Goal: Task Accomplishment & Management: Manage account settings

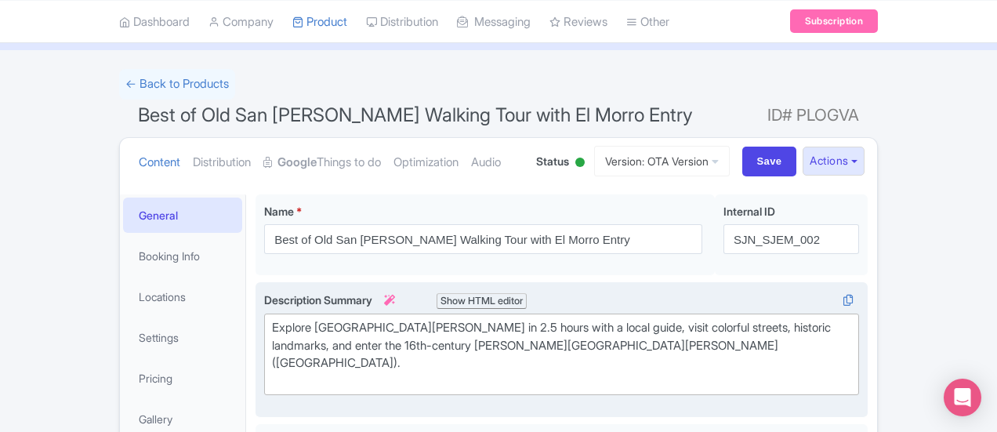
scroll to position [76, 0]
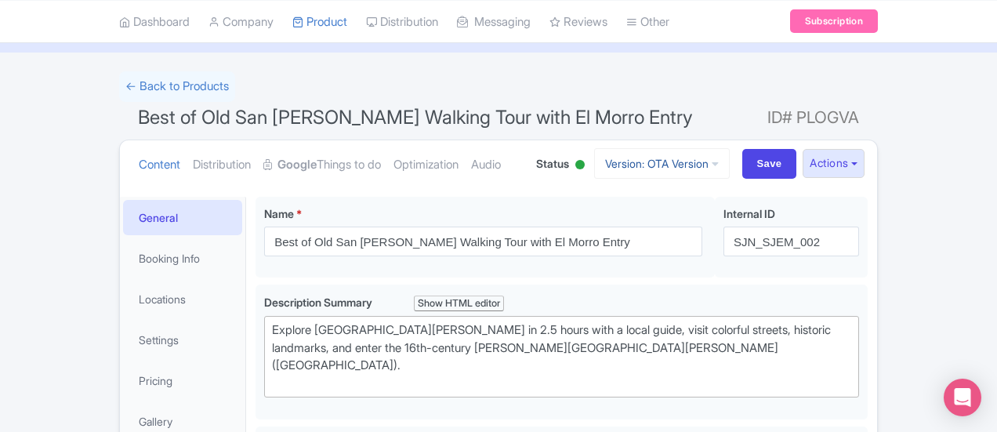
click at [730, 154] on link "Version: OTA Version" at bounding box center [662, 163] width 136 height 31
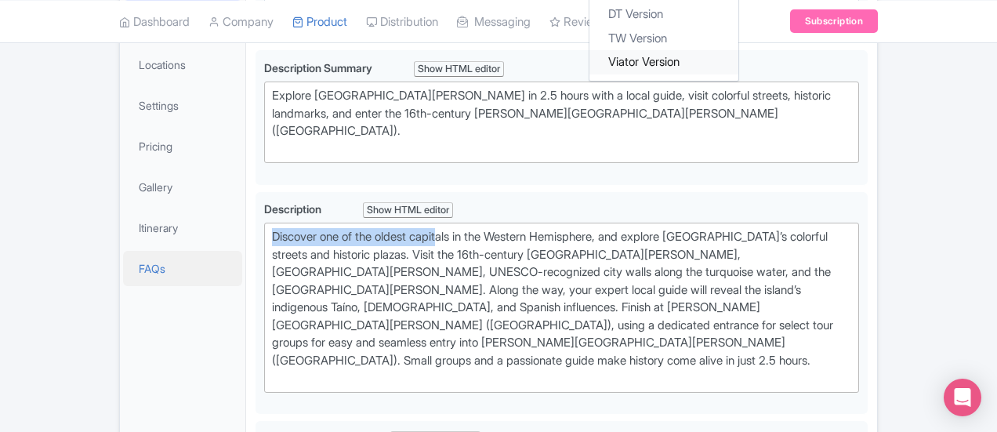
scroll to position [310, 0]
click at [123, 225] on link "Itinerary" at bounding box center [182, 228] width 119 height 35
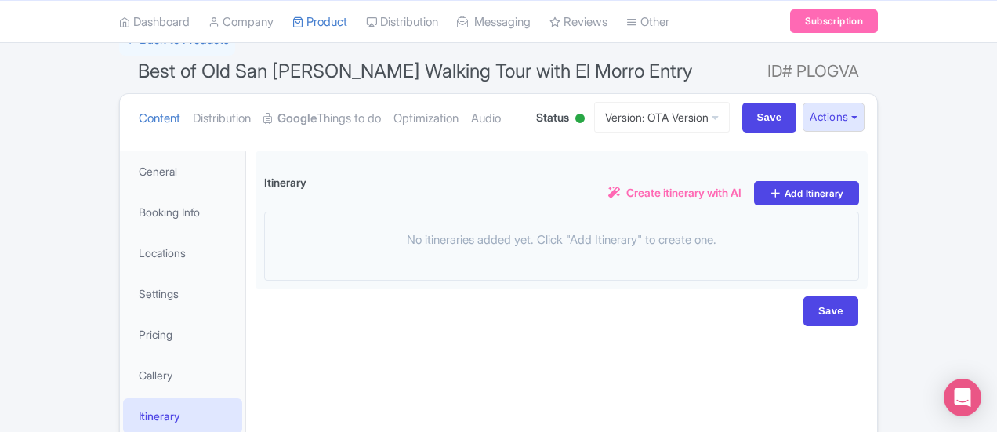
scroll to position [121, 0]
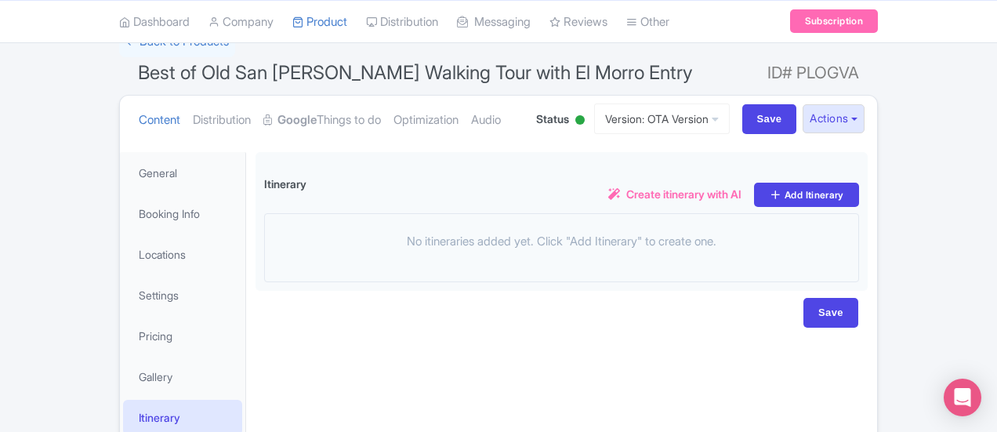
click at [434, 250] on div "No itineraries added yet. Click "Add Itinerary" to create one." at bounding box center [561, 247] width 595 height 69
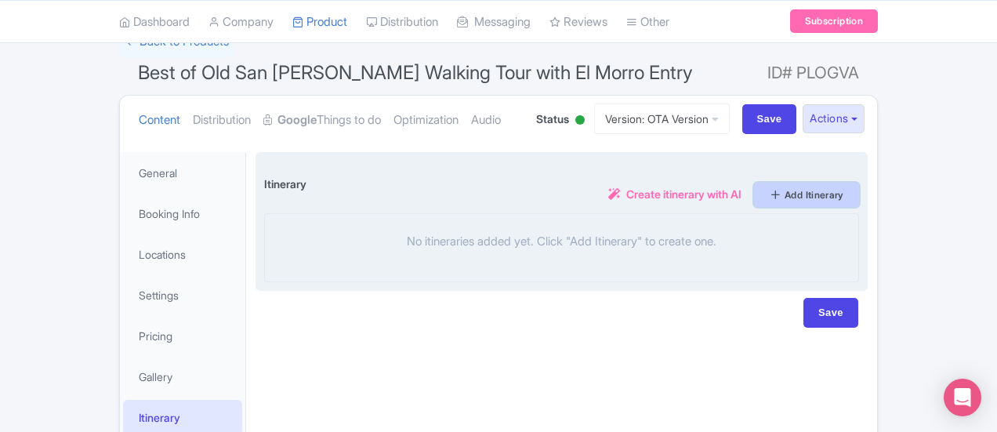
click at [859, 194] on link "Add Itinerary" at bounding box center [806, 195] width 105 height 24
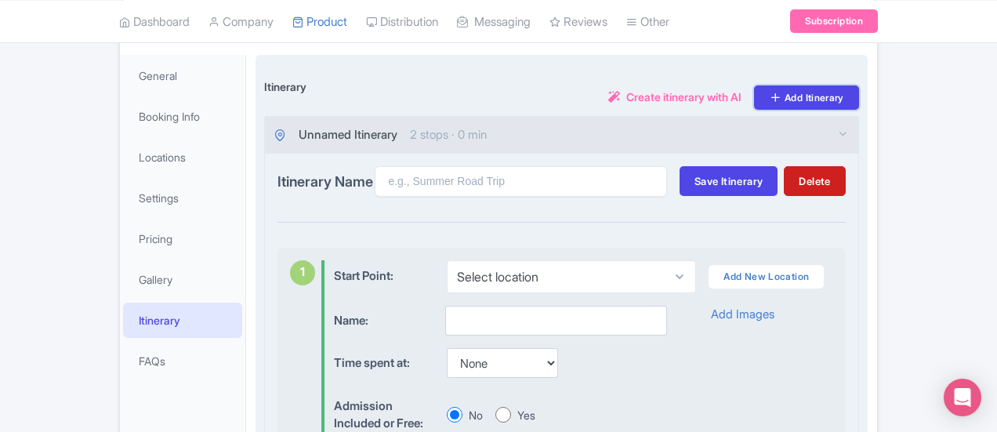
scroll to position [218, 0]
click at [433, 184] on input "Itinerary Name" at bounding box center [521, 181] width 292 height 31
paste input "Best of Old San [PERSON_NAME] Walking Tour with El Morro Entry"
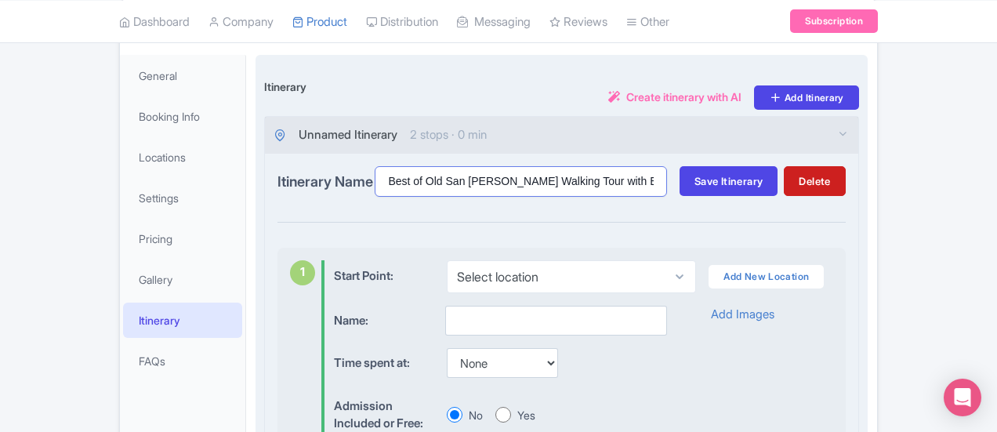
type input "Best of Old San [PERSON_NAME] Walking Tour with El Morro Entry"
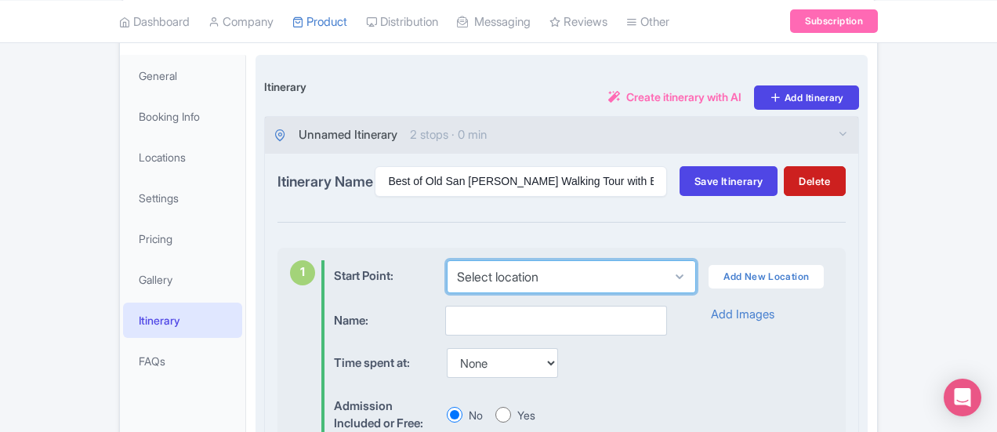
click at [696, 273] on select "Select location Plaza Arturo Somohano, San Juan, Puerto Rico" at bounding box center [571, 276] width 249 height 33
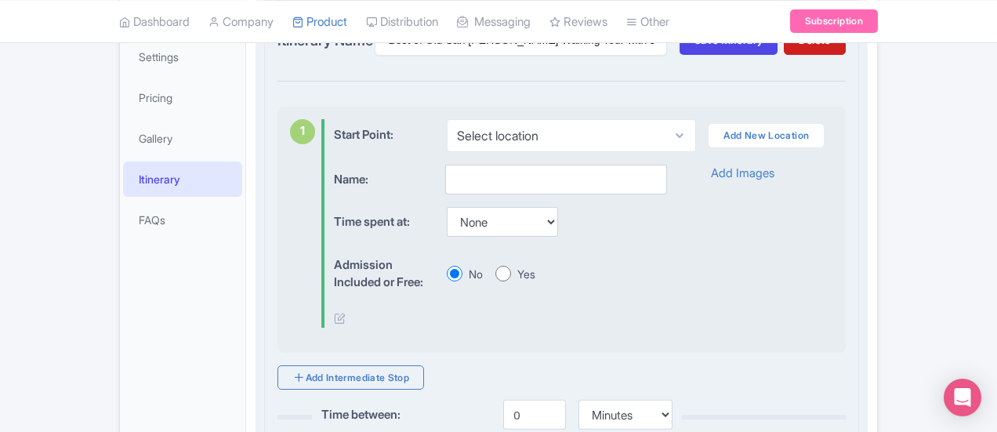
scroll to position [357, 0]
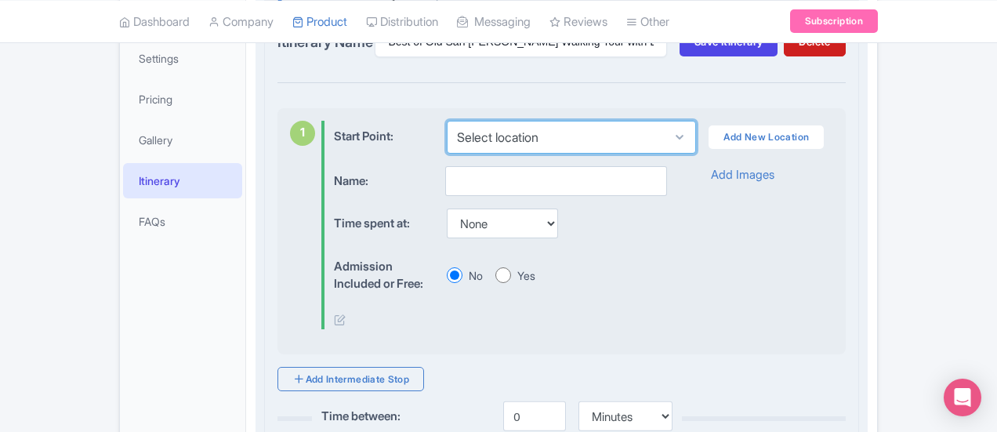
click at [517, 129] on select "Select location Plaza Arturo Somohano, San Juan, Puerto Rico" at bounding box center [571, 137] width 249 height 33
click at [447, 121] on select "Select location Plaza Arturo Somohano, San Juan, Puerto Rico" at bounding box center [571, 137] width 249 height 33
click at [458, 136] on select "Select location Plaza Arturo Somohano, San Juan, Puerto Rico" at bounding box center [571, 137] width 249 height 33
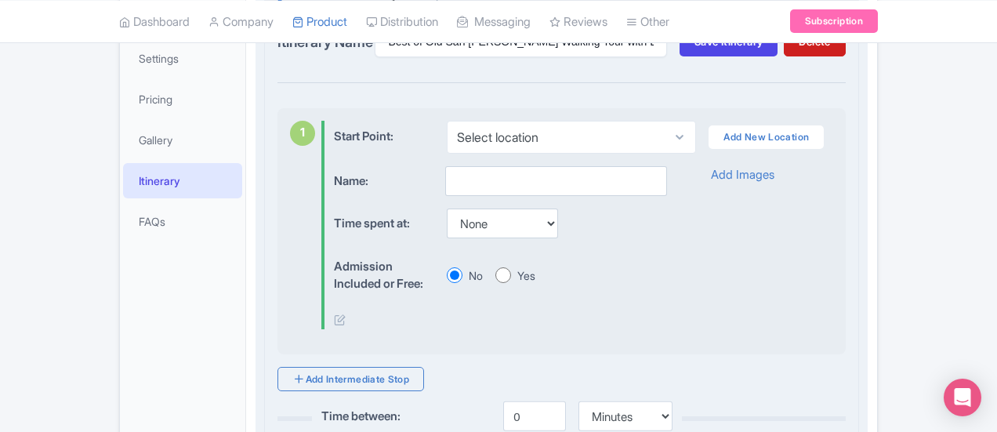
click at [652, 239] on div "Name: Time spent at: None 15 mins 30 mins 45 mins 1 hour 1 hour 15 mins 1 hour …" at bounding box center [500, 248] width 332 height 164
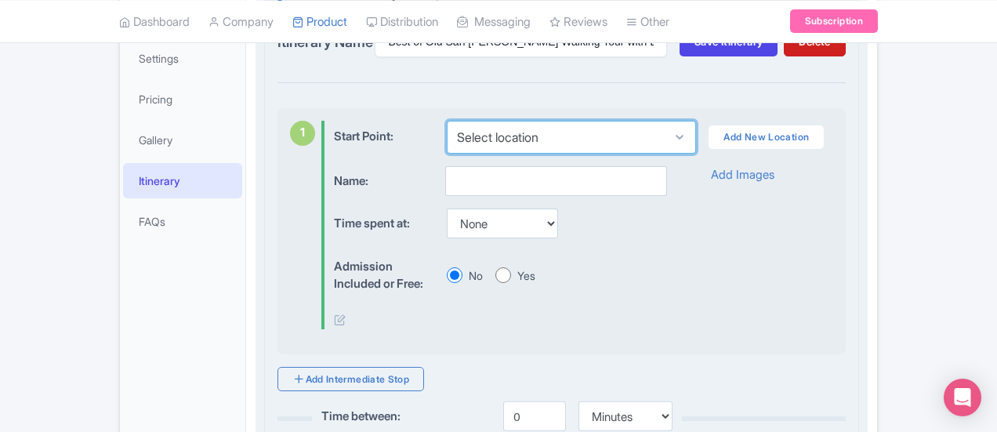
click at [517, 133] on select "Select location Plaza Arturo Somohano, San Juan, Puerto Rico" at bounding box center [571, 137] width 249 height 33
select select "e345b1f0-63ee-4bb0-90f7-20cf5c4ff224"
click at [447, 121] on select "Select location Plaza Arturo Somohano, San Juan, Puerto Rico" at bounding box center [571, 137] width 249 height 33
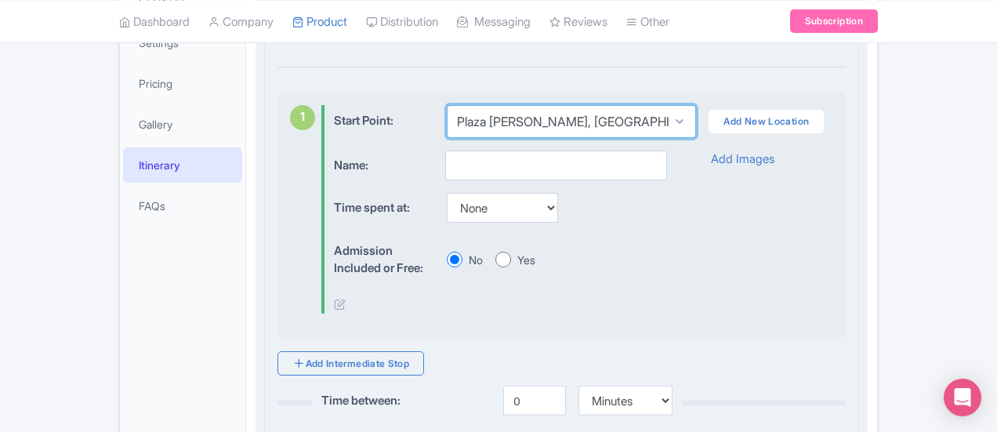
scroll to position [375, 0]
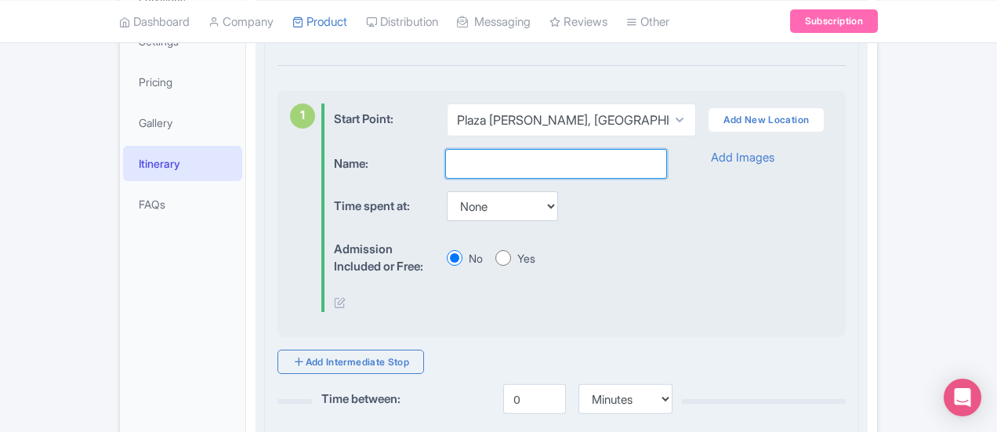
click at [445, 161] on input "text" at bounding box center [556, 164] width 222 height 30
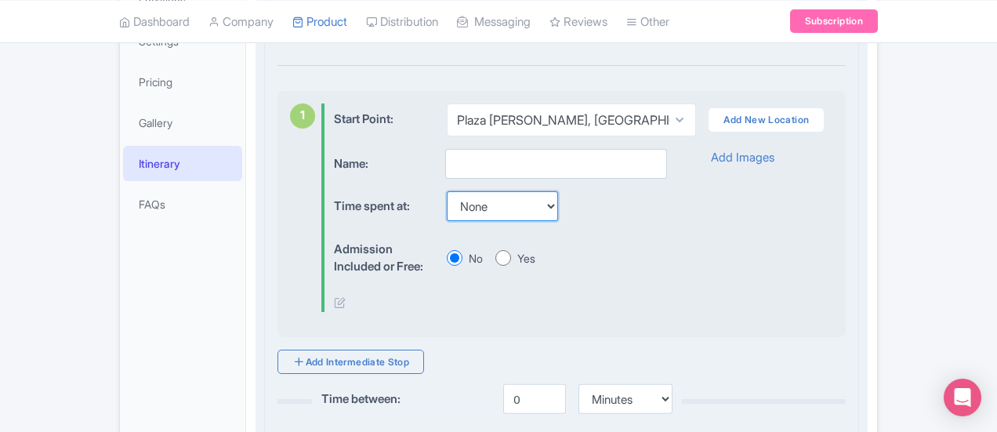
click at [448, 204] on select "None 15 mins 30 mins 45 mins 1 hour 1 hour 15 mins 1 hour 30 mins 1 hour 45 min…" at bounding box center [502, 206] width 111 height 30
click at [447, 191] on select "None 15 mins 30 mins 45 mins 1 hour 1 hour 15 mins 1 hour 30 mins 1 hour 45 min…" at bounding box center [502, 206] width 111 height 30
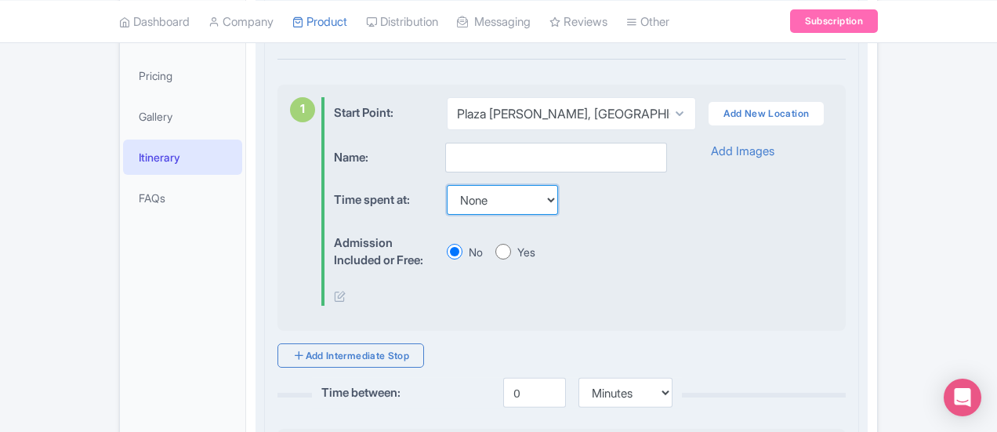
scroll to position [351, 0]
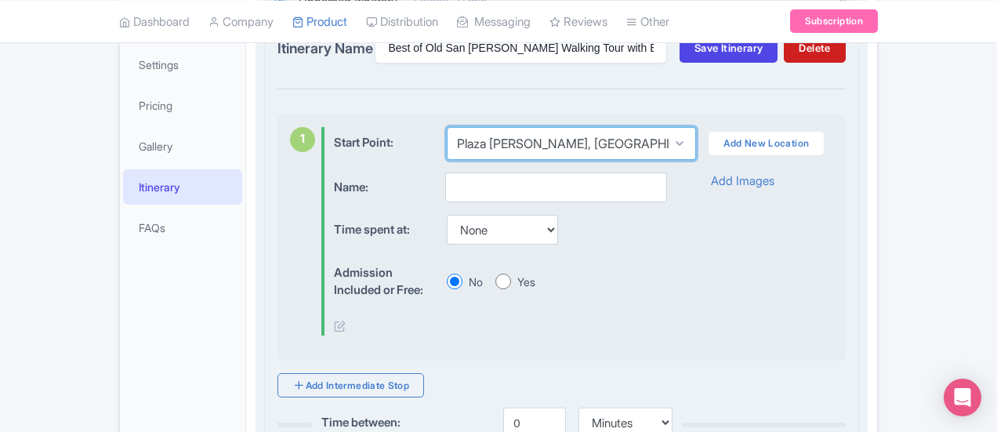
click at [468, 145] on select "Select location Plaza Arturo Somohano, San Juan, Puerto Rico" at bounding box center [571, 143] width 249 height 33
drag, startPoint x: 698, startPoint y: 323, endPoint x: 579, endPoint y: 317, distance: 118.5
click at [579, 318] on div at bounding box center [500, 327] width 332 height 18
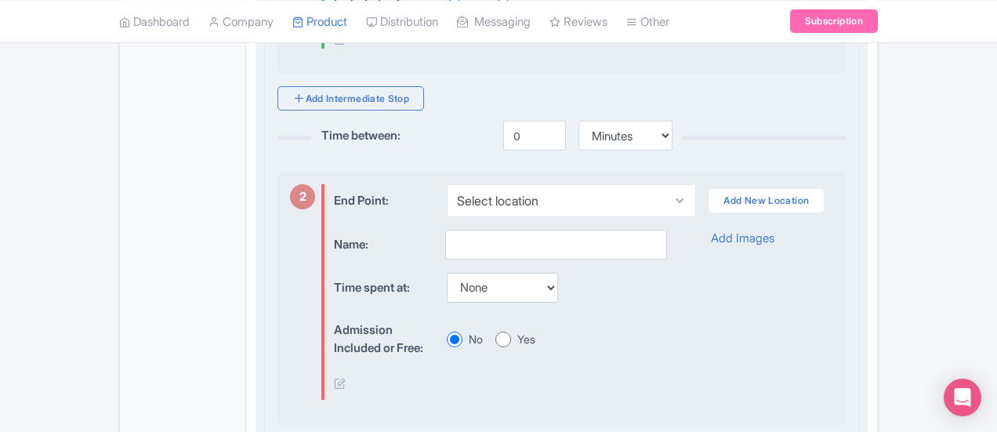
scroll to position [640, 0]
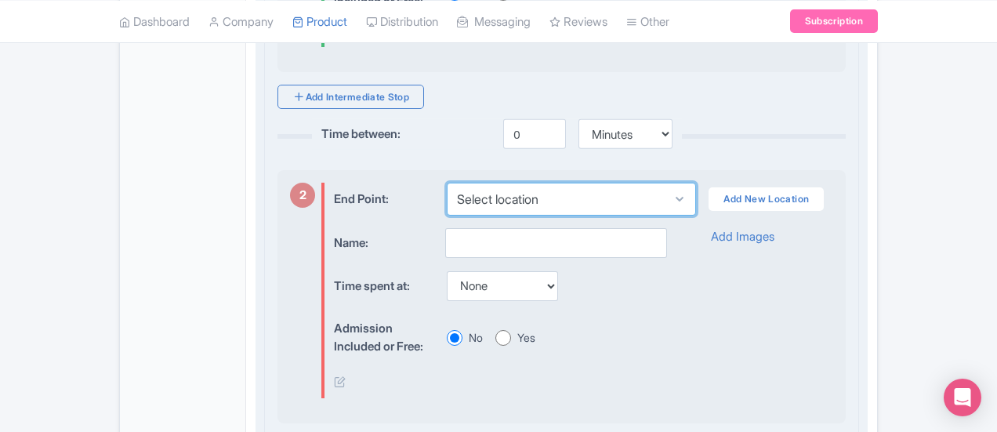
click at [481, 194] on select "Select location Castillo San Felipe del Morro, Calle Norzagaray, San Juan, Puer…" at bounding box center [571, 199] width 249 height 33
select select "ab2e6f1d-e39b-4528-b199-827763a05150"
click at [447, 183] on select "Select location Castillo San Felipe del Morro, Calle Norzagaray, San Juan, Puer…" at bounding box center [571, 199] width 249 height 33
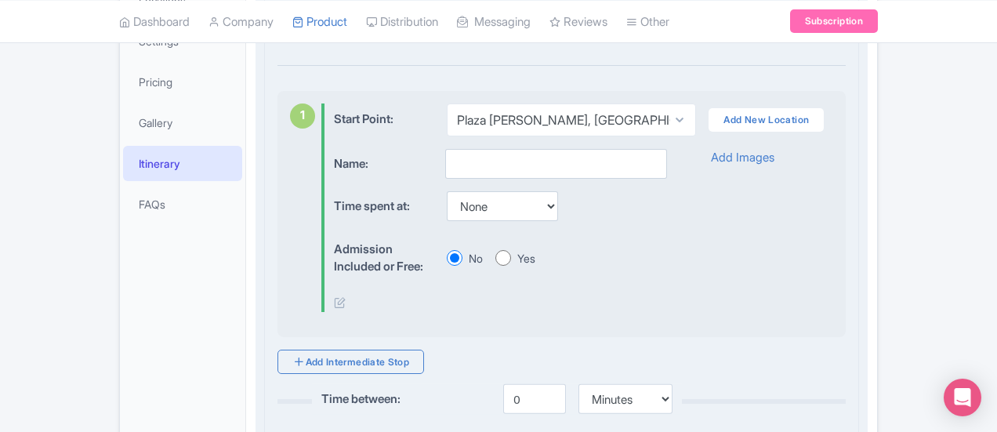
scroll to position [372, 0]
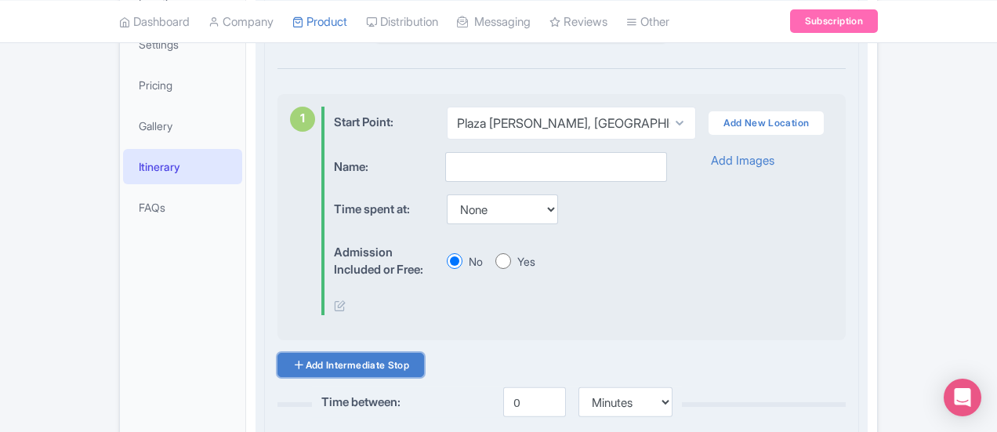
click at [320, 353] on link "Add Intermediate Stop" at bounding box center [351, 365] width 147 height 24
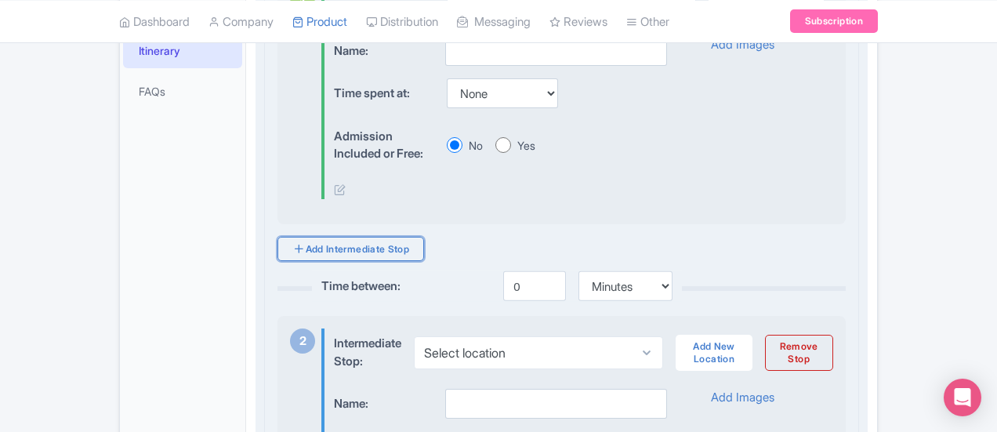
scroll to position [473, 0]
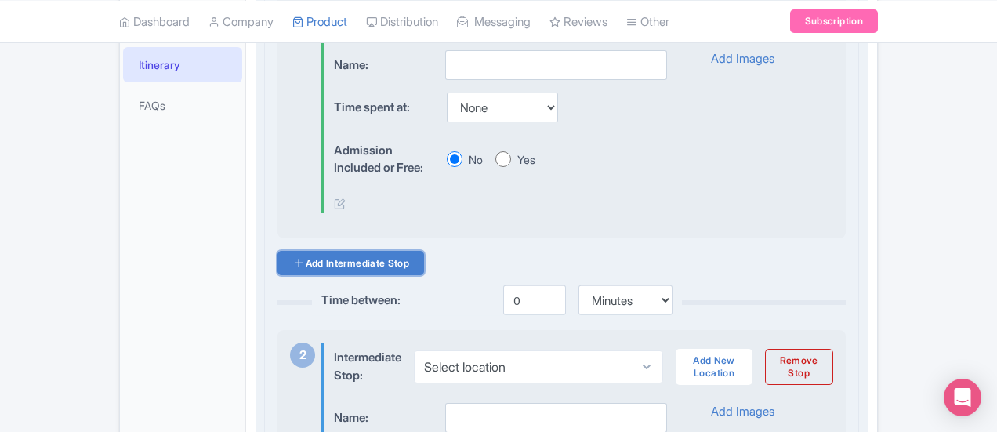
click at [278, 255] on link "Add Intermediate Stop" at bounding box center [351, 263] width 147 height 24
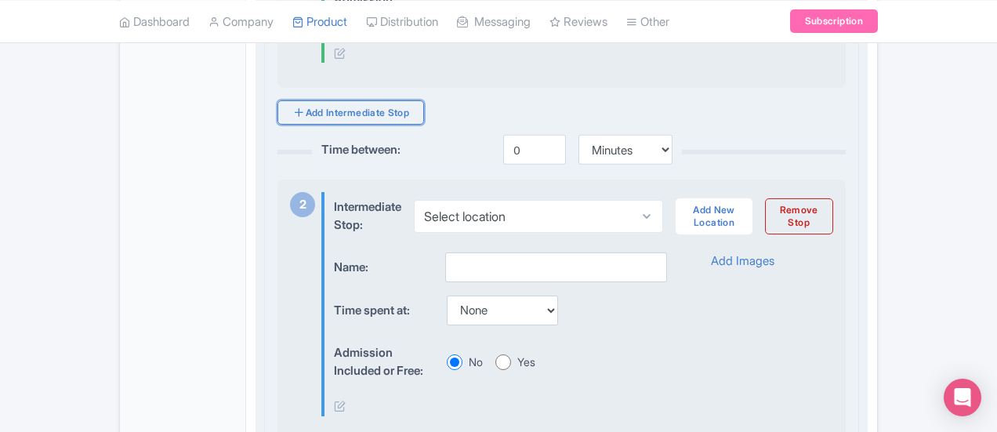
scroll to position [624, 0]
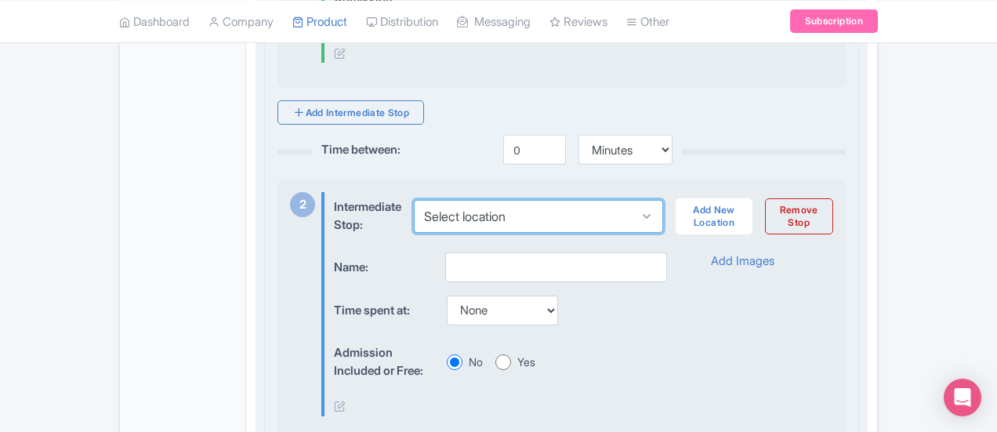
click at [497, 211] on select "Select location" at bounding box center [538, 216] width 249 height 33
click at [575, 205] on select "Select location" at bounding box center [538, 216] width 249 height 33
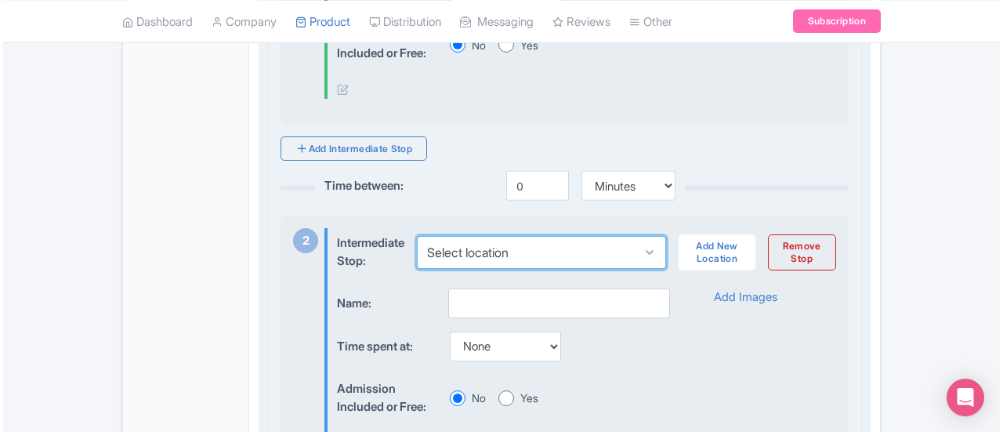
scroll to position [586, 0]
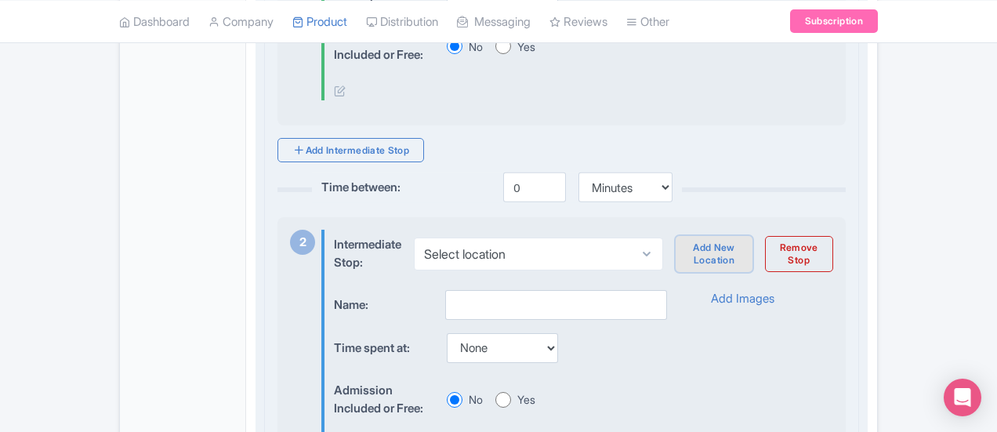
click at [752, 246] on link "Add New Location" at bounding box center [714, 254] width 76 height 36
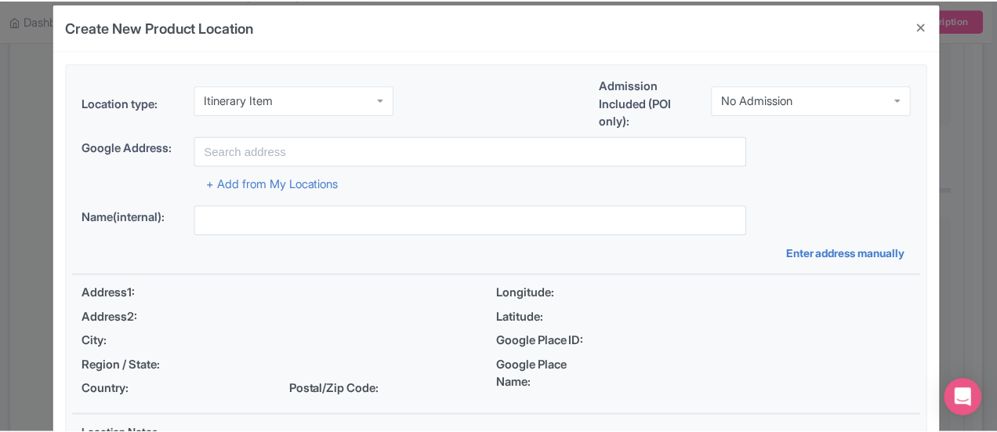
scroll to position [0, 0]
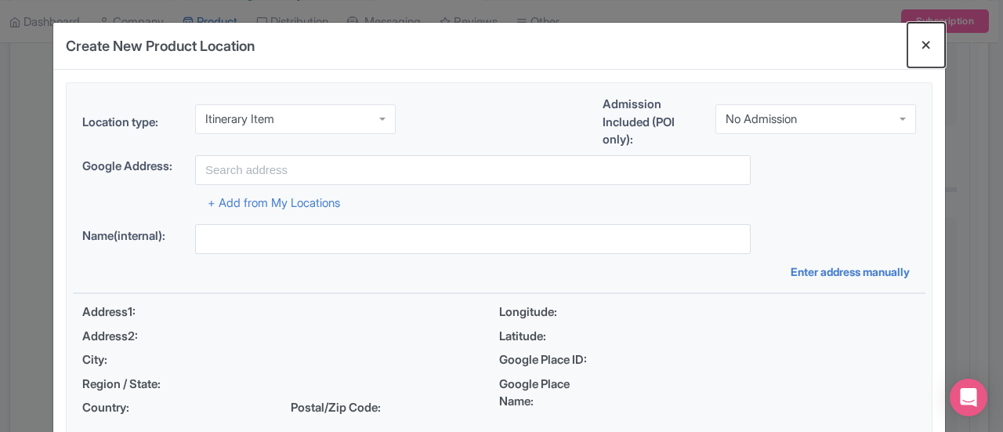
click at [926, 40] on button "Close" at bounding box center [927, 45] width 38 height 45
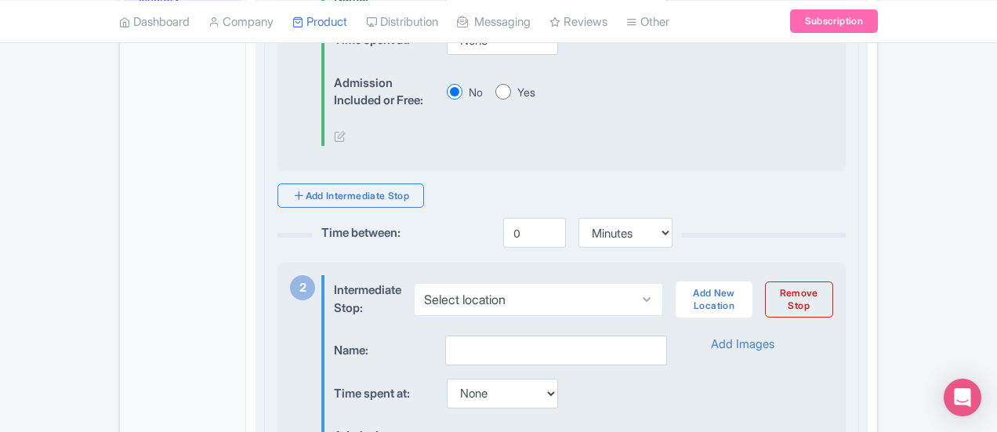
scroll to position [549, 0]
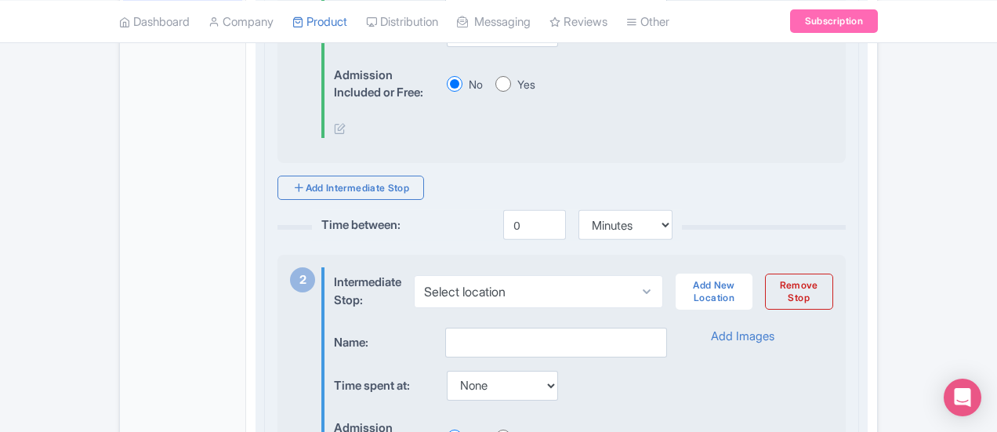
click at [630, 328] on div "Name:" at bounding box center [500, 343] width 332 height 31
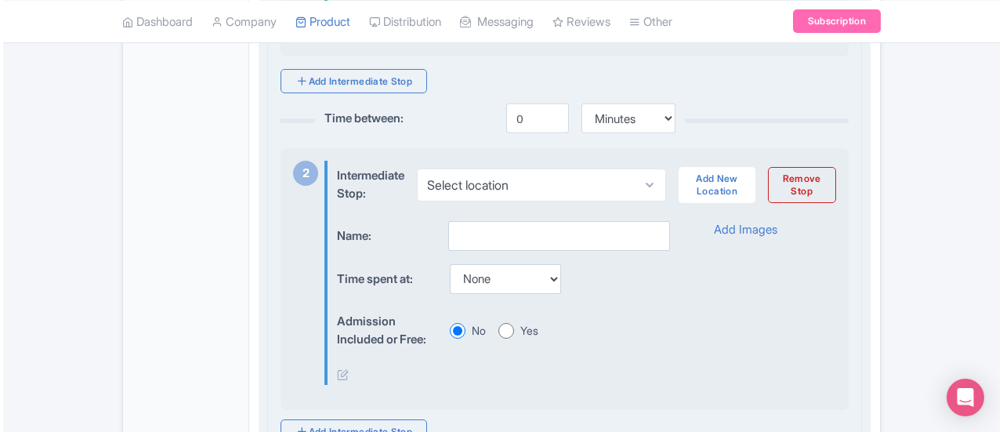
scroll to position [682, 0]
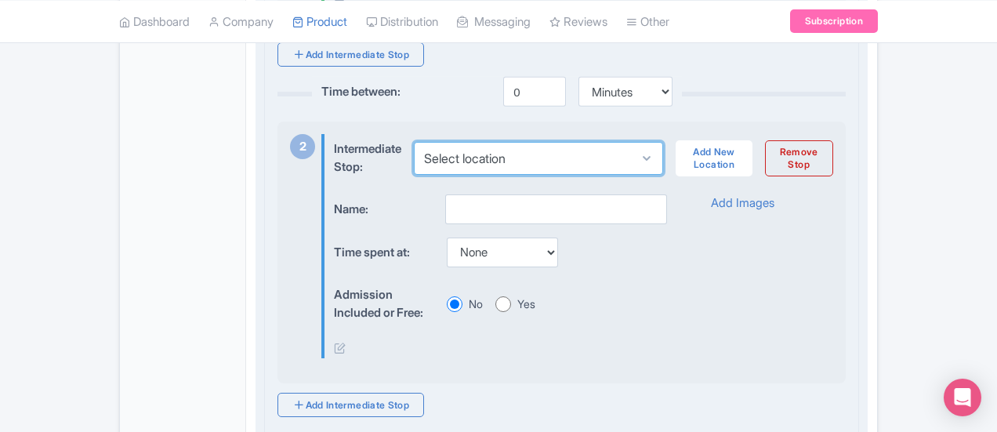
click at [473, 147] on select "Select location" at bounding box center [538, 158] width 249 height 33
click at [414, 142] on select "Select location" at bounding box center [538, 158] width 249 height 33
click at [513, 151] on select "Select location" at bounding box center [538, 158] width 249 height 33
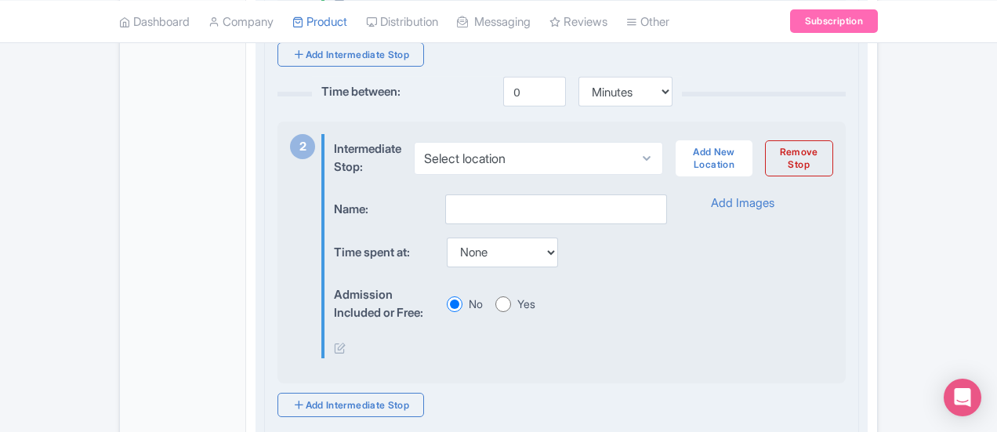
click at [591, 254] on div "Time spent at: None 15 mins 30 mins 45 mins 1 hour 1 hour 15 mins 1 hour 30 min…" at bounding box center [500, 253] width 332 height 31
click at [752, 153] on link "Add New Location" at bounding box center [714, 158] width 76 height 36
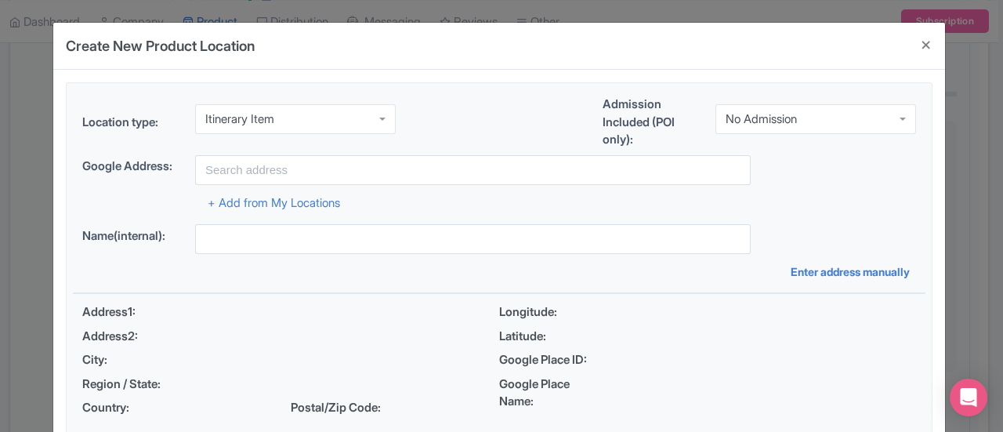
click at [307, 214] on div "Location type: Itinerary Item Itinerary Item Admission Included (POI only): No …" at bounding box center [499, 349] width 853 height 533
click at [304, 205] on link "+ Add from My Locations" at bounding box center [274, 202] width 132 height 15
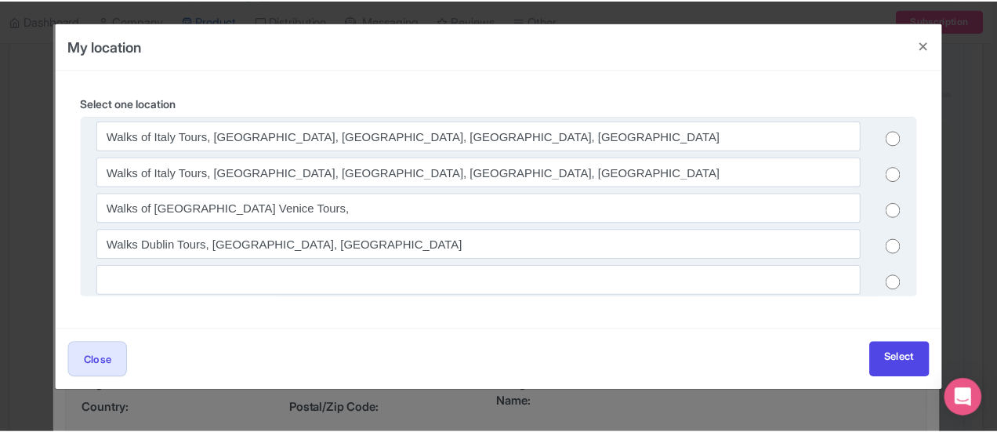
scroll to position [626, 0]
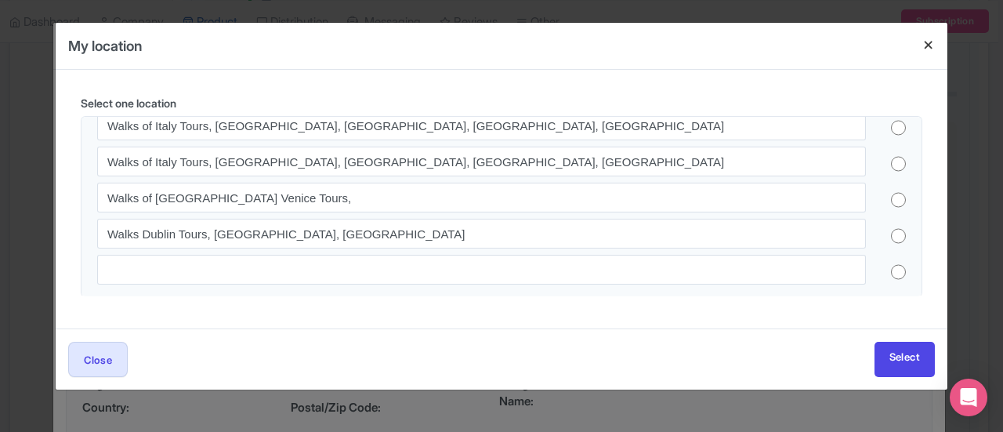
click at [919, 42] on h4 at bounding box center [929, 45] width 38 height 45
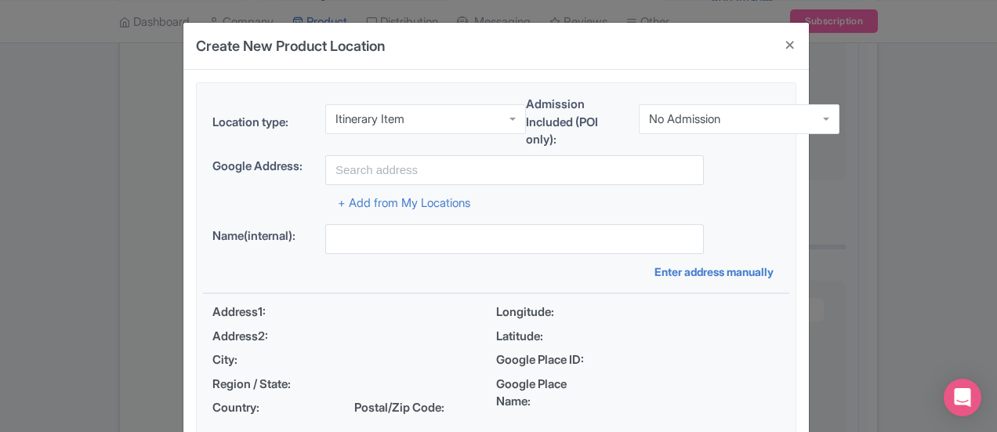
scroll to position [1243, 0]
click at [325, 118] on div "Itinerary Item" at bounding box center [425, 119] width 201 height 30
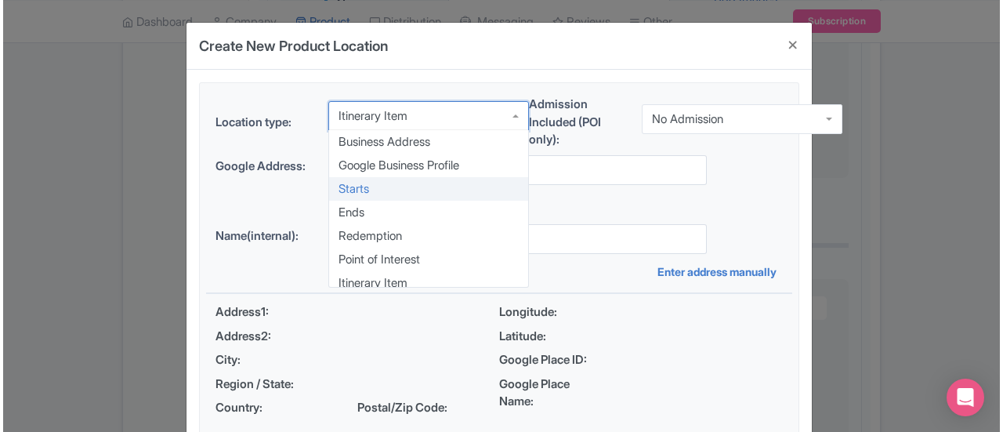
scroll to position [8, 0]
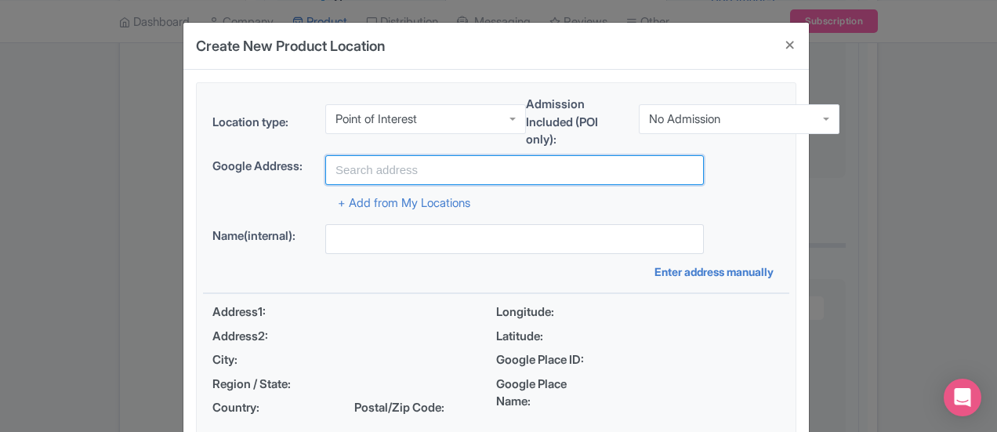
click at [325, 171] on input "text" at bounding box center [514, 170] width 379 height 30
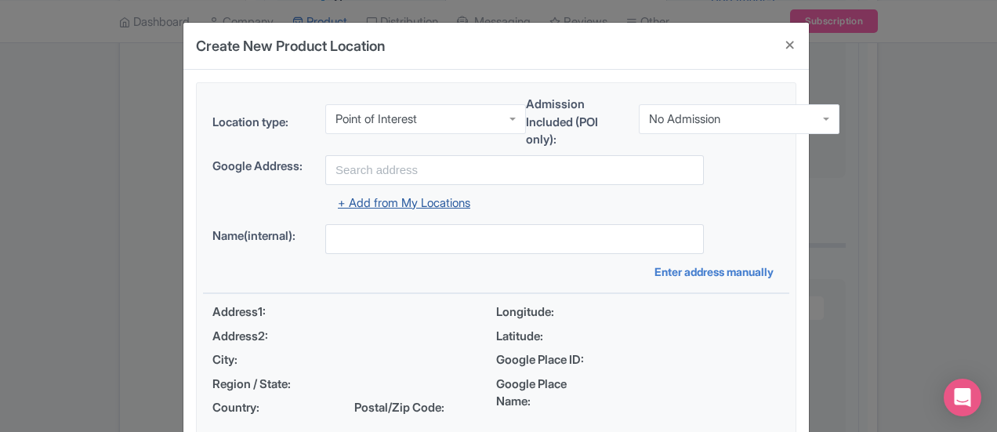
click at [338, 200] on link "+ Add from My Locations" at bounding box center [404, 202] width 132 height 15
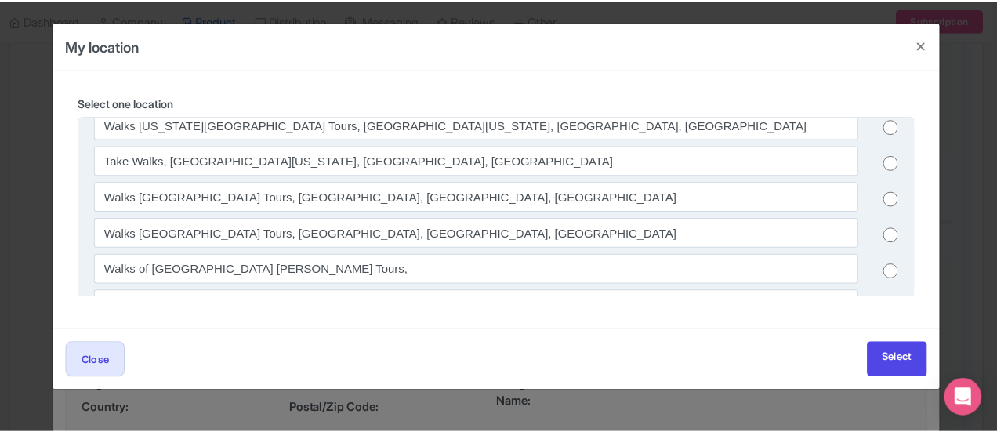
scroll to position [0, 0]
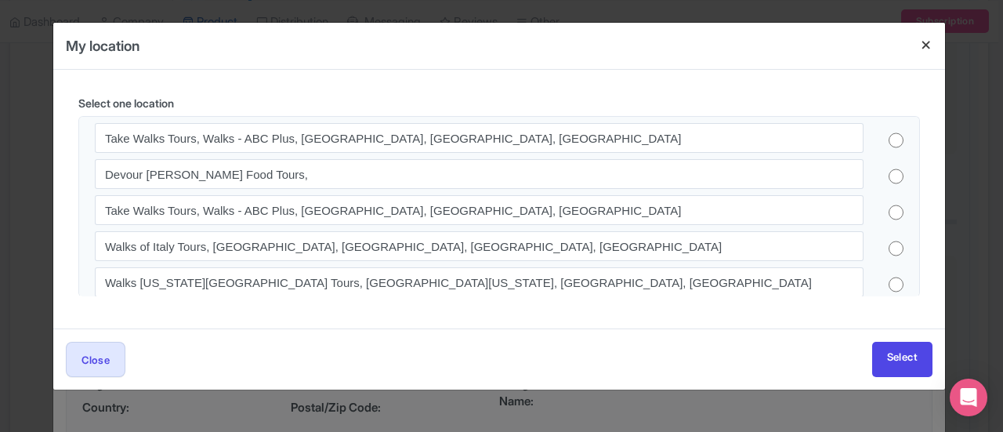
click at [927, 46] on h4 at bounding box center [927, 45] width 38 height 45
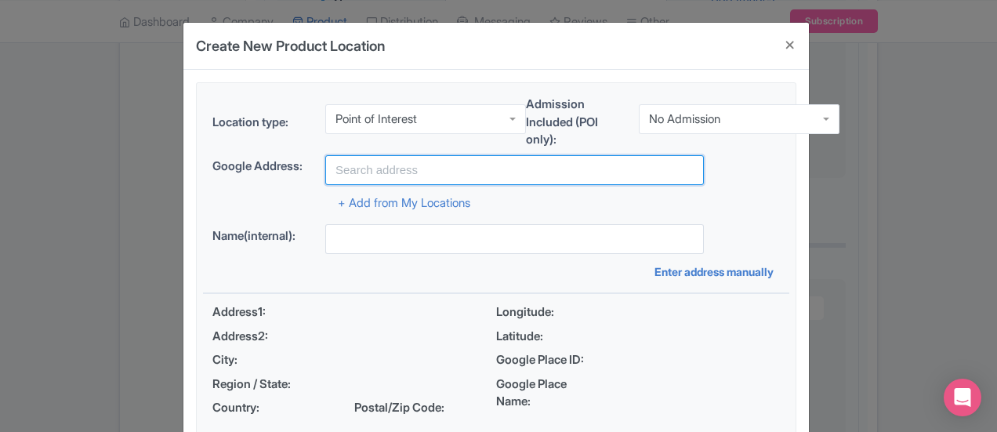
click at [357, 162] on input "text" at bounding box center [514, 170] width 379 height 30
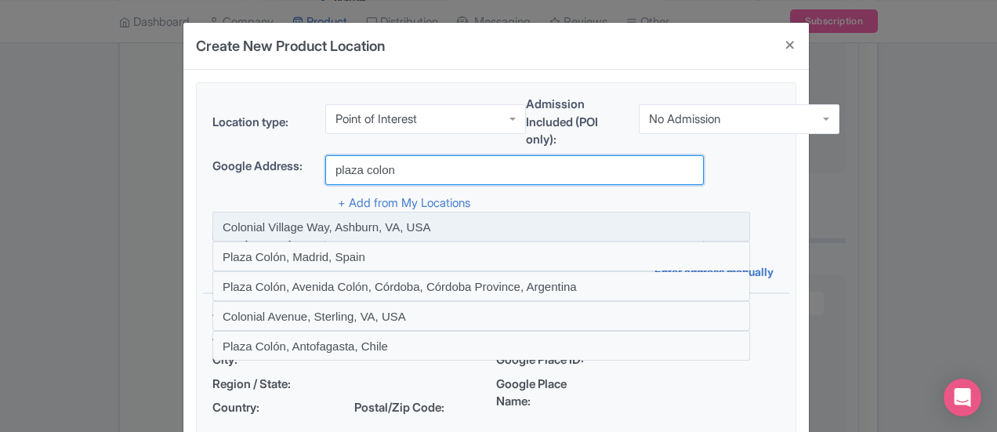
scroll to position [1245, 0]
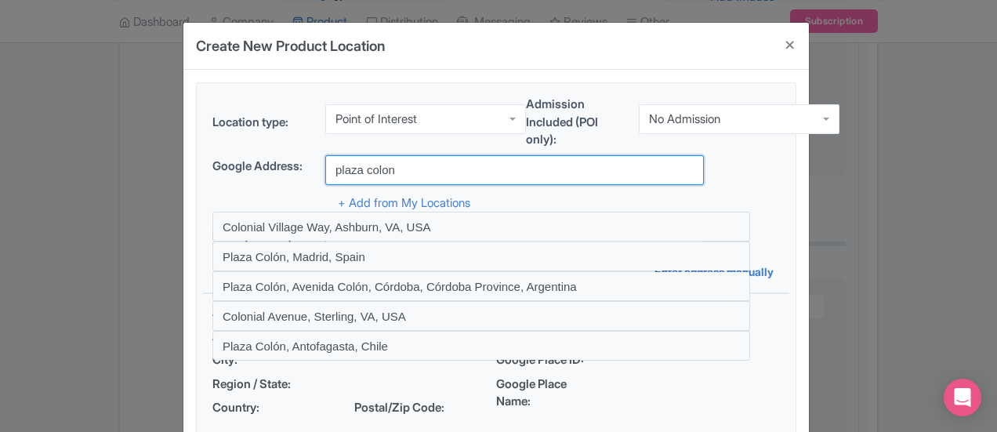
type input "plaza colon"
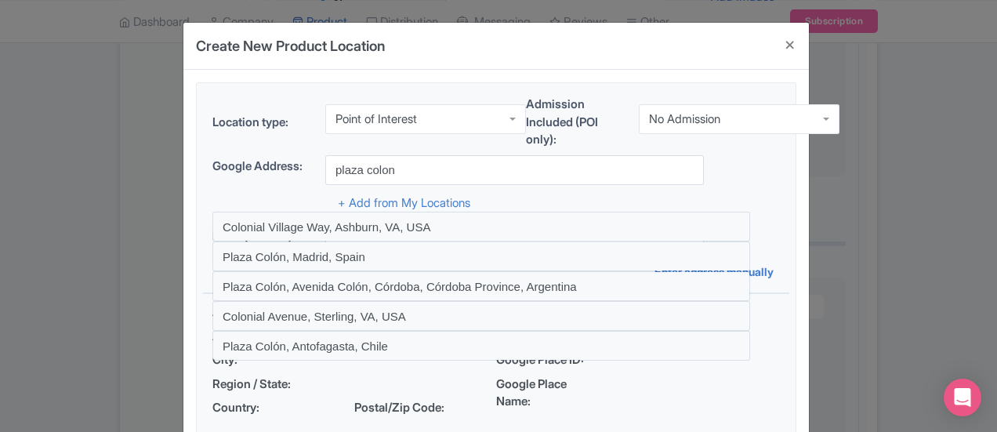
click at [325, 114] on div "Point of Interest" at bounding box center [425, 119] width 201 height 30
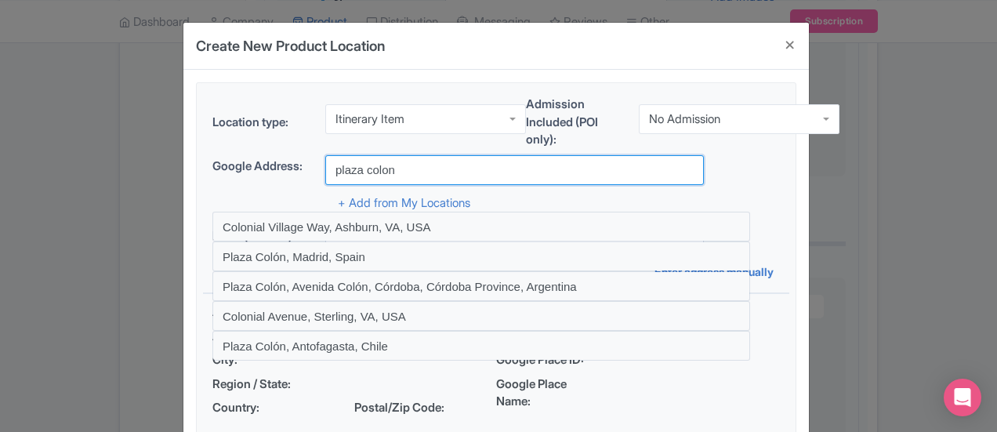
click at [325, 170] on input "plaza colon" at bounding box center [514, 170] width 379 height 30
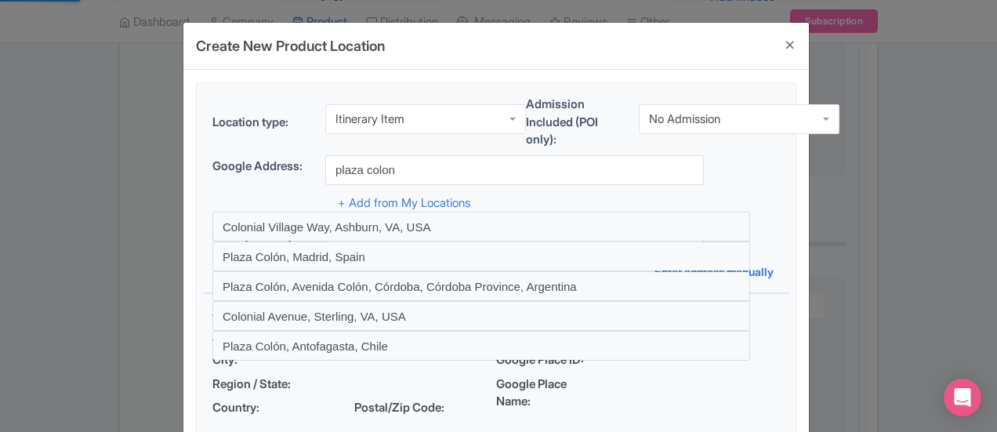
select select "47d8cf56-b6af-4c50-9eab-a0e4cb5b56cc"
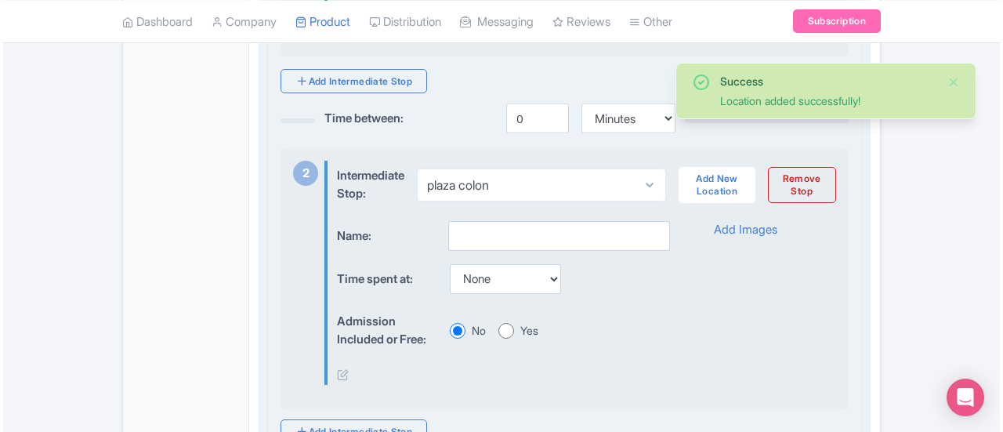
scroll to position [655, 0]
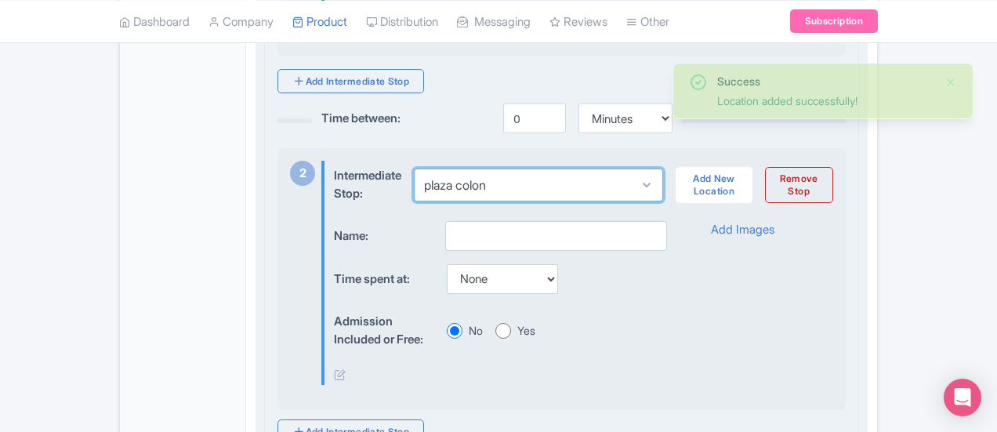
click at [560, 175] on select "Select location plaza colon" at bounding box center [538, 185] width 249 height 33
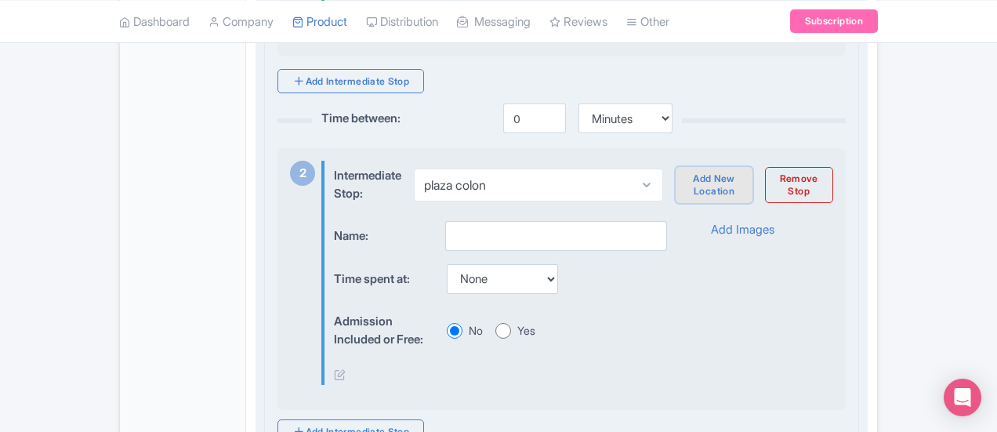
drag, startPoint x: 785, startPoint y: 181, endPoint x: 779, endPoint y: 192, distance: 12.6
click at [752, 192] on link "Add New Location" at bounding box center [714, 185] width 76 height 36
click at [742, 165] on div "Intermediate Stop: Select location plaza colon Add New Location Remove Stop" at bounding box center [583, 185] width 499 height 48
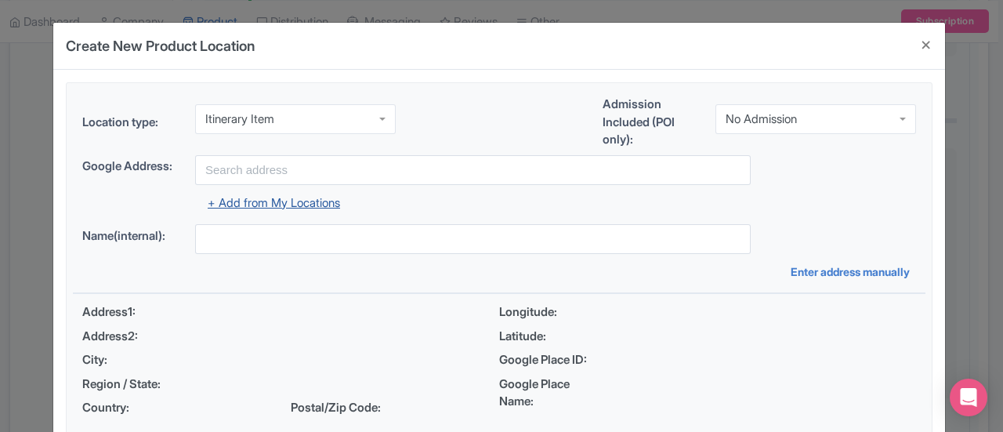
click at [307, 200] on link "+ Add from My Locations" at bounding box center [274, 202] width 132 height 15
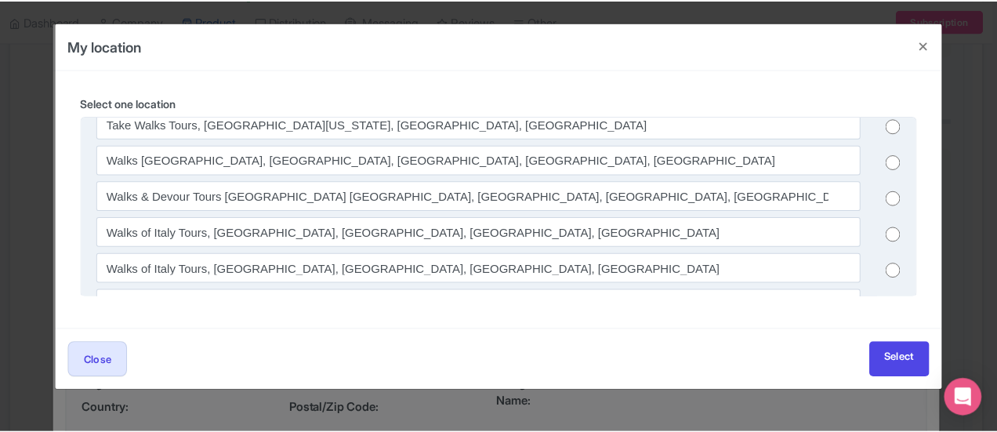
scroll to position [626, 0]
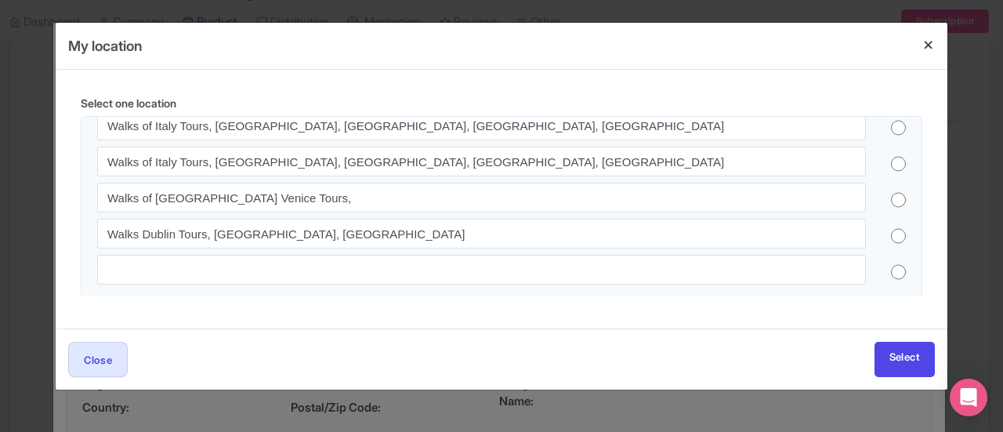
click at [928, 42] on h4 at bounding box center [929, 45] width 38 height 45
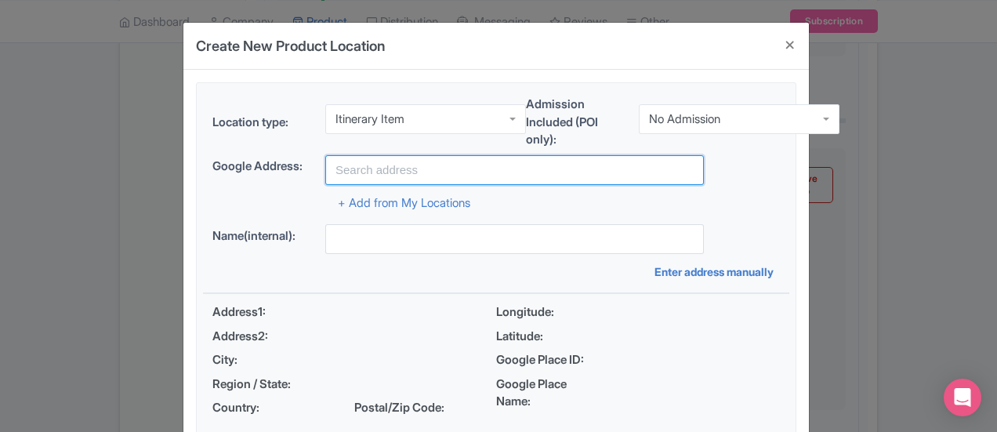
click at [475, 169] on input "text" at bounding box center [514, 170] width 379 height 30
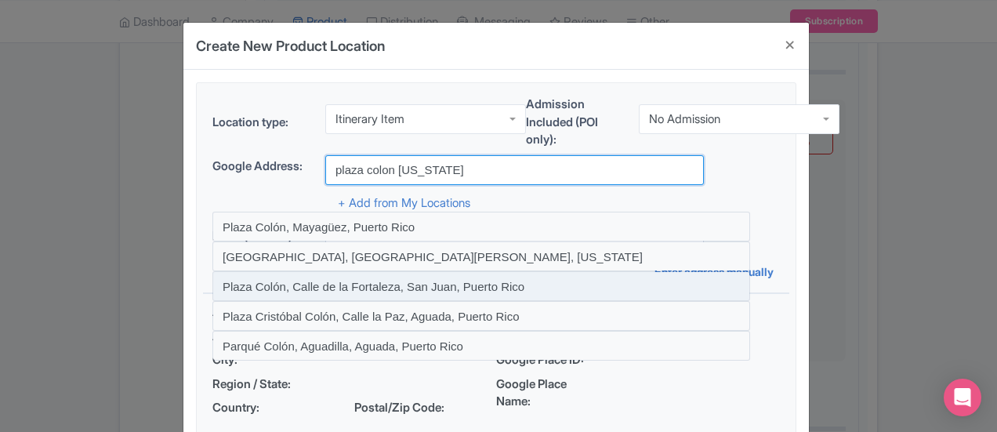
scroll to position [706, 0]
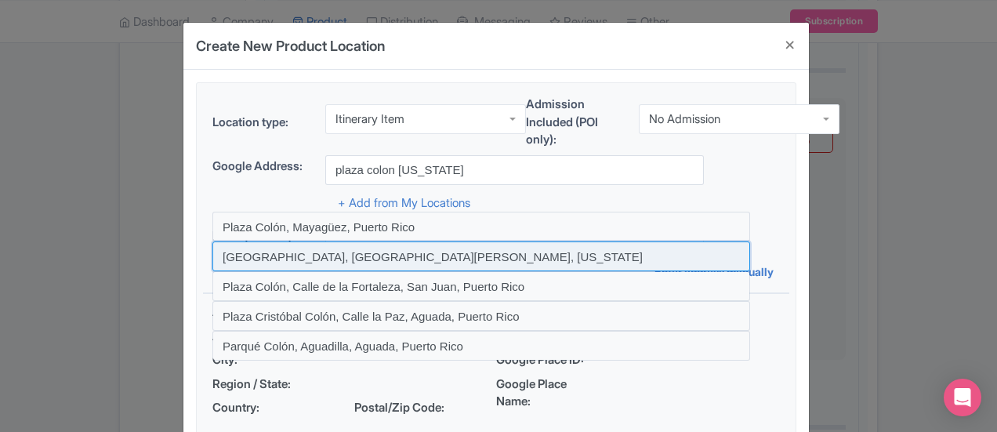
click at [253, 247] on input at bounding box center [481, 256] width 538 height 30
type input "Plaza Colón, San Juan, Puerto Rico"
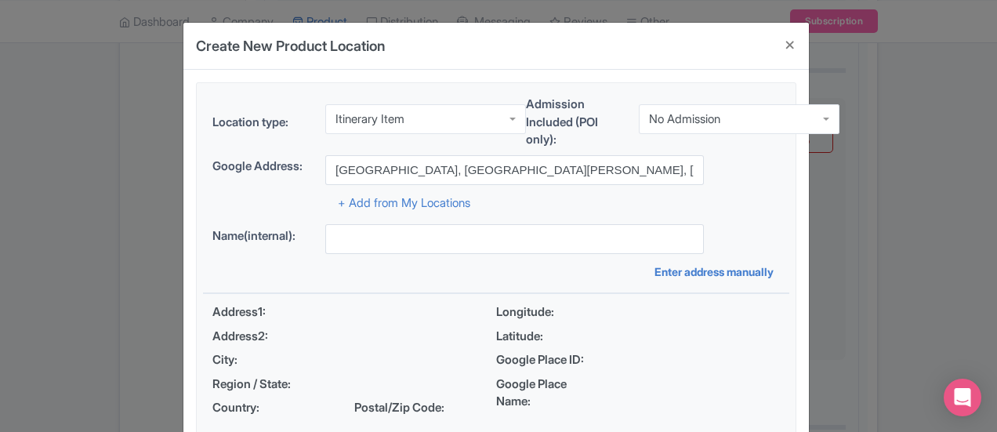
type input "Plaza Colón, San Juan, Puerto Rico"
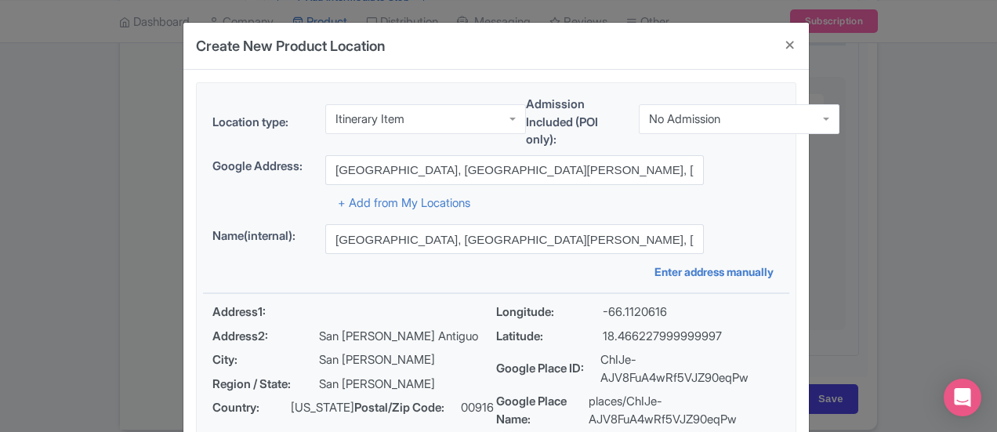
scroll to position [1504, 0]
click at [809, 51] on button "Close" at bounding box center [790, 45] width 38 height 45
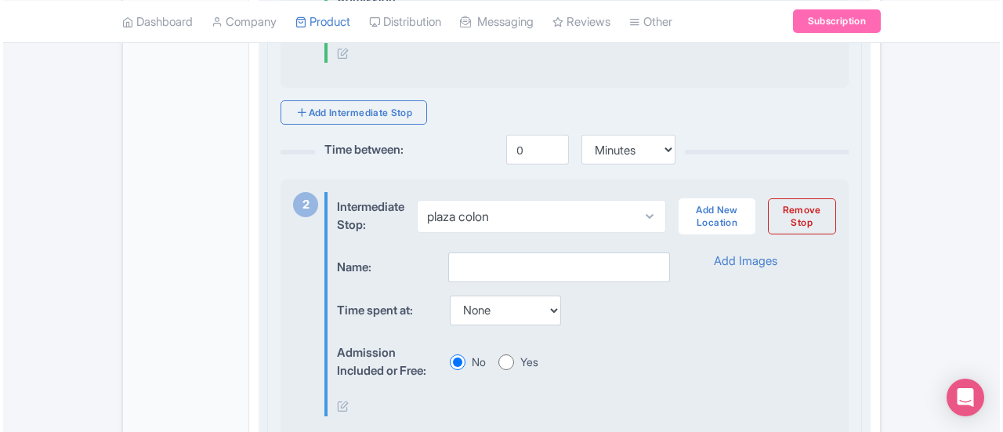
scroll to position [625, 0]
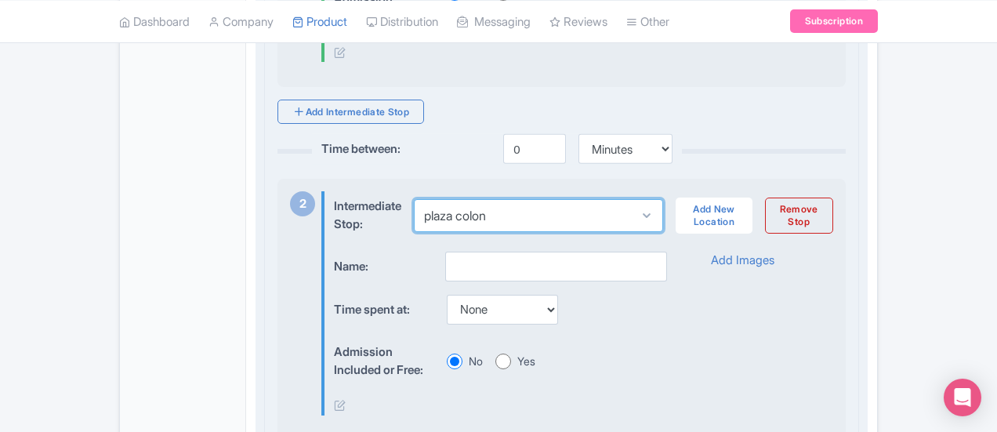
click at [568, 201] on select "Select location plaza colon" at bounding box center [538, 215] width 249 height 33
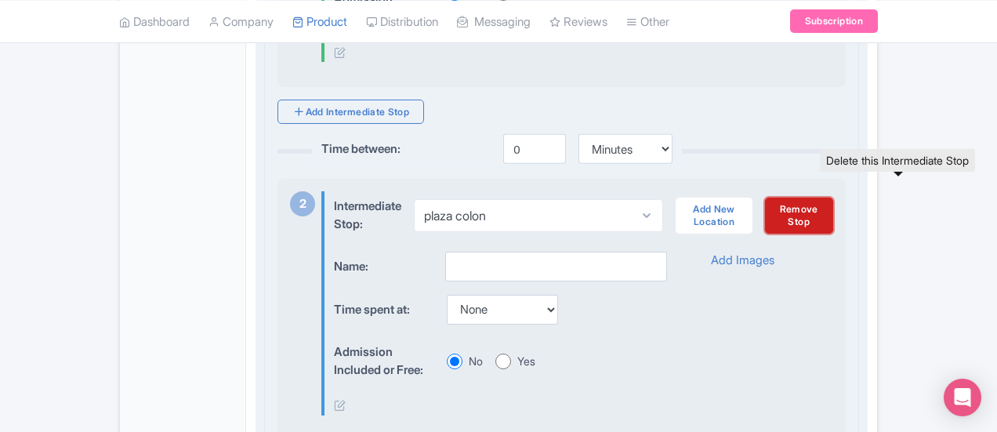
click at [833, 205] on link "Remove Stop" at bounding box center [799, 216] width 68 height 36
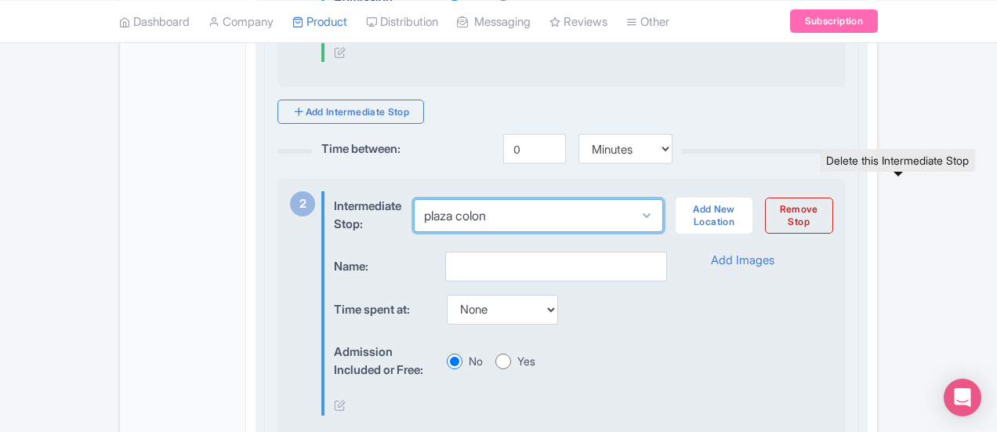
click at [483, 214] on select "Select location plaza colon" at bounding box center [538, 215] width 249 height 33
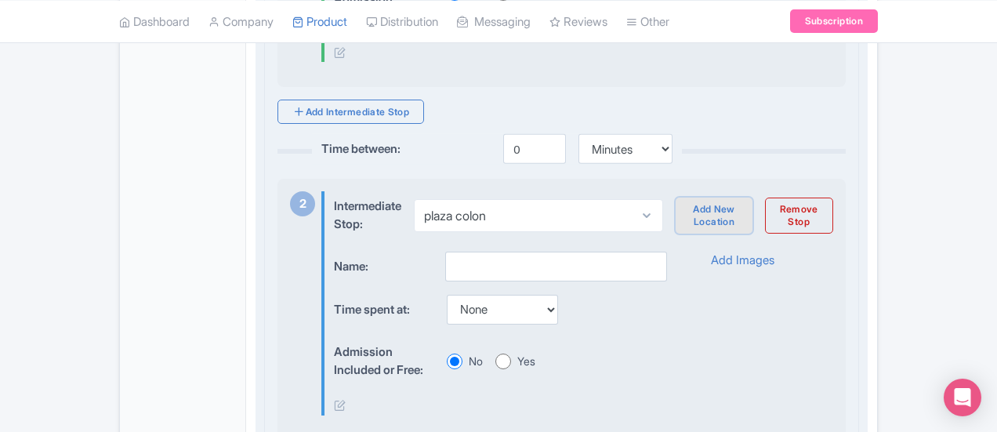
click at [752, 201] on link "Add New Location" at bounding box center [714, 216] width 76 height 36
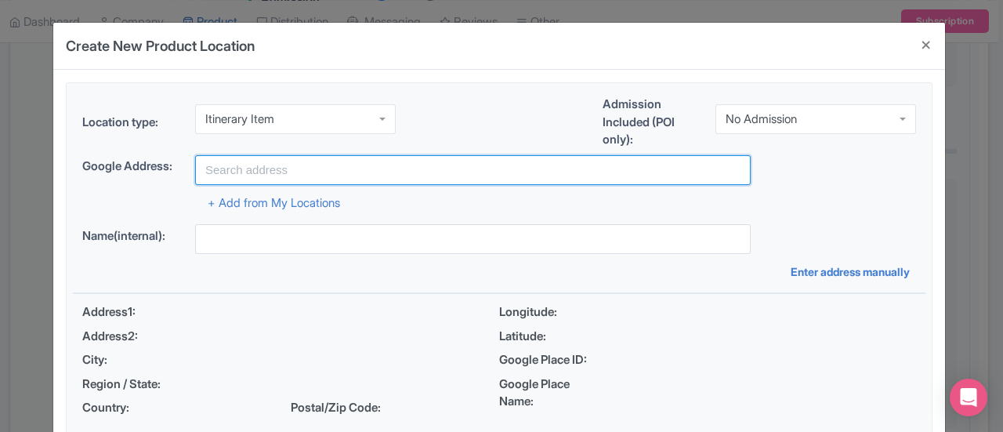
click at [364, 169] on input "text" at bounding box center [473, 170] width 556 height 30
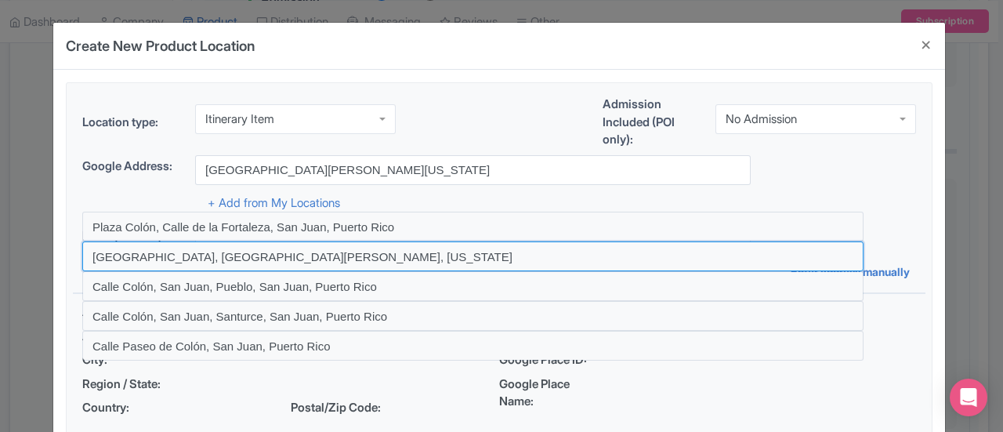
drag, startPoint x: 188, startPoint y: 263, endPoint x: 159, endPoint y: 253, distance: 30.7
click at [159, 253] on input at bounding box center [473, 256] width 782 height 30
type input "Plaza Colón, San Juan, Puerto Rico"
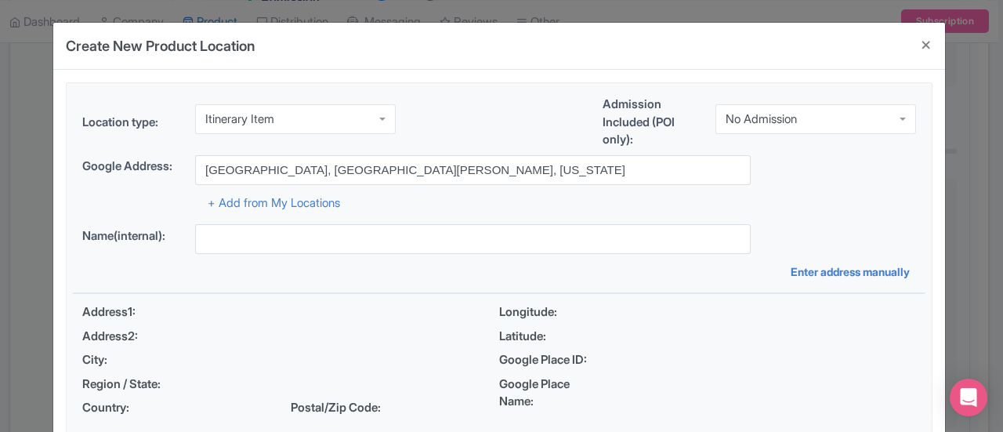
type input "Plaza Colón, San Juan, Puerto Rico"
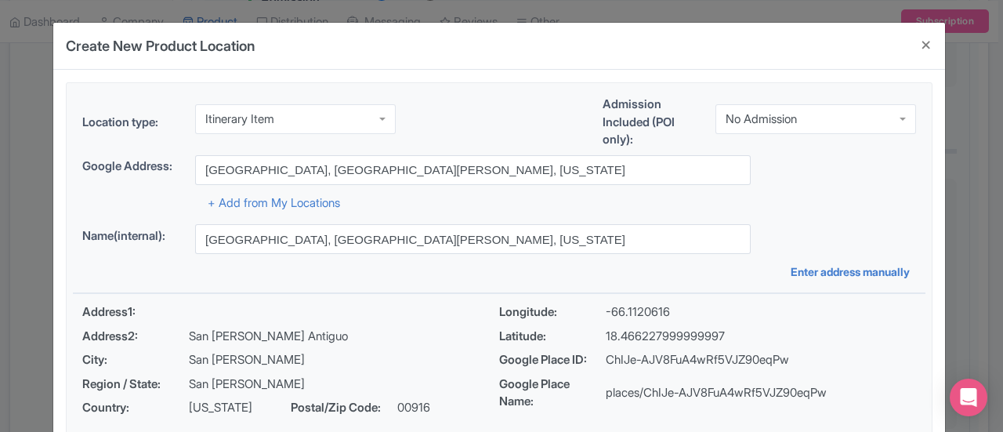
scroll to position [276, 0]
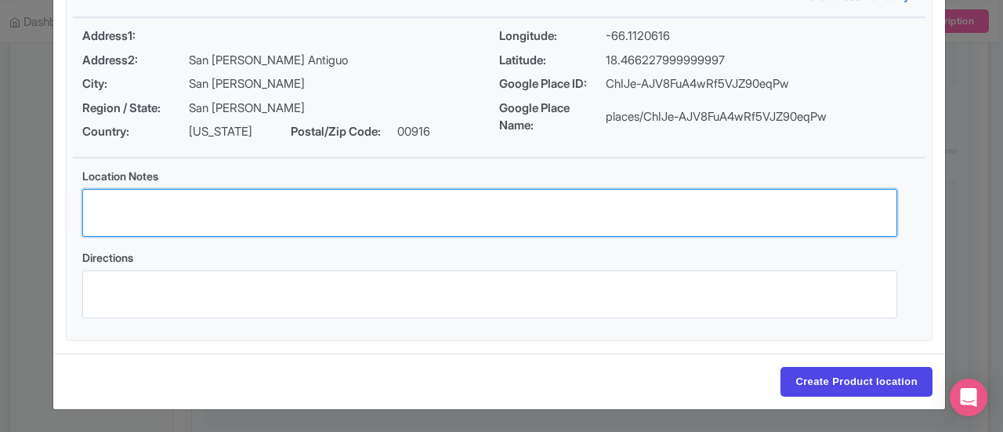
click at [707, 236] on textarea "Location Notes" at bounding box center [489, 213] width 815 height 48
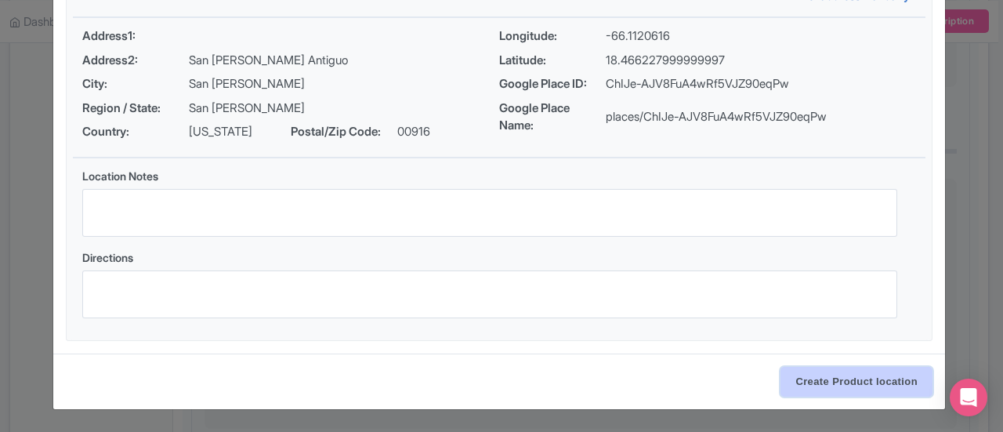
click at [825, 377] on input "Create Product location" at bounding box center [857, 382] width 152 height 30
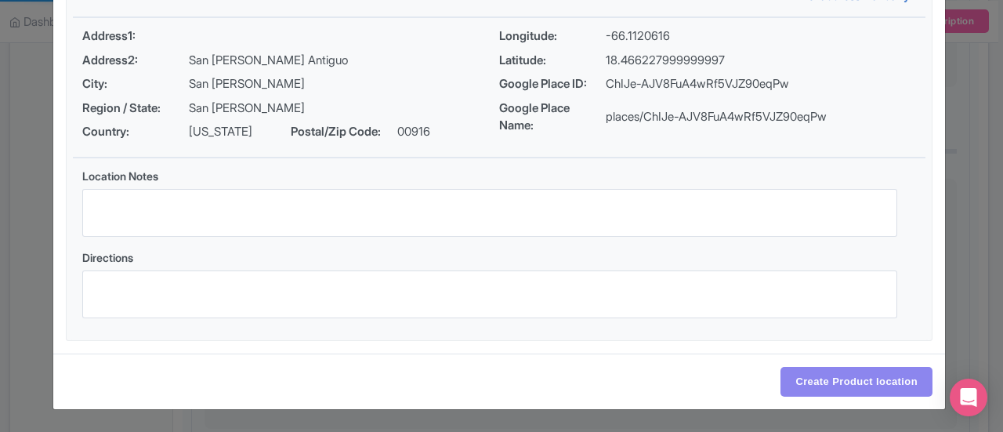
select select "c567bfd7-21ff-46c3-97b1-b1341a2e10a6"
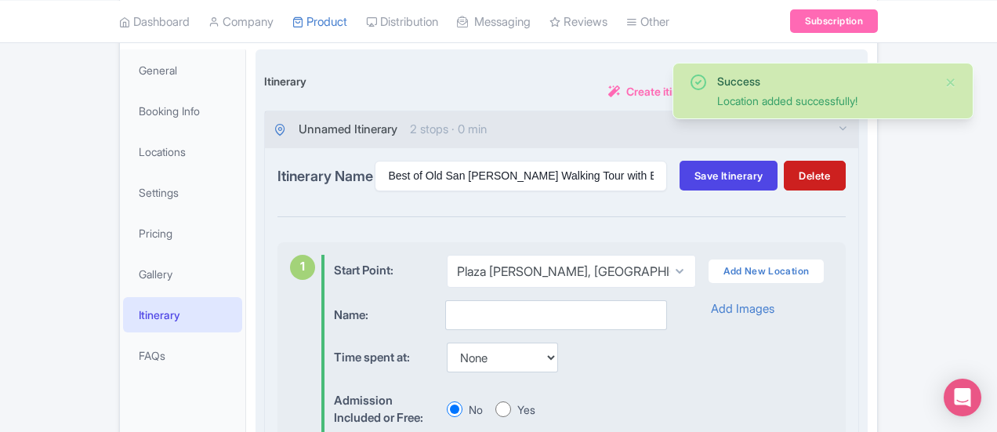
scroll to position [209, 0]
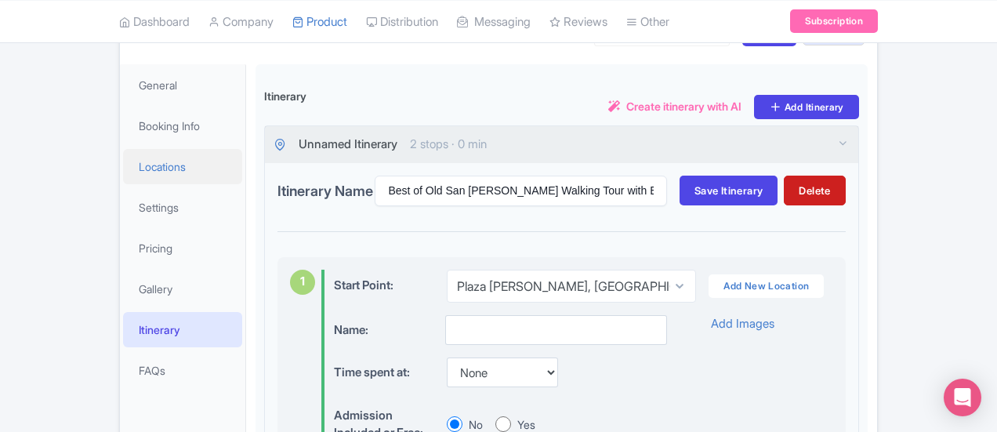
click at [123, 161] on link "Locations" at bounding box center [182, 166] width 119 height 35
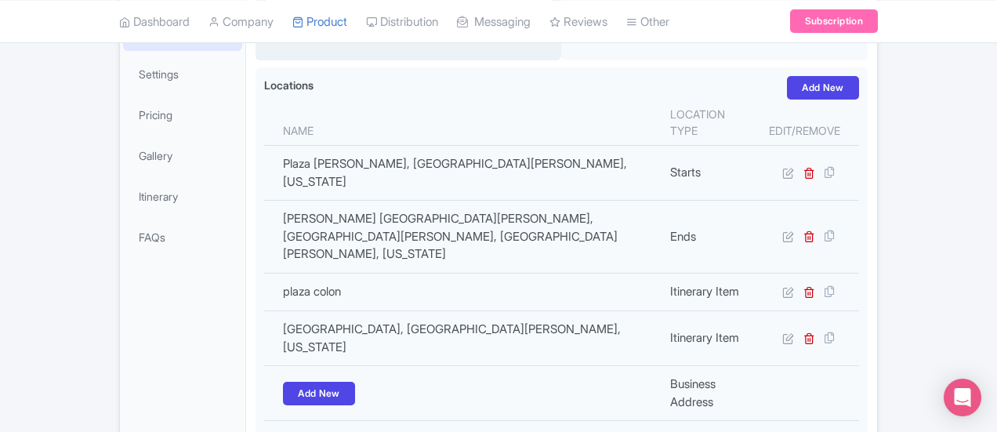
scroll to position [343, 0]
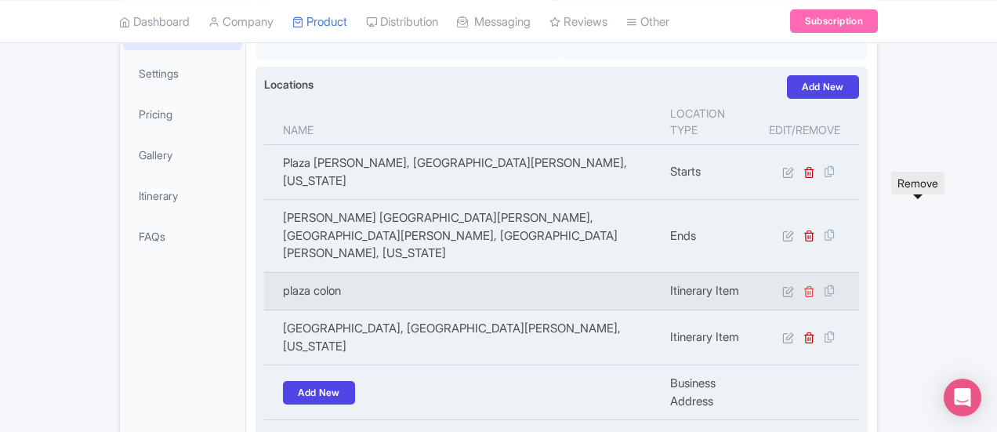
click at [815, 285] on icon at bounding box center [810, 291] width 12 height 12
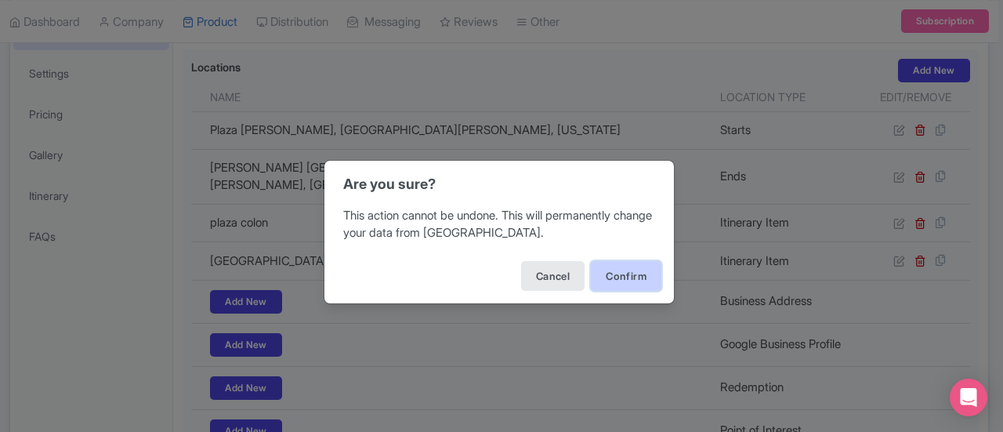
click at [633, 274] on button "Confirm" at bounding box center [626, 276] width 71 height 30
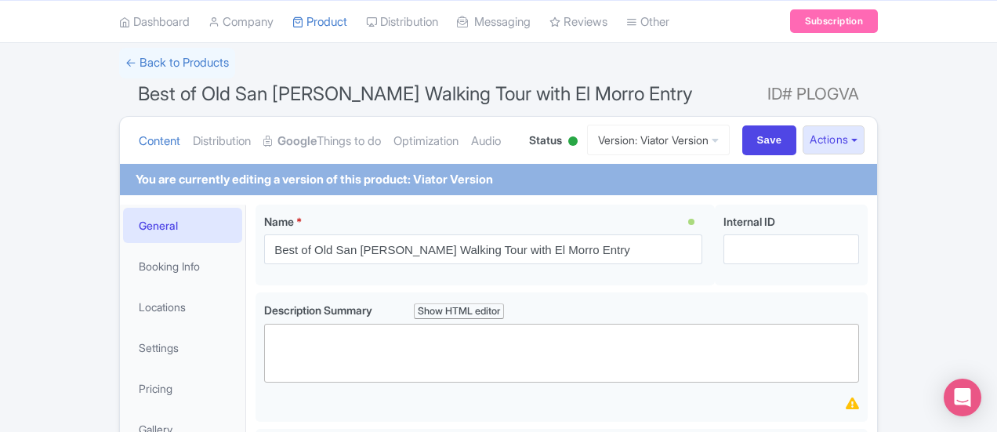
scroll to position [100, 0]
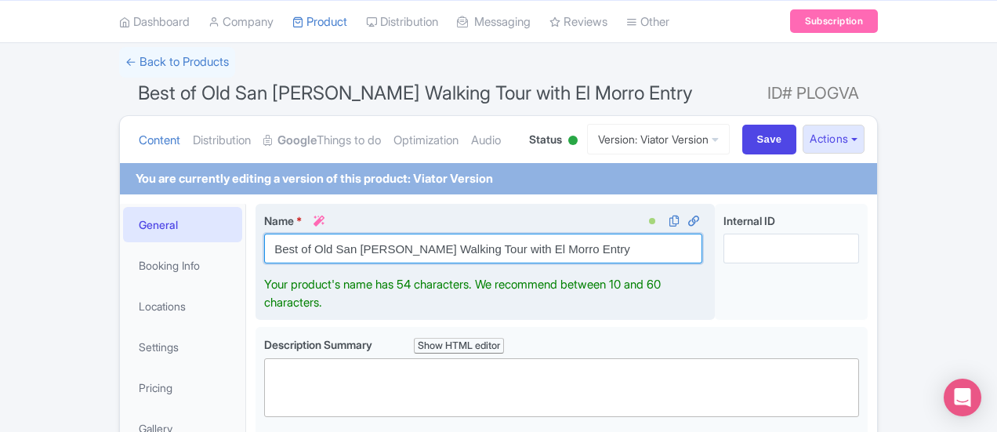
drag, startPoint x: 486, startPoint y: 248, endPoint x: 190, endPoint y: 238, distance: 296.5
click at [256, 238] on div "Name * i Best of Old San Juan Walking Tour with El Morro Entry Your product's n…" at bounding box center [485, 262] width 459 height 117
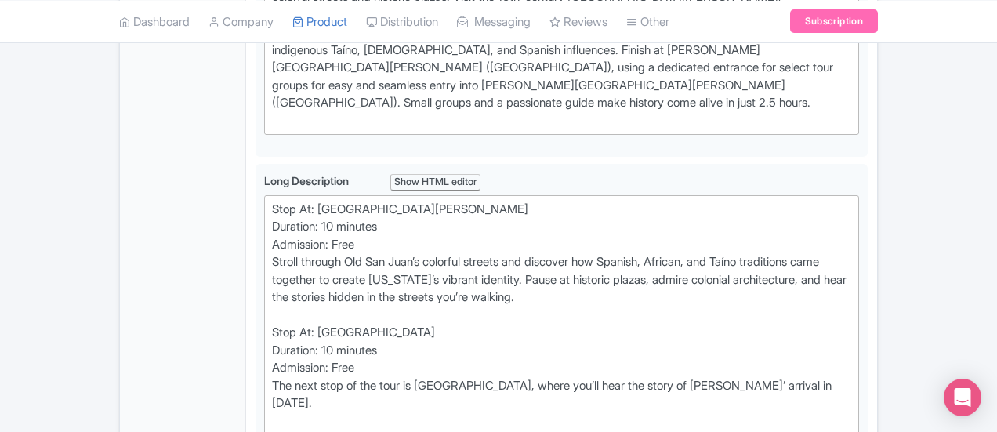
scroll to position [637, 0]
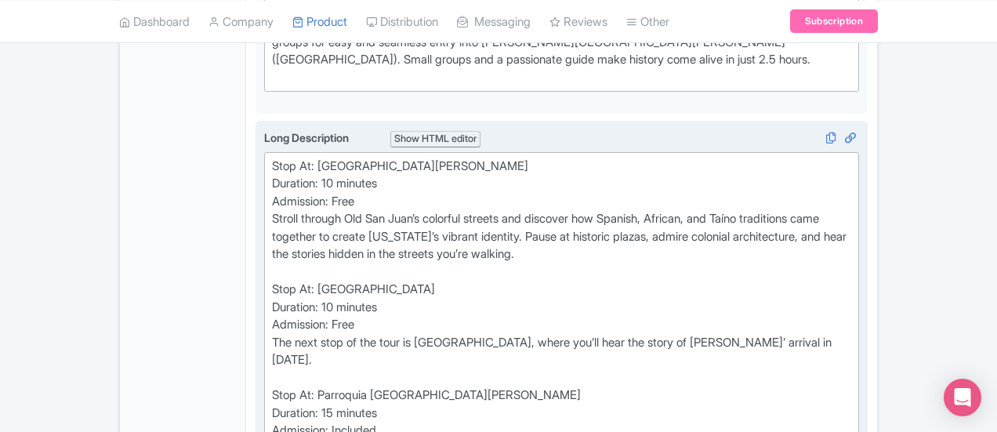
drag, startPoint x: 426, startPoint y: 322, endPoint x: 267, endPoint y: 309, distance: 160.5
drag, startPoint x: 249, startPoint y: 301, endPoint x: 460, endPoint y: 303, distance: 210.9
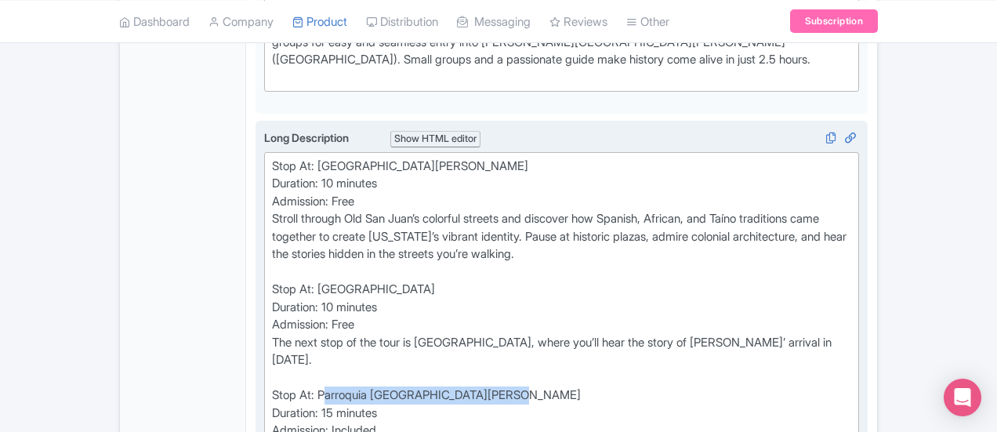
type trix-editor "<div>Stop At: Old San Juan&nbsp;<br>Duration: 10 minutes&nbsp;<br>Admission: Fr…"
copy div "Parroquia [GEOGRAPHIC_DATA][PERSON_NAME]"
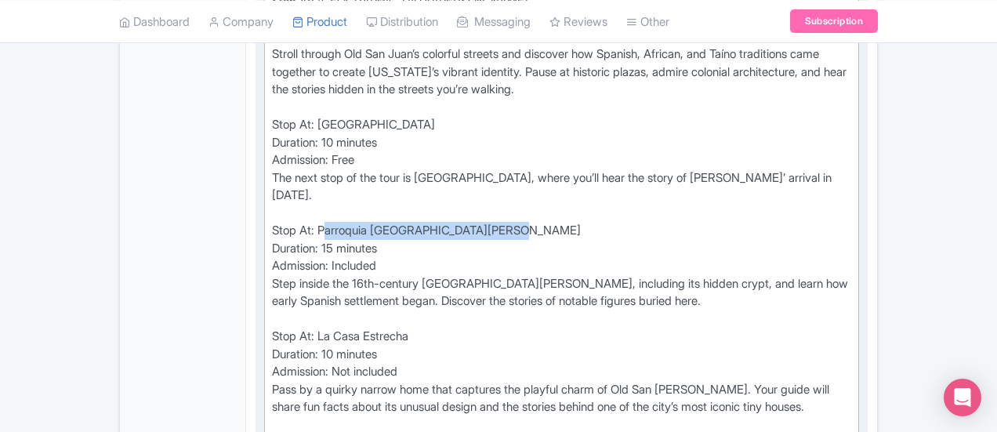
scroll to position [822, 0]
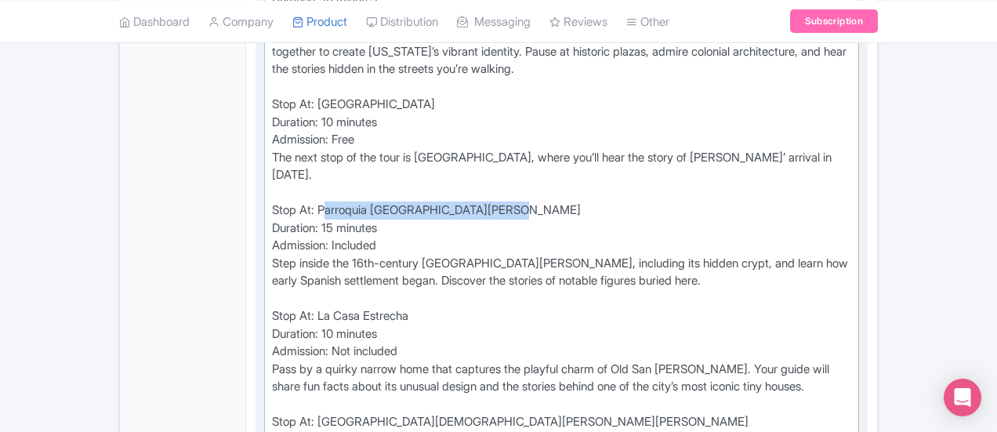
drag, startPoint x: 348, startPoint y: 222, endPoint x: 249, endPoint y: 219, distance: 98.8
click at [272, 219] on div "Stop At: Old San Juan Duration: 10 minutes Admission: Free Stroll through Old S…" at bounding box center [561, 431] width 579 height 917
copy div "La Casa Estrecha"
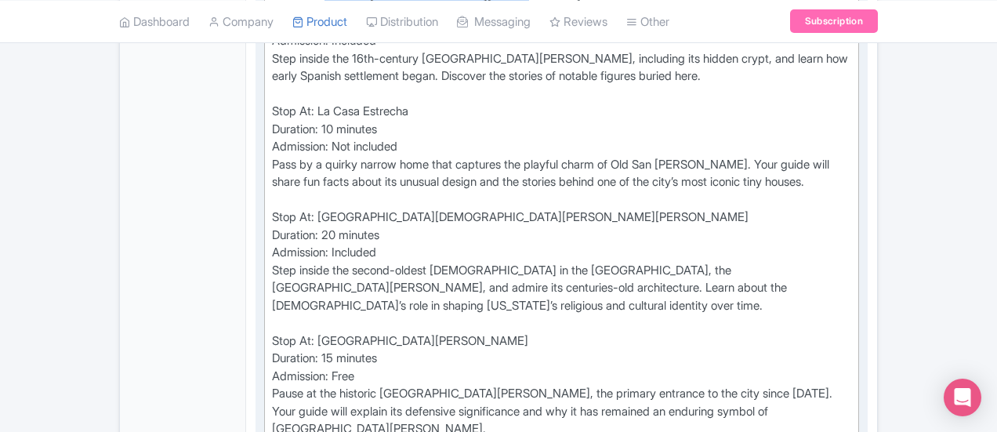
scroll to position [1029, 0]
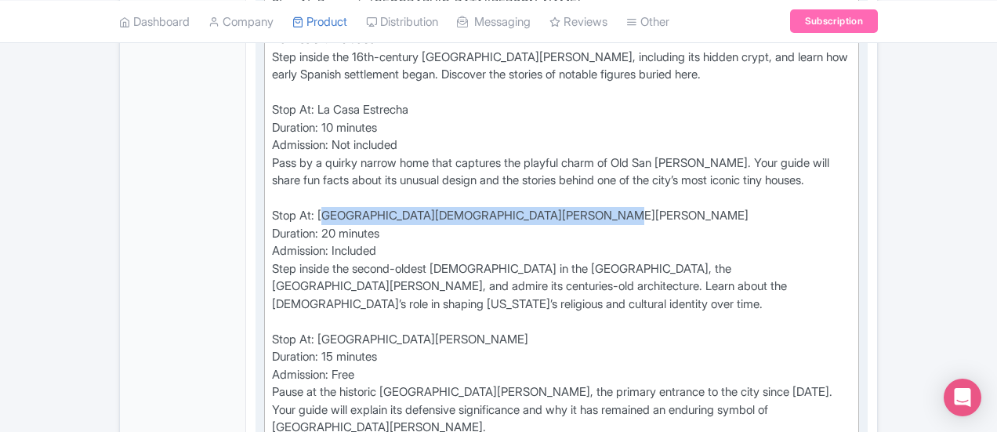
drag, startPoint x: 502, startPoint y: 122, endPoint x: 251, endPoint y: 123, distance: 250.9
click at [272, 123] on div "Stop At: Old San Juan Duration: 10 minutes Admission: Free Stroll through Old S…" at bounding box center [561, 224] width 579 height 917
copy div "Catedral Basilica Menor de San Juan Bautista"
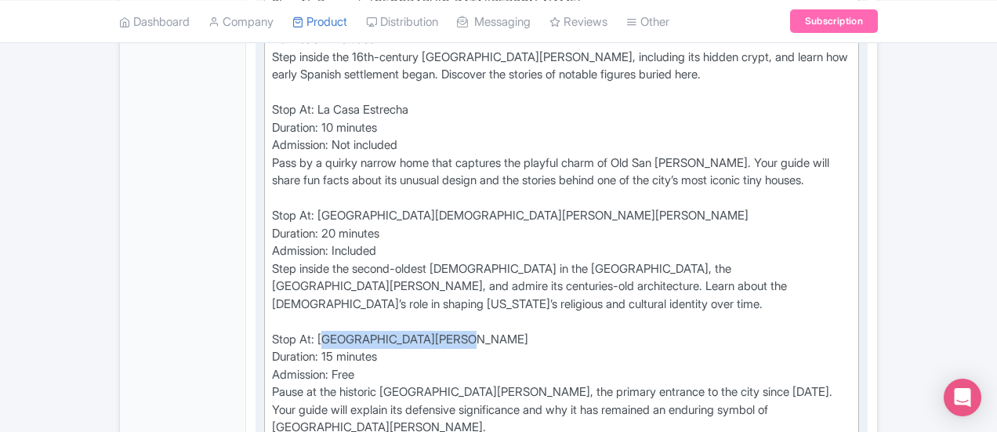
drag, startPoint x: 377, startPoint y: 223, endPoint x: 249, endPoint y: 227, distance: 127.8
click at [272, 227] on div "Stop At: Old San Juan Duration: 10 minutes Admission: Free Stroll through Old S…" at bounding box center [561, 224] width 579 height 917
copy div "La Puerta de San Juan"
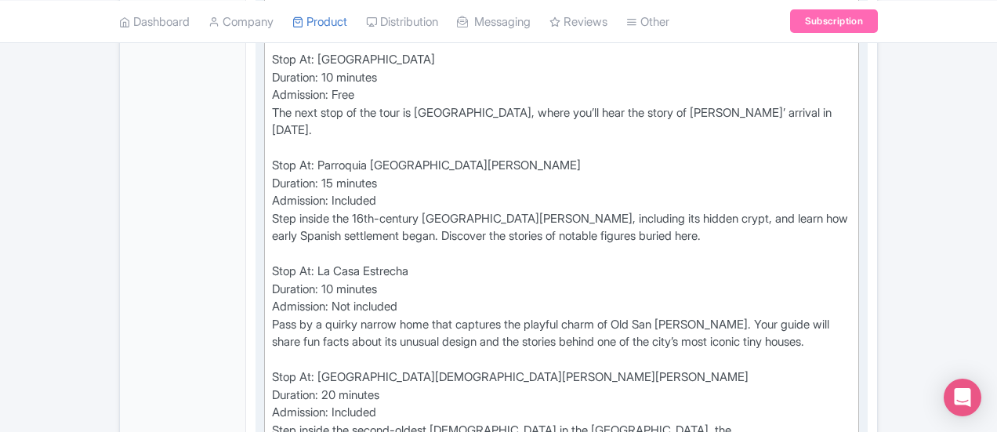
scroll to position [840, 0]
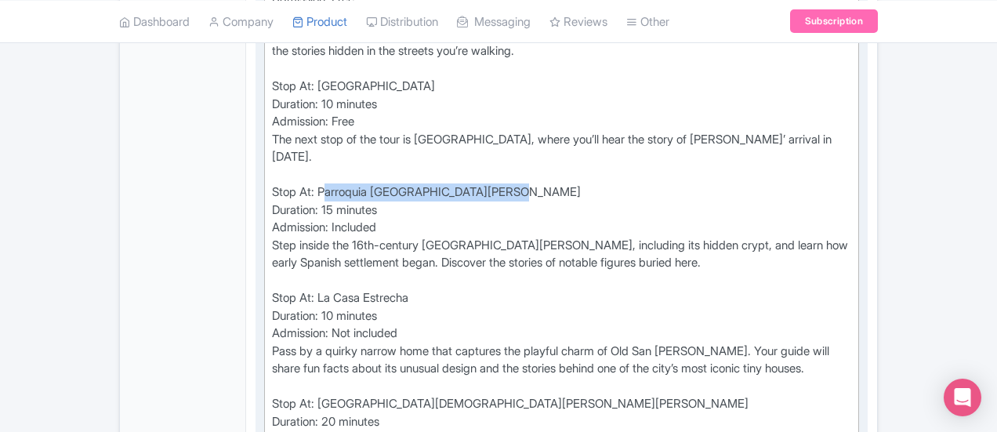
drag, startPoint x: 430, startPoint y: 99, endPoint x: 251, endPoint y: 93, distance: 178.8
click at [272, 93] on div "Stop At: Old San Juan Duration: 10 minutes Admission: Free Stroll through Old S…" at bounding box center [561, 413] width 579 height 917
copy div "Parroquia [GEOGRAPHIC_DATA][PERSON_NAME]"
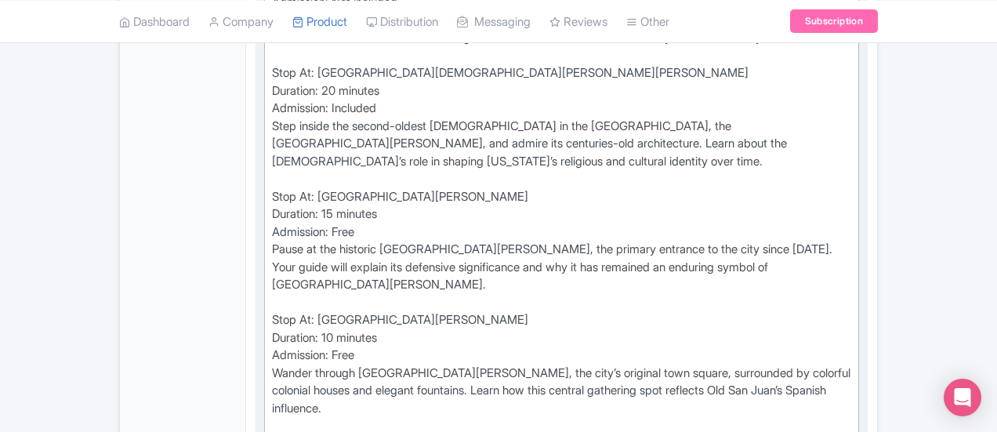
scroll to position [1174, 0]
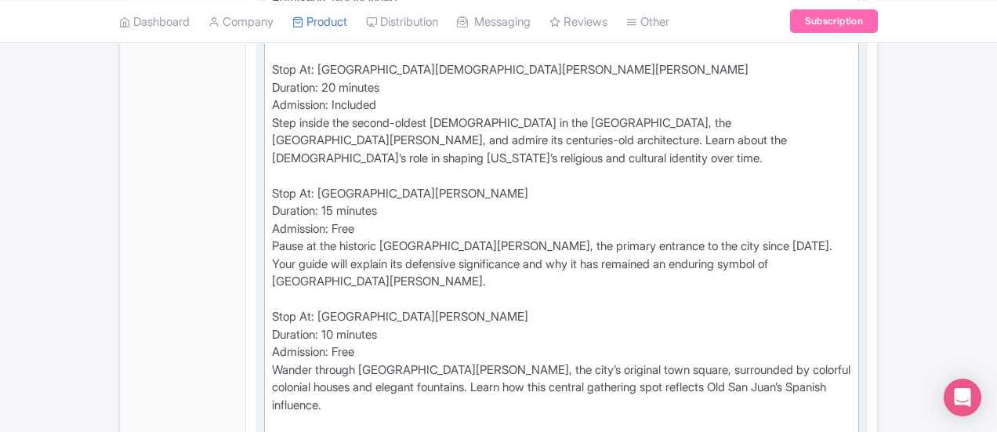
drag, startPoint x: 597, startPoint y: 364, endPoint x: 185, endPoint y: 350, distance: 411.8
click at [256, 350] on div "Long Description i Show HTML editor Bold Italic Strikethrough Link Heading Quot…" at bounding box center [562, 74] width 612 height 981
copy div "Finish your tour at Castillo San Felipe (El Morro), the 16th-century fortress t…"
click at [639, 355] on div "Stop At: Old San Juan Duration: 10 minutes Admission: Free Stroll through Old S…" at bounding box center [561, 79] width 579 height 917
drag, startPoint x: 611, startPoint y: 361, endPoint x: 191, endPoint y: 349, distance: 420.4
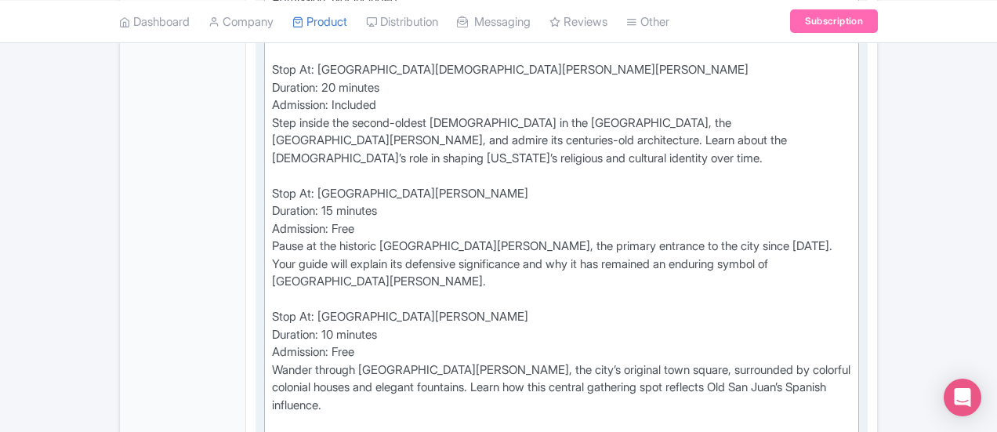
click at [264, 349] on trix-editor "Stop At: Old San Juan Duration: 10 minutes Admission: Free Stroll through Old S…" at bounding box center [561, 79] width 595 height 928
copy div "Finish your tour at Castillo San Felipe (El Morro), the 16th-century fortress t…"
click at [417, 348] on div "Stop At: Old San Juan Duration: 10 minutes Admission: Free Stroll through Old S…" at bounding box center [561, 79] width 579 height 917
drag, startPoint x: 491, startPoint y: 345, endPoint x: 815, endPoint y: 342, distance: 324.6
click at [815, 342] on div "Stop At: Old San Juan Duration: 10 minutes Admission: Free Stroll through Old S…" at bounding box center [561, 79] width 579 height 917
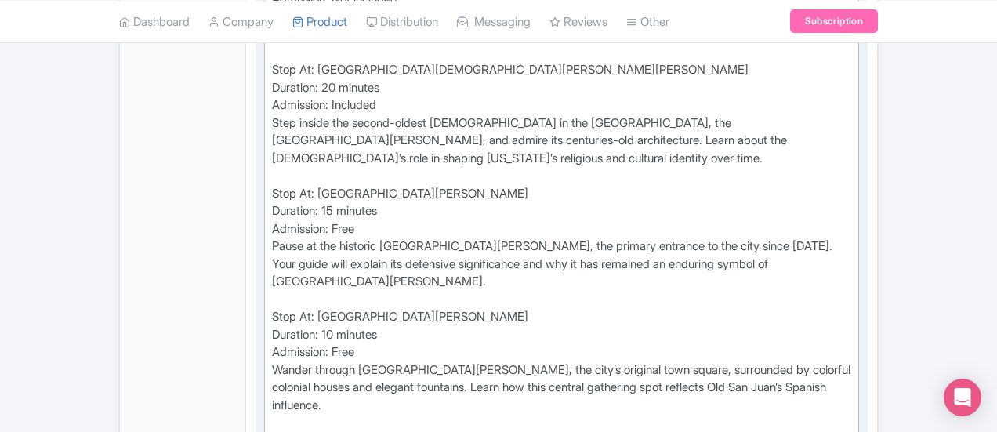
click at [801, 344] on div "Stop At: Old San Juan Duration: 10 minutes Admission: Free Stroll through Old S…" at bounding box center [561, 79] width 579 height 917
drag, startPoint x: 814, startPoint y: 349, endPoint x: 491, endPoint y: 345, distance: 323.0
click at [491, 345] on div "Stop At: Old San Juan Duration: 10 minutes Admission: Free Stroll through Old S…" at bounding box center [561, 79] width 579 height 917
click at [499, 347] on div "Stop At: Old San Juan Duration: 10 minutes Admission: Free Stroll through Old S…" at bounding box center [561, 79] width 579 height 917
drag, startPoint x: 489, startPoint y: 347, endPoint x: 816, endPoint y: 349, distance: 326.9
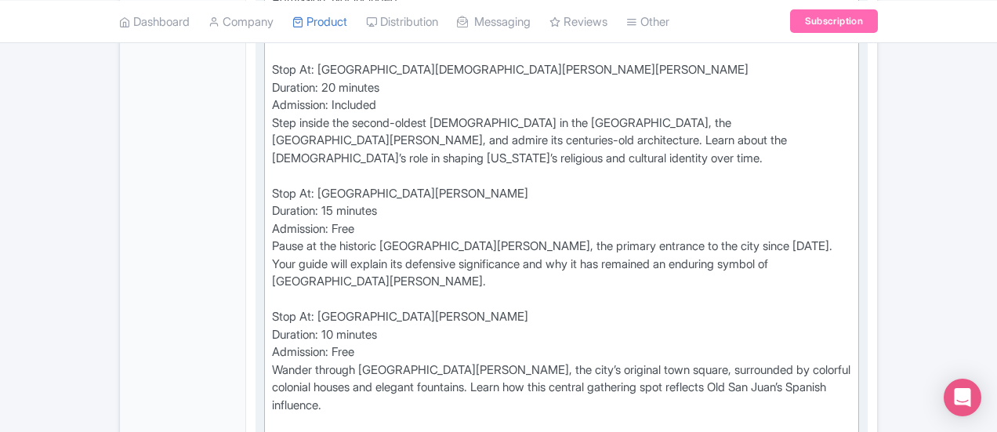
click at [816, 349] on div "Stop At: Old San Juan Duration: 10 minutes Admission: Free Stroll through Old S…" at bounding box center [561, 79] width 579 height 917
copy div "16th-century fortress that defended the island for centuries"
click at [816, 349] on div "Stop At: Old San Juan Duration: 10 minutes Admission: Free Stroll through Old S…" at bounding box center [561, 79] width 579 height 917
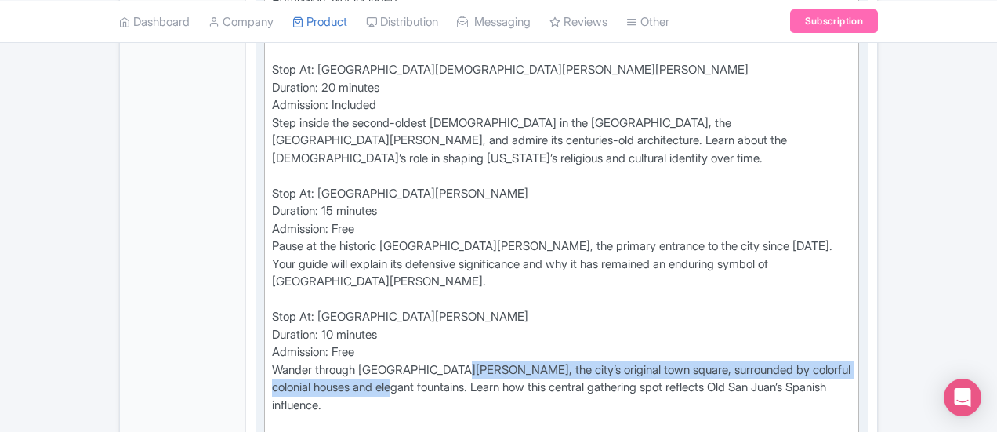
drag, startPoint x: 383, startPoint y: 239, endPoint x: 900, endPoint y: 237, distance: 517.4
click at [851, 237] on div "Stop At: Old San Juan Duration: 10 minutes Admission: Free Stroll through Old S…" at bounding box center [561, 79] width 579 height 917
copy div "the city’s original town square, surrounded by colorful colonial houses and ele…"
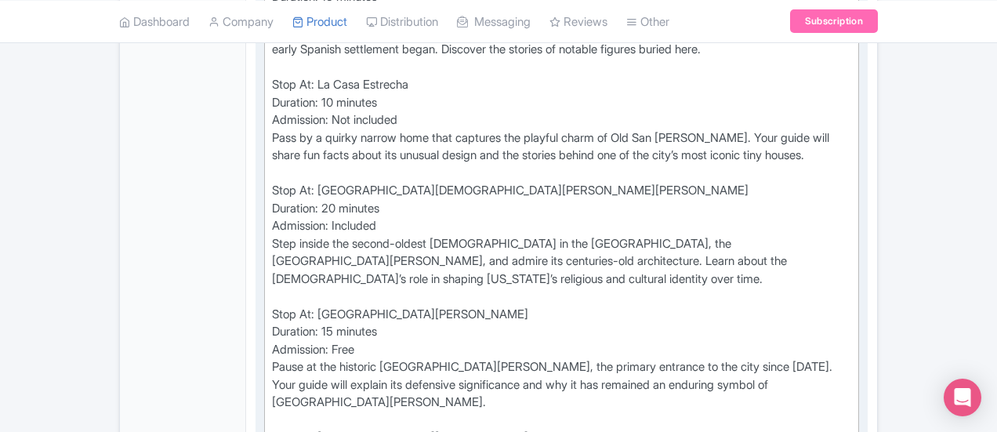
scroll to position [1006, 0]
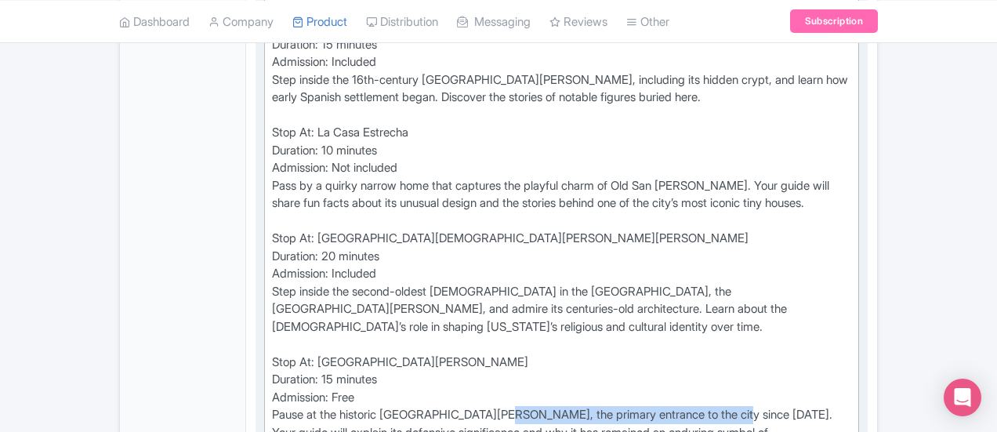
drag, startPoint x: 431, startPoint y: 299, endPoint x: 663, endPoint y: 302, distance: 232.1
click at [663, 302] on div "Stop At: Old San Juan Duration: 10 minutes Admission: Free Stroll through Old S…" at bounding box center [561, 247] width 579 height 917
copy div "the primary entrance to the city since 1635"
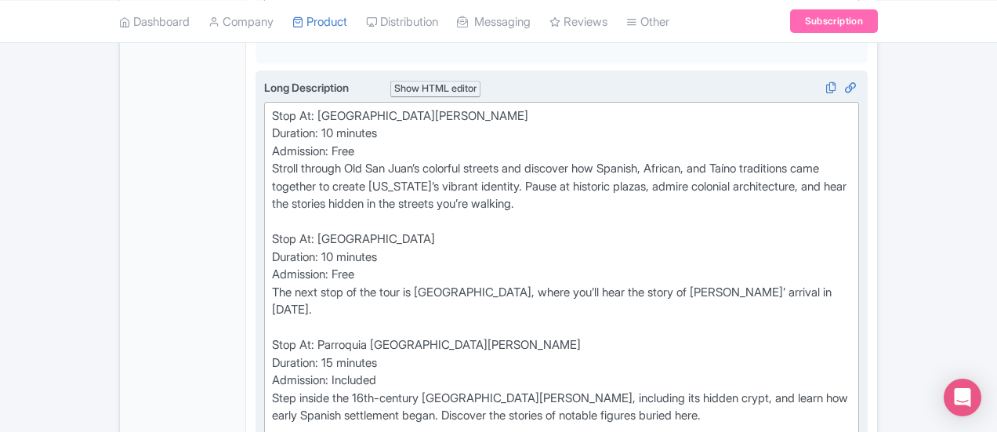
scroll to position [687, 0]
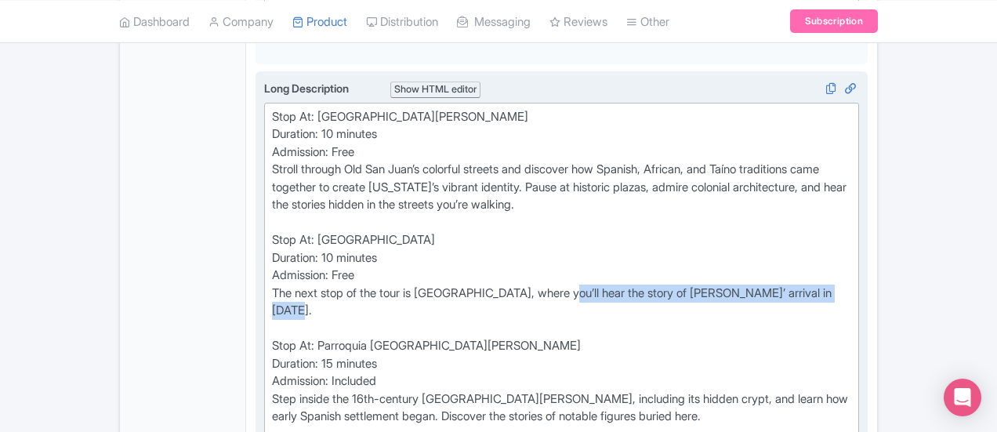
drag, startPoint x: 492, startPoint y: 217, endPoint x: 794, endPoint y: 219, distance: 301.8
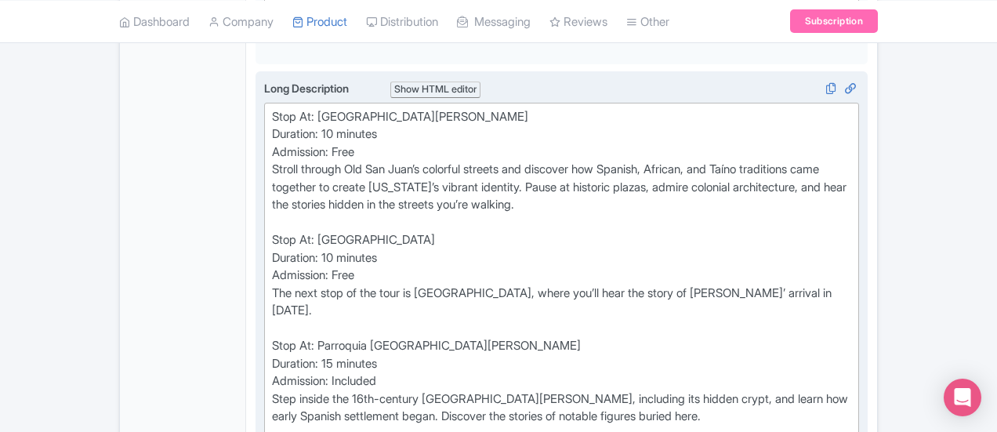
scroll to position [745, 0]
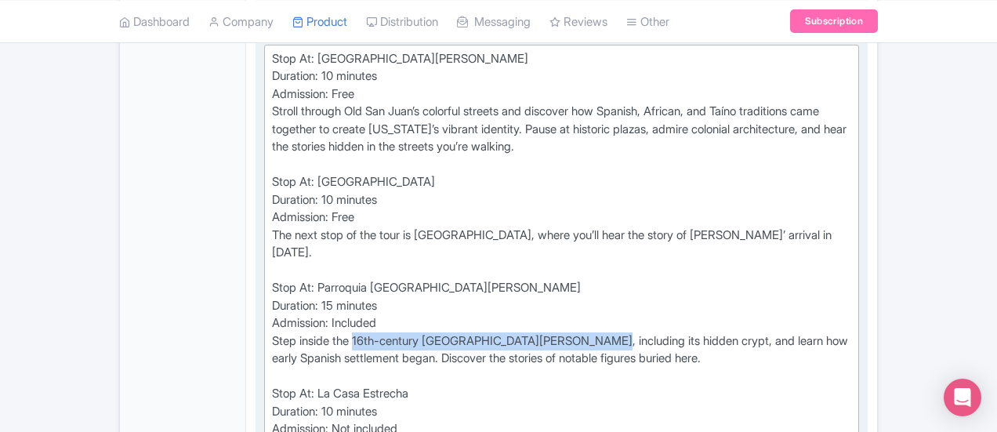
drag, startPoint x: 285, startPoint y: 245, endPoint x: 536, endPoint y: 245, distance: 251.6
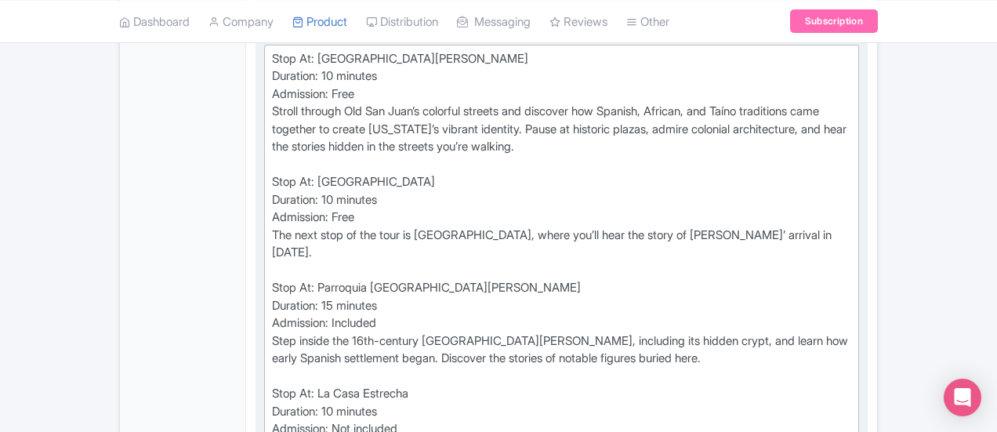
drag, startPoint x: 285, startPoint y: 248, endPoint x: 513, endPoint y: 271, distance: 229.3
drag, startPoint x: 513, startPoint y: 271, endPoint x: 461, endPoint y: 277, distance: 52.0
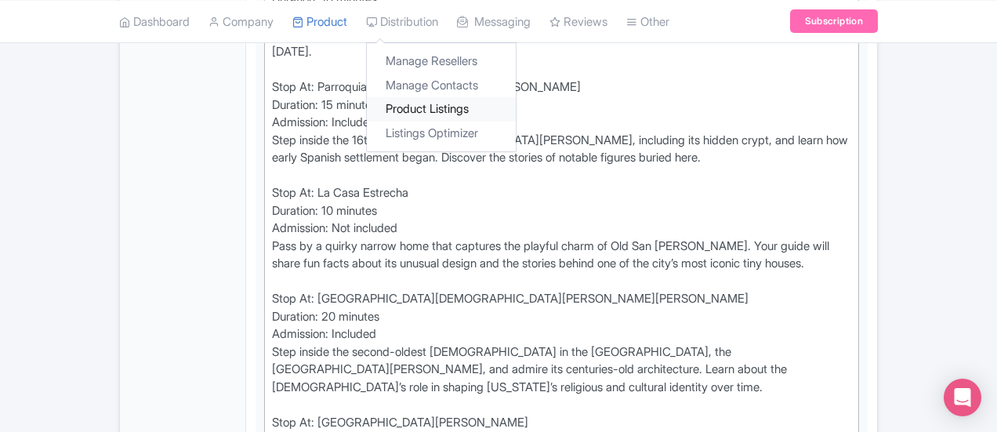
scroll to position [948, 0]
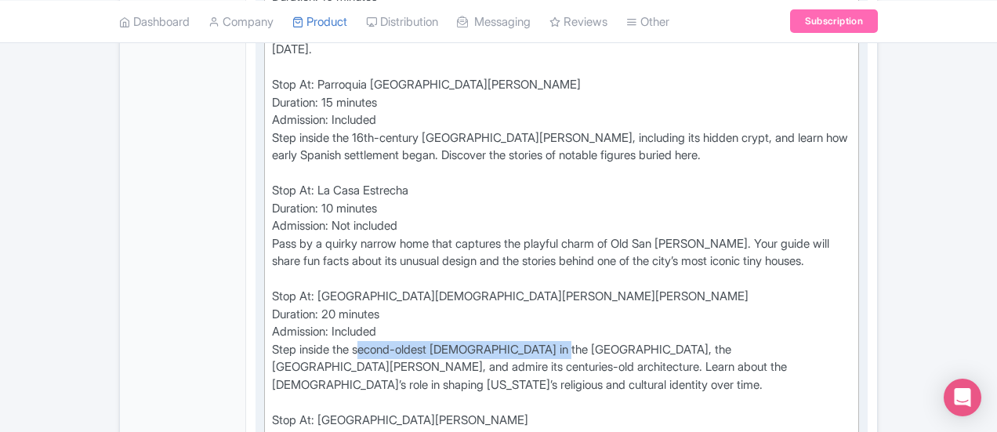
drag, startPoint x: 292, startPoint y: 253, endPoint x: 494, endPoint y: 259, distance: 202.3
click at [494, 259] on div "Stop At: Old San Juan Duration: 10 minutes Admission: Free Stroll through Old S…" at bounding box center [561, 305] width 579 height 917
click at [491, 259] on div "Stop At: Old San Juan Duration: 10 minutes Admission: Free Stroll through Old S…" at bounding box center [561, 305] width 579 height 917
drag, startPoint x: 494, startPoint y: 256, endPoint x: 264, endPoint y: 258, distance: 229.7
click at [272, 258] on div "Stop At: Old San Juan Duration: 10 minutes Admission: Free Stroll through Old S…" at bounding box center [561, 305] width 579 height 917
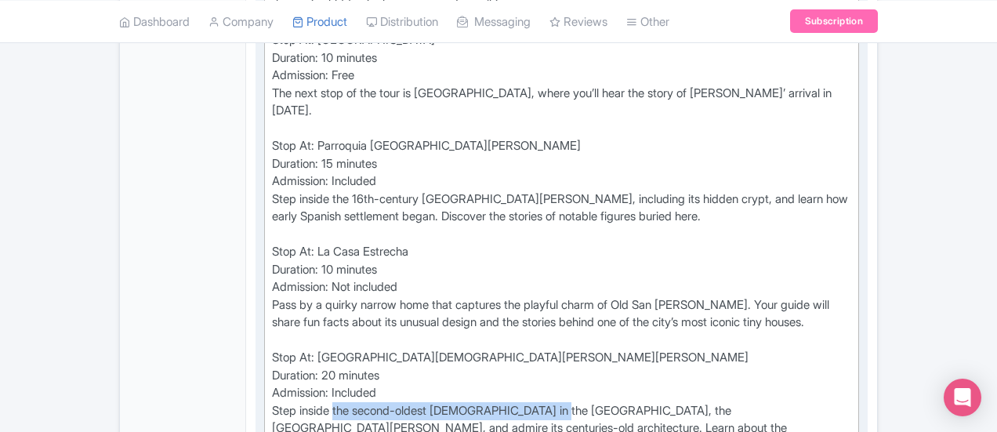
scroll to position [905, 0]
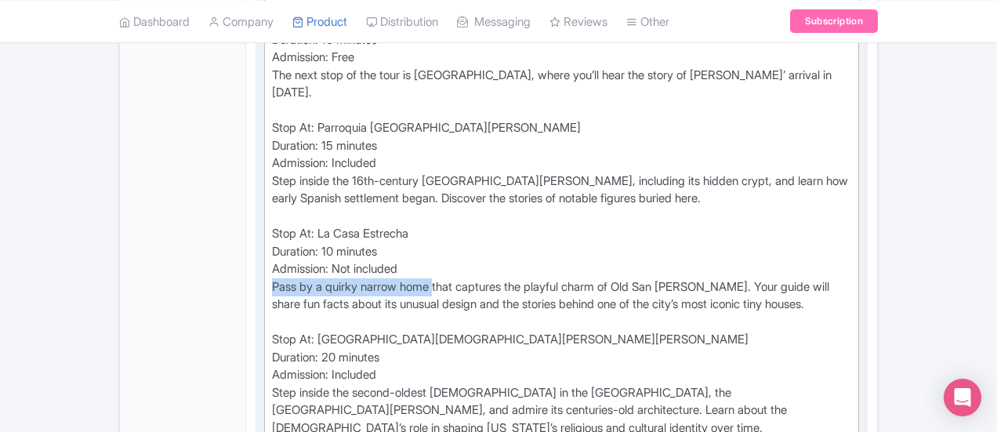
drag, startPoint x: 198, startPoint y: 194, endPoint x: 370, endPoint y: 195, distance: 171.7
click at [370, 195] on div "Stop At: Old San Juan Duration: 10 minutes Admission: Free Stroll through Old S…" at bounding box center [561, 348] width 579 height 917
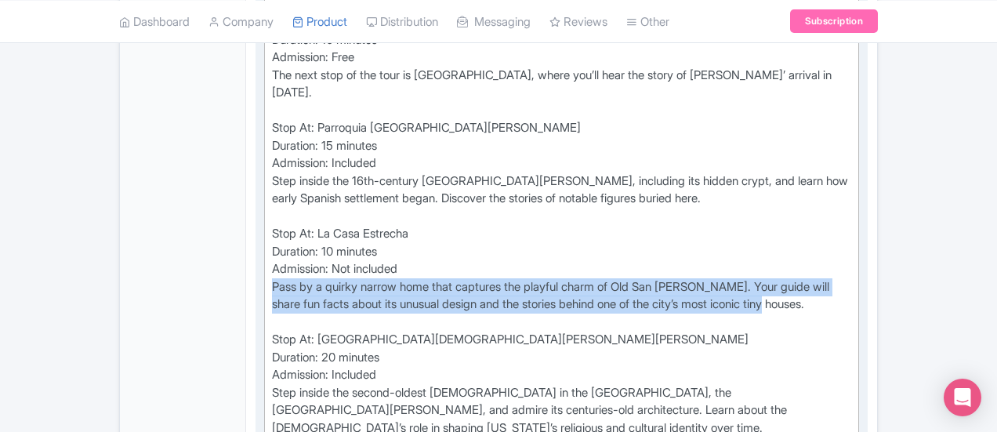
drag, startPoint x: 558, startPoint y: 214, endPoint x: 200, endPoint y: 200, distance: 358.5
click at [272, 200] on div "Stop At: Old San Juan Duration: 10 minutes Admission: Free Stroll through Old S…" at bounding box center [561, 348] width 579 height 917
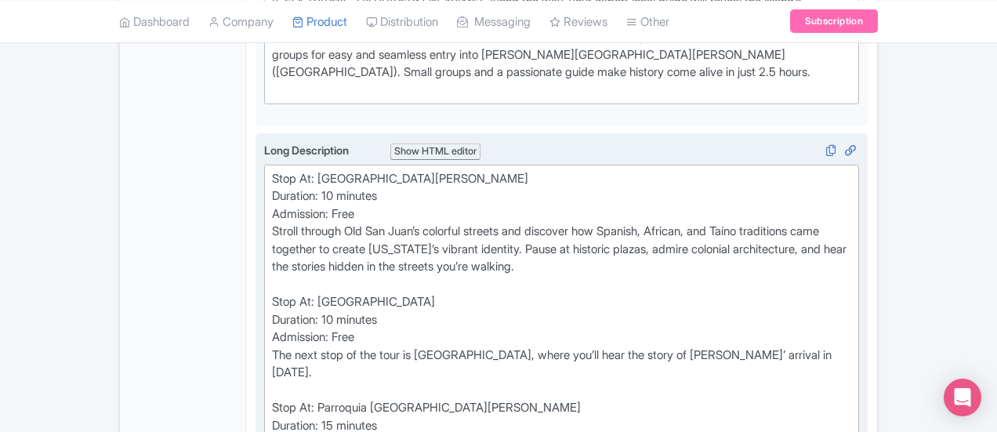
scroll to position [626, 0]
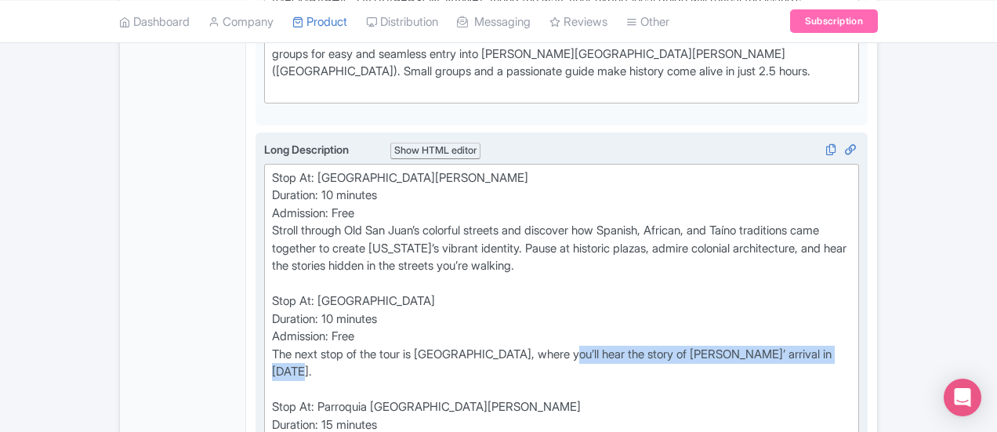
drag, startPoint x: 492, startPoint y: 278, endPoint x: 796, endPoint y: 283, distance: 304.2
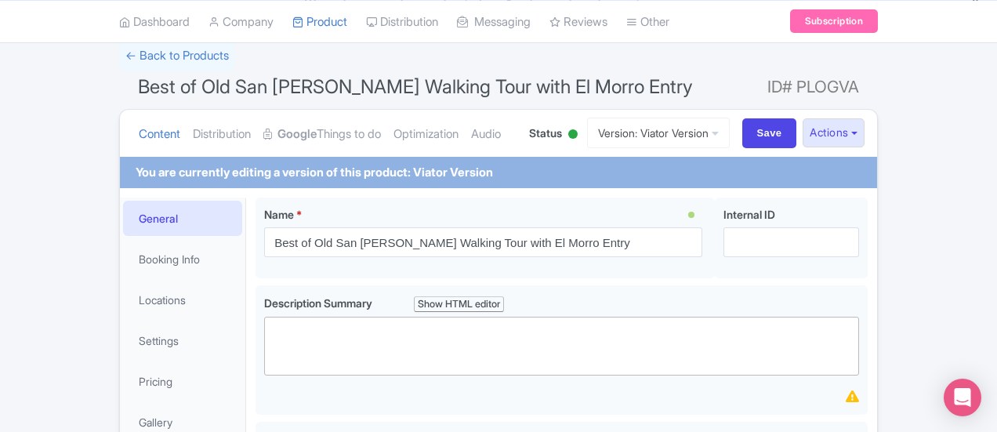
scroll to position [0, 0]
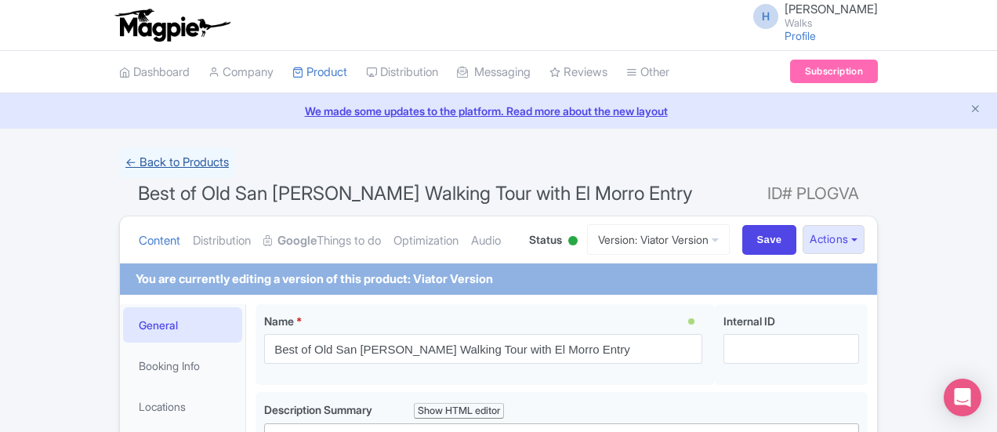
click at [119, 163] on link "← Back to Products" at bounding box center [177, 162] width 116 height 31
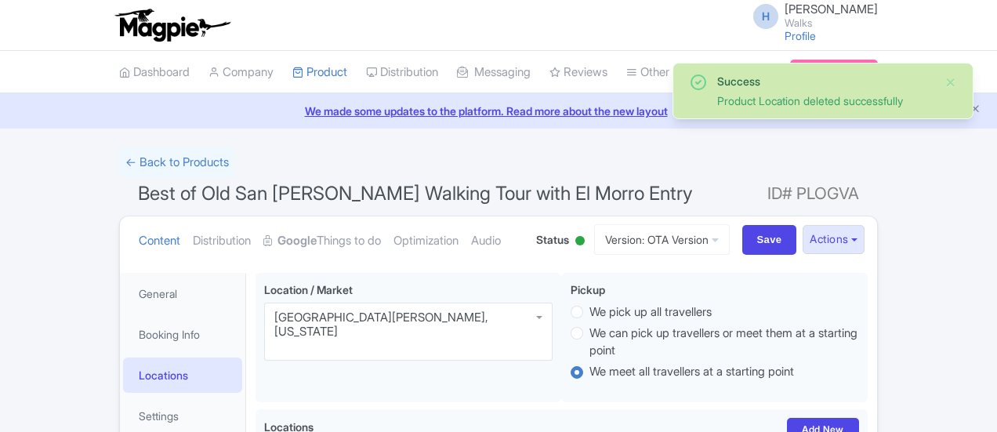
scroll to position [272, 0]
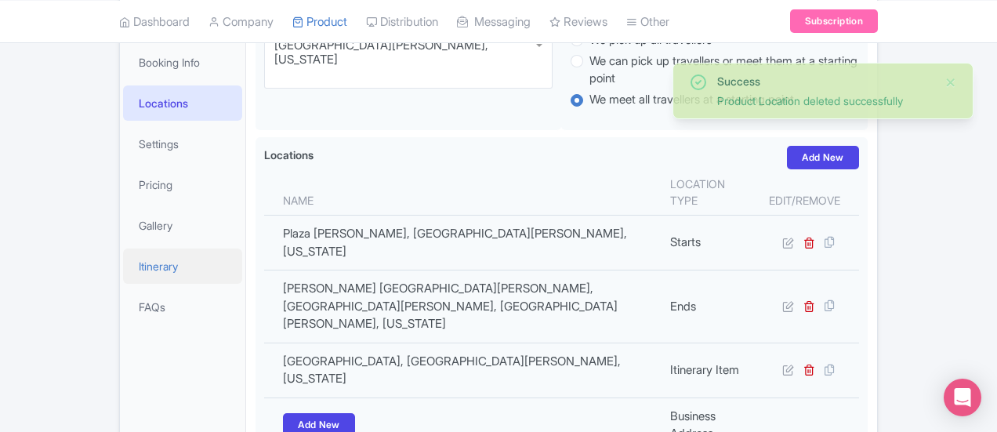
click at [123, 267] on link "Itinerary" at bounding box center [182, 266] width 119 height 35
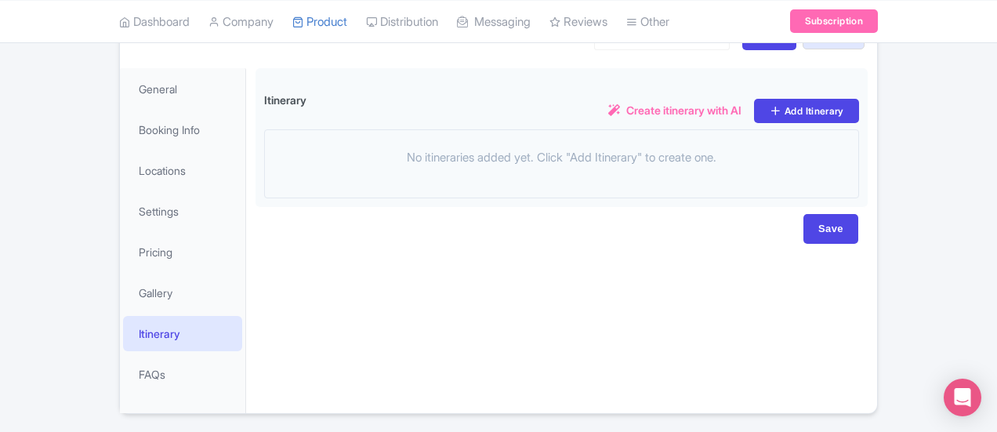
scroll to position [205, 0]
click at [123, 328] on link "Itinerary" at bounding box center [182, 332] width 119 height 35
click at [123, 164] on link "Locations" at bounding box center [182, 169] width 119 height 35
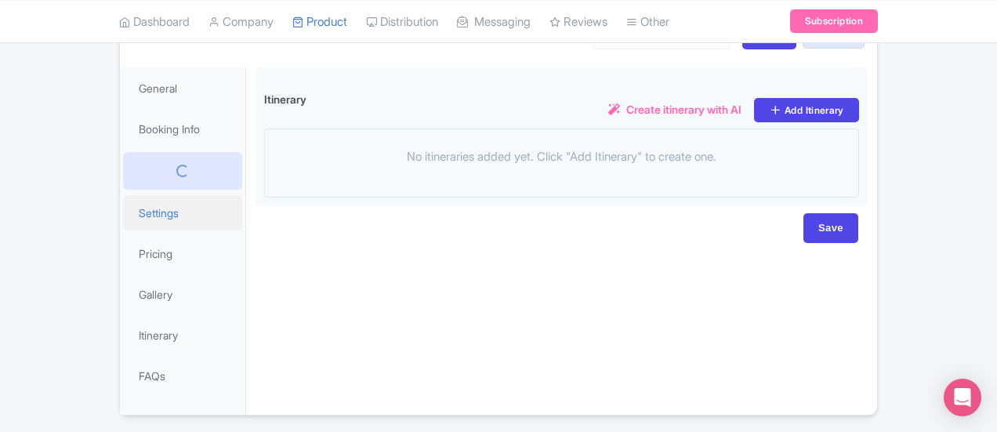
scroll to position [255, 0]
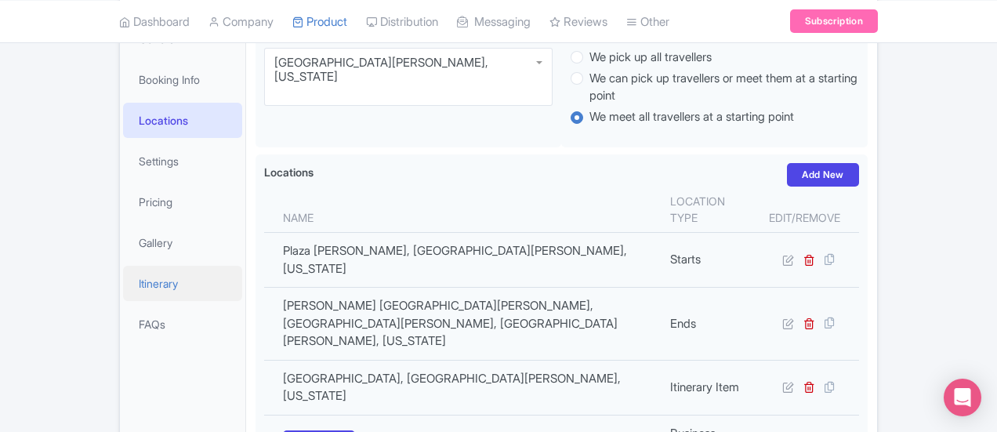
click at [123, 281] on link "Itinerary" at bounding box center [182, 283] width 119 height 35
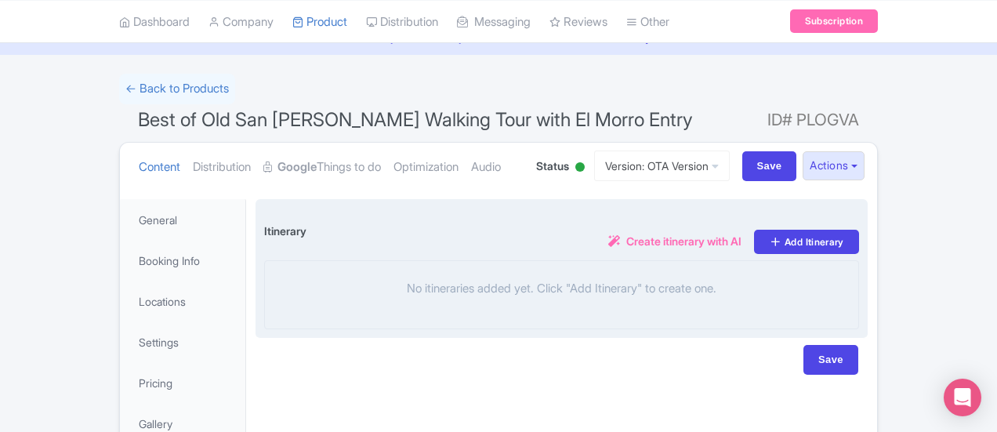
scroll to position [252, 0]
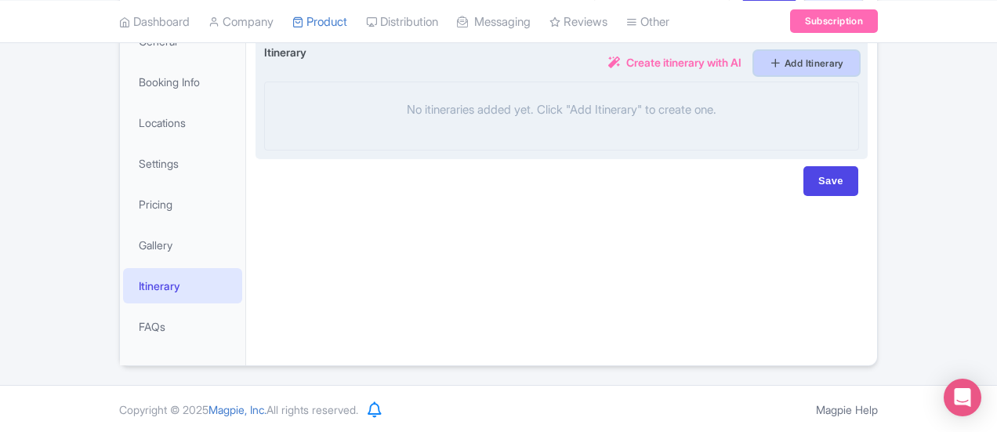
click at [859, 62] on link "Add Itinerary" at bounding box center [806, 63] width 105 height 24
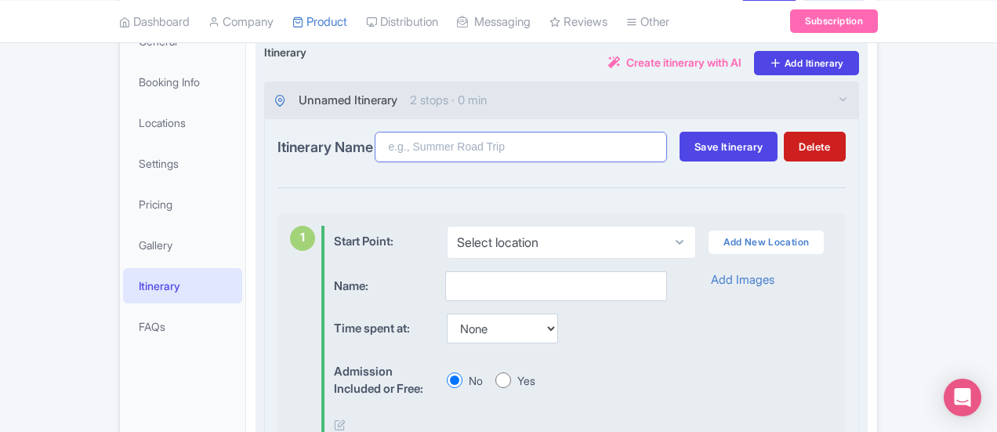
click at [448, 147] on input "Itinerary Name" at bounding box center [521, 147] width 292 height 31
paste input "Best of Old San [PERSON_NAME] Walking Tour with El Morro Entry"
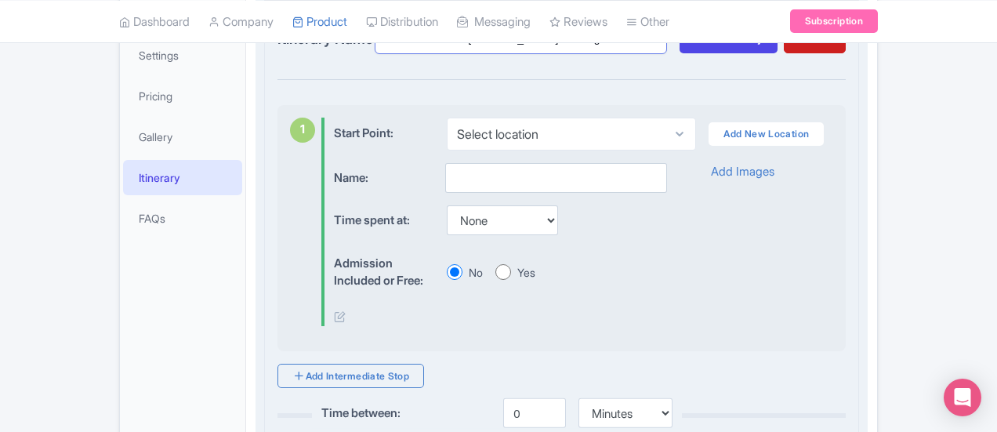
type input "Best of Old San [PERSON_NAME] Walking Tour with El Morro Entry"
click at [447, 134] on select "Select location Plaza Arturo Somohano, San Juan, Puerto Rico" at bounding box center [571, 134] width 249 height 33
select select "e345b1f0-63ee-4bb0-90f7-20cf5c4ff224"
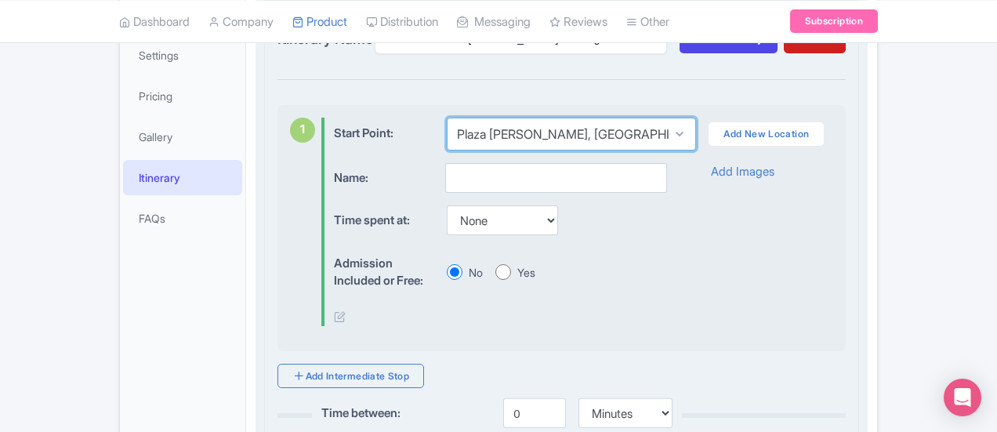
click at [447, 118] on select "Select location Plaza Arturo Somohano, San Juan, Puerto Rico" at bounding box center [571, 134] width 249 height 33
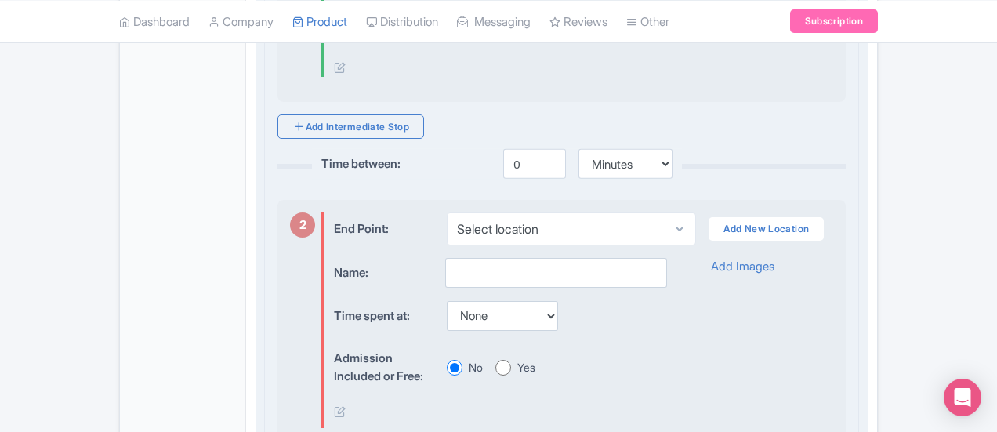
scroll to position [694, 0]
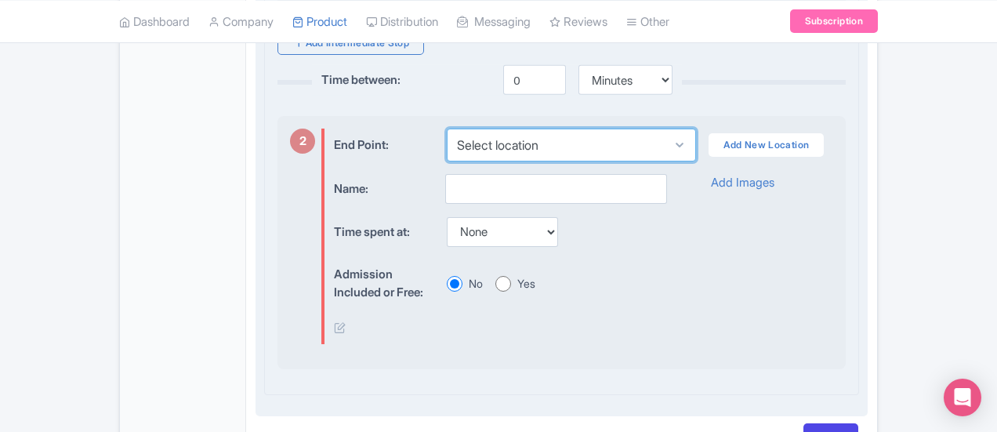
click at [561, 143] on select "Select location Castillo San Felipe del Morro, Calle Norzagaray, San Juan, Puer…" at bounding box center [571, 145] width 249 height 33
select select "ab2e6f1d-e39b-4528-b199-827763a05150"
click at [447, 129] on select "Select location Castillo San Felipe del Morro, Calle Norzagaray, San Juan, Puer…" at bounding box center [571, 145] width 249 height 33
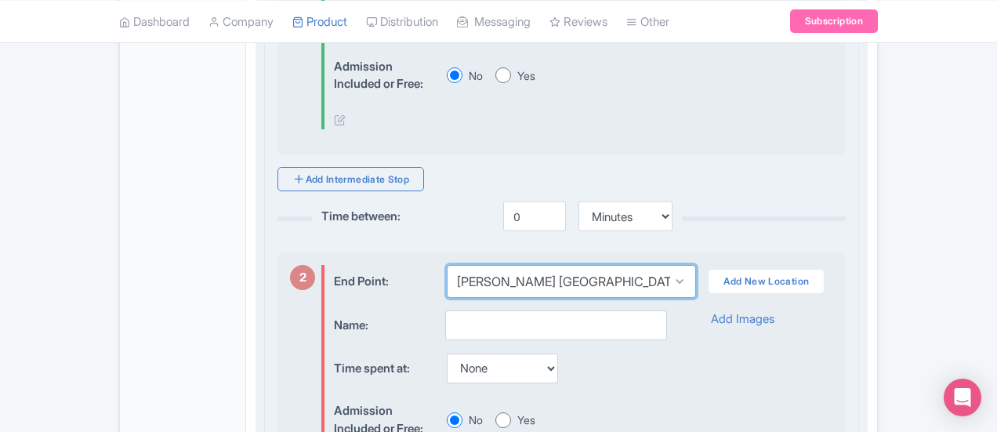
scroll to position [557, 0]
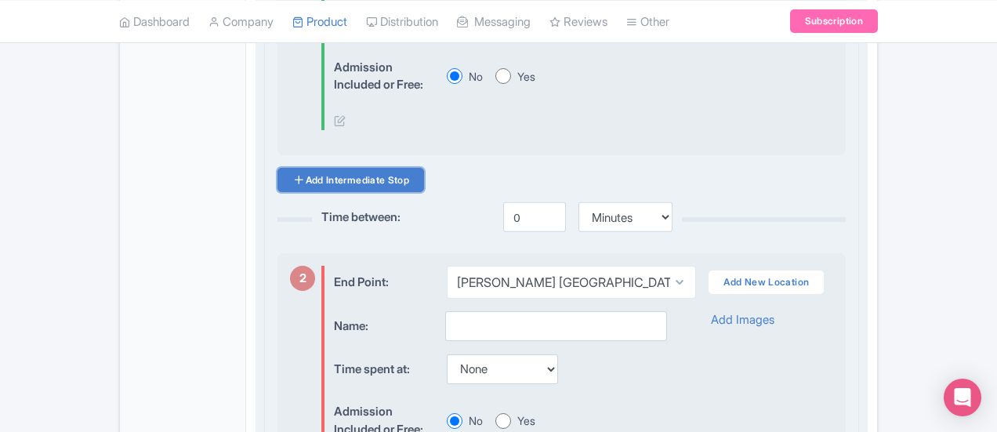
click at [278, 169] on link "Add Intermediate Stop" at bounding box center [351, 180] width 147 height 24
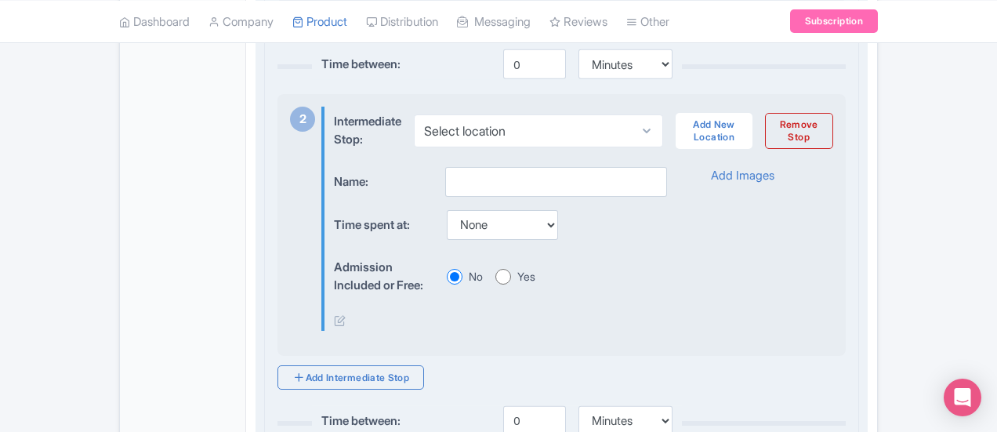
scroll to position [710, 0]
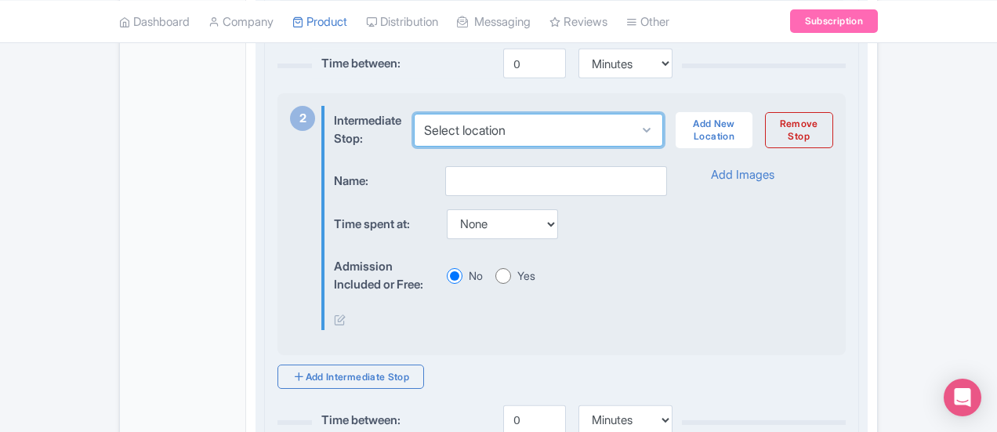
click at [477, 121] on select "Select location Plaza Colón, San Juan, Puerto Rico" at bounding box center [538, 130] width 249 height 33
select select "c567bfd7-21ff-46c3-97b1-b1341a2e10a6"
click at [414, 114] on select "Select location Plaza Colón, San Juan, Puerto Rico" at bounding box center [538, 130] width 249 height 33
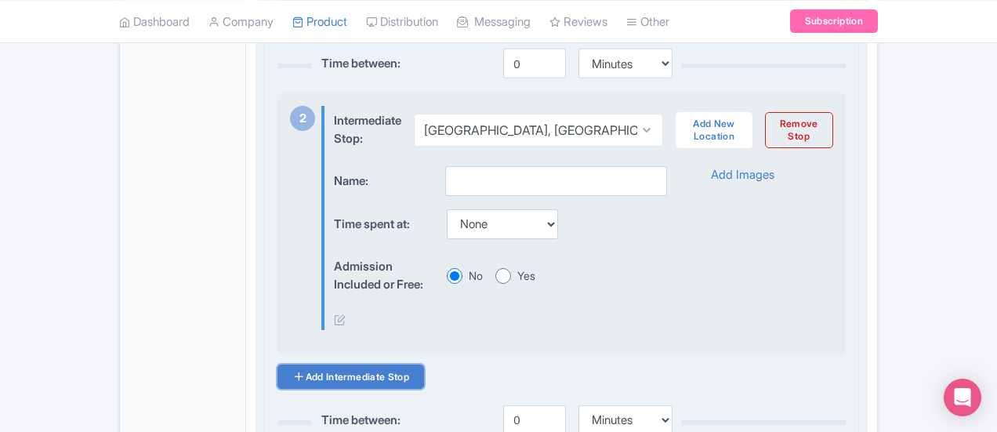
click at [278, 372] on link "Add Intermediate Stop" at bounding box center [351, 377] width 147 height 24
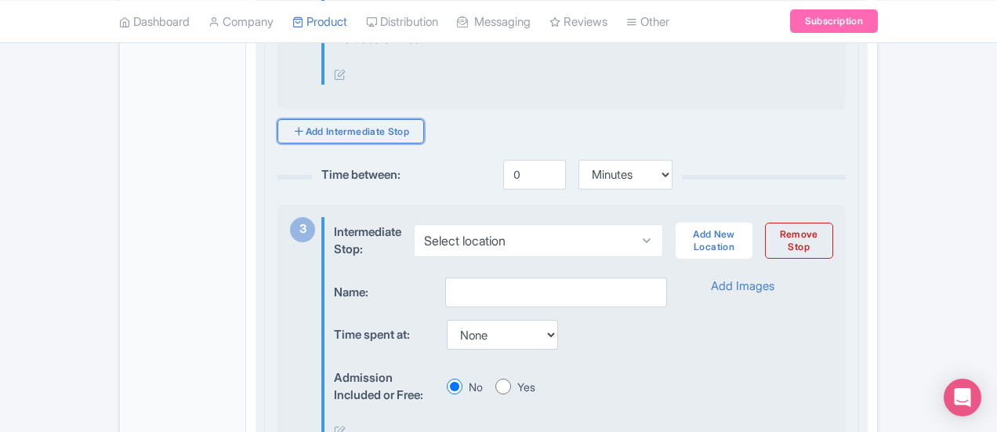
scroll to position [956, 0]
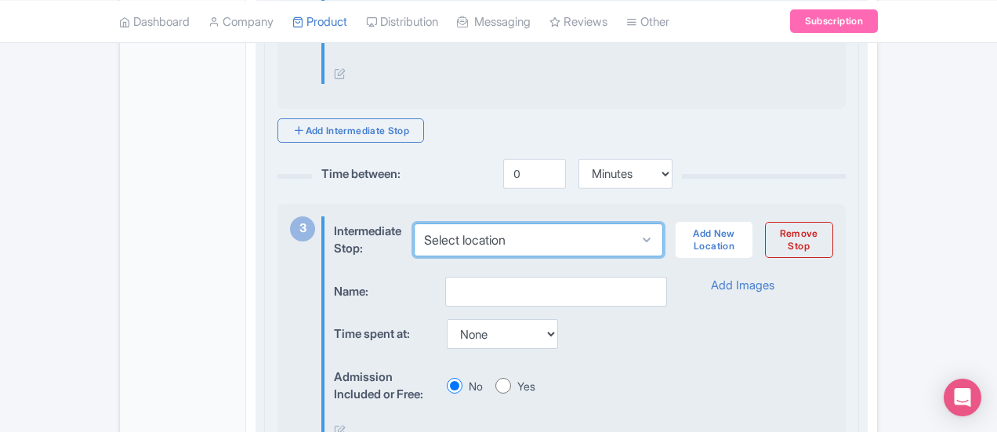
click at [471, 229] on select "Select location Plaza Colón, San Juan, Puerto Rico" at bounding box center [538, 239] width 249 height 33
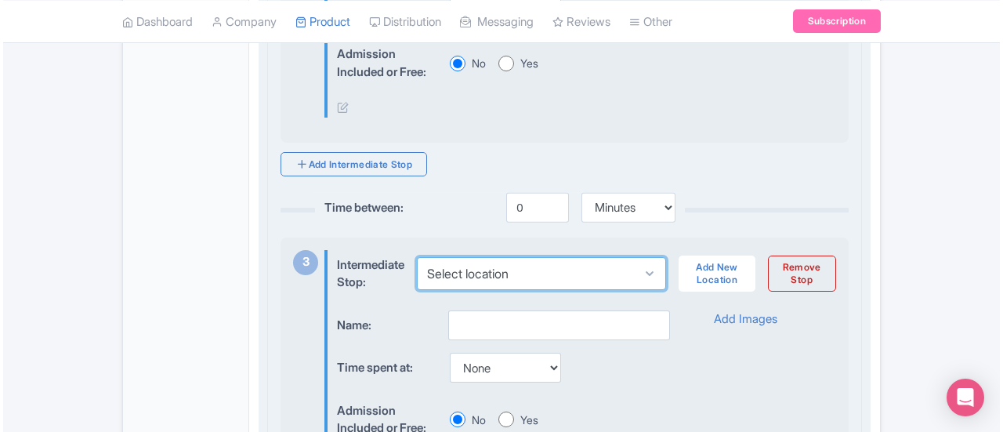
scroll to position [923, 0]
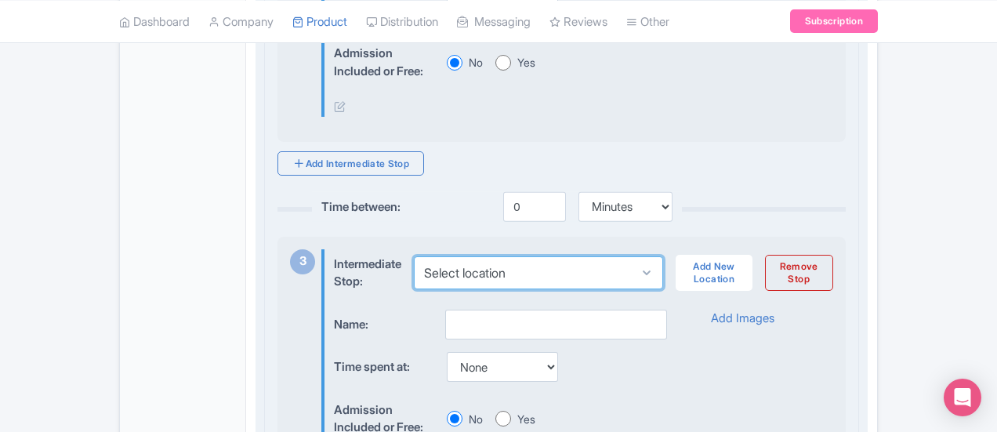
click at [450, 263] on select "Select location Plaza Colón, San Juan, Puerto Rico" at bounding box center [538, 272] width 249 height 33
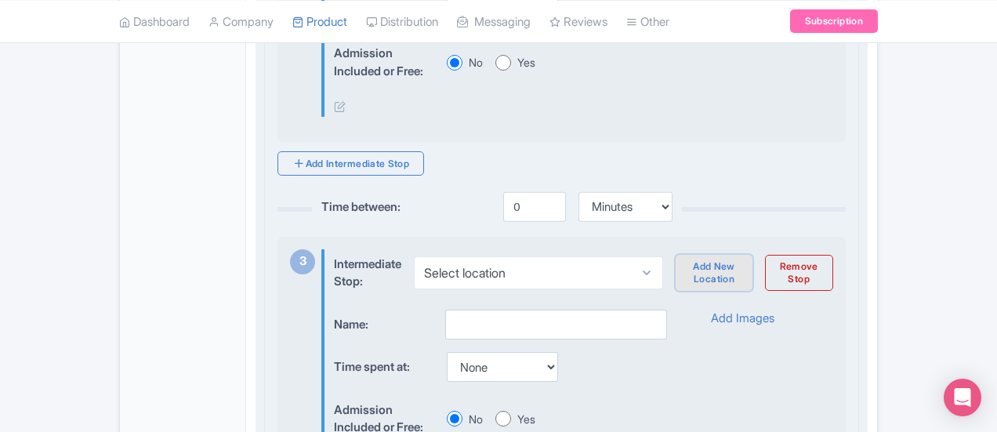
click at [752, 265] on link "Add New Location" at bounding box center [714, 273] width 76 height 36
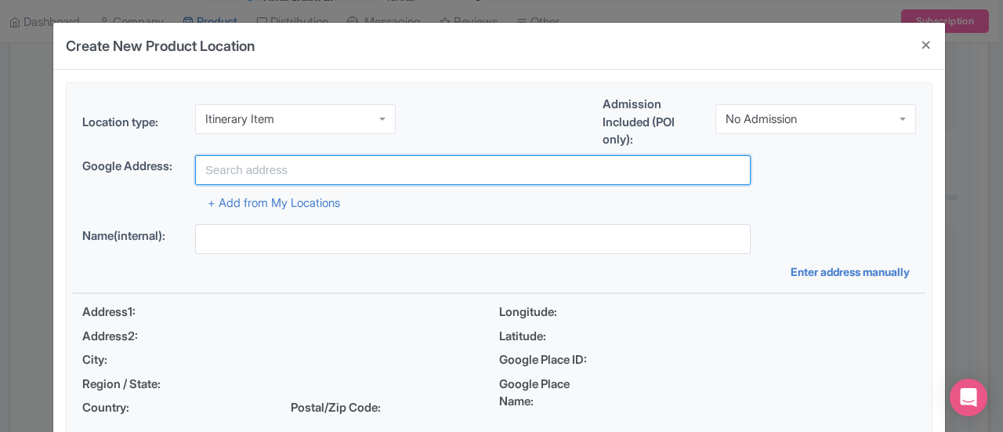
click at [256, 169] on input "text" at bounding box center [473, 170] width 556 height 30
paste input "Parroquia [GEOGRAPHIC_DATA][PERSON_NAME]"
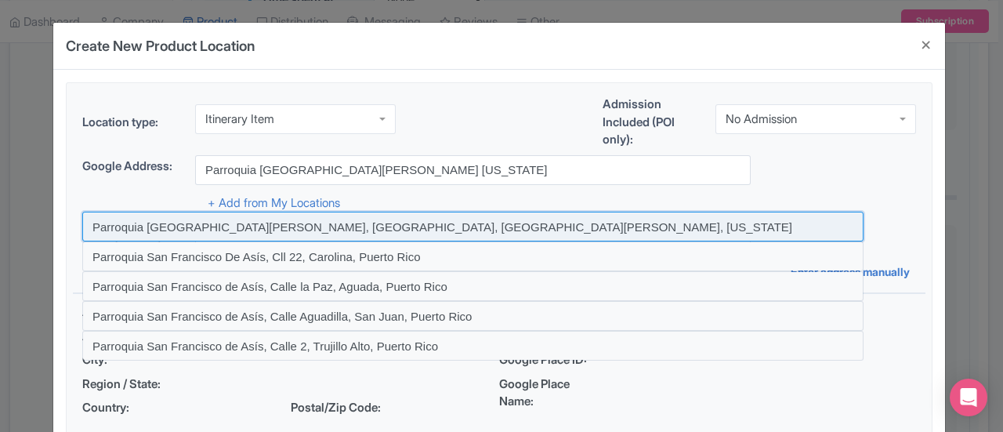
click at [397, 219] on input at bounding box center [473, 227] width 782 height 30
type input "Parroquia [GEOGRAPHIC_DATA][PERSON_NAME], [GEOGRAPHIC_DATA], [GEOGRAPHIC_DATA][…"
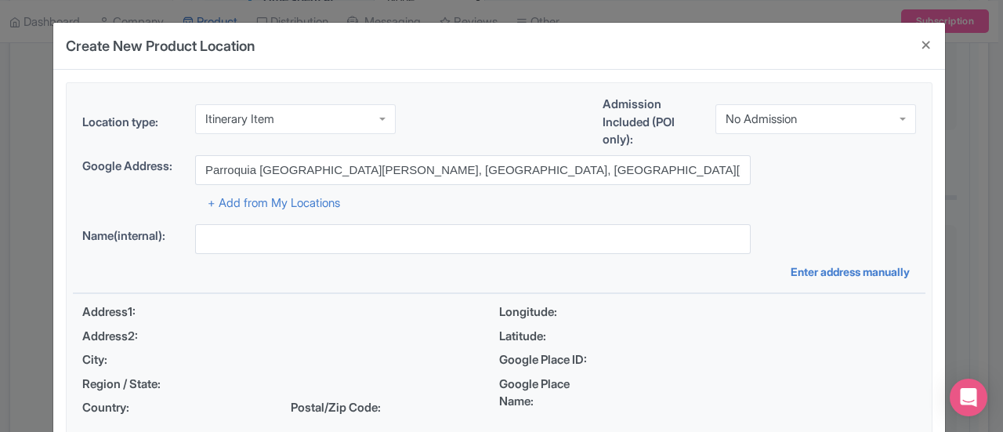
type input "Parroquia [GEOGRAPHIC_DATA][PERSON_NAME], [GEOGRAPHIC_DATA], [GEOGRAPHIC_DATA][…"
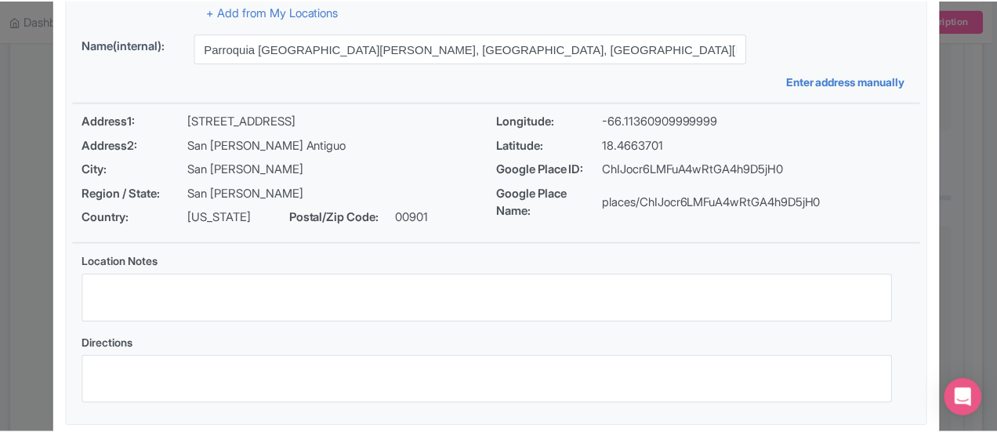
scroll to position [276, 0]
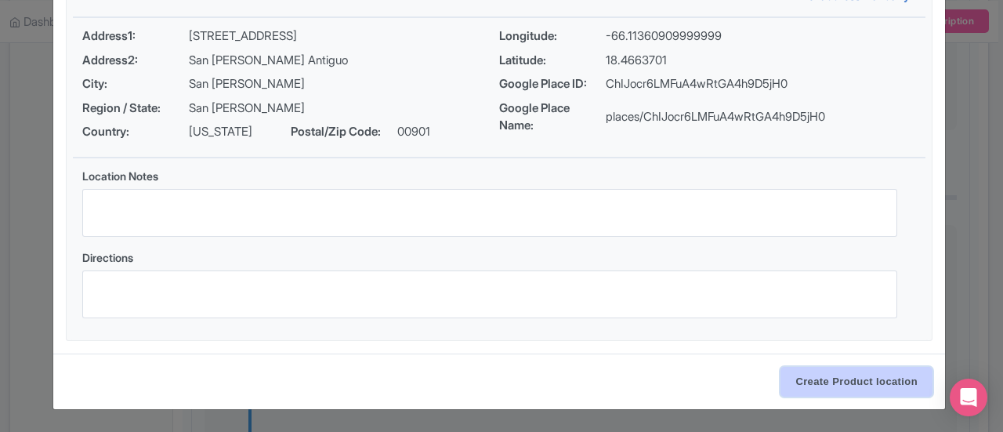
click at [862, 379] on input "Create Product location" at bounding box center [857, 382] width 152 height 30
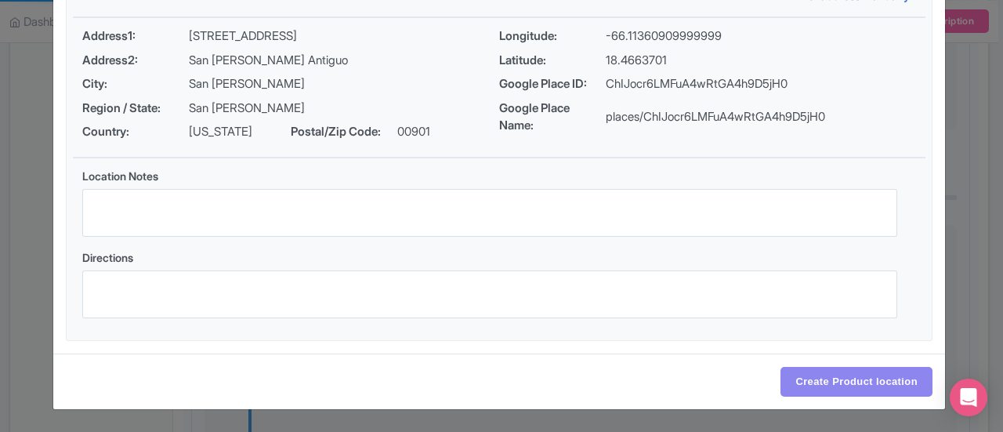
select select "b394a2c4-decb-4fe3-92f0-2358b87cb9ad"
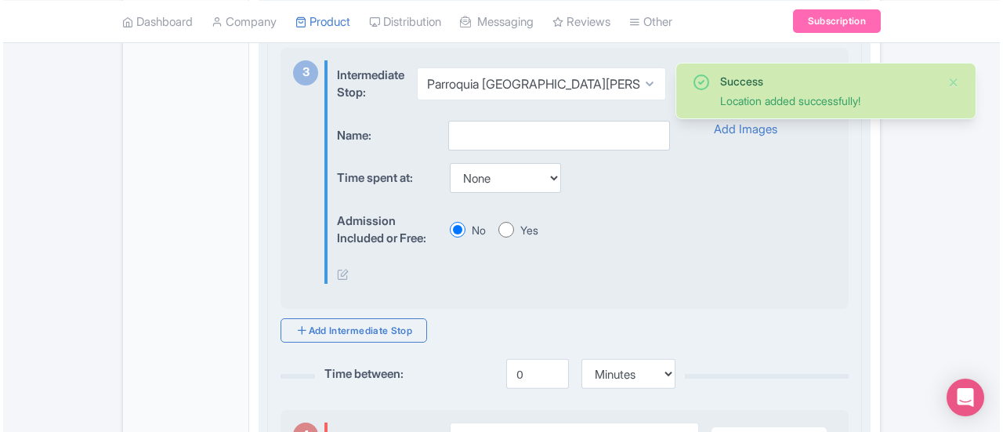
scroll to position [1253, 0]
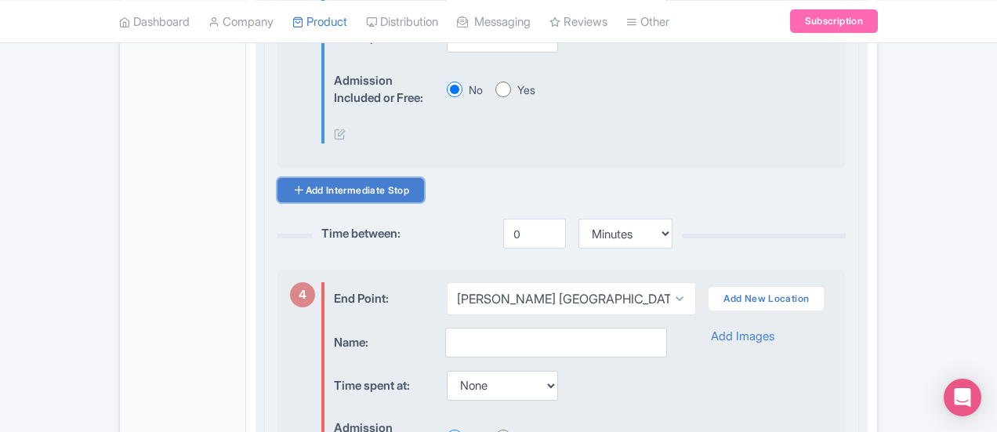
click at [309, 183] on link "Add Intermediate Stop" at bounding box center [351, 190] width 147 height 24
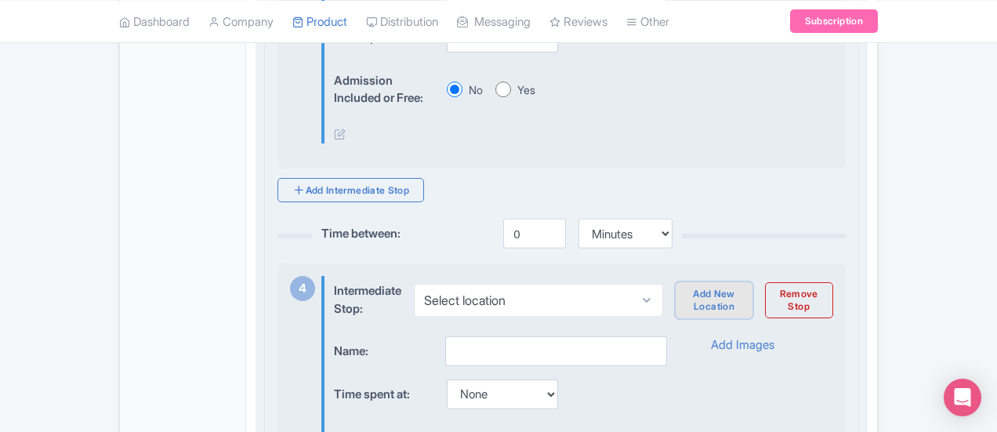
click at [752, 282] on link "Add New Location" at bounding box center [714, 300] width 76 height 36
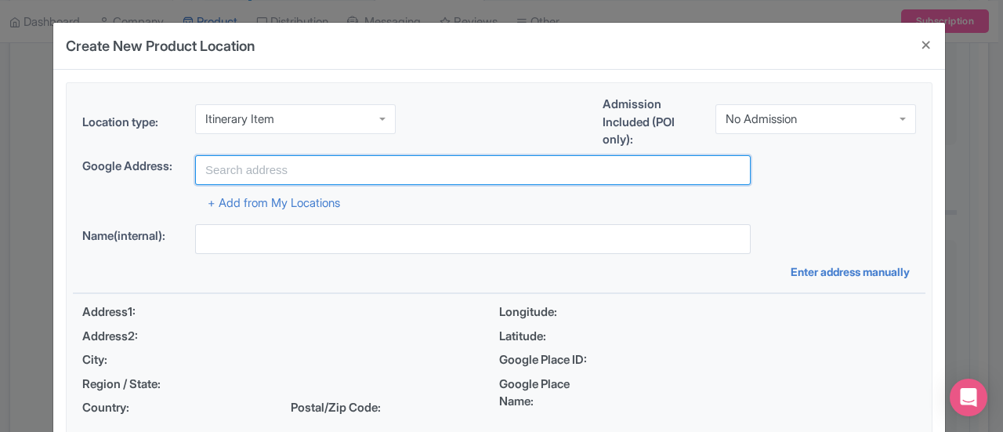
click at [234, 165] on input "text" at bounding box center [473, 170] width 556 height 30
paste input "La Casa Estrecha"
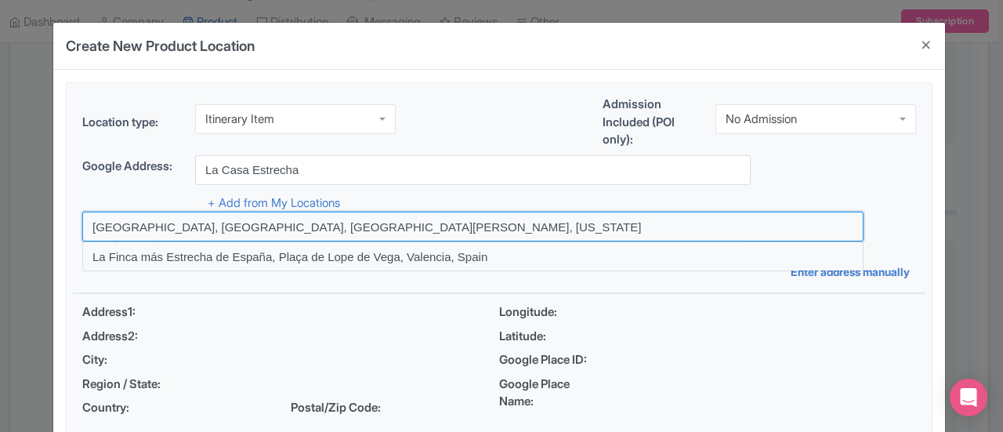
drag, startPoint x: 193, startPoint y: 223, endPoint x: 130, endPoint y: 212, distance: 63.8
click at [130, 212] on input at bounding box center [473, 227] width 782 height 30
type input "[GEOGRAPHIC_DATA], [GEOGRAPHIC_DATA], [GEOGRAPHIC_DATA][PERSON_NAME], [US_STATE]"
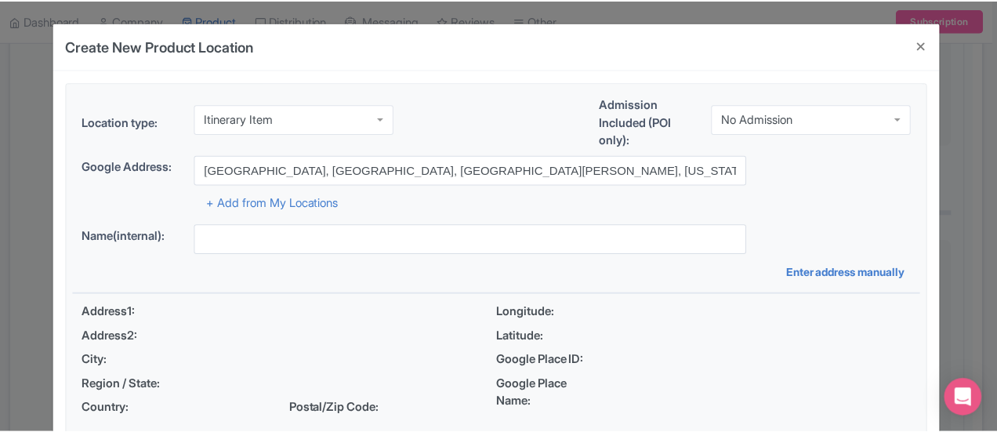
scroll to position [276, 0]
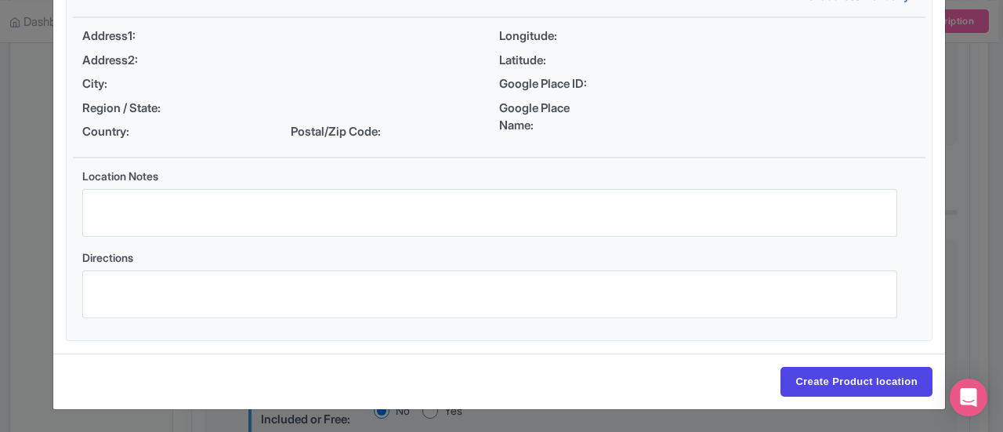
type input "[GEOGRAPHIC_DATA], [GEOGRAPHIC_DATA], [GEOGRAPHIC_DATA][PERSON_NAME], [US_STATE]"
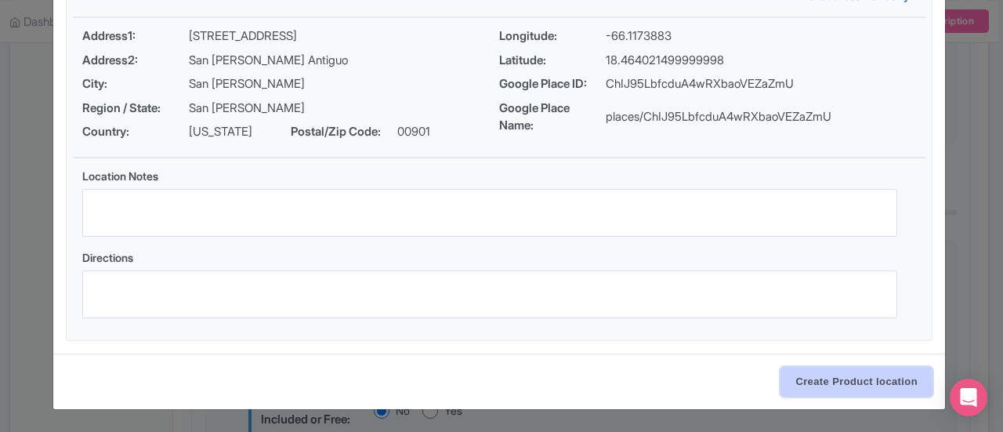
click at [816, 371] on input "Create Product location" at bounding box center [857, 382] width 152 height 30
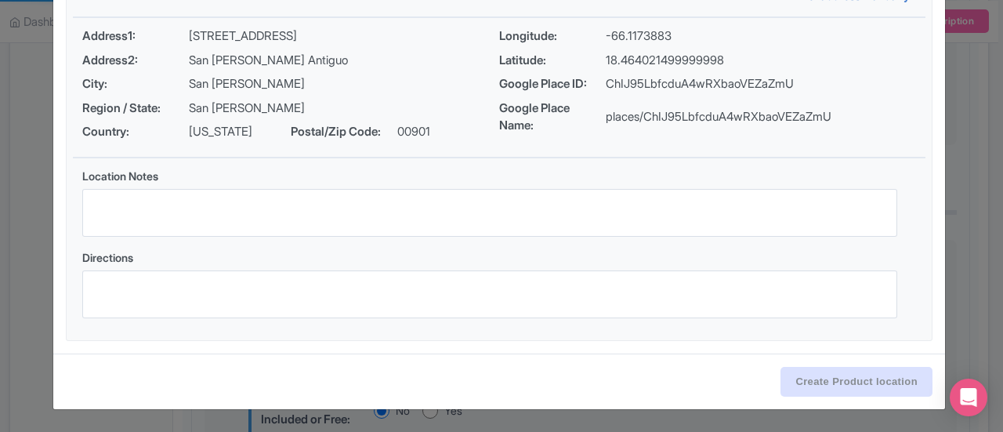
select select "0e7f28a1-0a0e-48c0-8dd1-eb6164ef697a"
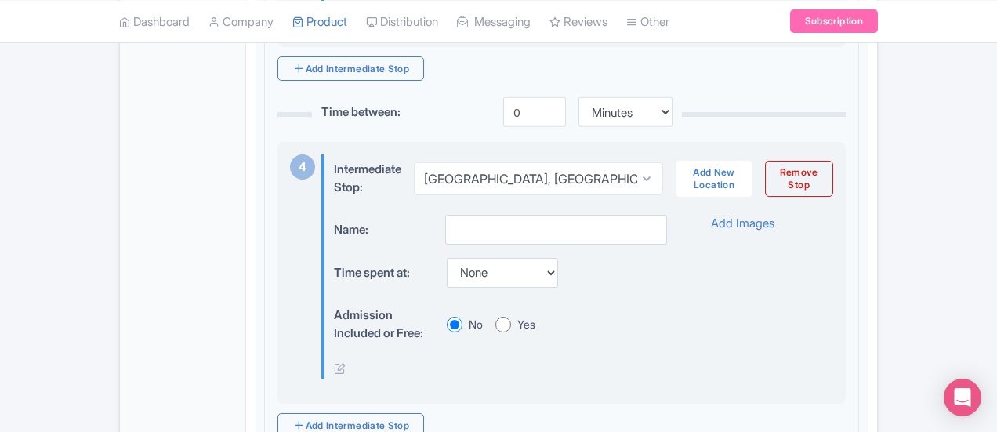
scroll to position [1485, 0]
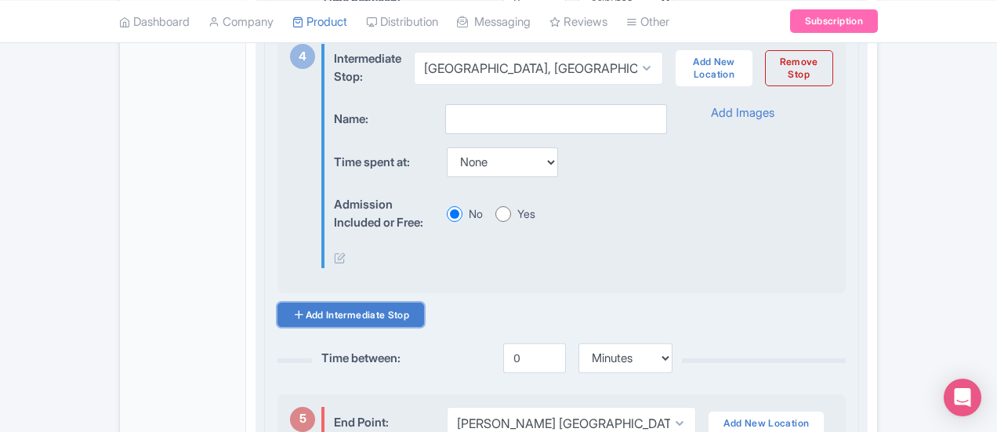
click at [336, 308] on link "Add Intermediate Stop" at bounding box center [351, 315] width 147 height 24
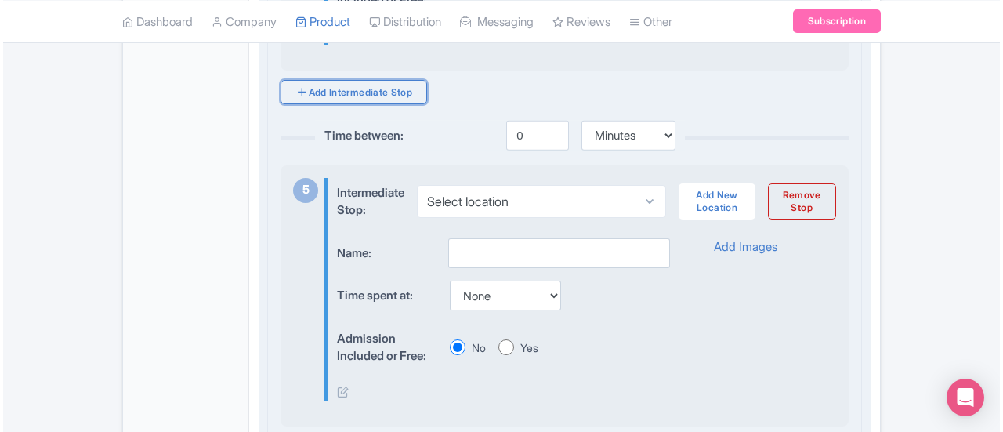
scroll to position [1708, 0]
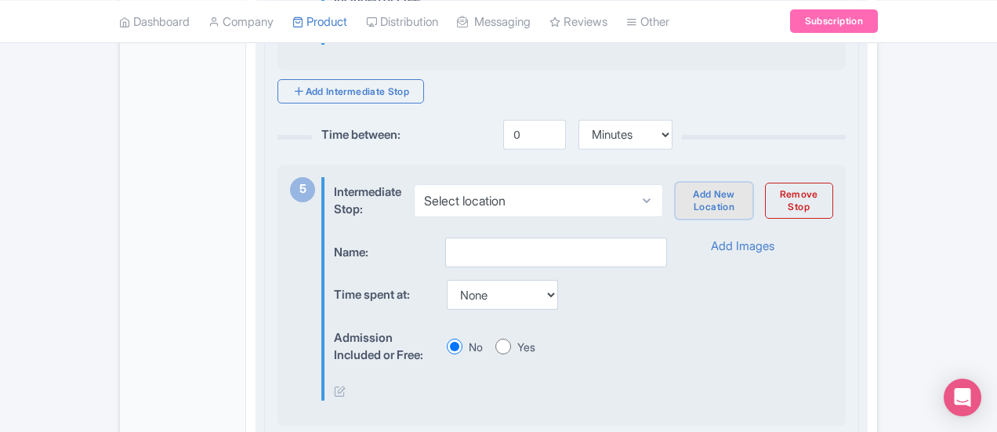
click at [752, 194] on link "Add New Location" at bounding box center [714, 201] width 76 height 36
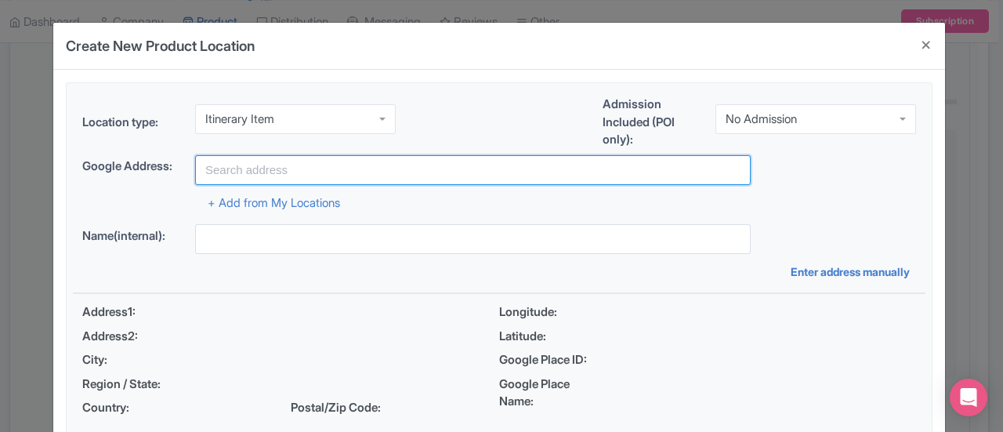
click at [291, 165] on input "text" at bounding box center [473, 170] width 556 height 30
paste input "Catedral Basilica Menor de San Juan Bautista"
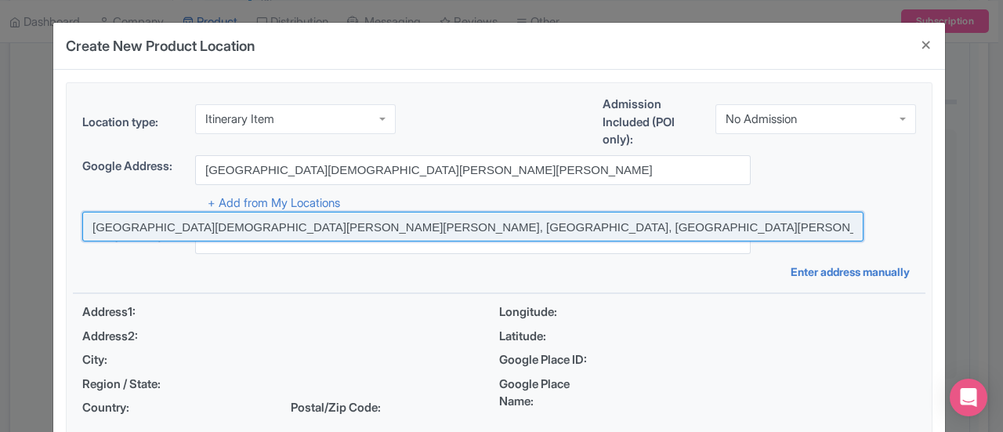
click at [420, 230] on input at bounding box center [473, 227] width 782 height 30
type input "Catedral Basilica Menor de San Juan Bautista, Calle del Cristo, San Juan, Puert…"
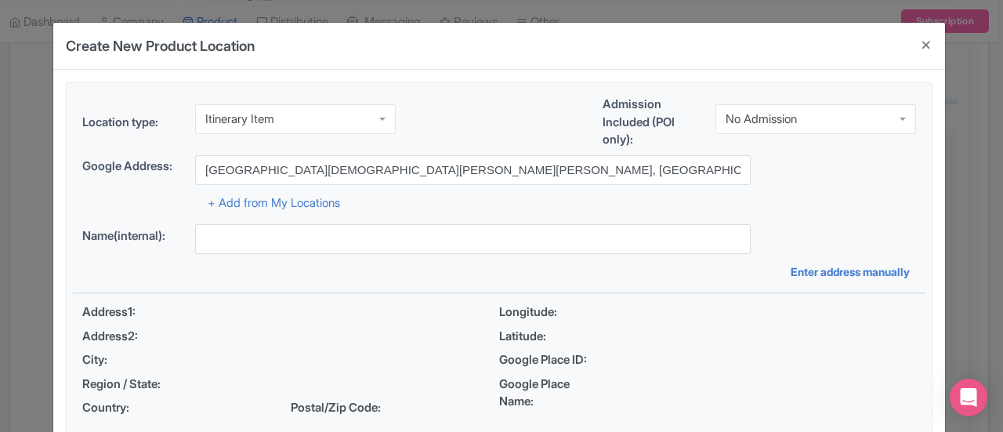
type input "Catedral Basilica Menor de San Juan Bautista, Calle del Cristo, San Juan, Puert…"
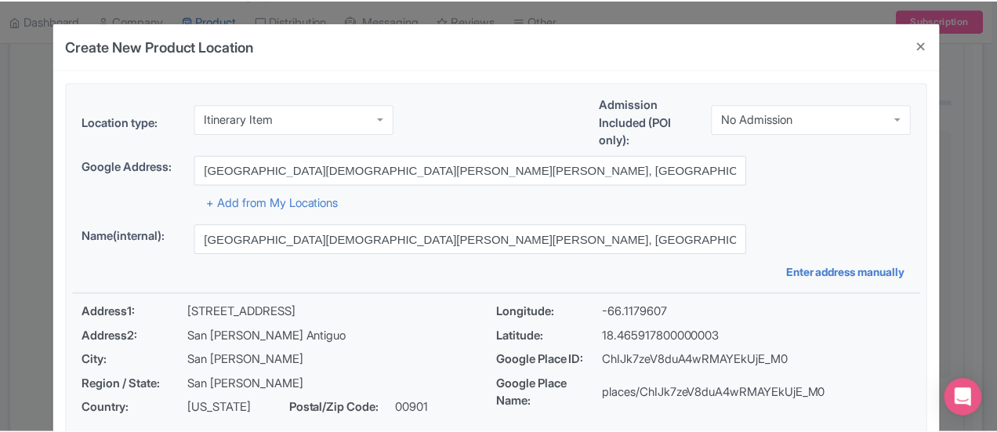
scroll to position [276, 0]
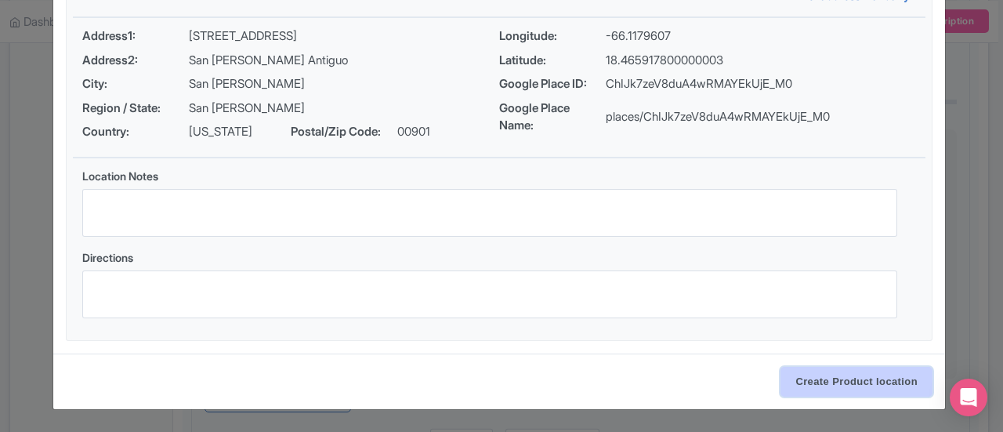
click at [820, 392] on input "Create Product location" at bounding box center [857, 382] width 152 height 30
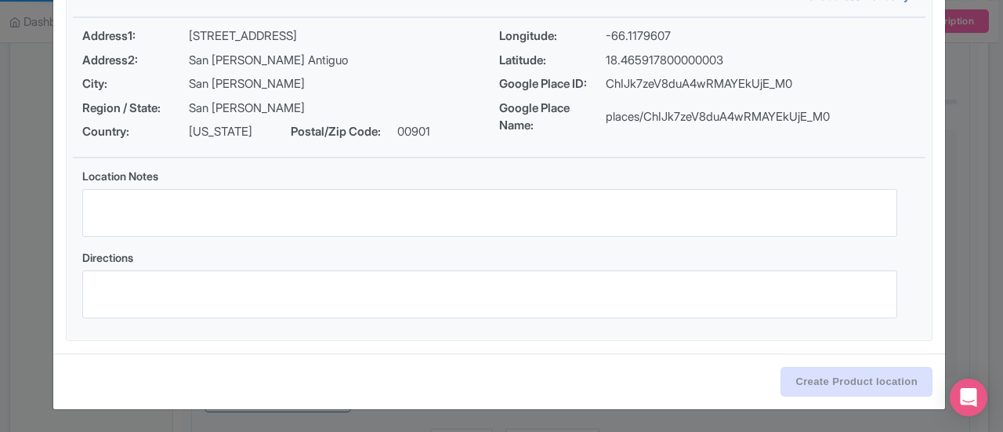
select select "6366da68-4556-4dd1-a071-9b11e9fda4b5"
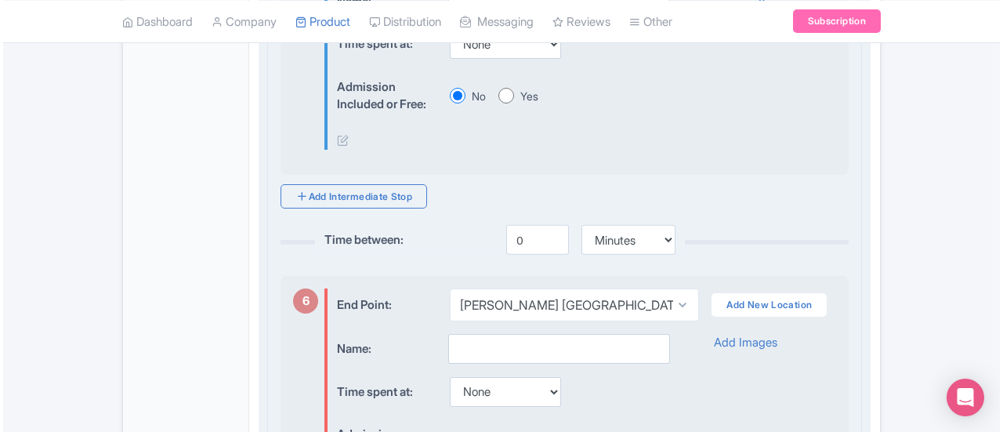
scroll to position [1968, 0]
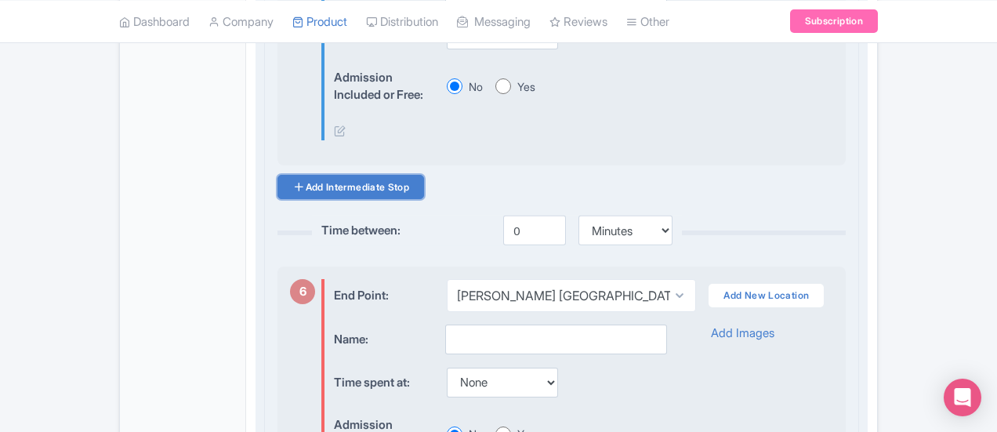
click at [309, 183] on link "Add Intermediate Stop" at bounding box center [351, 187] width 147 height 24
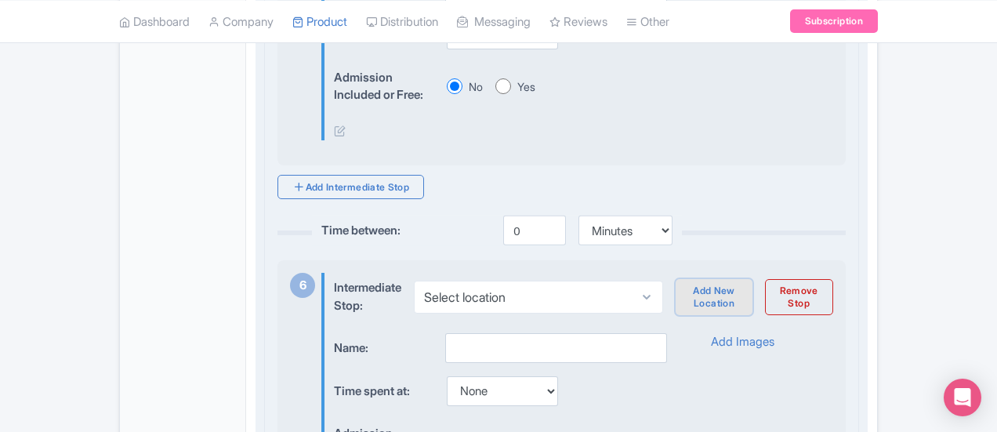
click at [752, 292] on link "Add New Location" at bounding box center [714, 297] width 76 height 36
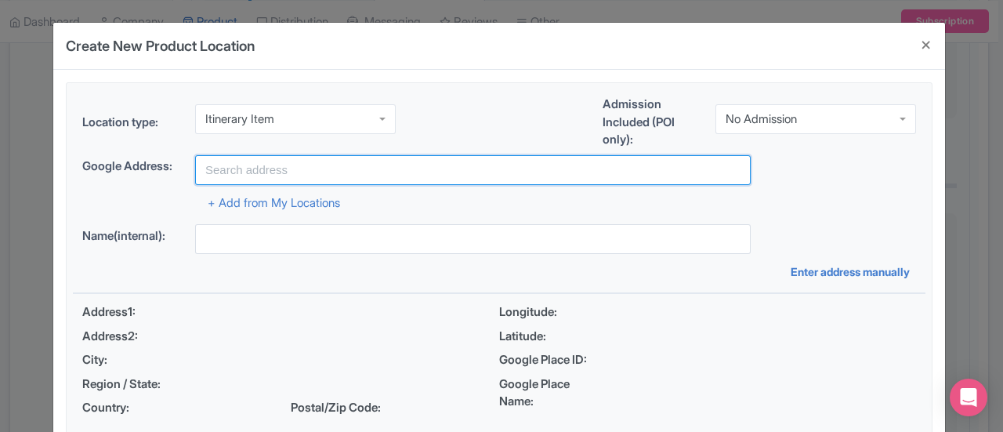
click at [319, 167] on input "text" at bounding box center [473, 170] width 556 height 30
paste input "La Puerta de San Juan"
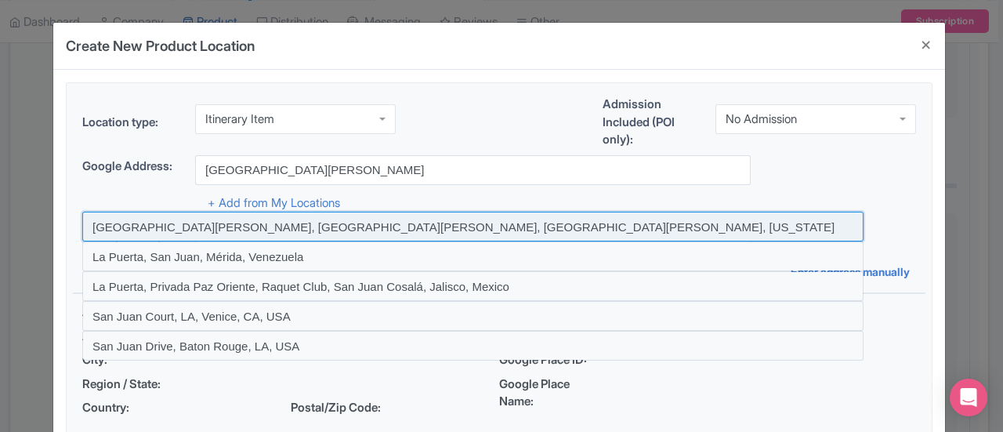
click at [387, 227] on input at bounding box center [473, 227] width 782 height 30
type input "Puerta de San Juan, Caleta de San Juan, San Juan, Puerto Rico"
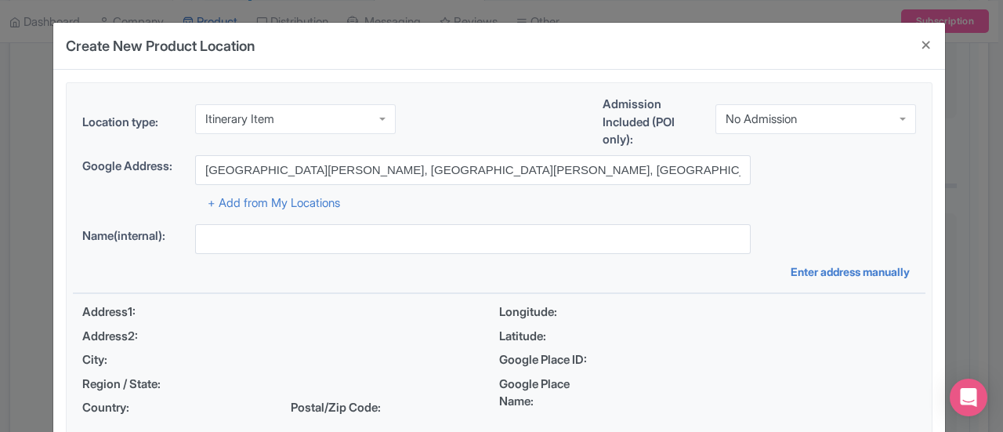
type input "Puerta de San Juan, Caleta de San Juan, San Juan, Puerto Rico"
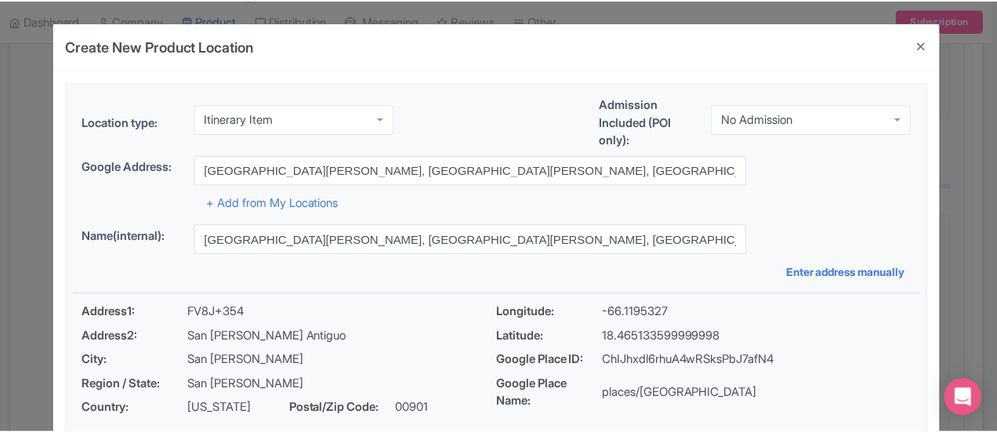
scroll to position [276, 0]
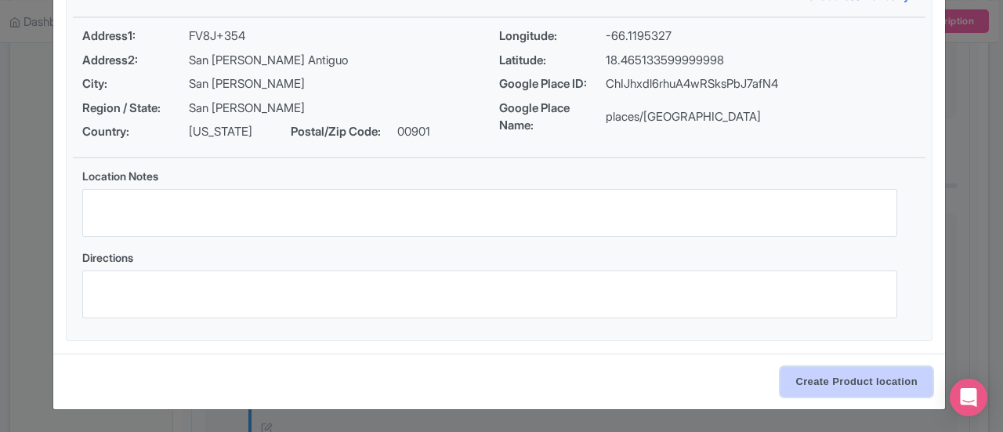
click at [837, 380] on input "Create Product location" at bounding box center [857, 382] width 152 height 30
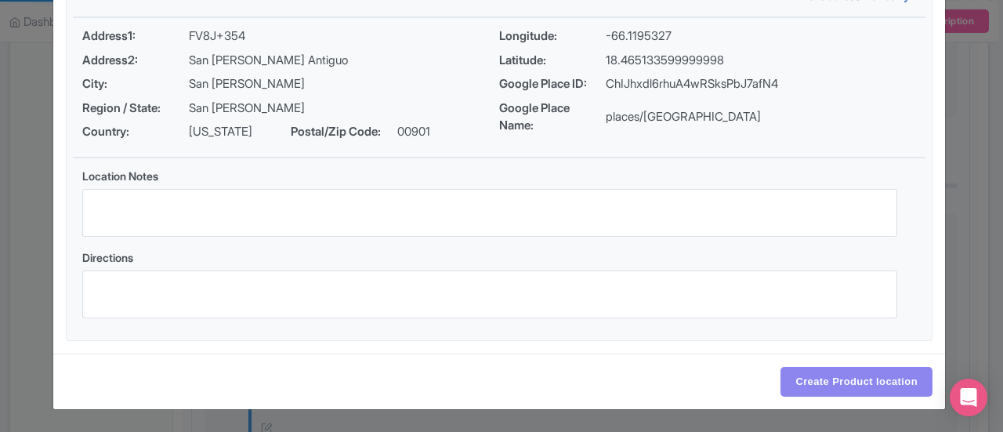
select select "8592fe76-067e-4ffb-94f8-a3703a2546a6"
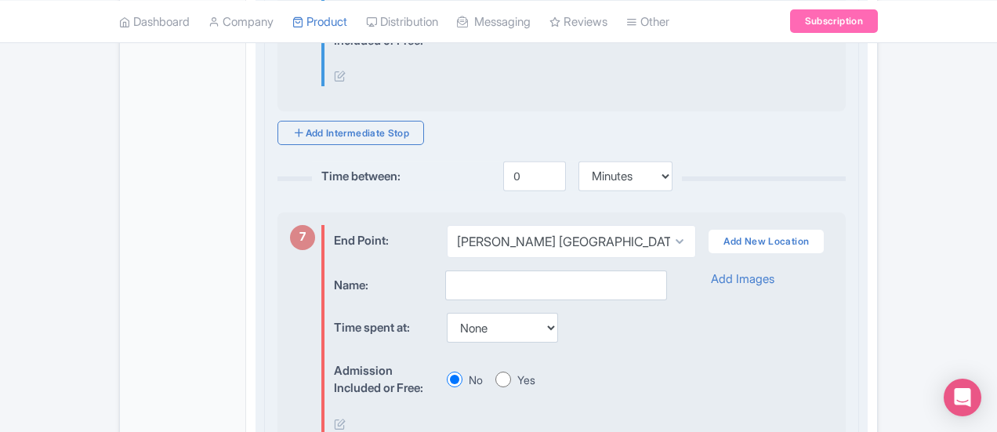
scroll to position [2382, 0]
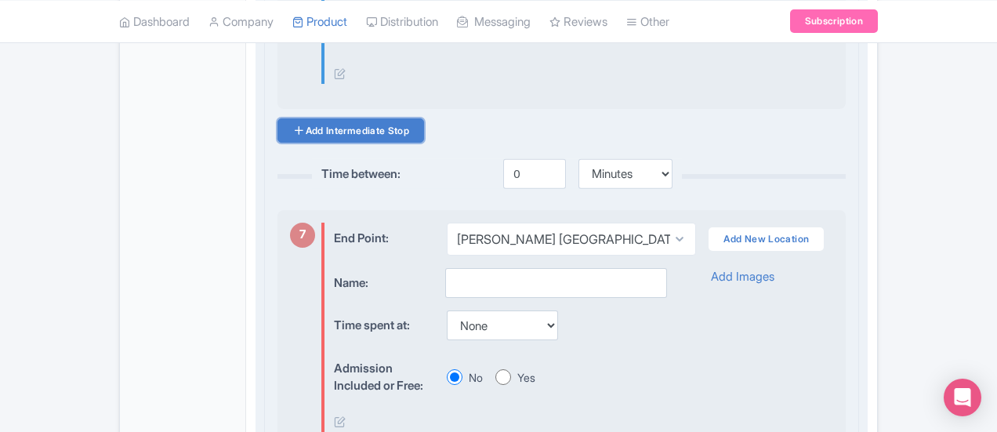
click at [281, 120] on link "Add Intermediate Stop" at bounding box center [351, 130] width 147 height 24
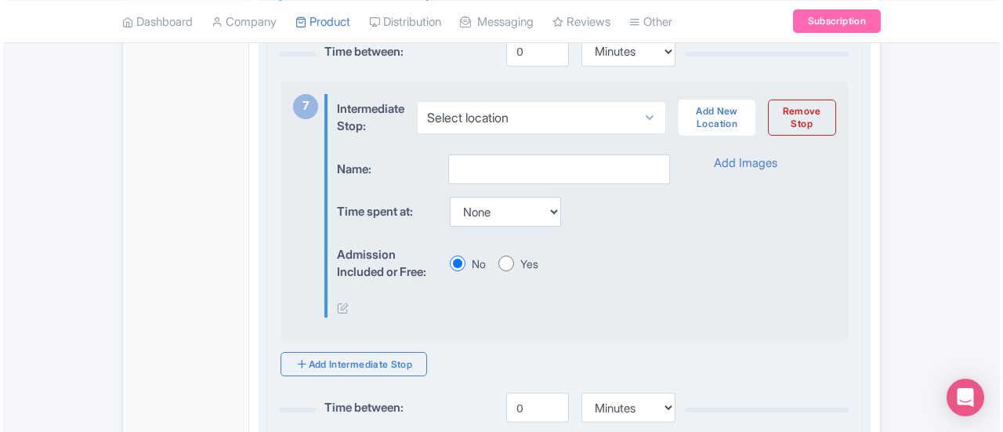
scroll to position [2506, 0]
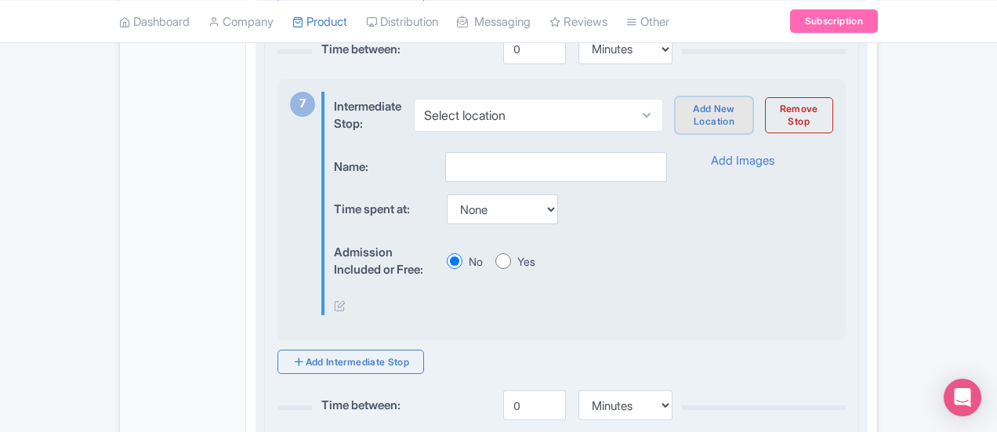
click at [752, 111] on link "Add New Location" at bounding box center [714, 115] width 76 height 36
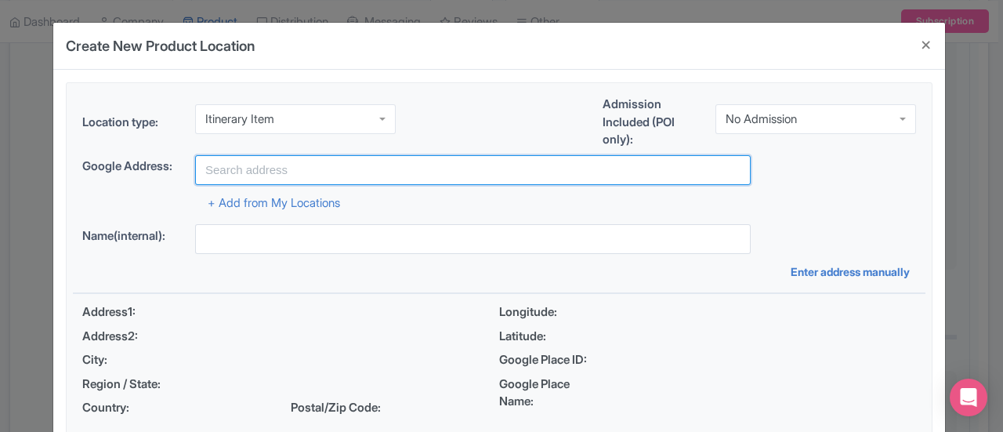
click at [290, 161] on input "text" at bounding box center [473, 170] width 556 height 30
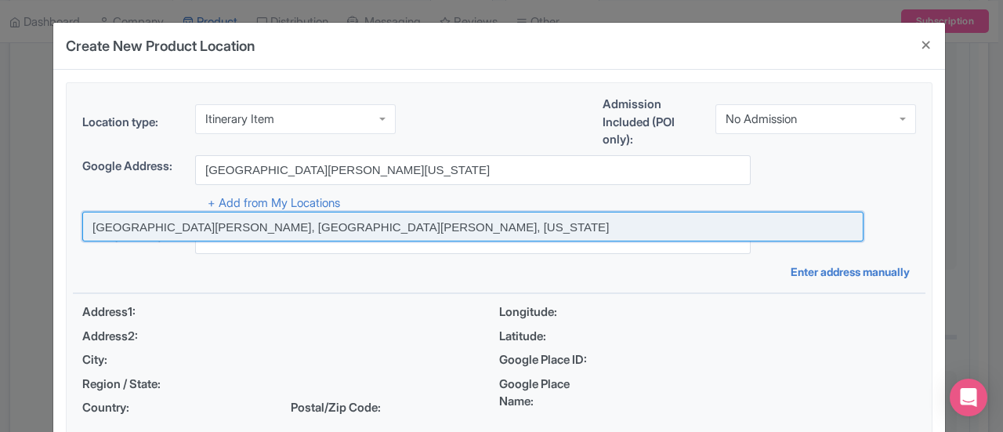
click at [277, 227] on input at bounding box center [473, 227] width 782 height 30
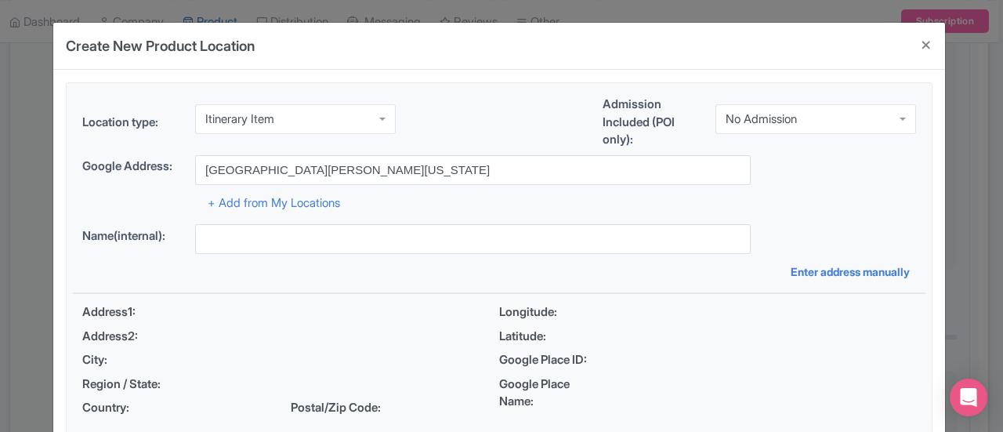
type input "Plaza de Armas, San Juan, Puerto Rico"
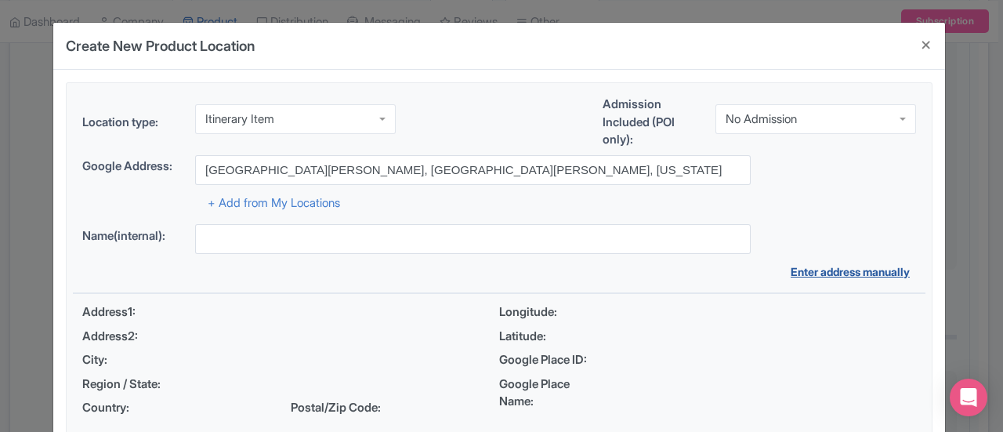
type input "Plaza de Armas, San Juan, Puerto Rico"
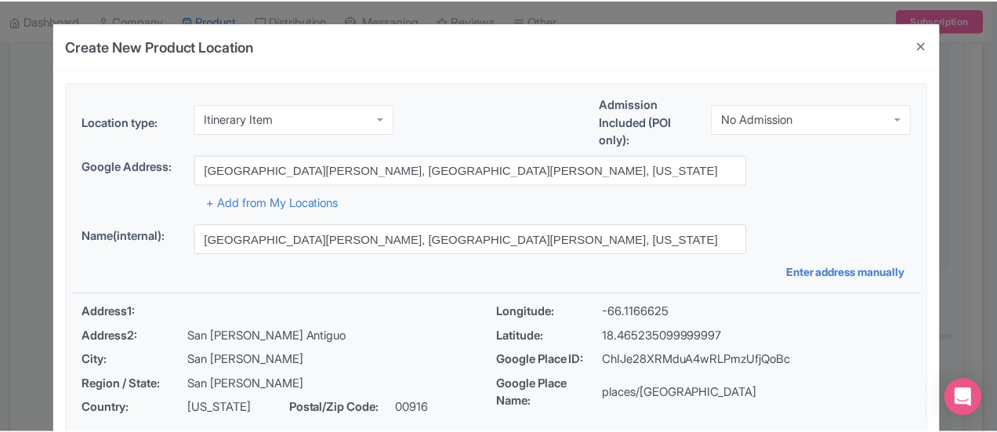
scroll to position [276, 0]
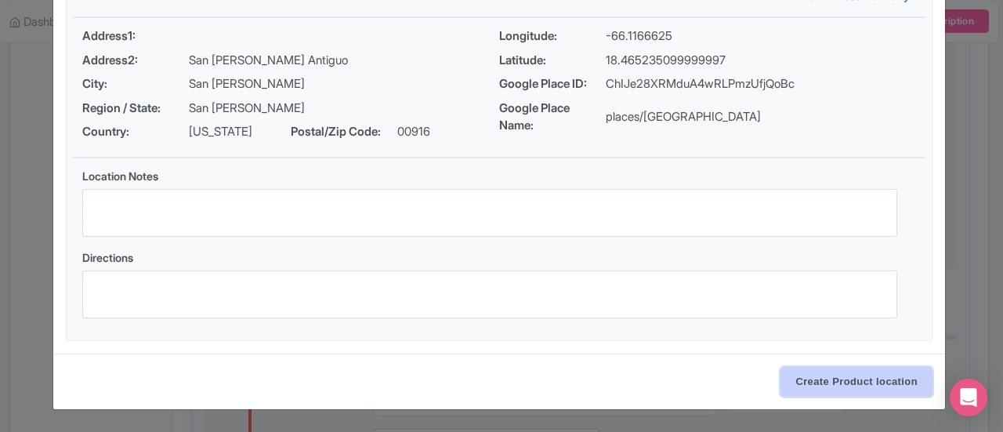
click at [833, 388] on input "Create Product location" at bounding box center [857, 382] width 152 height 30
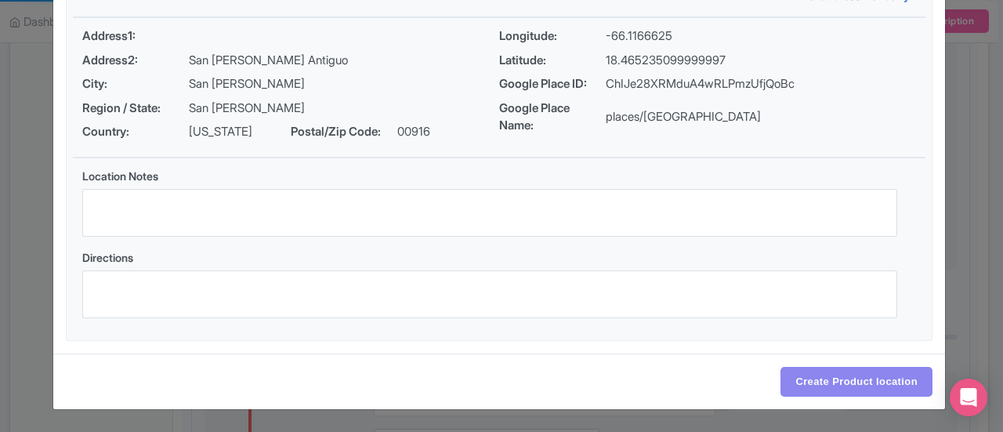
select select "d86fd114-a69b-4493-bb09-e9a1e7db7317"
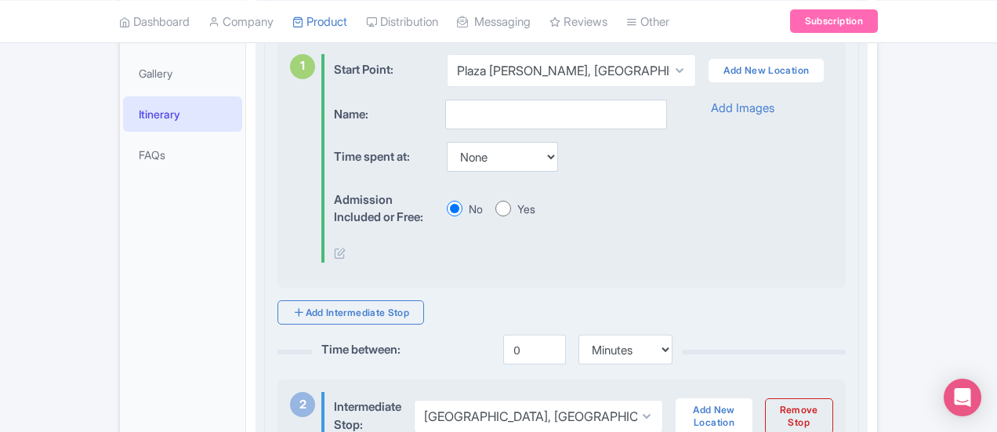
scroll to position [674, 0]
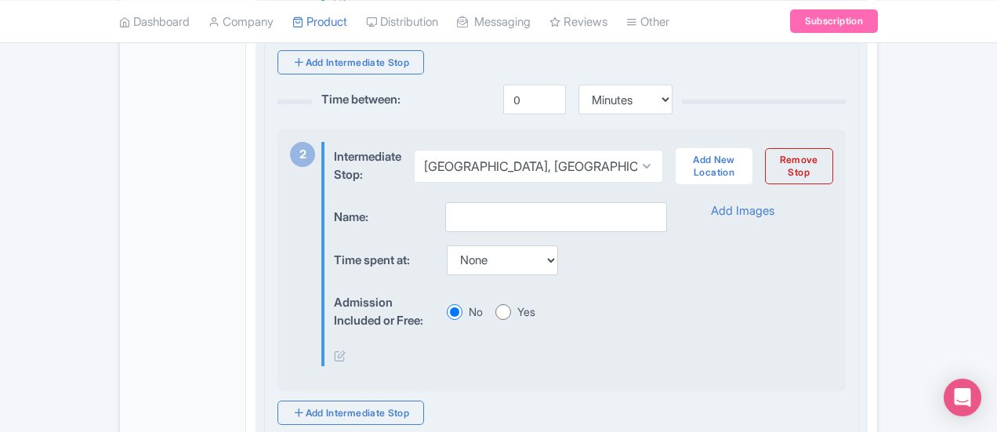
click at [495, 308] on input "Yes" at bounding box center [503, 312] width 16 height 16
radio input "true"
click at [447, 308] on input "No" at bounding box center [455, 312] width 16 height 16
radio input "true"
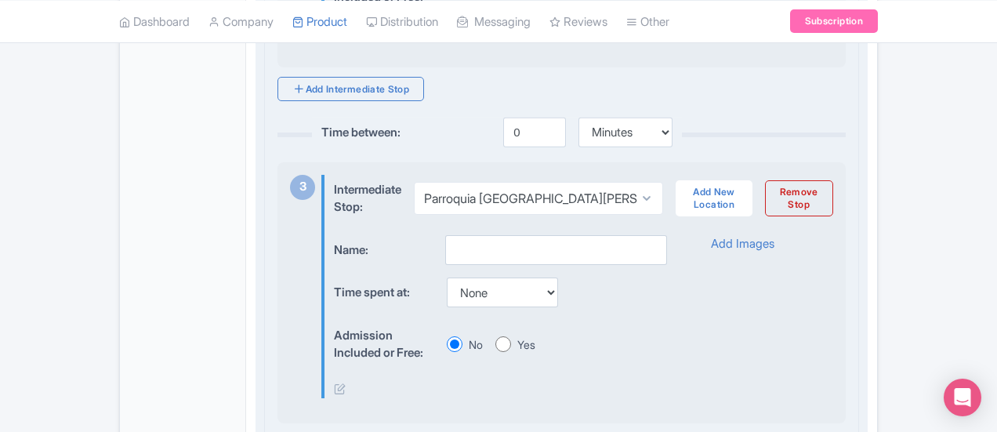
scroll to position [1022, 0]
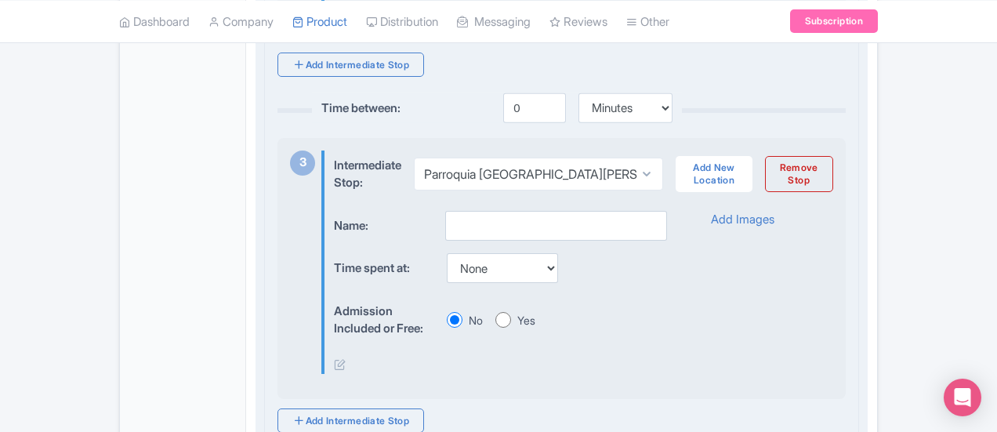
click at [495, 316] on input "Yes" at bounding box center [503, 320] width 16 height 16
radio input "true"
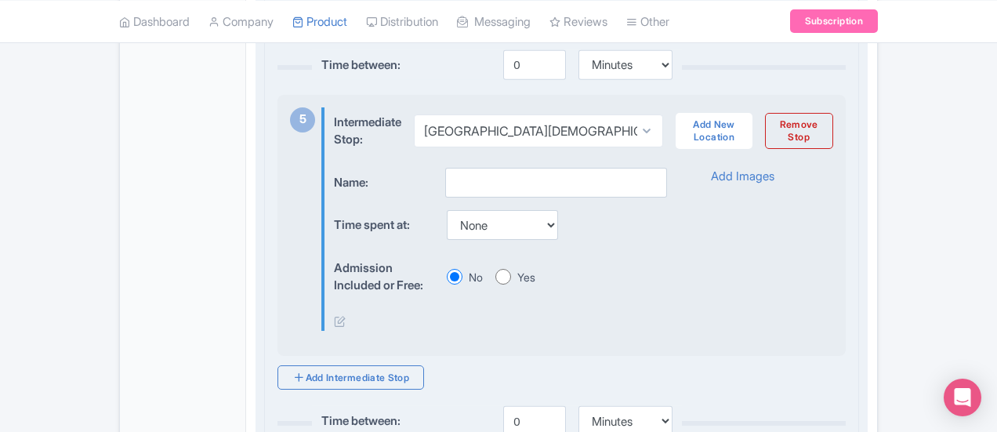
scroll to position [1780, 0]
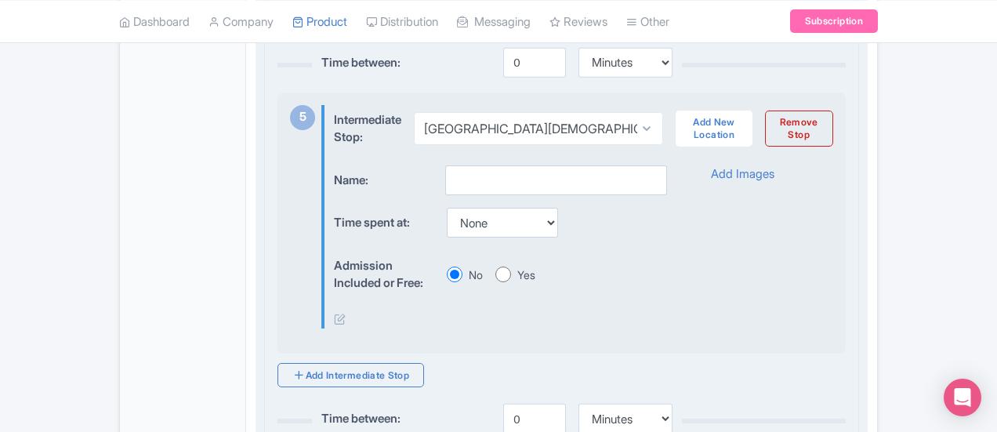
click at [495, 267] on input "Yes" at bounding box center [503, 275] width 16 height 16
radio input "true"
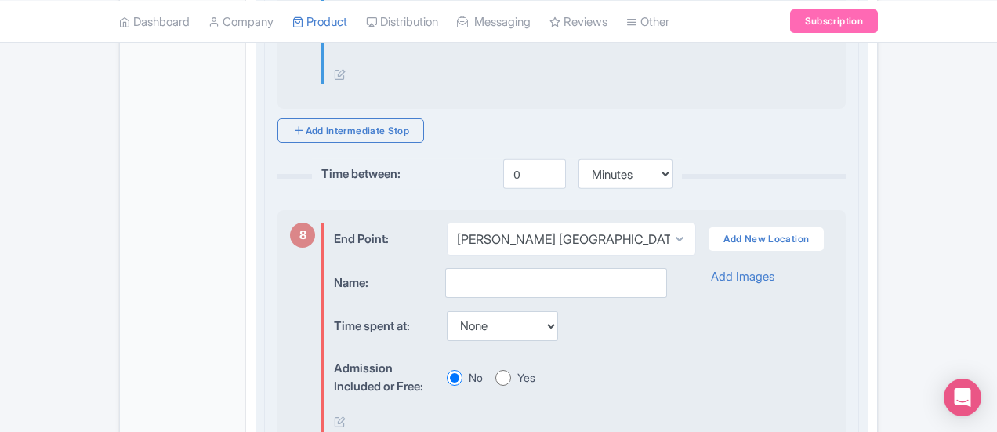
scroll to position [2759, 0]
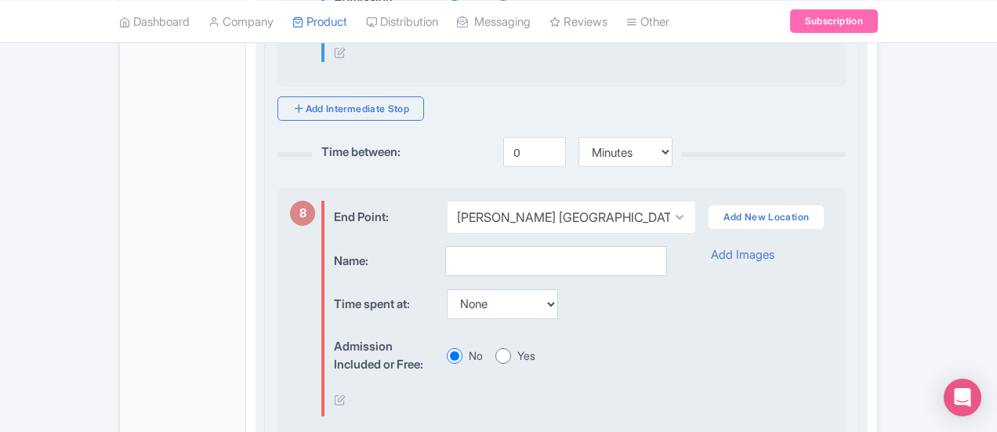
click at [495, 348] on input "Yes" at bounding box center [503, 356] width 16 height 16
radio input "true"
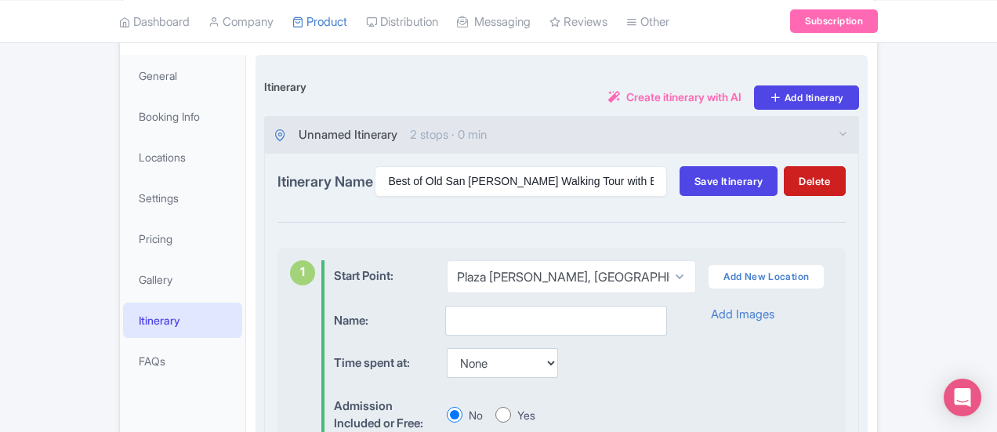
scroll to position [368, 0]
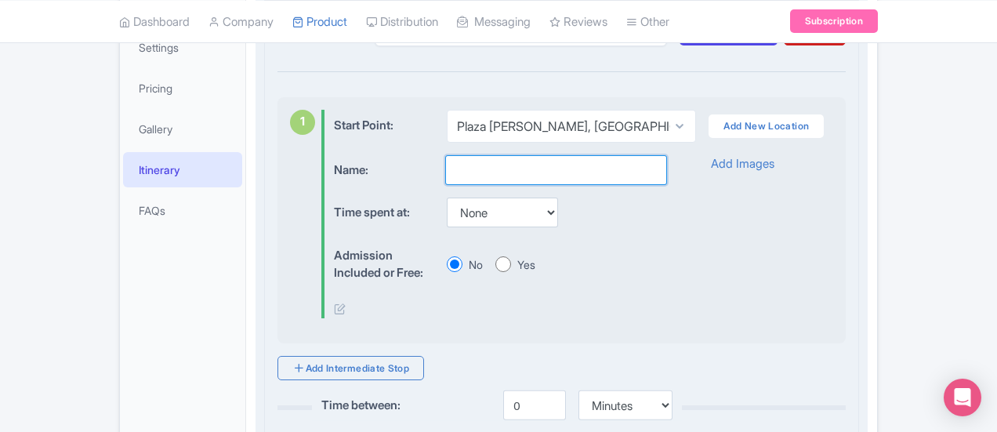
click at [445, 173] on input "text" at bounding box center [556, 170] width 222 height 30
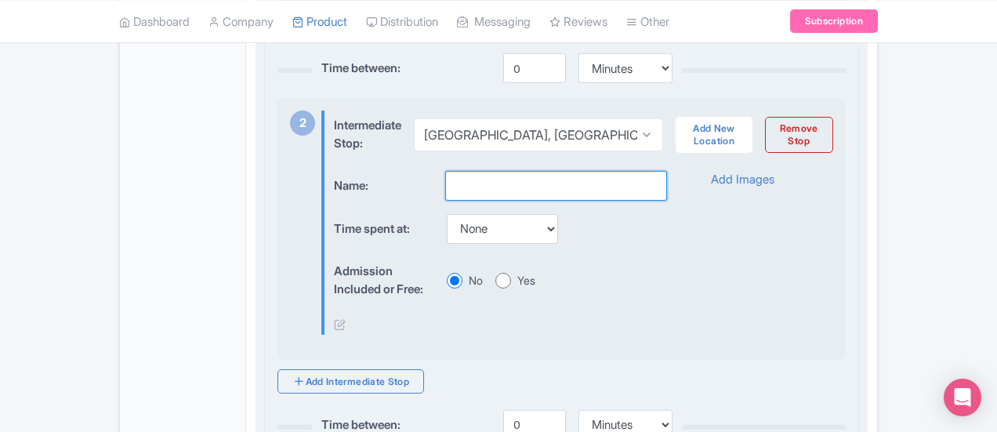
click at [445, 187] on input "text" at bounding box center [556, 186] width 222 height 30
type input "P"
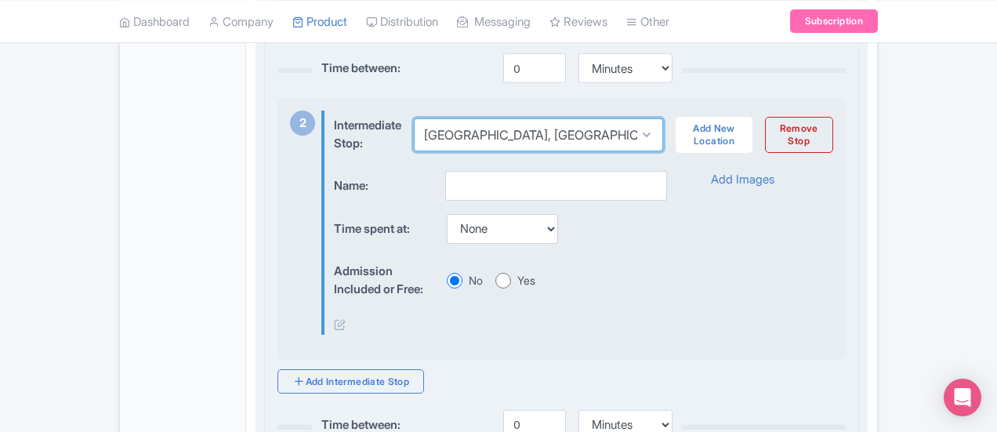
drag, startPoint x: 380, startPoint y: 127, endPoint x: 405, endPoint y: 140, distance: 27.7
click at [414, 140] on select "Select location Plaza Colón, San Juan, Puerto Rico Parroquia San Francisco de A…" at bounding box center [538, 134] width 249 height 33
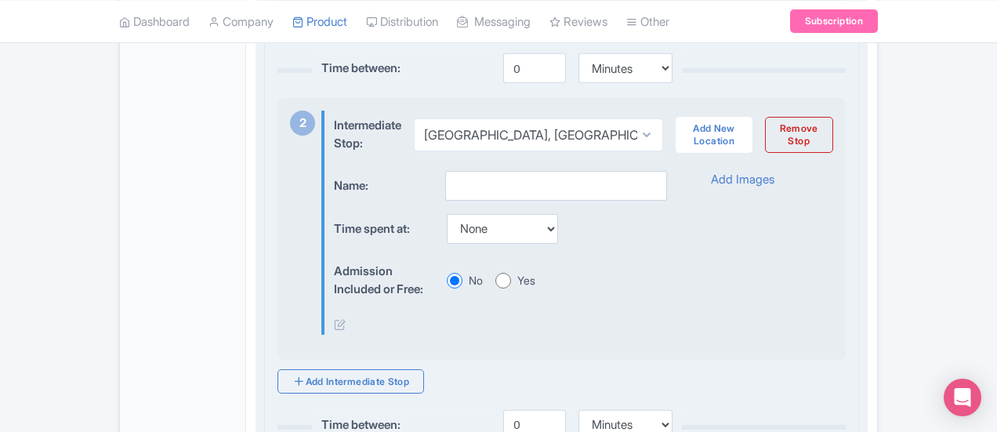
click at [346, 130] on label "Intermediate Stop:" at bounding box center [367, 132] width 67 height 42
click at [445, 183] on input "text" at bounding box center [556, 186] width 222 height 30
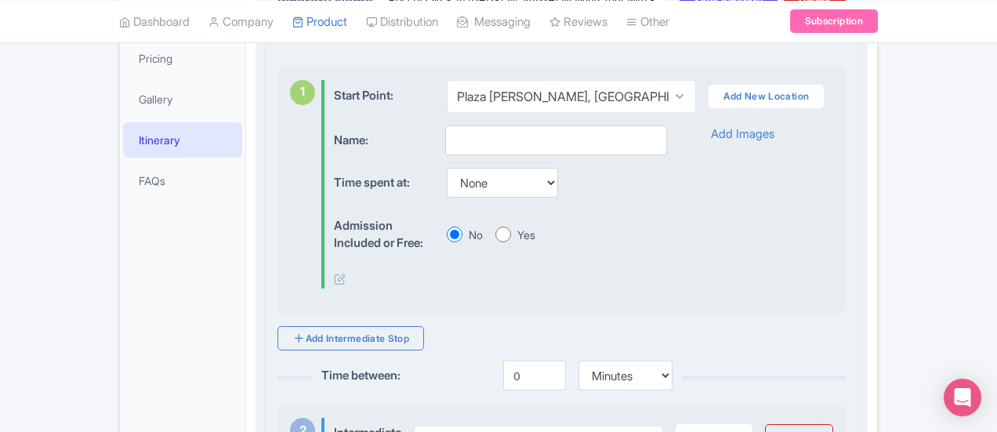
scroll to position [397, 0]
type input "Plaza Colon"
click at [445, 136] on input "text" at bounding box center [556, 141] width 222 height 30
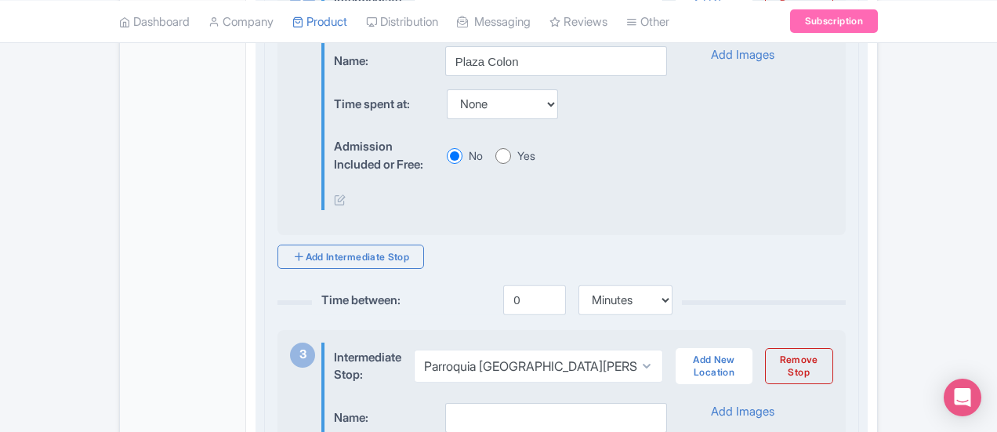
type input "Meeting Point"
click at [406, 136] on div "Admission Included or Free: No Yes" at bounding box center [500, 156] width 332 height 48
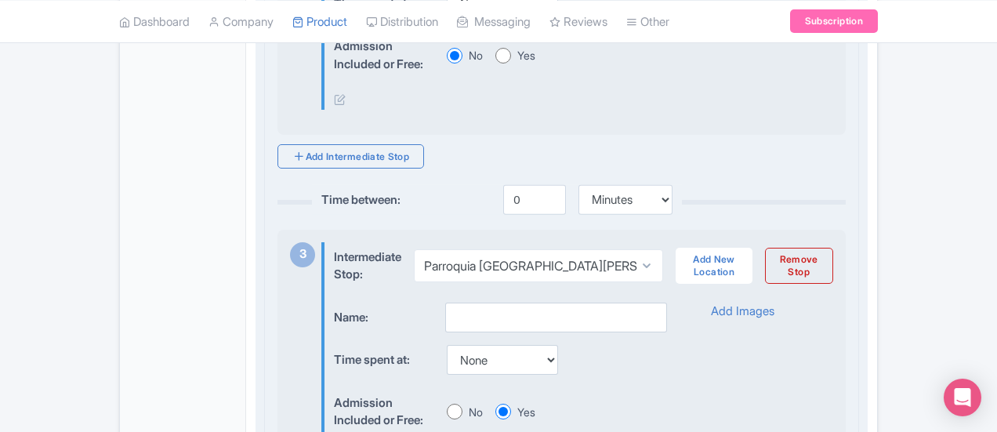
scroll to position [949, 0]
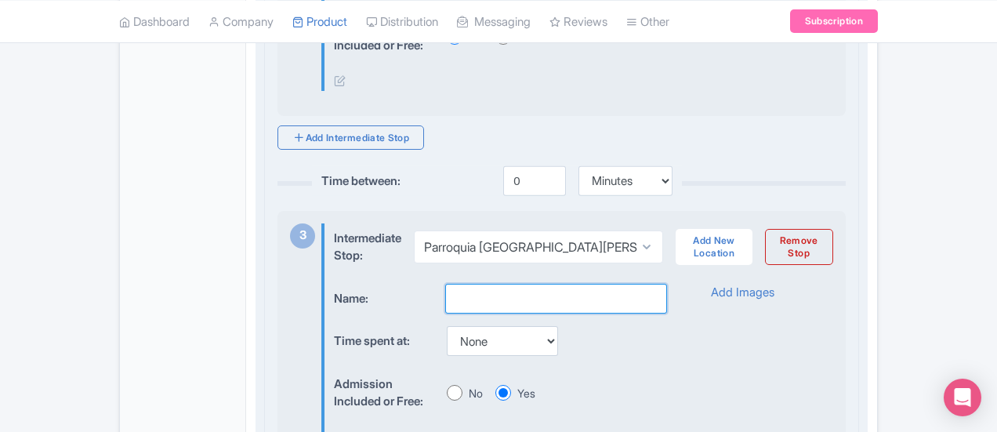
click at [445, 292] on input "text" at bounding box center [556, 299] width 222 height 30
paste input "Parroquia San Francisco de Asis"
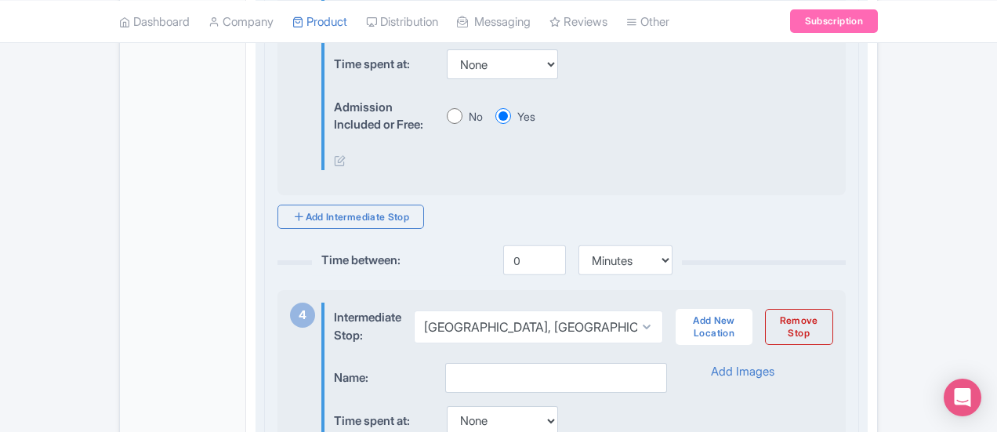
scroll to position [1243, 0]
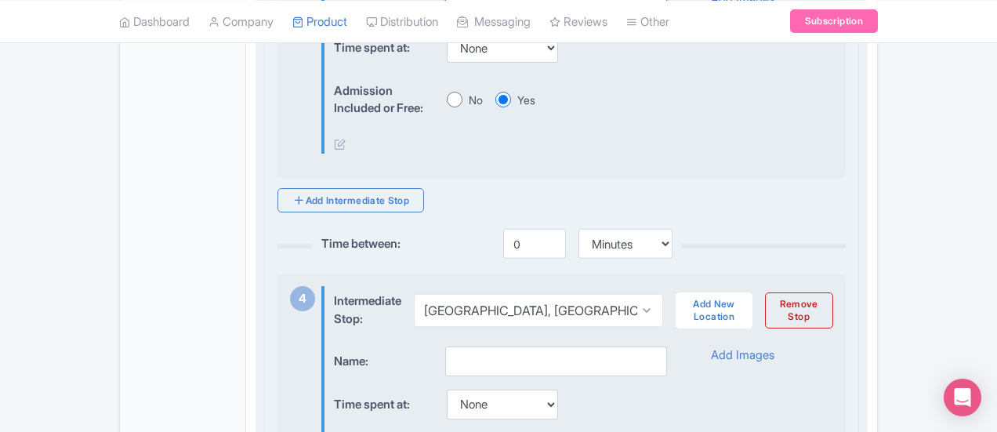
type input "Parroquia San Francisco de Asis"
click at [445, 348] on input "text" at bounding box center [556, 361] width 222 height 30
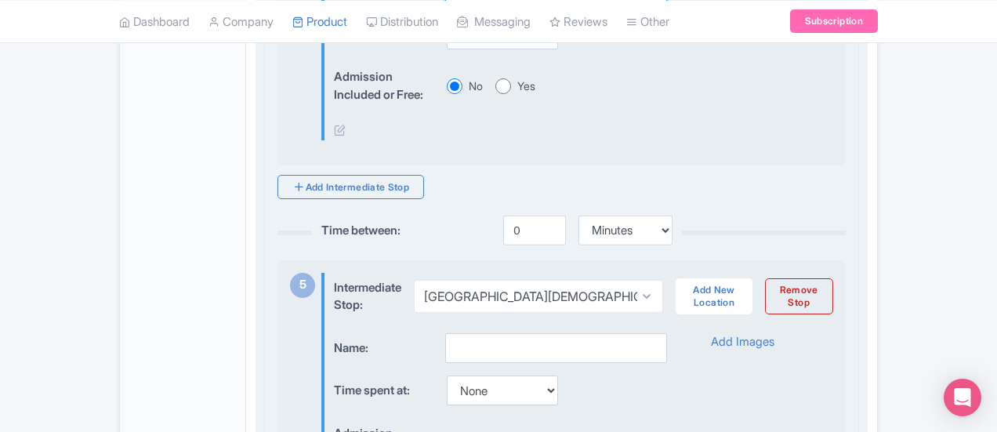
scroll to position [1621, 0]
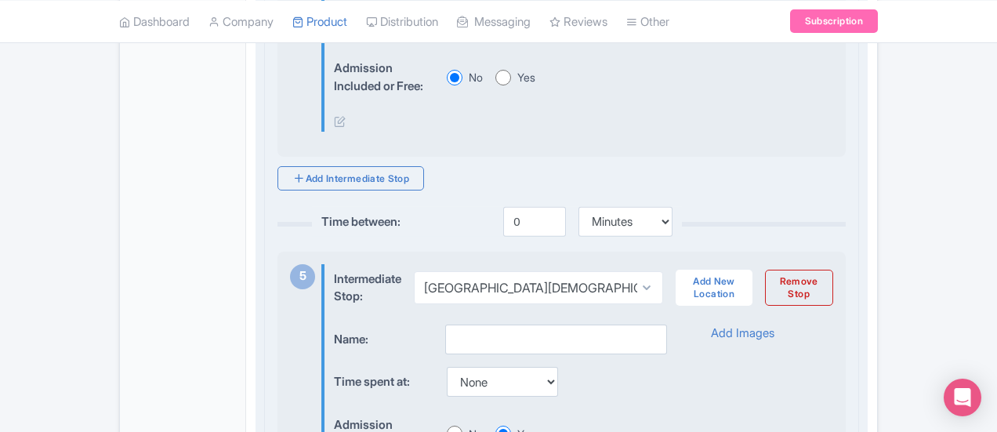
type input "La Casa Estrecha"
click at [445, 339] on input "text" at bounding box center [556, 340] width 222 height 30
click at [390, 302] on div "Intermediate Stop: Select location Plaza Colón, San Juan, Puerto Rico Parroquia…" at bounding box center [583, 288] width 499 height 48
click at [445, 325] on input "text" at bounding box center [556, 340] width 222 height 30
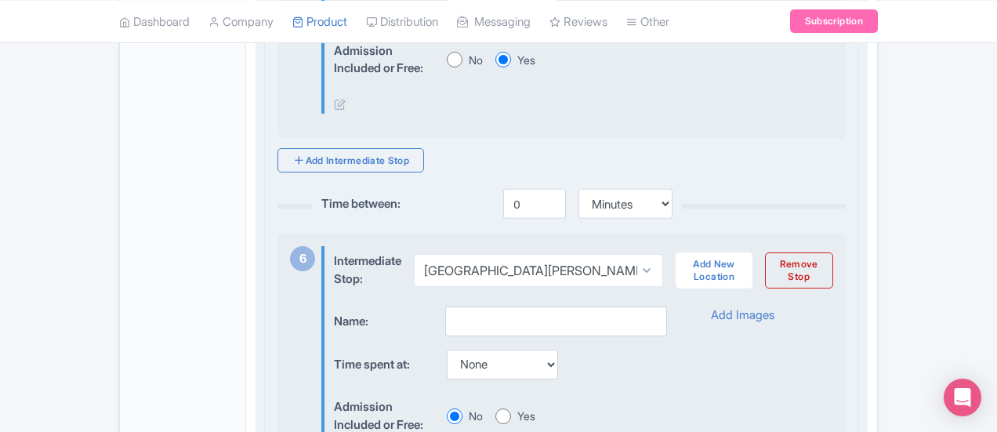
scroll to position [2073, 0]
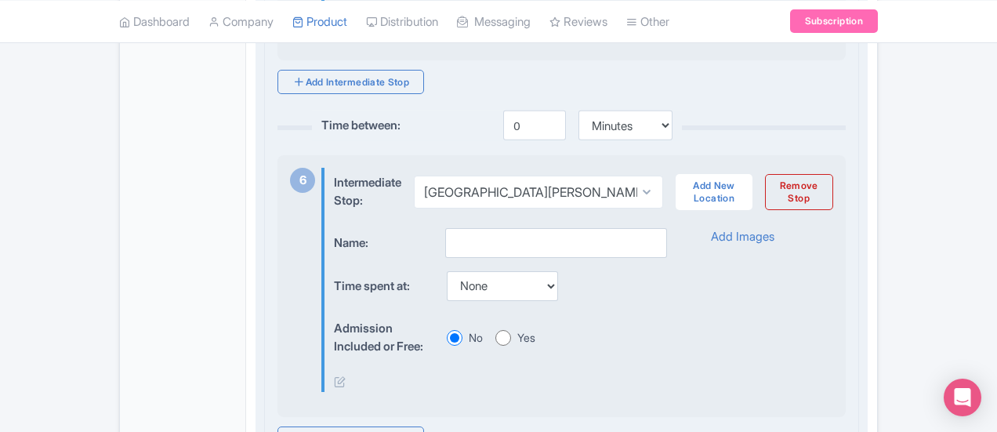
type input "Cathedral of San Juan"
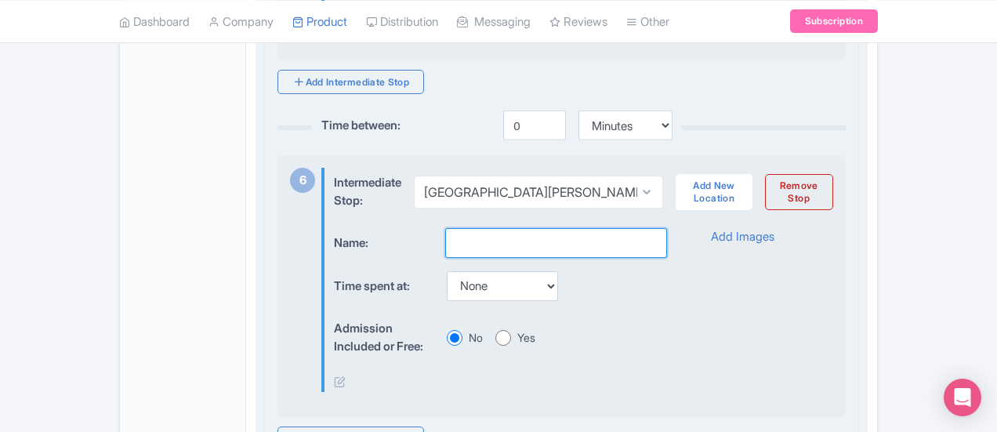
click at [445, 246] on input "text" at bounding box center [556, 243] width 222 height 30
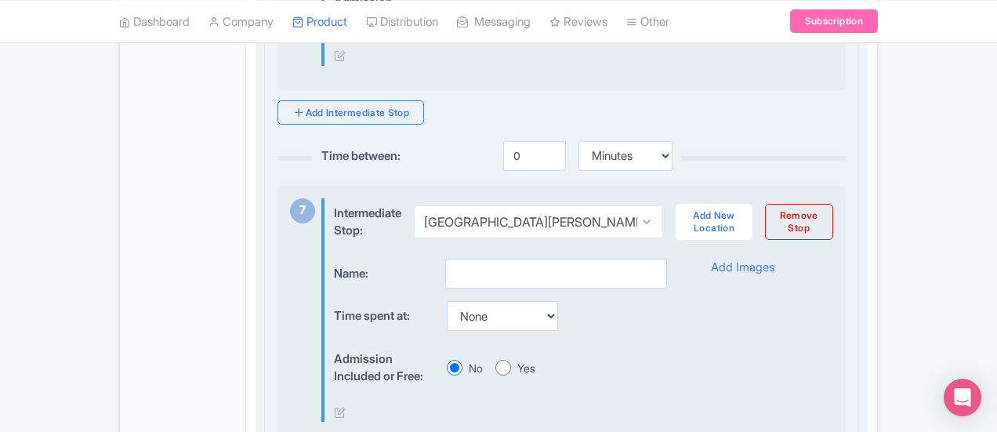
scroll to position [2436, 0]
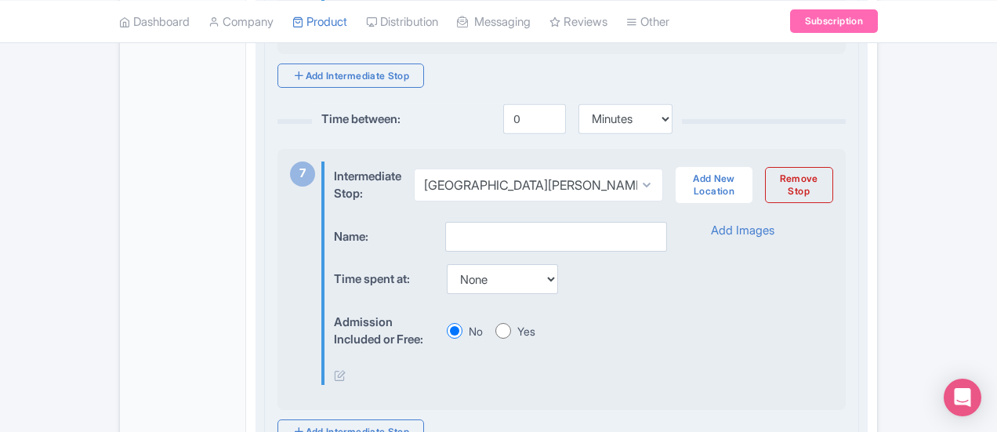
type input "Puerta de San Juan"
click at [445, 237] on input "text" at bounding box center [556, 237] width 222 height 30
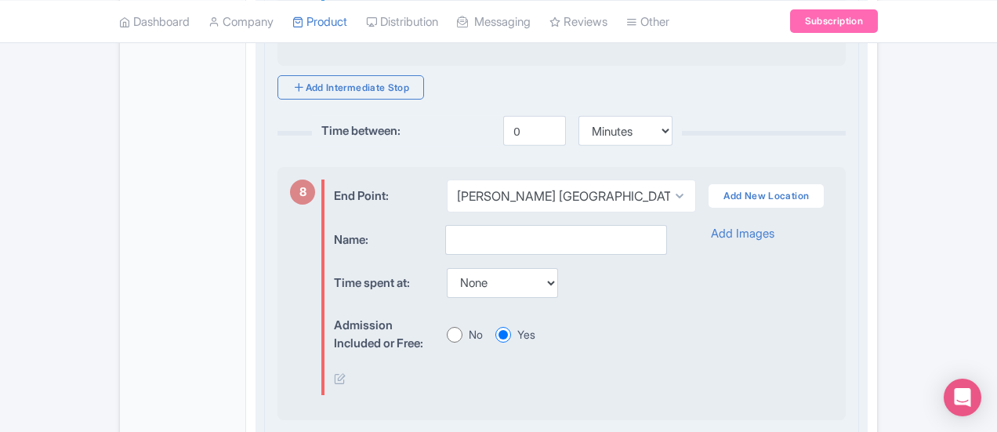
scroll to position [2781, 0]
type input "Plaza de Armas"
click at [445, 237] on input "text" at bounding box center [556, 239] width 222 height 30
type input "S"
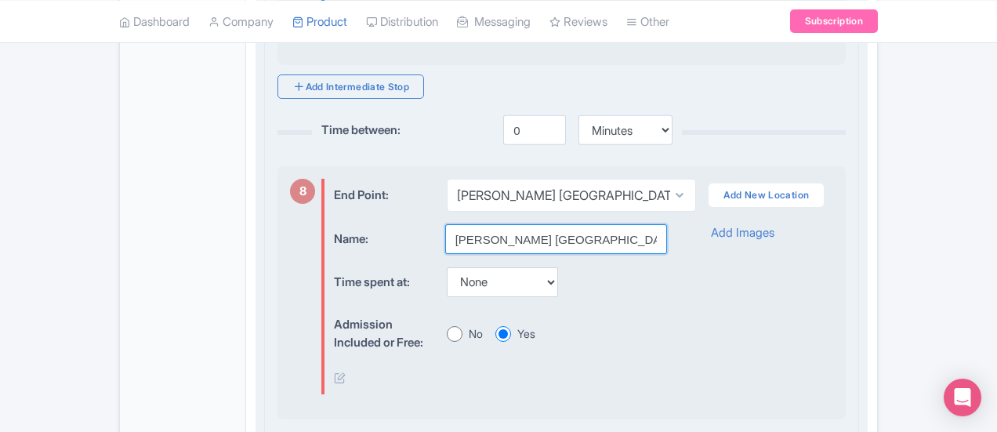
type input "Castillo San Felipe del Morro"
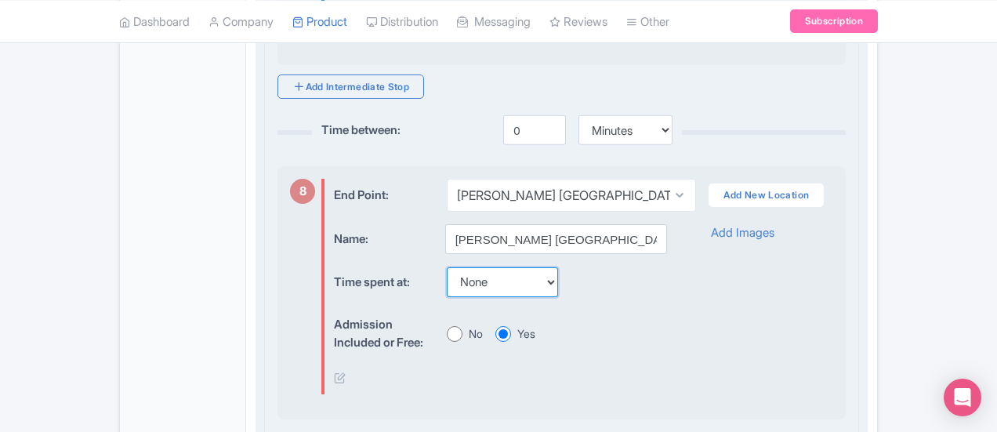
click at [447, 270] on select "None 15 mins 30 mins 45 mins 1 hour 1 hour 15 mins 1 hour 30 mins 1 hour 45 min…" at bounding box center [502, 282] width 111 height 30
select select "60"
click at [447, 267] on select "None 15 mins 30 mins 45 mins 1 hour 1 hour 15 mins 1 hour 30 mins 1 hour 45 min…" at bounding box center [502, 282] width 111 height 30
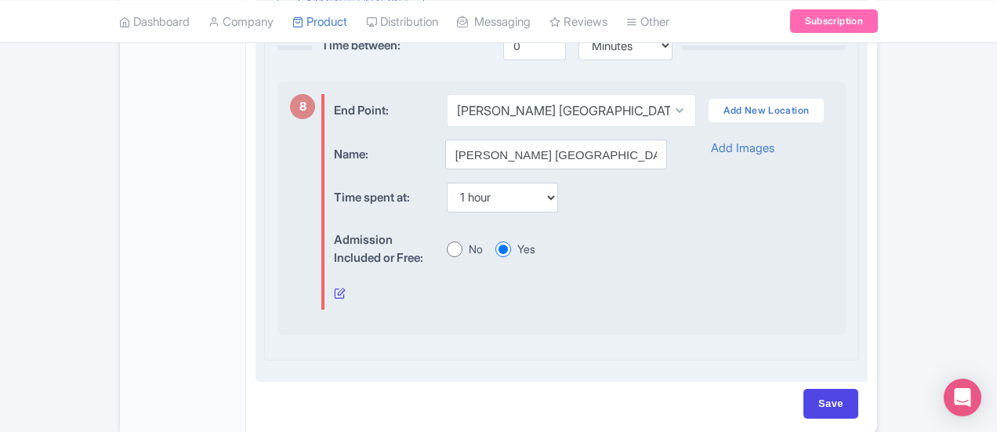
click at [334, 287] on icon at bounding box center [340, 293] width 12 height 12
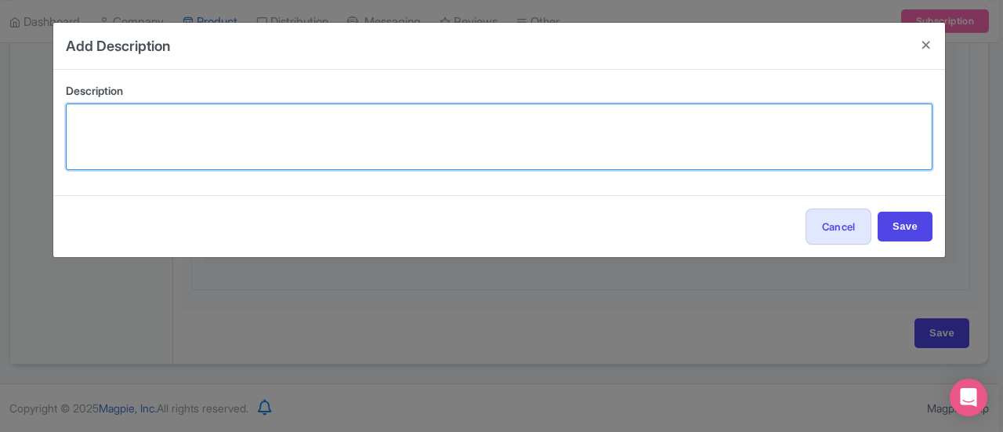
click at [238, 143] on textarea at bounding box center [499, 136] width 867 height 67
paste textarea "Finish your tour at Castillo San Felipe (El Morro), the 16th"
type textarea "Finish your tour at Castillo San Felipe (El Morro), the 16th"
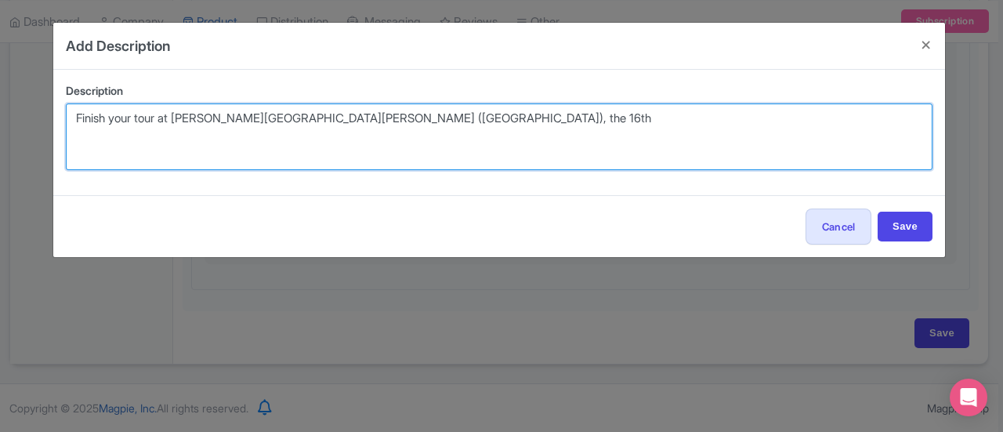
drag, startPoint x: 345, startPoint y: 114, endPoint x: 0, endPoint y: 74, distance: 347.2
click at [0, 74] on div "Add Description Description Finish your tour at Castillo San Felipe (El Morro),…" at bounding box center [501, 216] width 1003 height 432
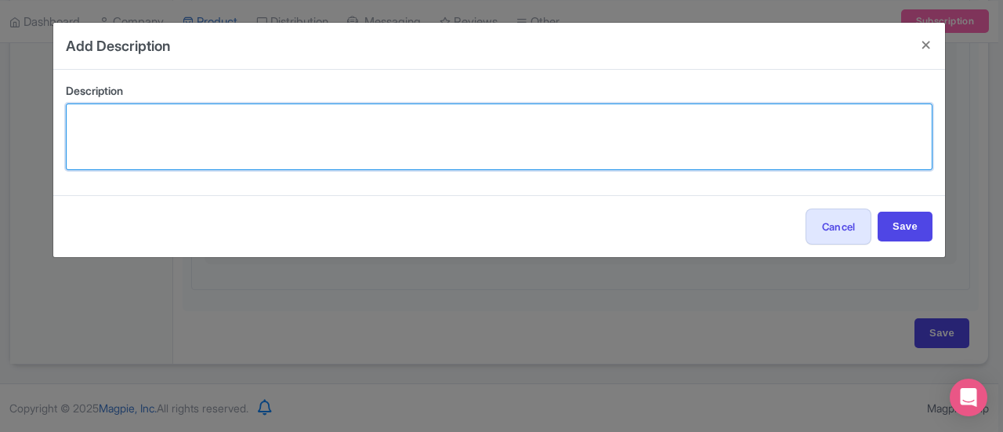
paste textarea "Finish your tour at Castillo San Felipe (El Morro), the 16th"
type textarea "Finish your tour at Castillo San Felipe (El Morro), the 16th"
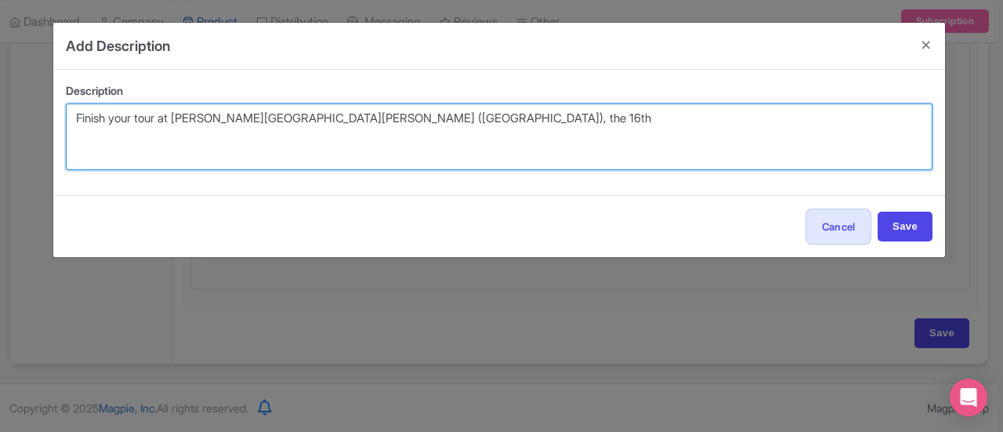
click at [420, 119] on textarea "Finish your tour at Castillo San Felipe (El Morro), the 16th" at bounding box center [499, 136] width 867 height 67
drag, startPoint x: 420, startPoint y: 119, endPoint x: 0, endPoint y: 96, distance: 420.8
click at [0, 96] on div "Add Description Description Finish your tour at Castillo San Felipe (El Morro),…" at bounding box center [501, 216] width 1003 height 432
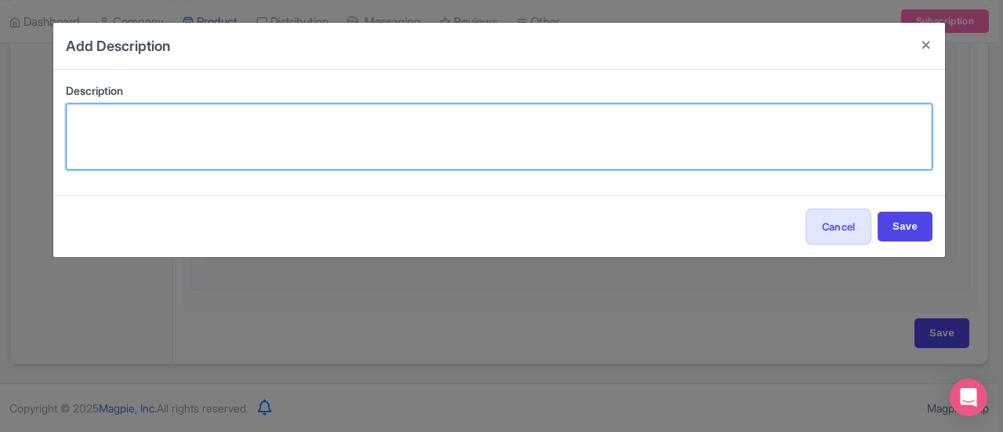
paste textarea "Finish your tour at Castillo San Felipe (El Morro), the 16th"
type textarea "Finish your tour at Castillo San Felipe (El Morro), the 16th"
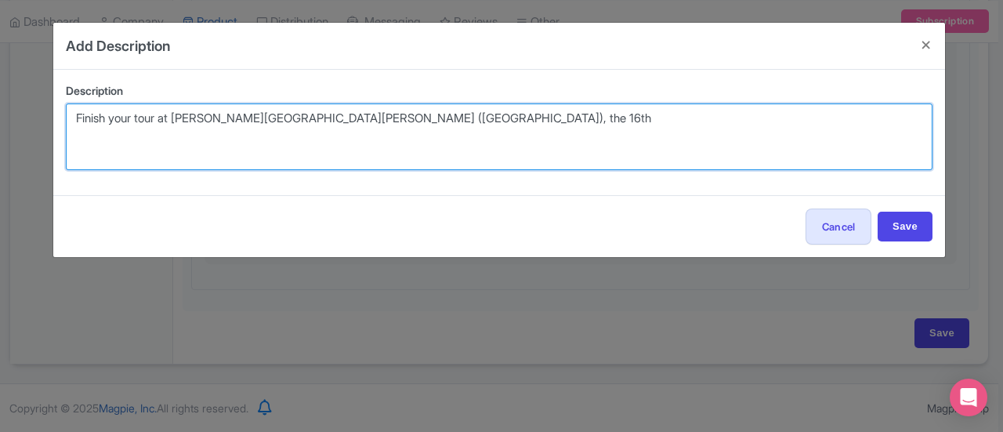
drag, startPoint x: 307, startPoint y: 105, endPoint x: 0, endPoint y: 91, distance: 307.6
click at [0, 91] on div "Add Description Description Finish your tour at Castillo San Felipe (El Morro),…" at bounding box center [501, 216] width 1003 height 432
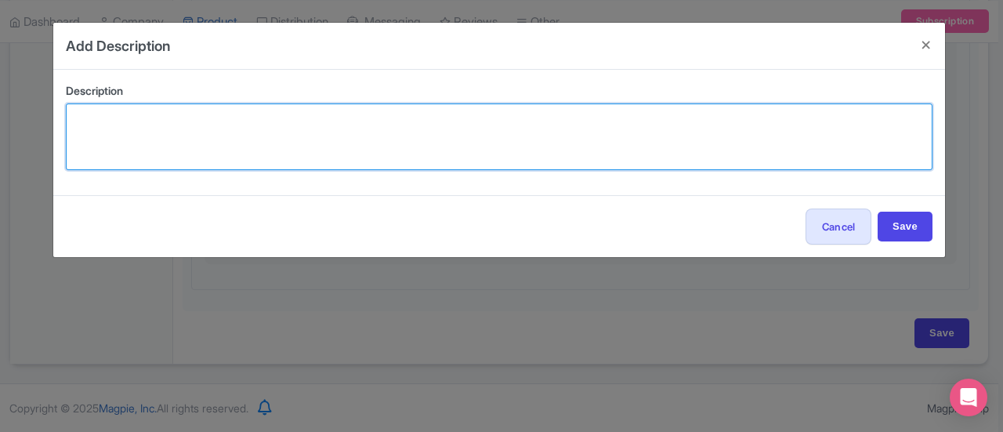
paste textarea "Finish your tour at Castillo San Felipe (El Morro), the 16th"
type textarea "Finish your tour at Castillo San Felipe (El Morro), the 16th"
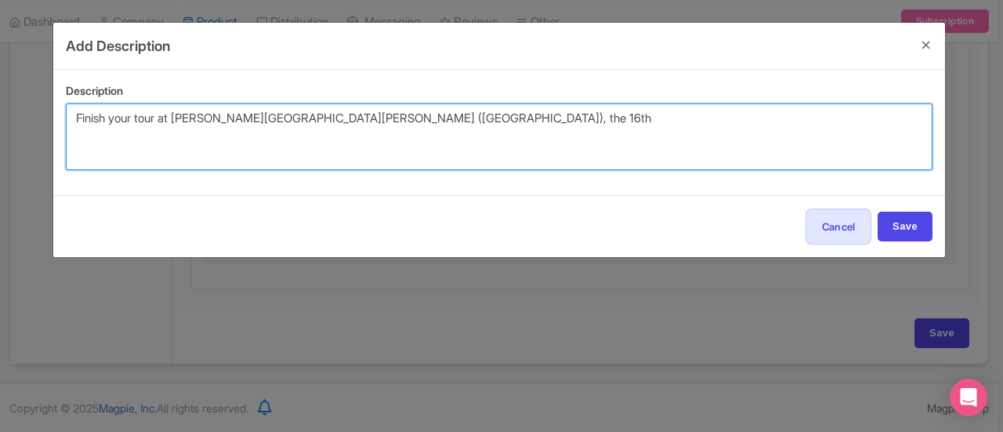
drag, startPoint x: 398, startPoint y: 118, endPoint x: 0, endPoint y: 45, distance: 405.0
click at [0, 45] on div "Add Description Description Finish your tour at Castillo San Felipe (El Morro),…" at bounding box center [501, 216] width 1003 height 432
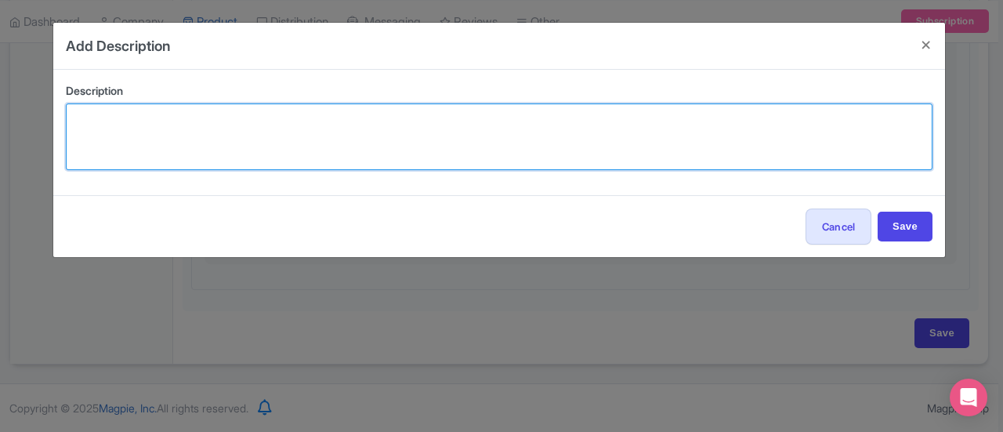
paste textarea "16th-century fortress that defended the island for centuries"
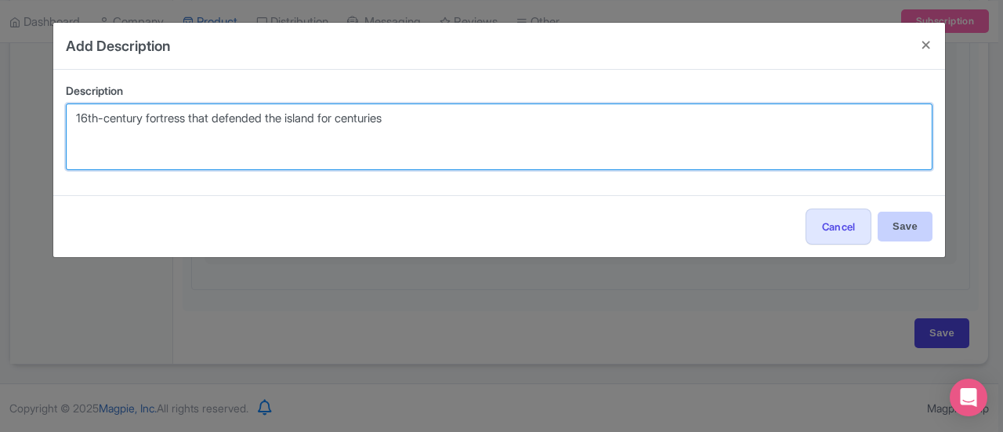
type textarea "16th-century fortress that defended the island for centuries"
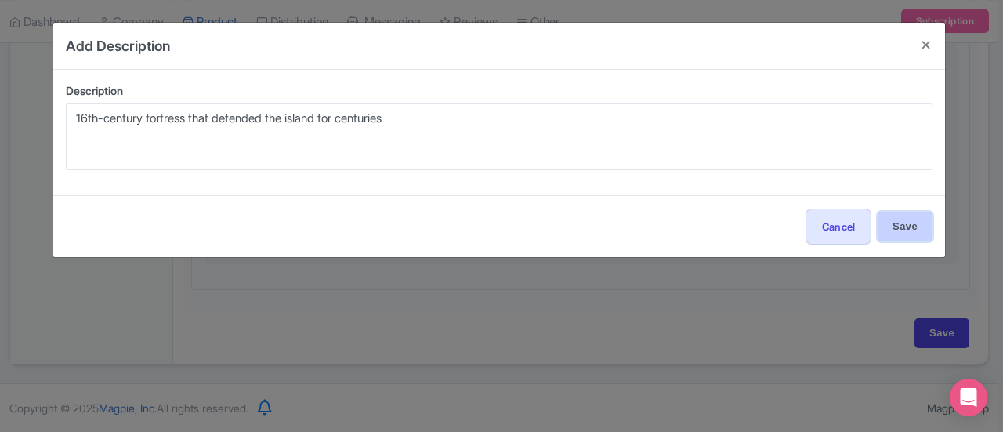
click at [907, 227] on input "Save" at bounding box center [905, 227] width 55 height 30
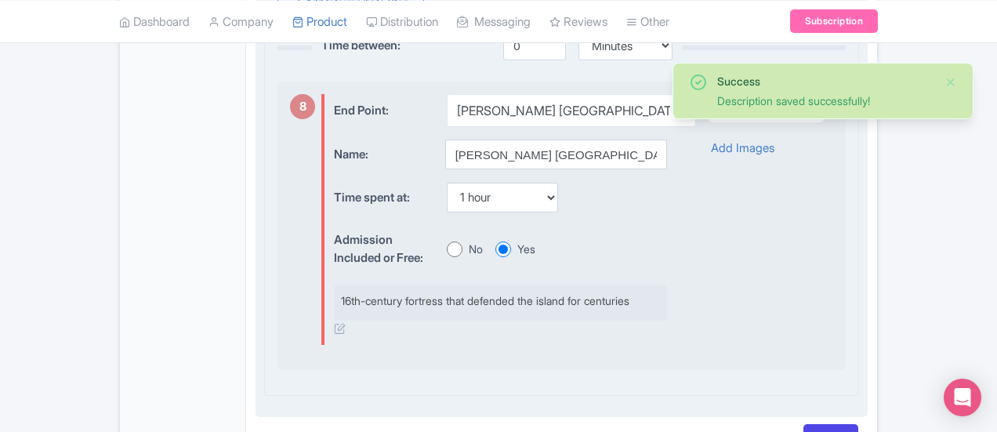
scroll to position [2841, 0]
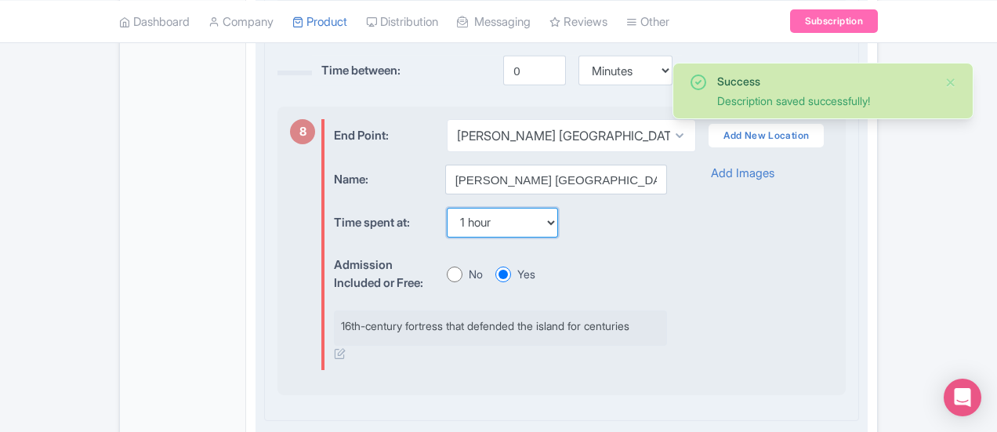
click at [483, 220] on select "None 15 mins 30 mins 45 mins 1 hour 1 hour 15 mins 1 hour 30 mins 1 hour 45 min…" at bounding box center [502, 223] width 111 height 30
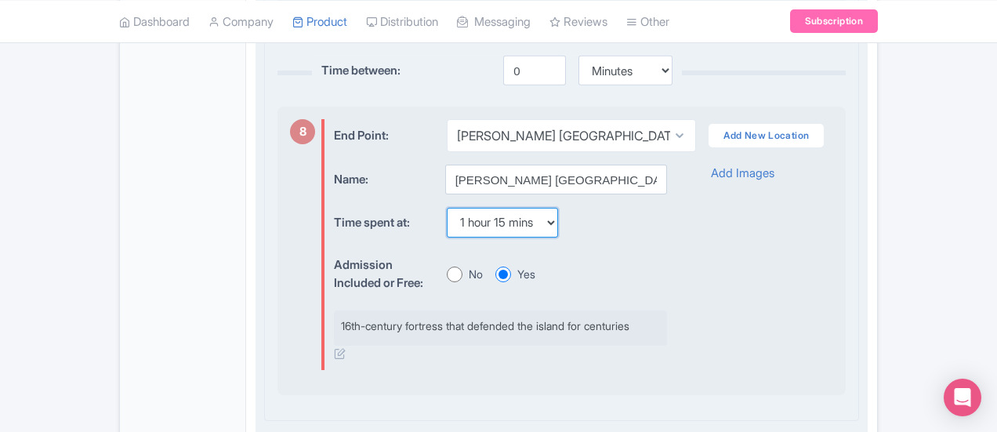
click at [447, 208] on select "None 15 mins 30 mins 45 mins 1 hour 1 hour 15 mins 1 hour 30 mins 1 hour 45 min…" at bounding box center [502, 223] width 111 height 30
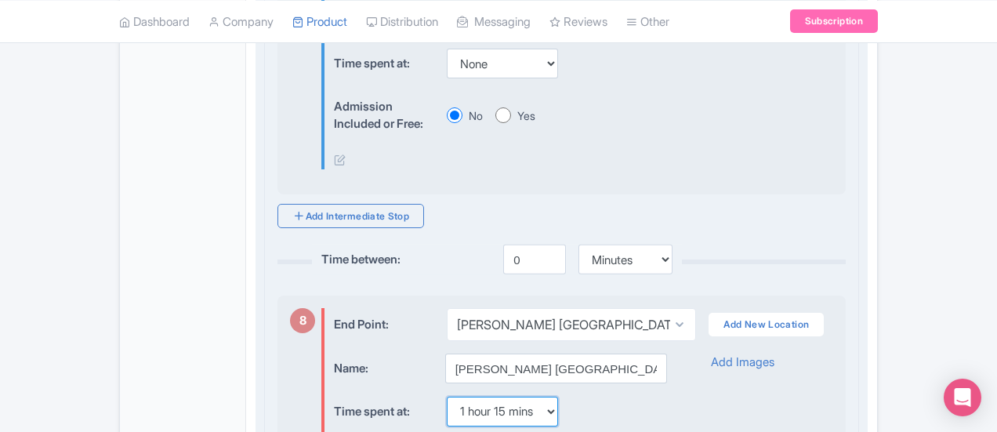
scroll to position [2653, 0]
click at [453, 396] on select "None 15 mins 30 mins 45 mins 1 hour 1 hour 15 mins 1 hour 30 mins 1 hour 45 min…" at bounding box center [502, 411] width 111 height 30
select select "60"
click at [447, 396] on select "None 15 mins 30 mins 45 mins 1 hour 1 hour 15 mins 1 hour 30 mins 1 hour 45 min…" at bounding box center [502, 411] width 111 height 30
click at [503, 248] on input "0" at bounding box center [534, 259] width 63 height 30
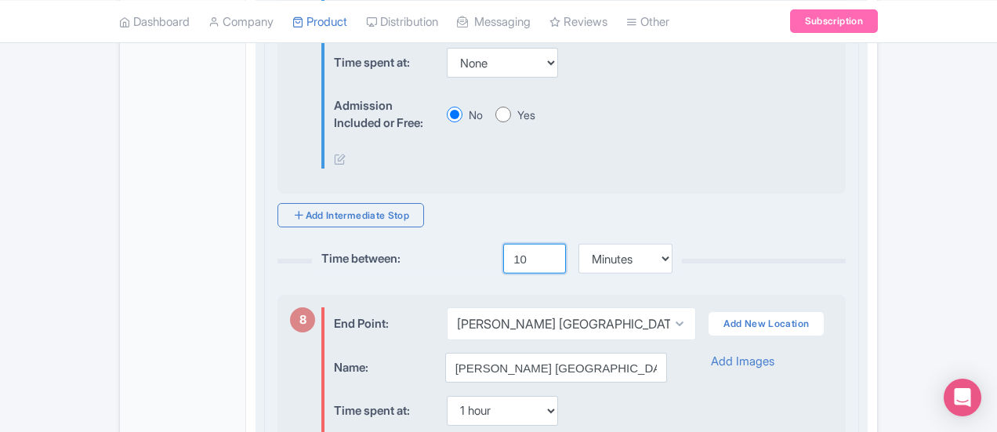
type input "10"
click at [476, 190] on div "Time between: 0 Minutes Hours Days 7 Intermediate Stop: Select location Plaza C…" at bounding box center [562, 65] width 568 height 325
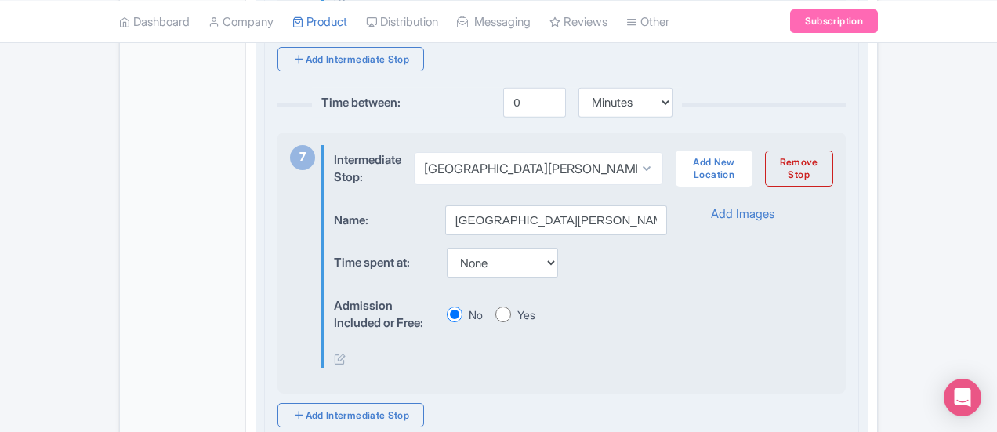
scroll to position [2451, 0]
click at [334, 354] on icon at bounding box center [340, 360] width 12 height 12
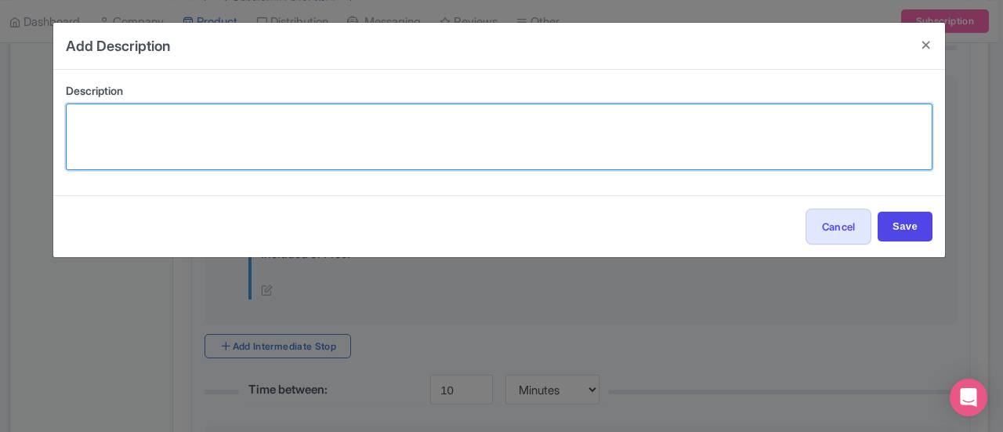
click at [182, 137] on textarea at bounding box center [499, 136] width 867 height 67
paste textarea "the city’s original town square, surrounded by colorful colo"
click at [86, 118] on textarea "the city’s original town square, surrounded by colorful colo" at bounding box center [499, 136] width 867 height 67
drag, startPoint x: 409, startPoint y: 120, endPoint x: 241, endPoint y: 143, distance: 169.3
click at [241, 143] on textarea "The city’s original town square, surrounded by colorful colo" at bounding box center [499, 136] width 867 height 67
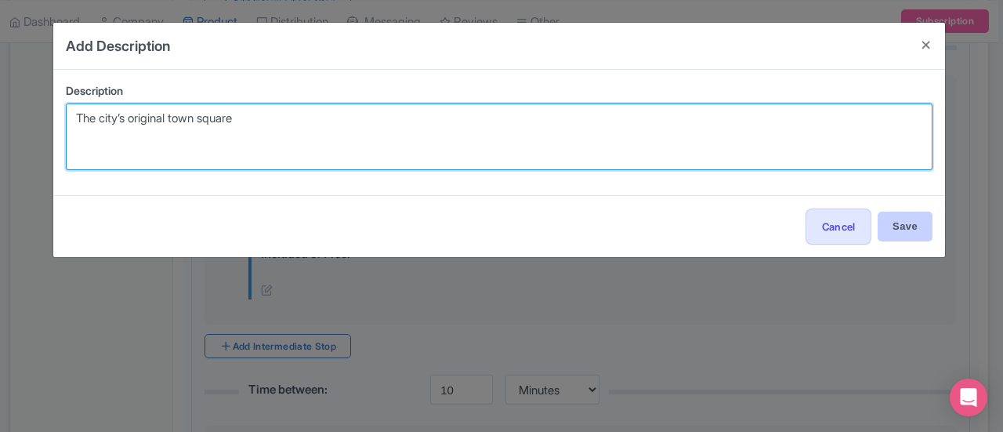
type textarea "The city’s original town square"
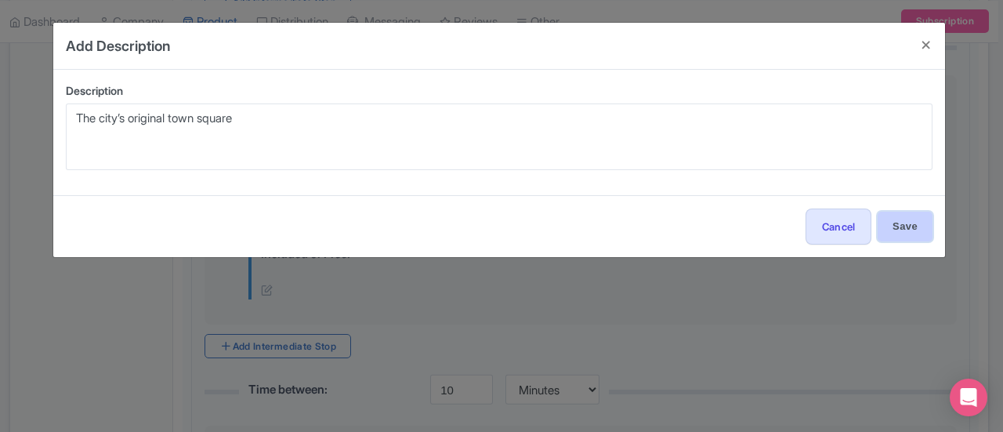
click at [911, 223] on input "Save" at bounding box center [905, 227] width 55 height 30
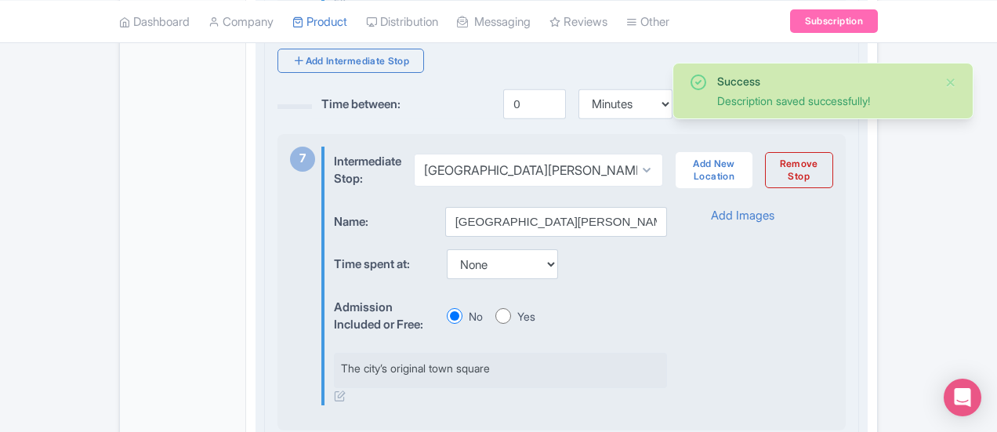
scroll to position [2462, 0]
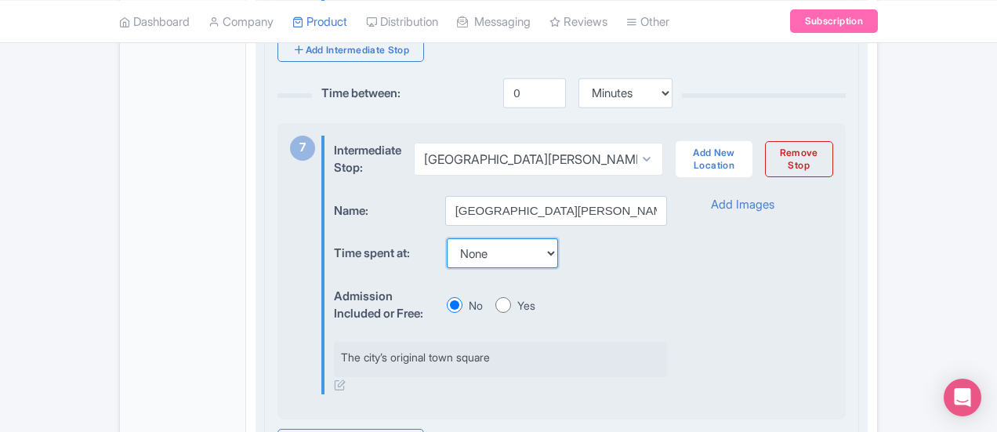
click at [447, 245] on select "None 15 mins 30 mins 45 mins 1 hour 1 hour 15 mins 1 hour 30 mins 1 hour 45 min…" at bounding box center [502, 253] width 111 height 30
click at [562, 267] on div "Name: Plaza de Armas Time spent at: None 15 mins 30 mins 45 mins 1 hour 1 hour …" at bounding box center [500, 295] width 332 height 199
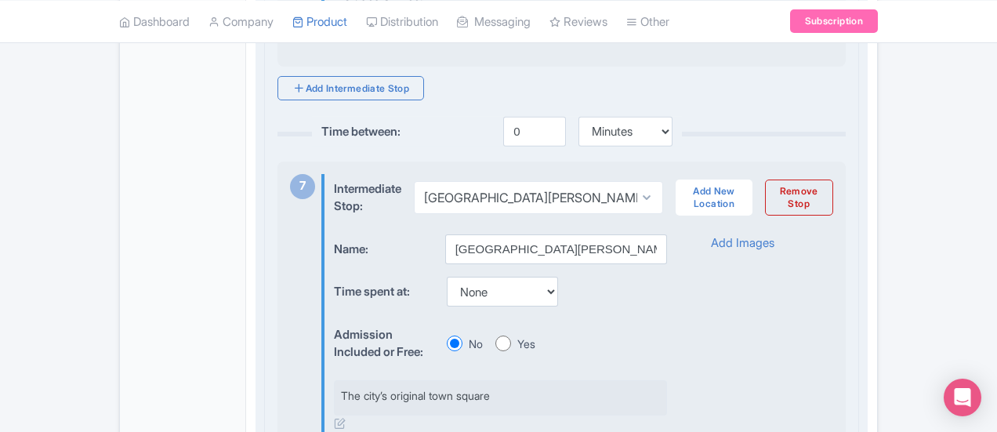
scroll to position [2422, 0]
click at [447, 284] on select "None 15 mins 30 mins 45 mins 1 hour 1 hour 15 mins 1 hour 30 mins 1 hour 45 min…" at bounding box center [502, 294] width 111 height 30
select select "15"
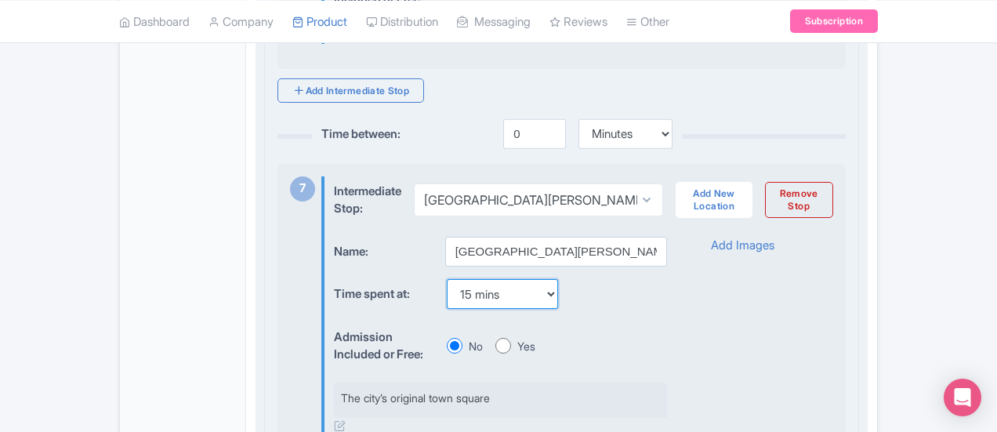
click at [447, 279] on select "None 15 mins 30 mins 45 mins 1 hour 1 hour 15 mins 1 hour 30 mins 1 hour 45 min…" at bounding box center [502, 294] width 111 height 30
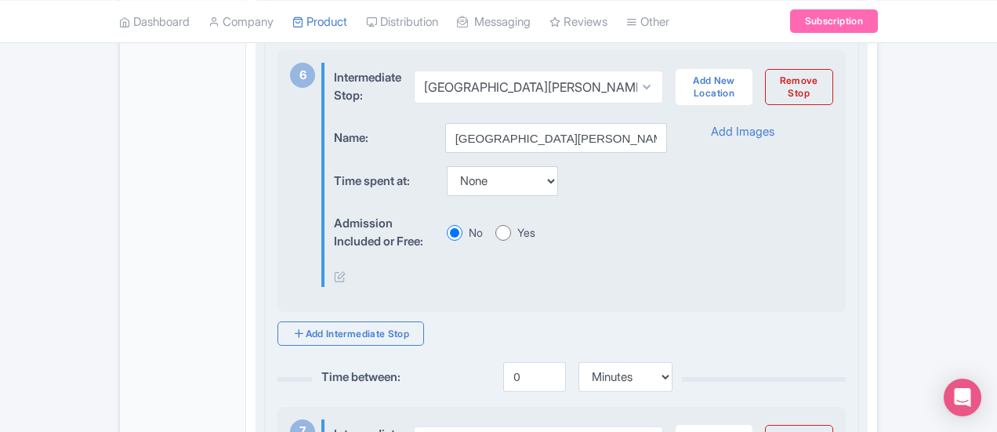
scroll to position [2163, 0]
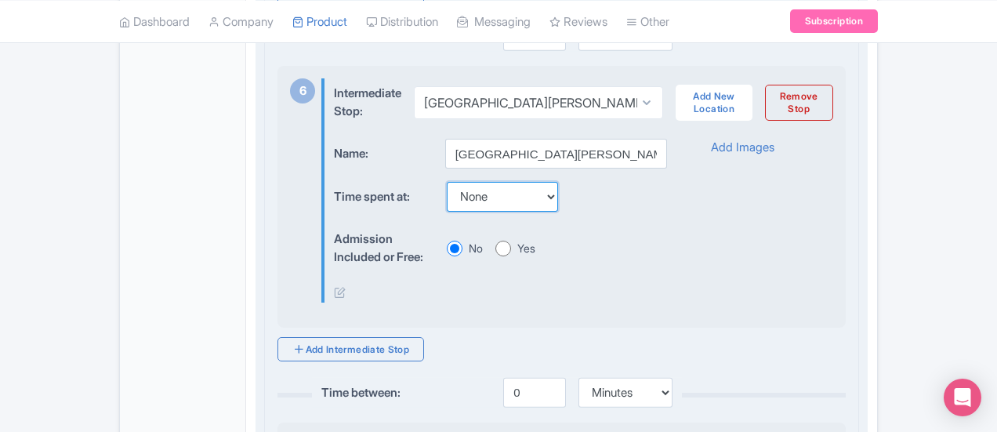
click at [447, 190] on select "None 15 mins 30 mins 45 mins 1 hour 1 hour 15 mins 1 hour 30 mins 1 hour 45 min…" at bounding box center [502, 197] width 111 height 30
select select "15"
click at [447, 182] on select "None 15 mins 30 mins 45 mins 1 hour 1 hour 15 mins 1 hour 30 mins 1 hour 45 min…" at bounding box center [502, 197] width 111 height 30
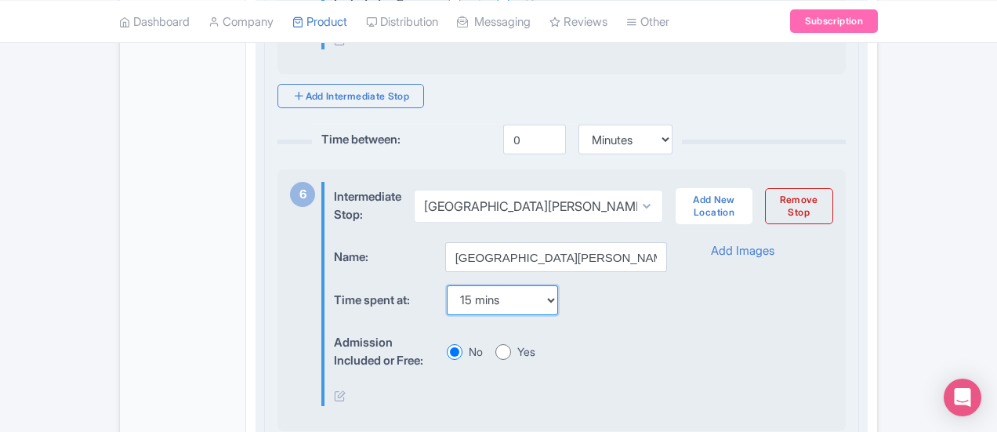
scroll to position [2108, 0]
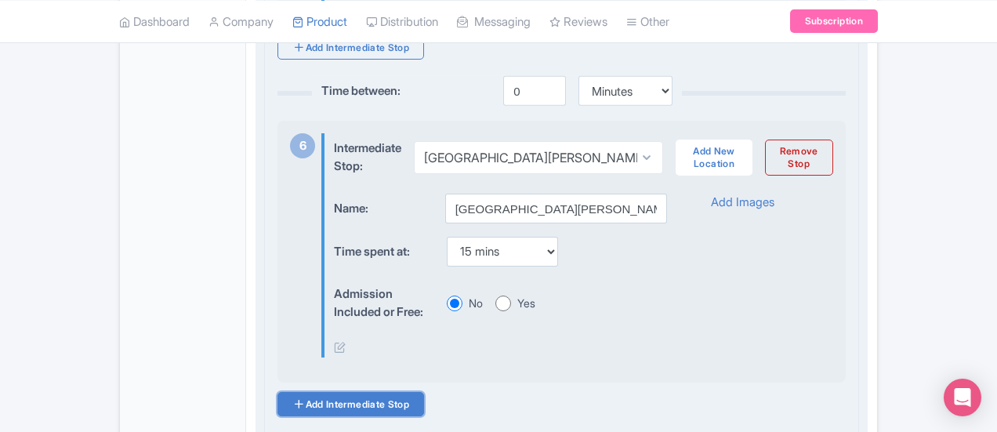
click at [288, 393] on link "Add Intermediate Stop" at bounding box center [351, 404] width 147 height 24
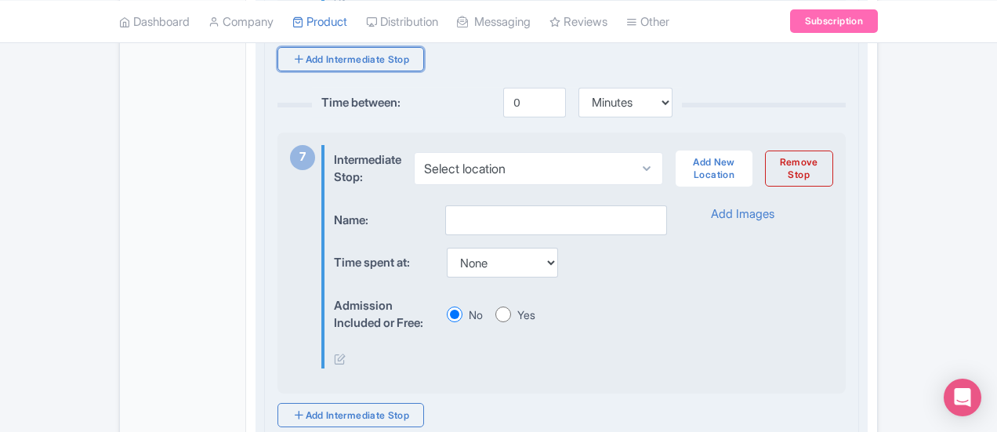
scroll to position [2454, 0]
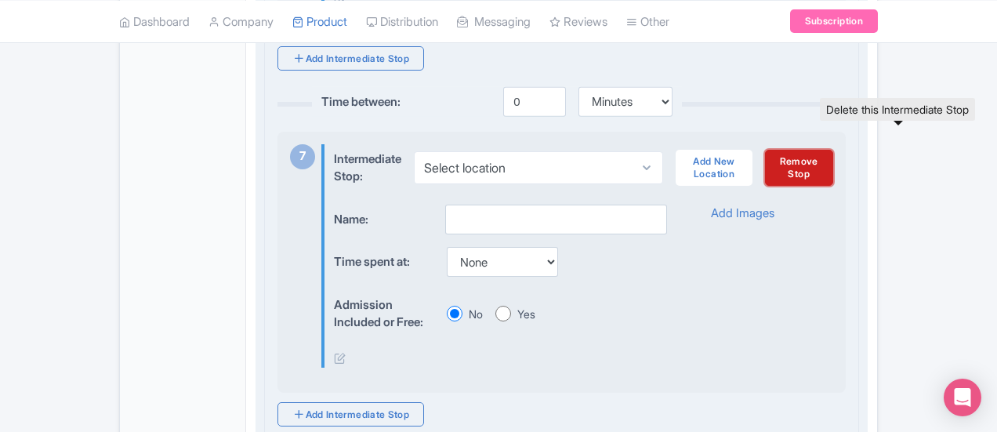
click at [833, 159] on link "Remove Stop" at bounding box center [799, 168] width 68 height 36
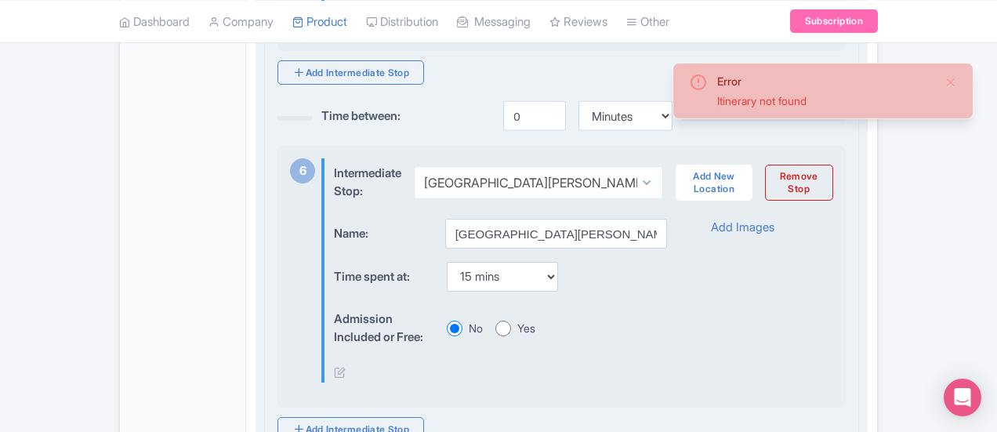
scroll to position [2144, 0]
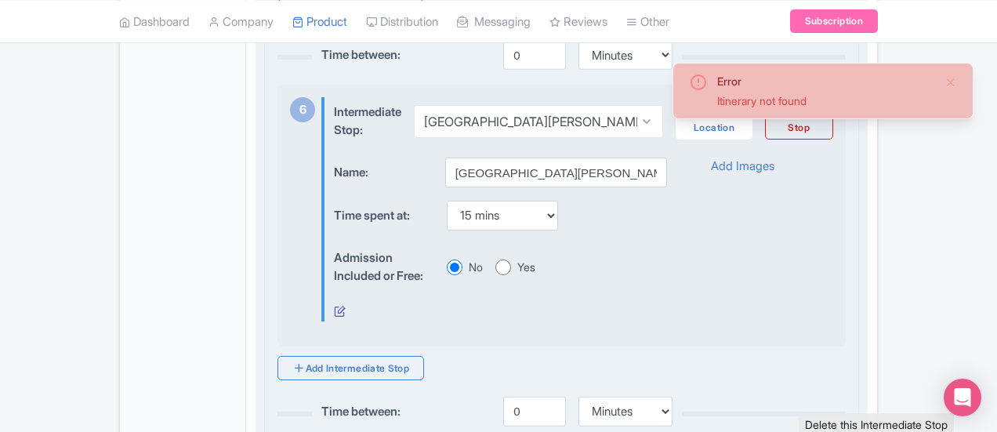
click at [334, 307] on icon at bounding box center [340, 311] width 12 height 12
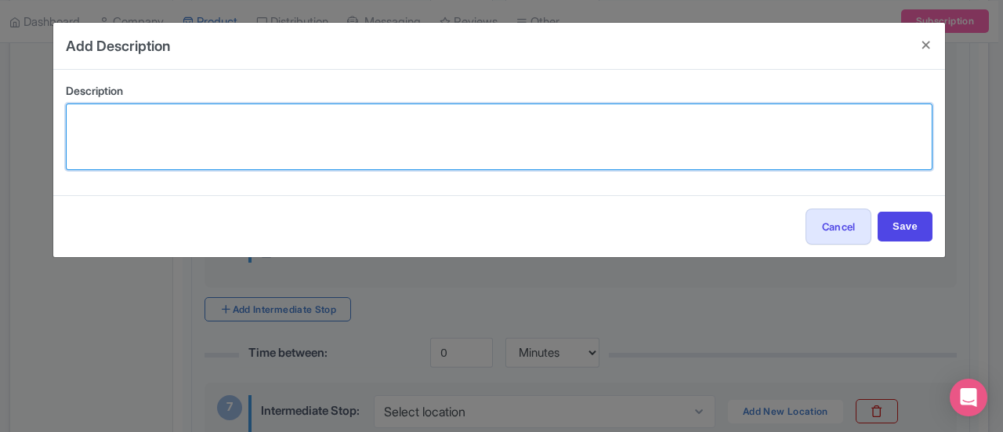
click at [354, 150] on textarea at bounding box center [499, 136] width 867 height 67
paste textarea "the primary entrance to the city since 1635"
click at [80, 119] on textarea "the primary entrance to the city since 1635" at bounding box center [499, 136] width 867 height 67
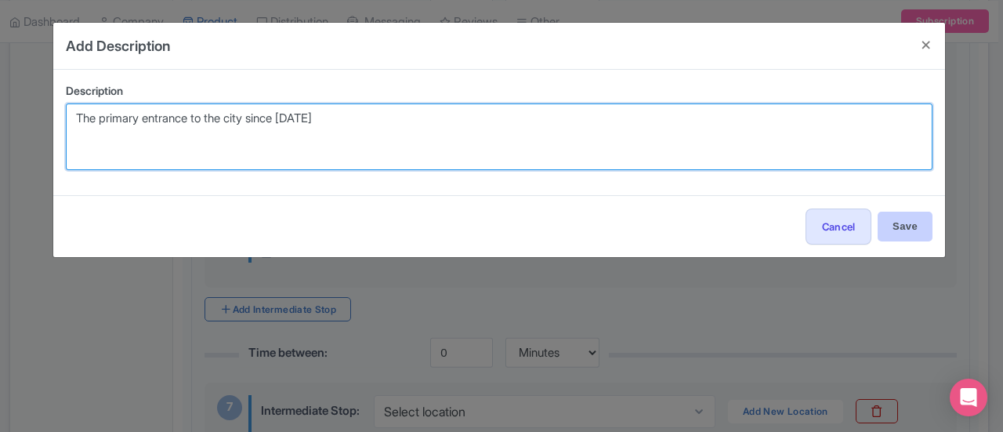
type textarea "The primary entrance to the city since 1635"
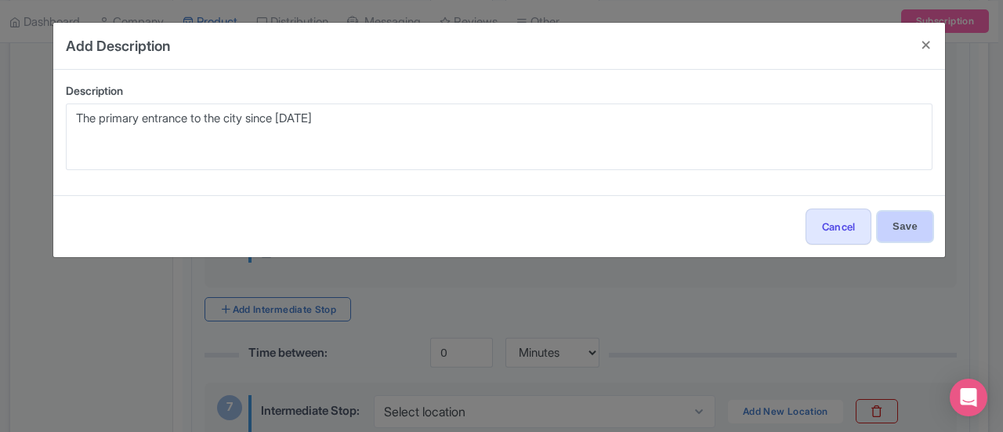
click at [905, 228] on input "Save" at bounding box center [905, 227] width 55 height 30
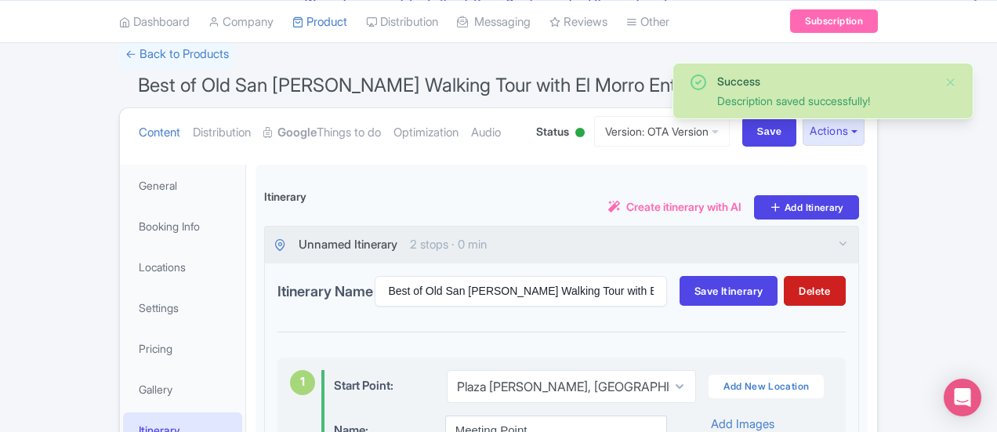
scroll to position [109, 0]
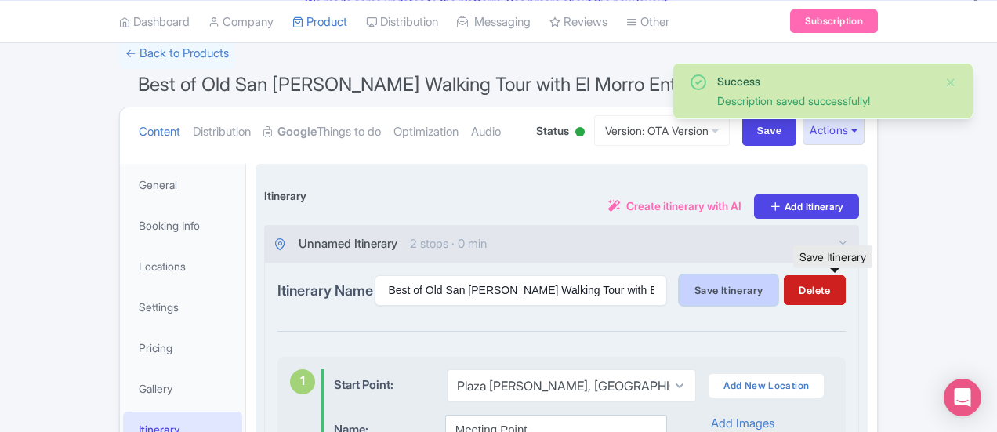
click at [763, 288] on span "Save Itinerary" at bounding box center [729, 290] width 68 height 13
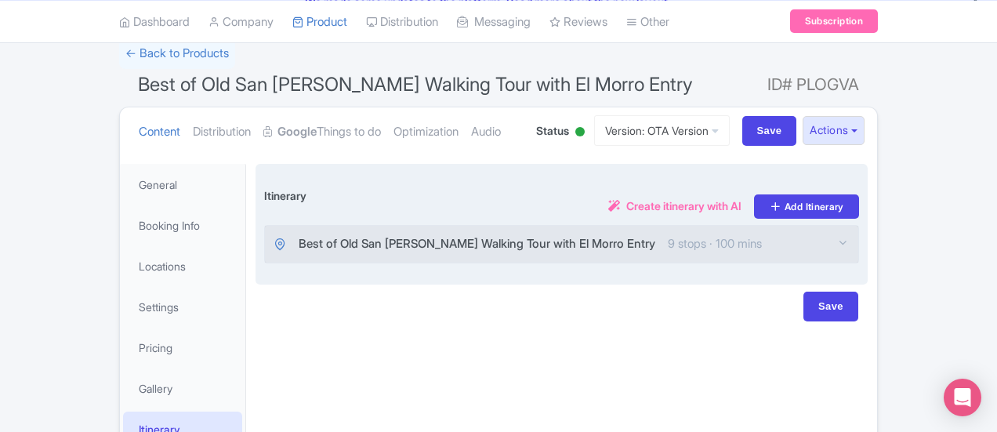
click at [679, 238] on div "Best of Old San Juan Walking Tour with El Morro Entry 9 stops · 100 mins" at bounding box center [561, 244] width 593 height 37
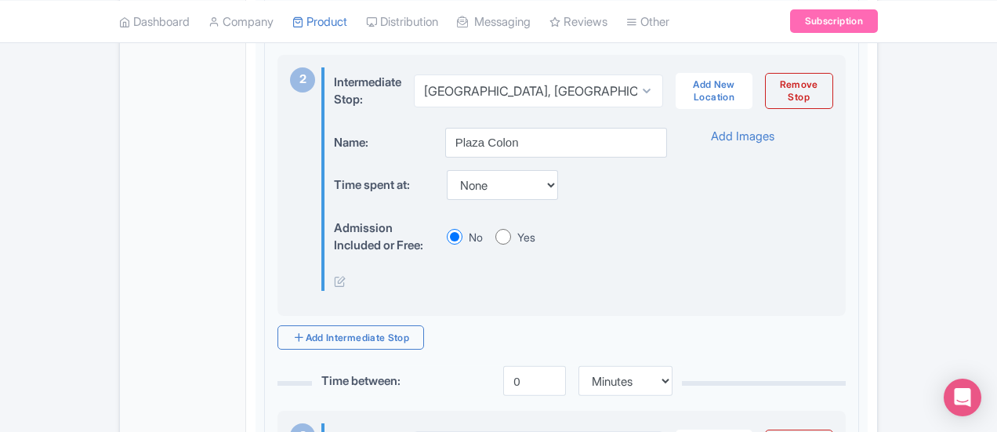
scroll to position [743, 0]
click at [466, 186] on select "None 15 mins 30 mins 45 mins 1 hour 1 hour 15 mins 1 hour 30 mins 1 hour 45 min…" at bounding box center [502, 184] width 111 height 30
select select "15"
click at [447, 169] on select "None 15 mins 30 mins 45 mins 1 hour 1 hour 15 mins 1 hour 30 mins 1 hour 45 min…" at bounding box center [502, 184] width 111 height 30
click at [334, 280] on icon at bounding box center [340, 280] width 12 height 12
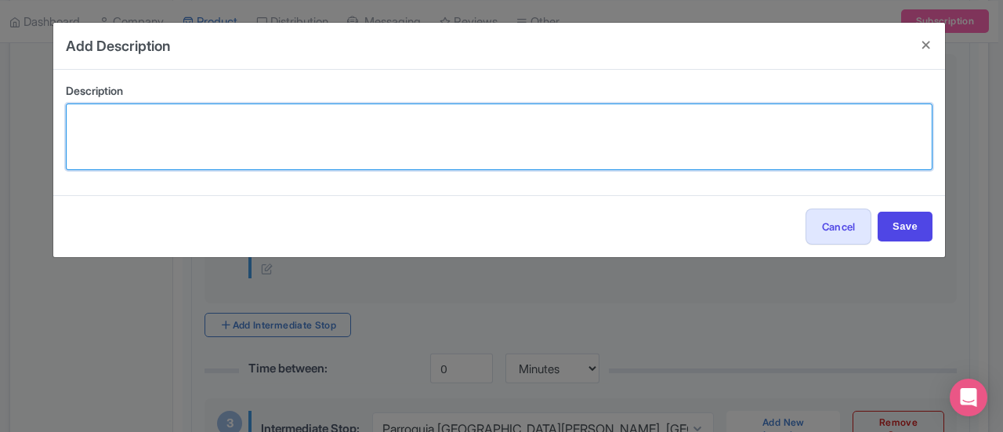
click at [262, 132] on textarea at bounding box center [499, 136] width 867 height 67
paste textarea "hear the story of Christopher Columbus’ arrival in 1493"
click at [78, 122] on textarea "hear the story of Christopher Columbus’ arrival in 1493" at bounding box center [499, 136] width 867 height 67
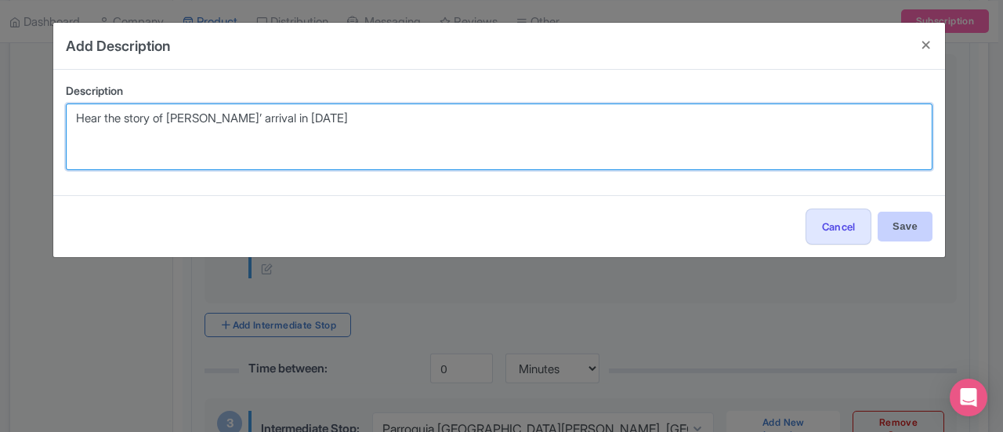
type textarea "Hear the story of Christopher Columbus’ arrival in 1493"
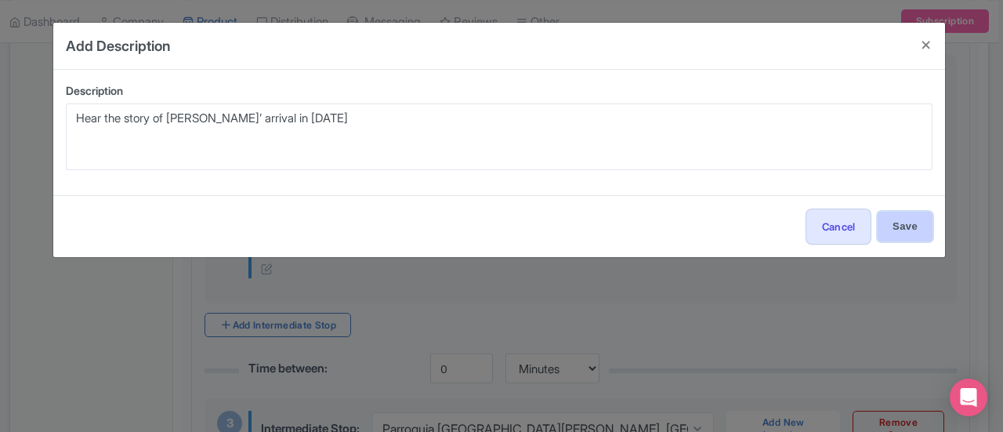
click at [906, 222] on input "Save" at bounding box center [905, 227] width 55 height 30
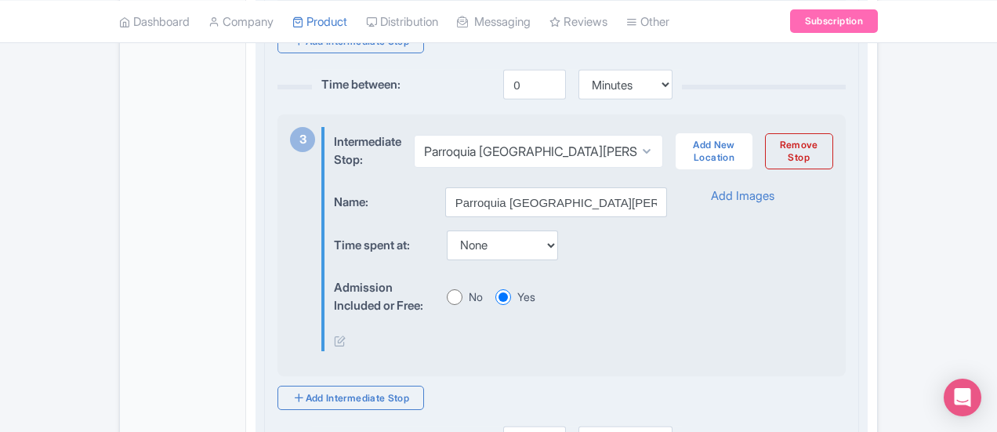
scroll to position [1077, 0]
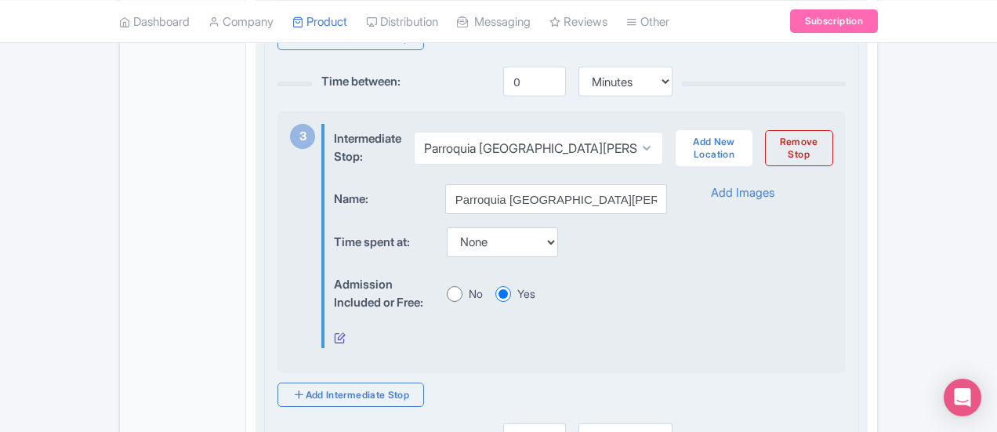
click at [334, 332] on icon at bounding box center [340, 338] width 12 height 12
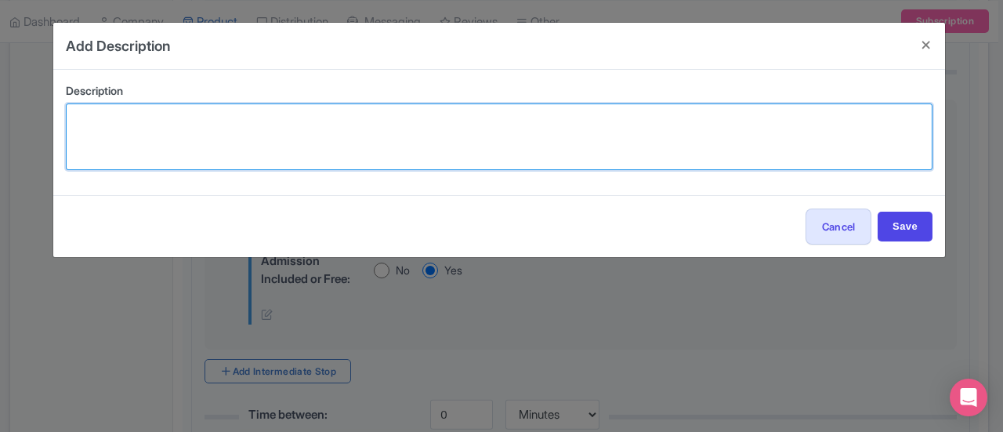
click at [295, 152] on textarea at bounding box center [499, 136] width 867 height 67
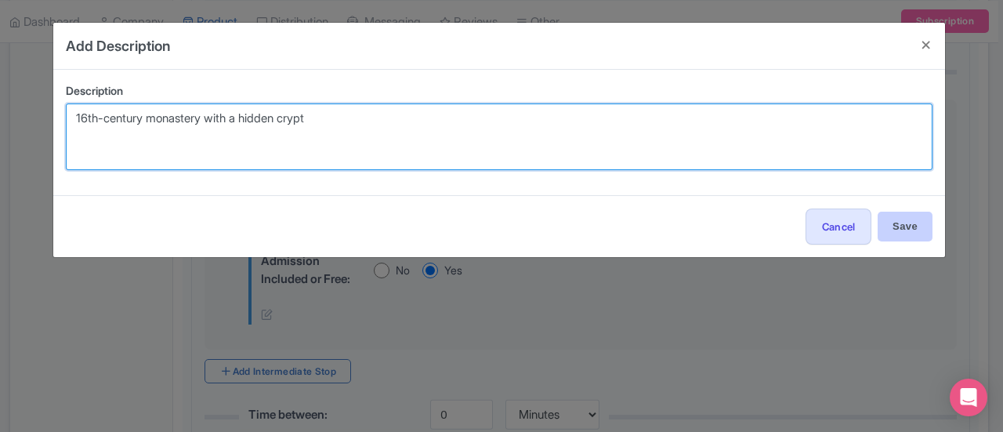
type textarea "16th-century monastery with a hidden crypt"
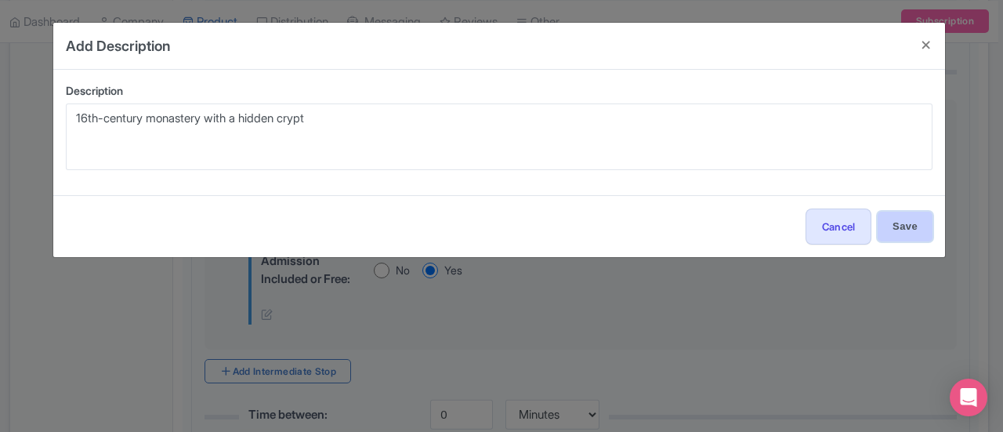
click at [896, 220] on input "Save" at bounding box center [905, 227] width 55 height 30
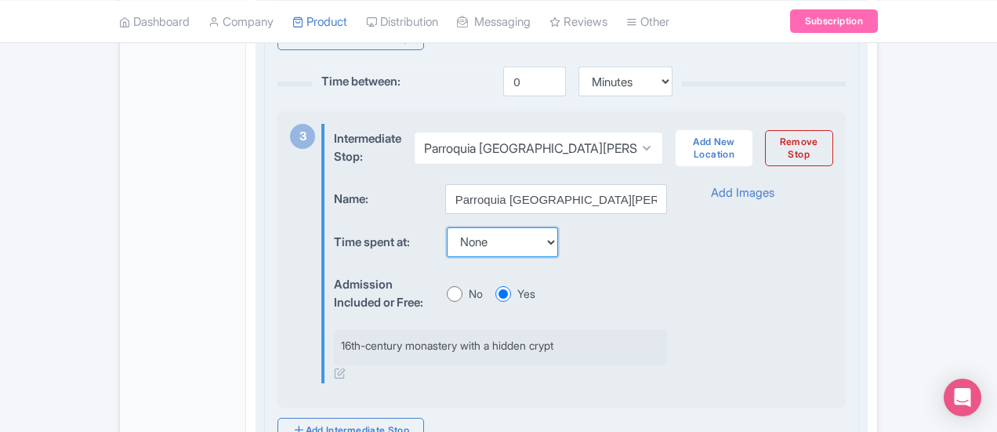
click at [447, 235] on select "None 15 mins 30 mins 45 mins 1 hour 1 hour 15 mins 1 hour 30 mins 1 hour 45 min…" at bounding box center [502, 242] width 111 height 30
select select "15"
click at [447, 227] on select "None 15 mins 30 mins 45 mins 1 hour 1 hour 15 mins 1 hour 30 mins 1 hour 45 min…" at bounding box center [502, 242] width 111 height 30
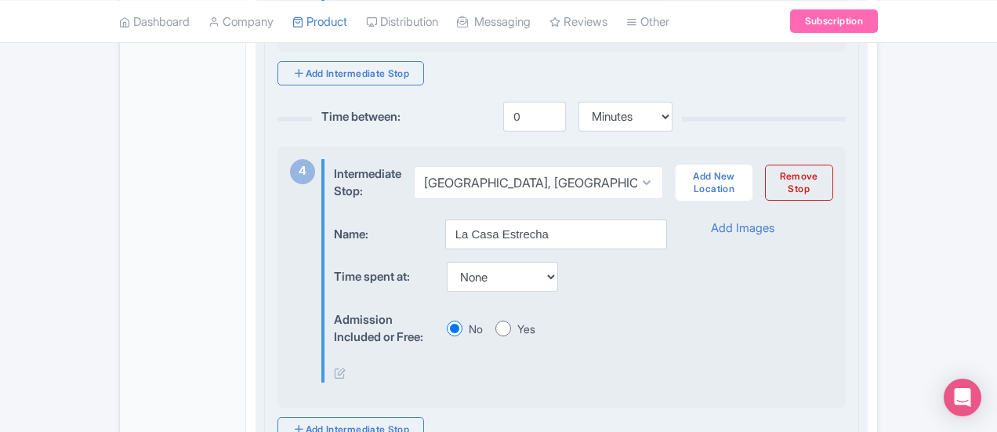
scroll to position [1435, 0]
click at [447, 271] on select "None 15 mins 30 mins 45 mins 1 hour 1 hour 15 mins 1 hour 30 mins 1 hour 45 min…" at bounding box center [502, 276] width 111 height 30
click at [447, 261] on select "None 15 mins 30 mins 45 mins 1 hour 1 hour 15 mins 1 hour 30 mins 1 hour 45 min…" at bounding box center [502, 276] width 111 height 30
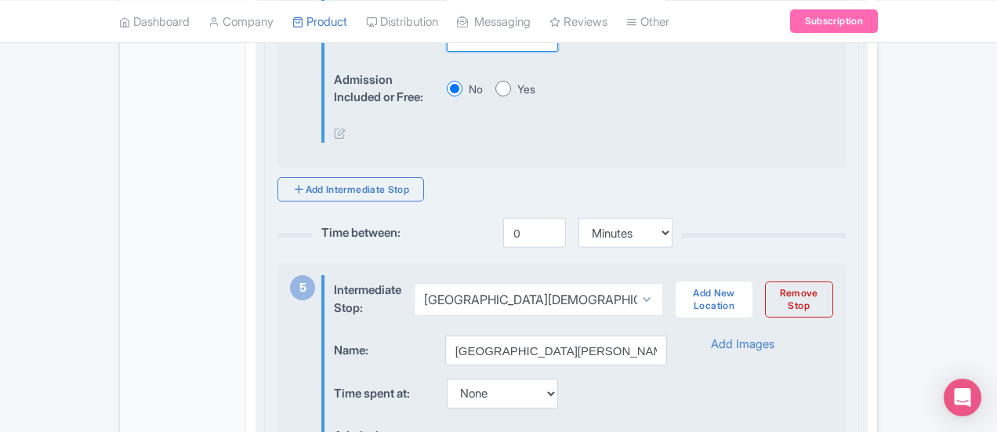
scroll to position [1837, 0]
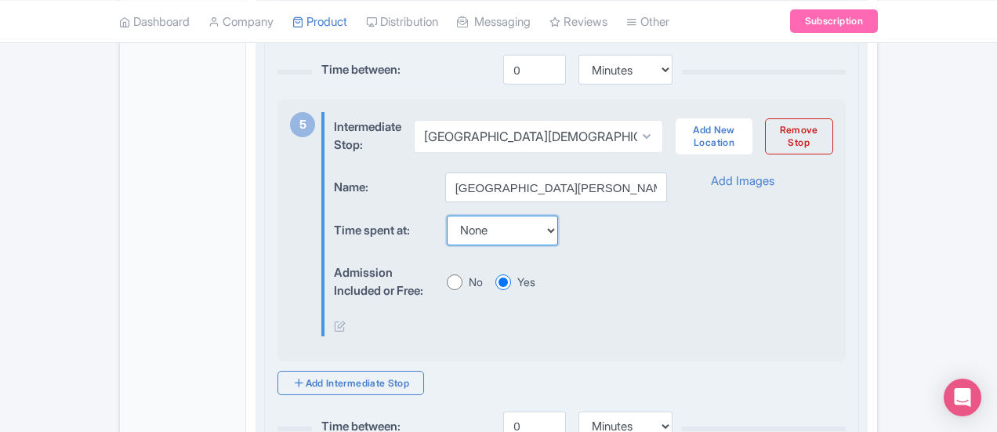
click at [447, 225] on select "None 15 mins 30 mins 45 mins 1 hour 1 hour 15 mins 1 hour 30 mins 1 hour 45 min…" at bounding box center [502, 231] width 111 height 30
select select "15"
click at [447, 216] on select "None 15 mins 30 mins 45 mins 1 hour 1 hour 15 mins 1 hour 30 mins 1 hour 45 min…" at bounding box center [502, 231] width 111 height 30
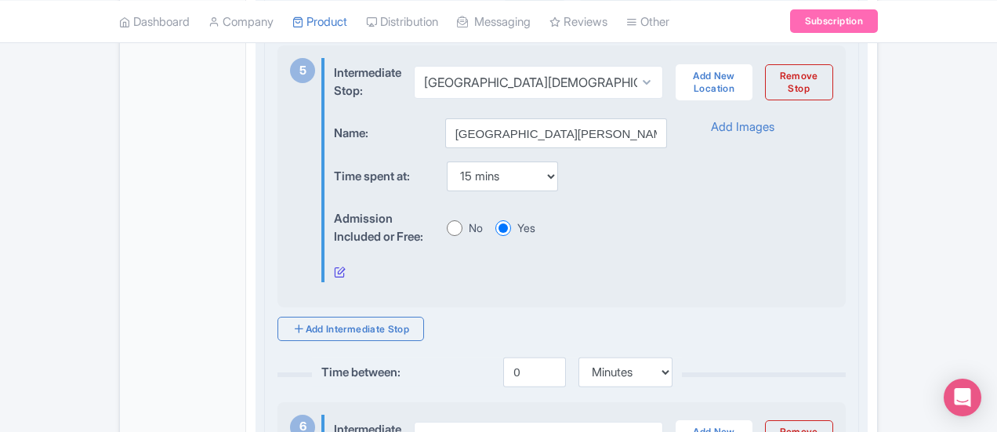
click at [334, 266] on icon at bounding box center [340, 272] width 12 height 12
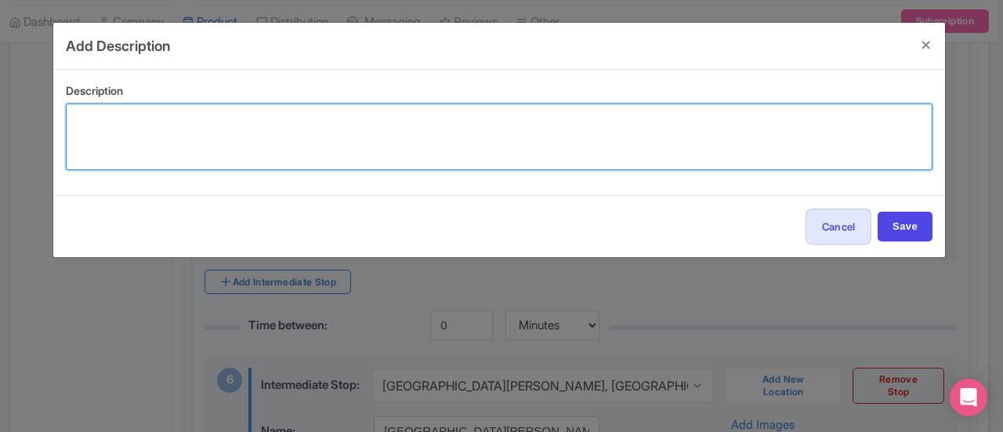
click at [245, 163] on textarea at bounding box center [499, 136] width 867 height 67
paste textarea "the second-oldest church in the Americas"
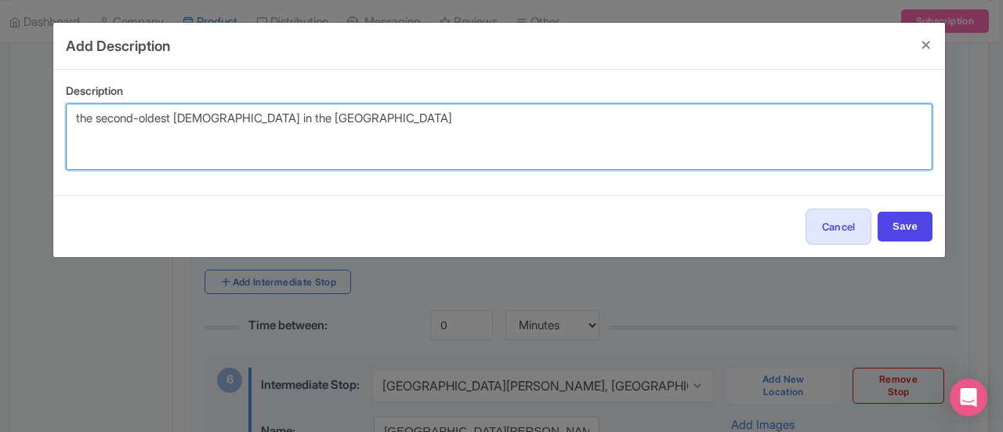
click at [74, 115] on textarea "the second-oldest church in the Americas" at bounding box center [499, 136] width 867 height 67
type textarea "The second-oldest church in the Americas"
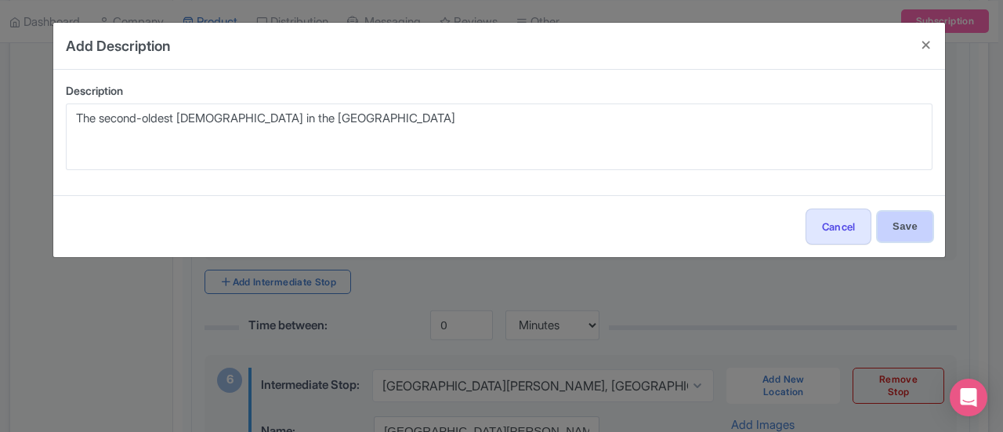
click at [919, 217] on input "Save" at bounding box center [905, 227] width 55 height 30
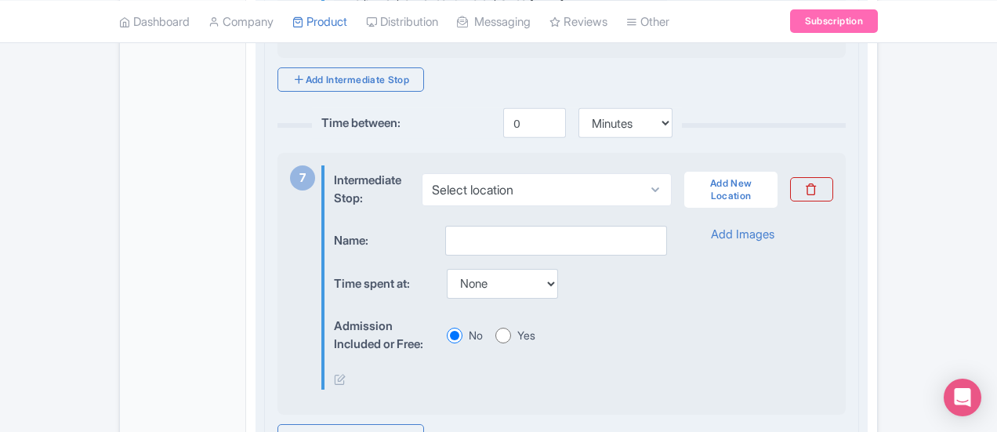
scroll to position [2584, 0]
drag, startPoint x: 886, startPoint y: 156, endPoint x: 574, endPoint y: 60, distance: 326.3
click at [833, 176] on link at bounding box center [811, 188] width 42 height 24
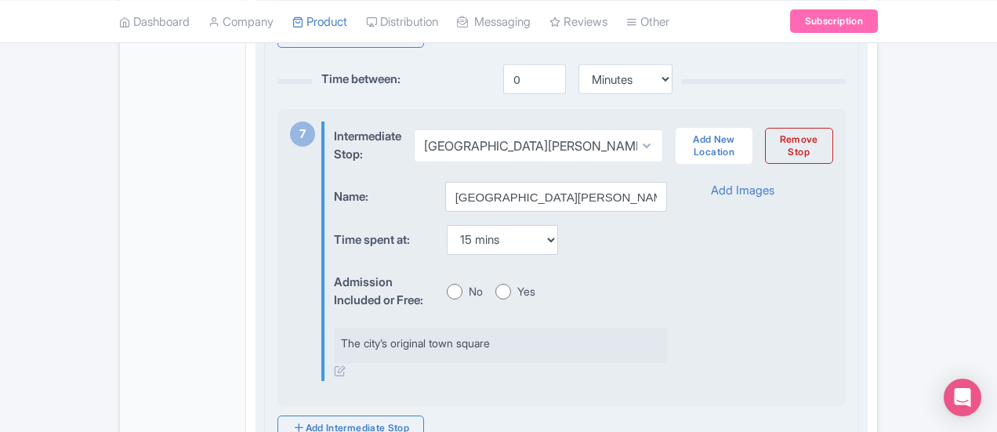
scroll to position [2564, 0]
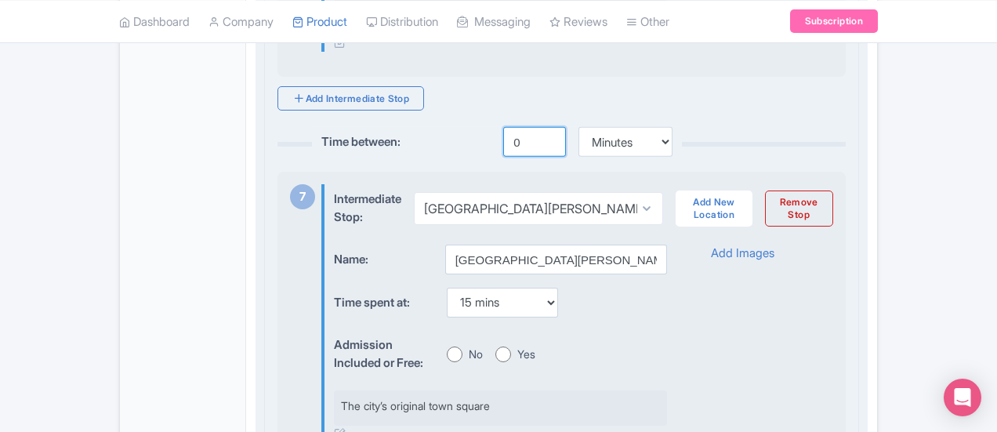
click at [503, 127] on input "0" at bounding box center [534, 142] width 63 height 30
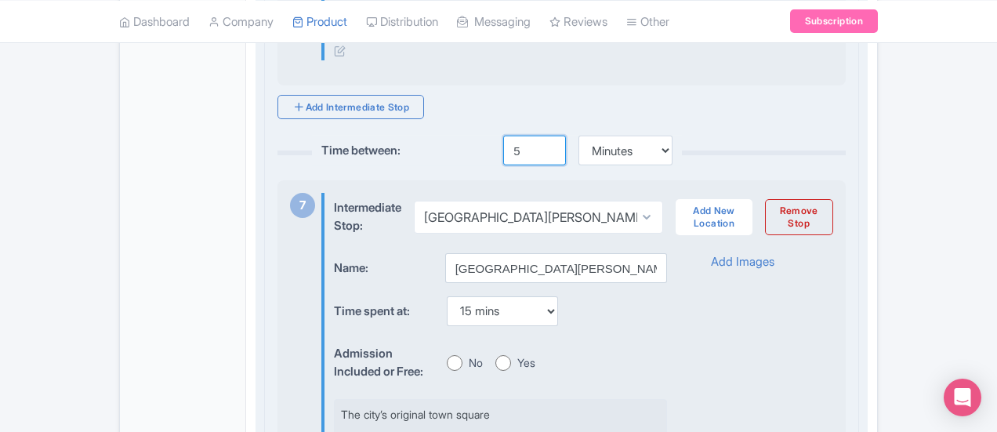
scroll to position [2550, 0]
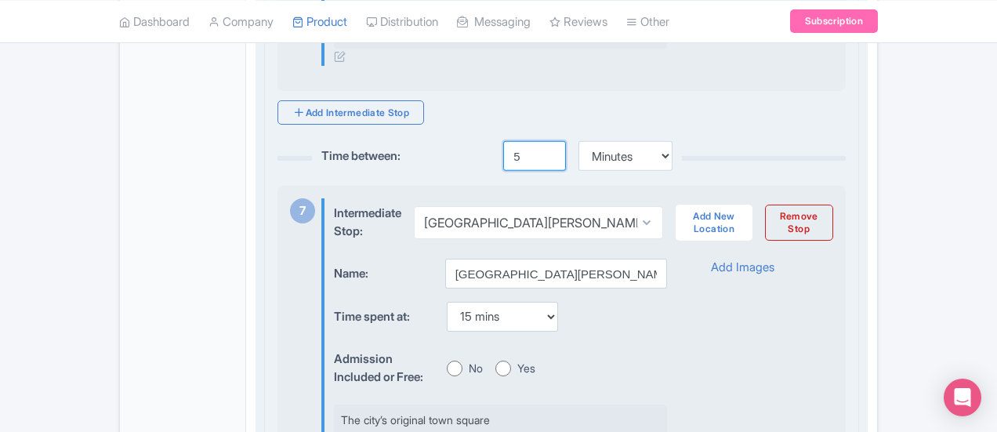
type input "5"
click at [447, 361] on input "No" at bounding box center [455, 369] width 16 height 16
radio input "true"
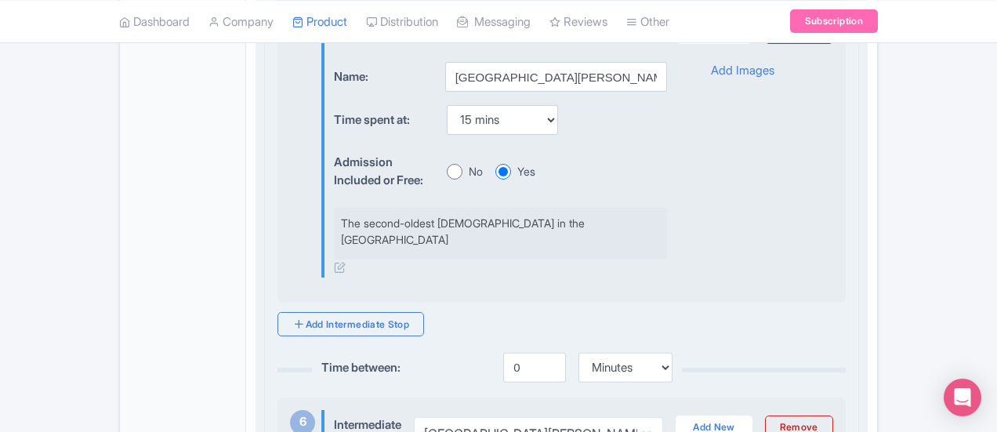
scroll to position [1955, 0]
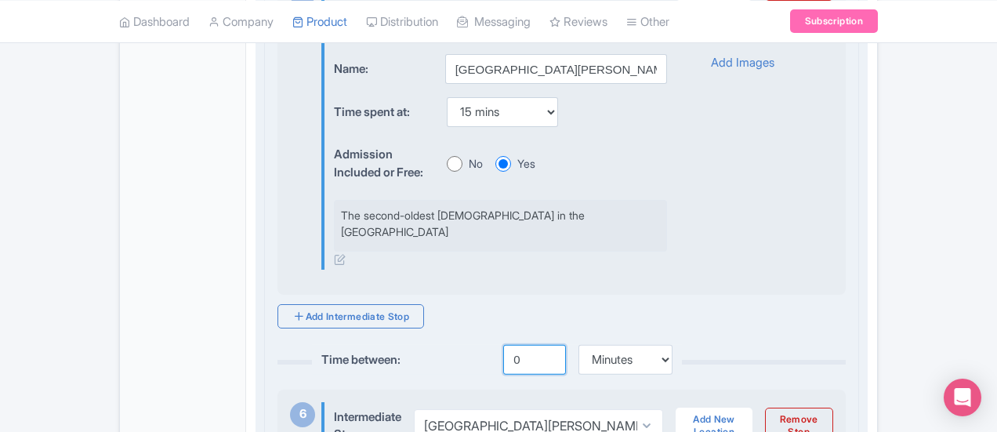
click at [503, 345] on input "0" at bounding box center [534, 360] width 63 height 30
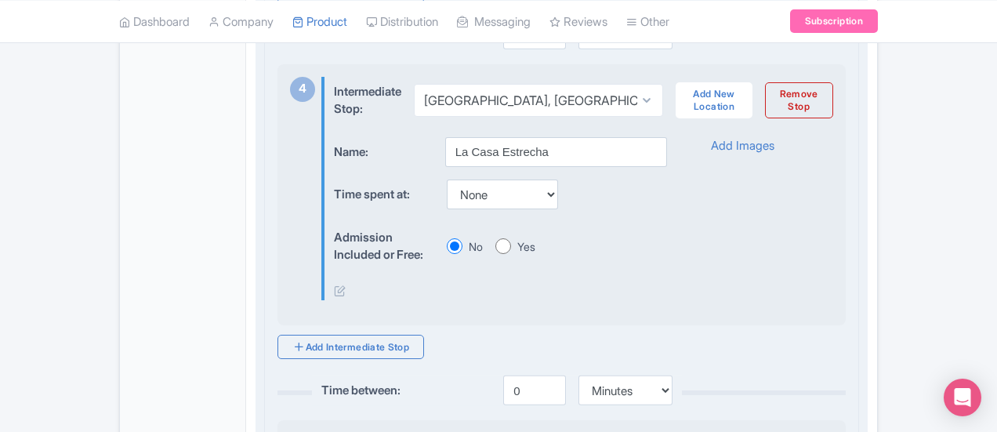
scroll to position [1500, 0]
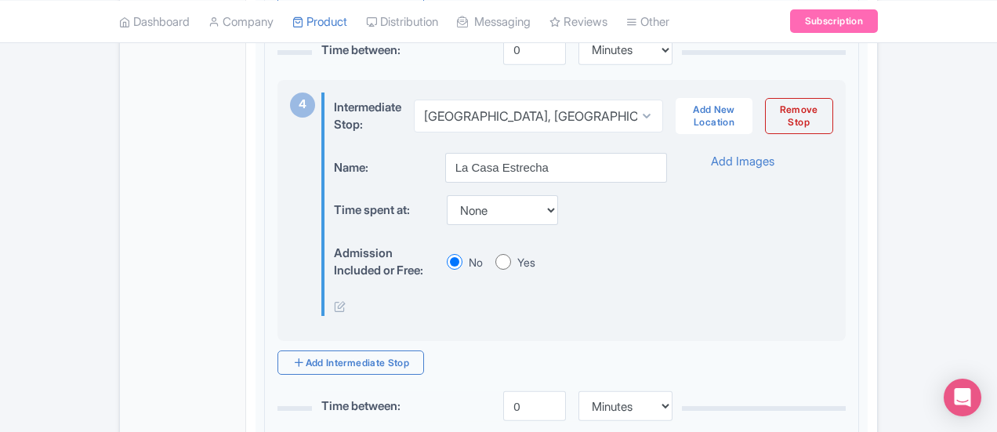
type input "5"
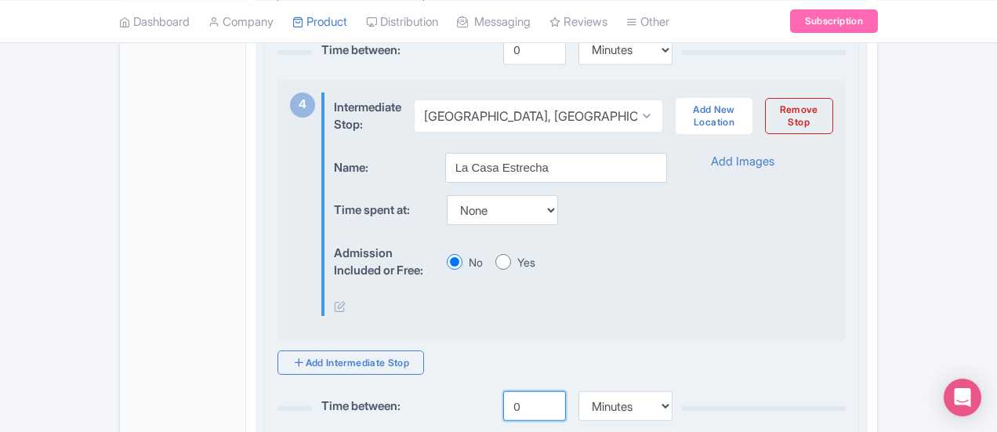
click at [503, 397] on input "0" at bounding box center [534, 406] width 63 height 30
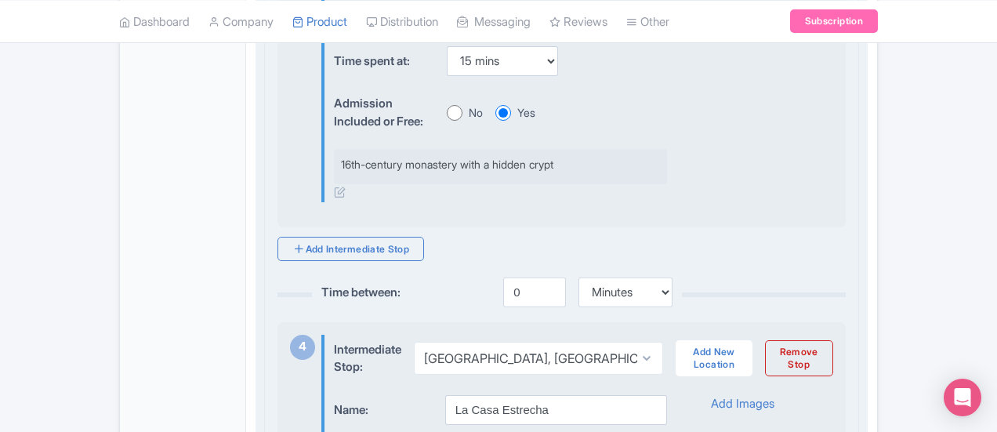
scroll to position [1257, 0]
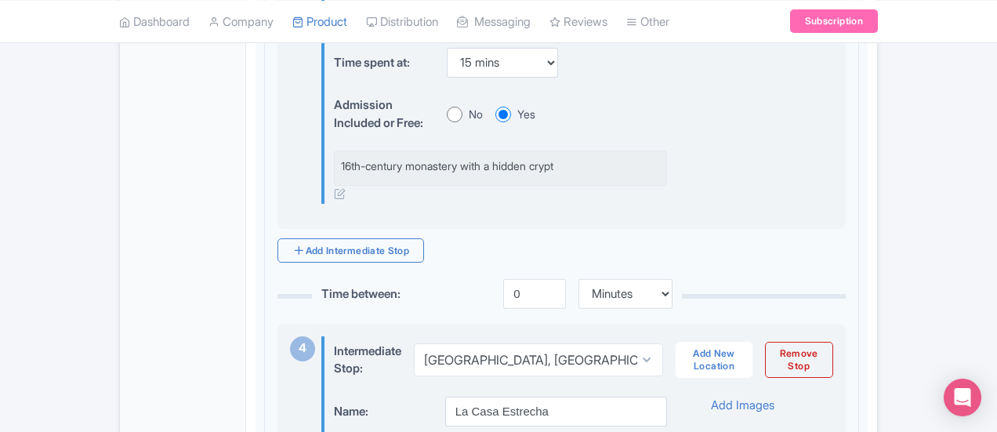
type input "5"
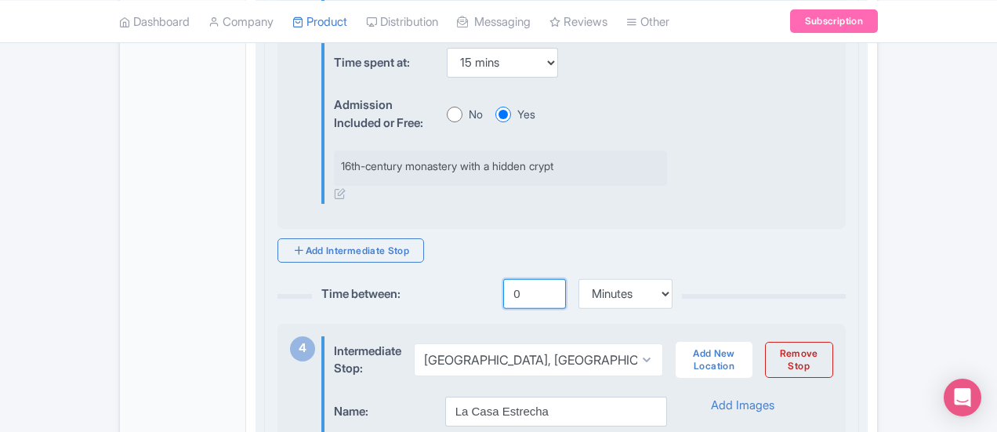
click at [503, 296] on input "0" at bounding box center [534, 294] width 63 height 30
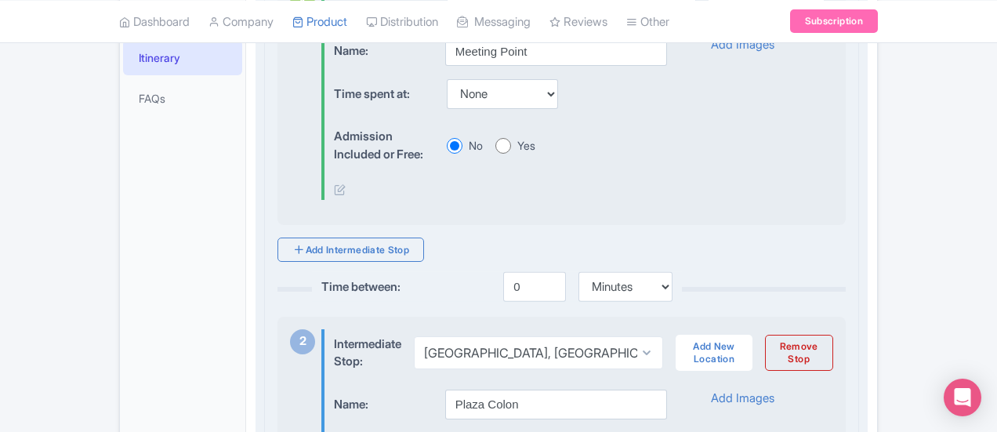
scroll to position [484, 0]
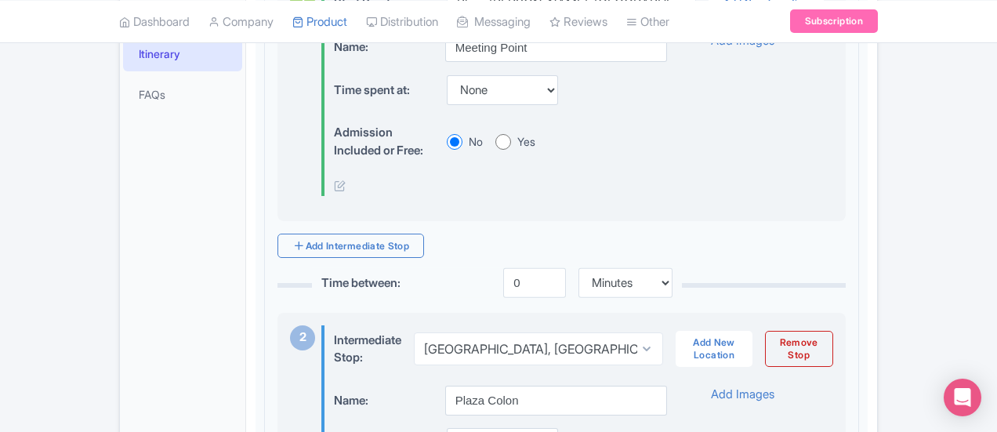
type input "10"
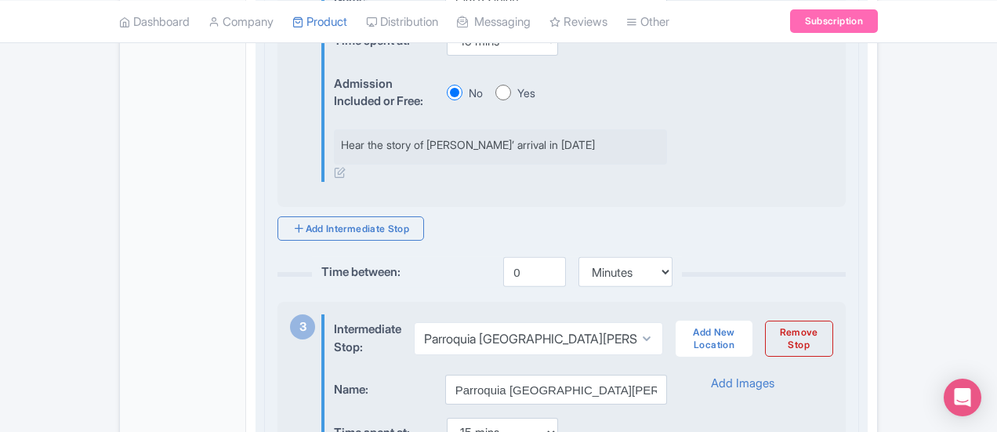
scroll to position [977, 0]
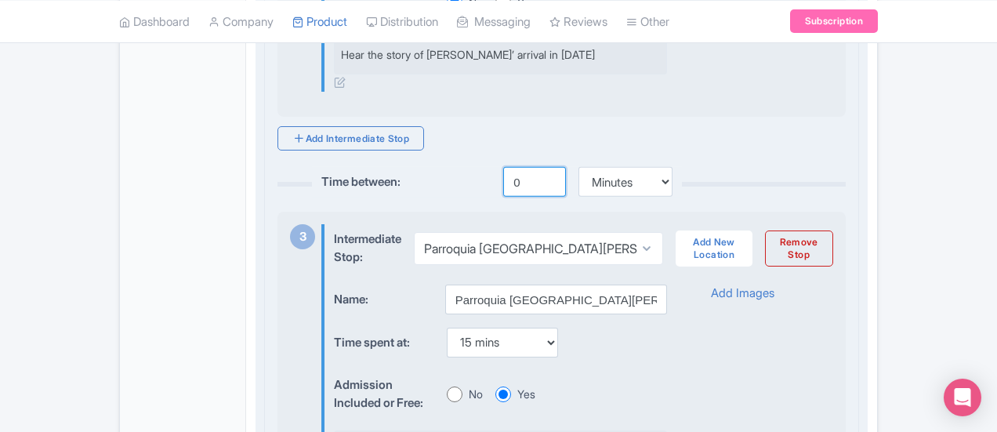
click at [503, 175] on input "0" at bounding box center [534, 182] width 63 height 30
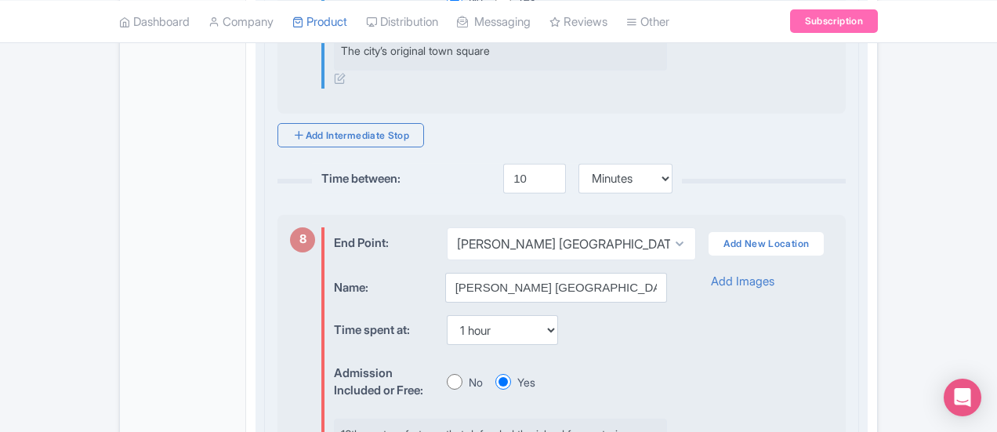
scroll to position [2914, 0]
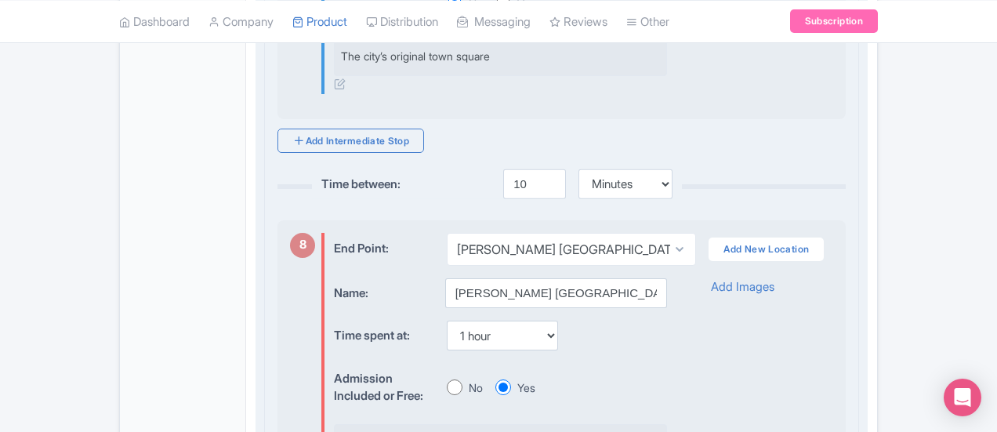
type input "5"
click at [461, 321] on select "None 15 mins 30 mins 45 mins 1 hour 1 hour 15 mins 1 hour 30 mins 1 hour 45 min…" at bounding box center [502, 336] width 111 height 30
click at [538, 321] on div "Time spent at: None 15 mins 30 mins 45 mins 1 hour 1 hour 15 mins 1 hour 30 min…" at bounding box center [500, 336] width 332 height 31
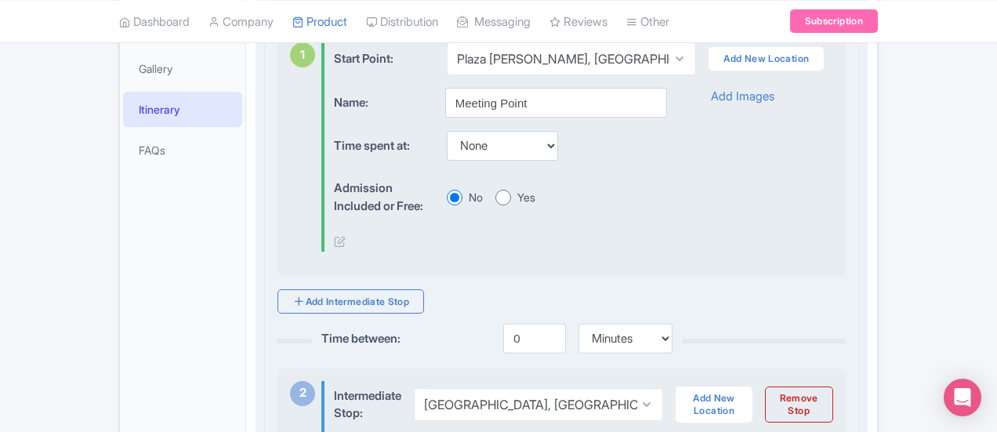
scroll to position [428, 0]
click at [503, 343] on input "0" at bounding box center [534, 340] width 63 height 30
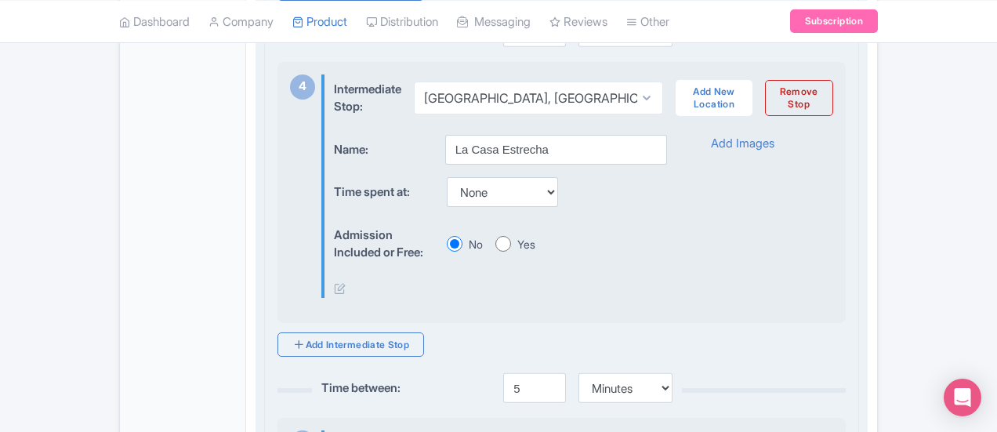
scroll to position [1556, 0]
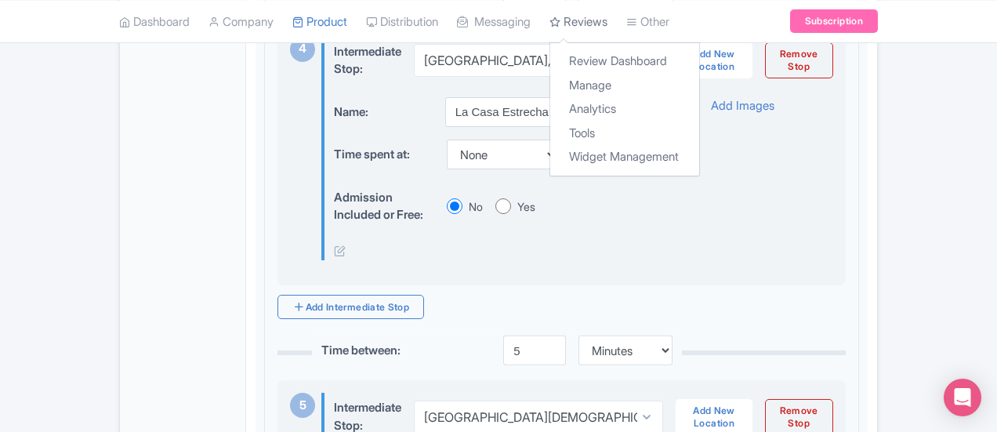
type input "5"
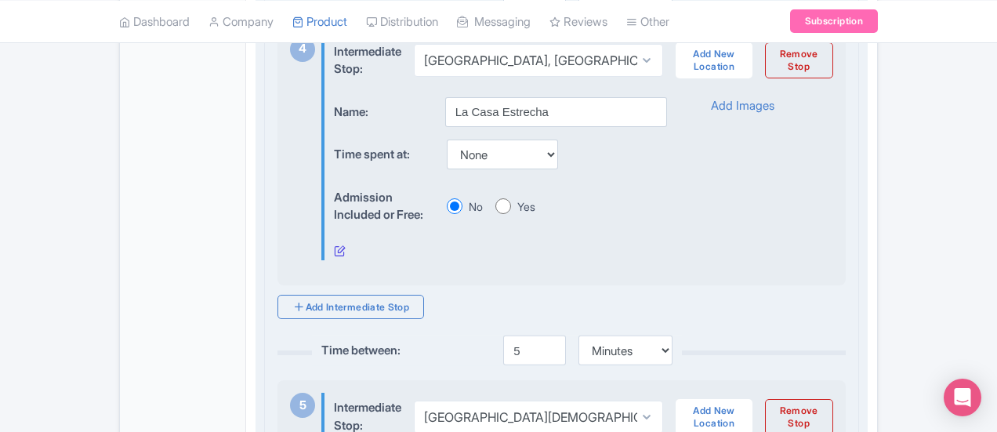
click at [334, 245] on icon at bounding box center [340, 251] width 12 height 12
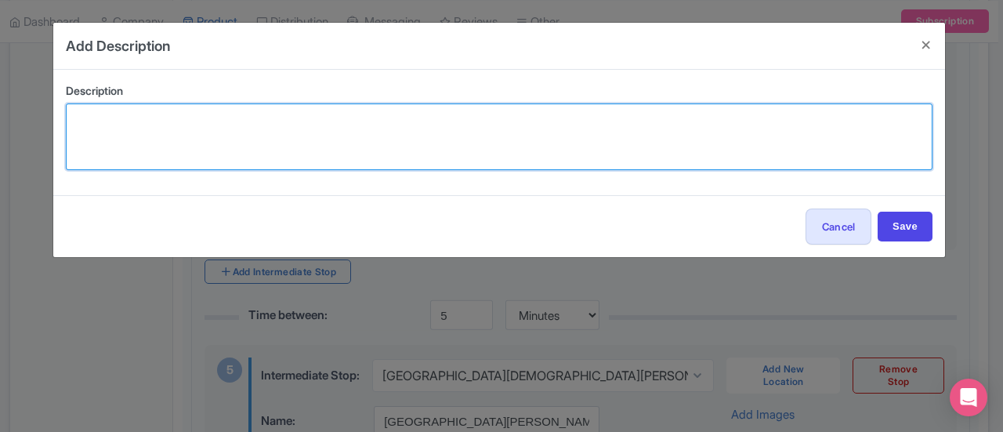
click at [298, 128] on textarea at bounding box center [499, 136] width 867 height 67
paste textarea "Pass by a quirky narrow home"
type textarea "Pass by a quirky narrow home"
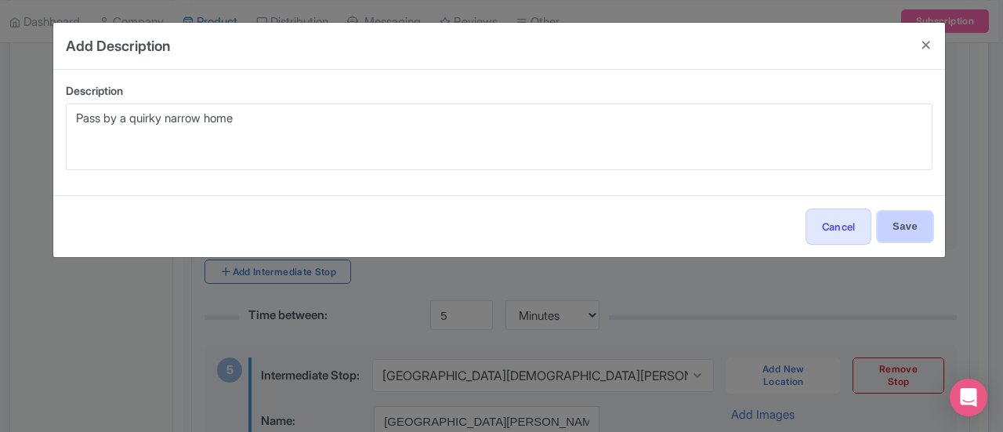
click at [900, 220] on input "Save" at bounding box center [905, 227] width 55 height 30
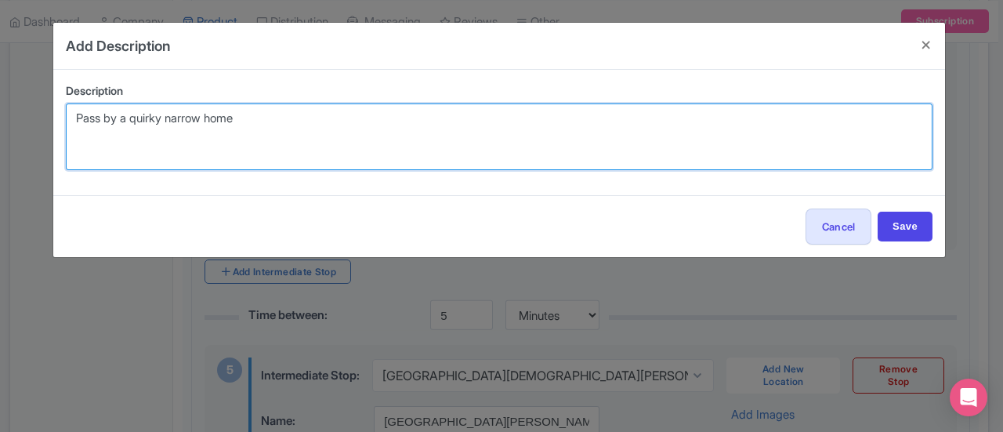
drag, startPoint x: 282, startPoint y: 125, endPoint x: 0, endPoint y: 119, distance: 282.3
click at [0, 119] on div "Add Description Description Pass by a quirky narrow home 60 of 60 characters re…" at bounding box center [501, 216] width 1003 height 432
paste textarea "Pass by a quirky narrow home that captures the playful charm"
click at [164, 119] on textarea "Pass by a quirky narrow home that captures the playful charm" at bounding box center [499, 136] width 867 height 67
click at [412, 120] on textarea "Pass by a quirky narrow home that captures the playful charm" at bounding box center [499, 136] width 867 height 67
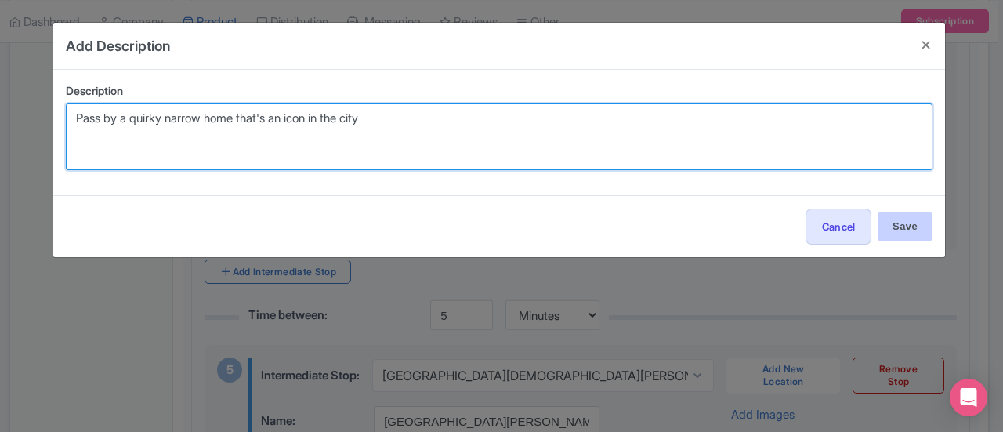
type textarea "Pass by a quirky narrow home that's an icon in the city"
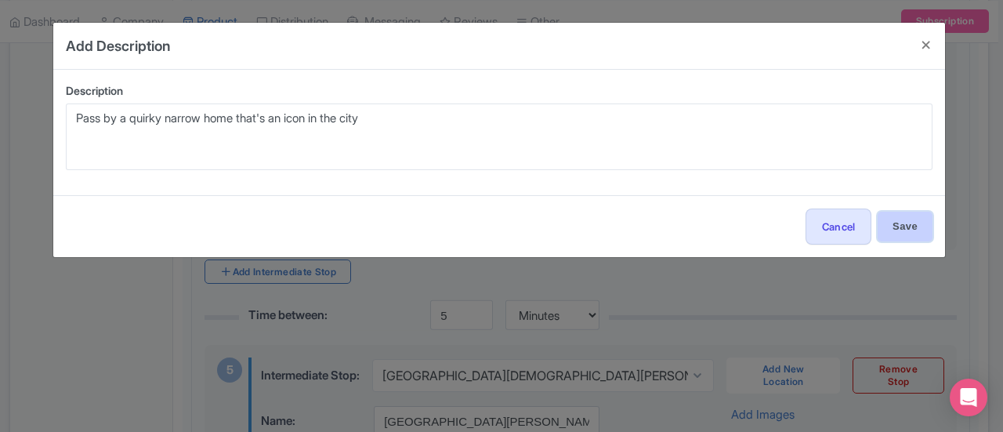
click at [922, 217] on input "Save" at bounding box center [905, 227] width 55 height 30
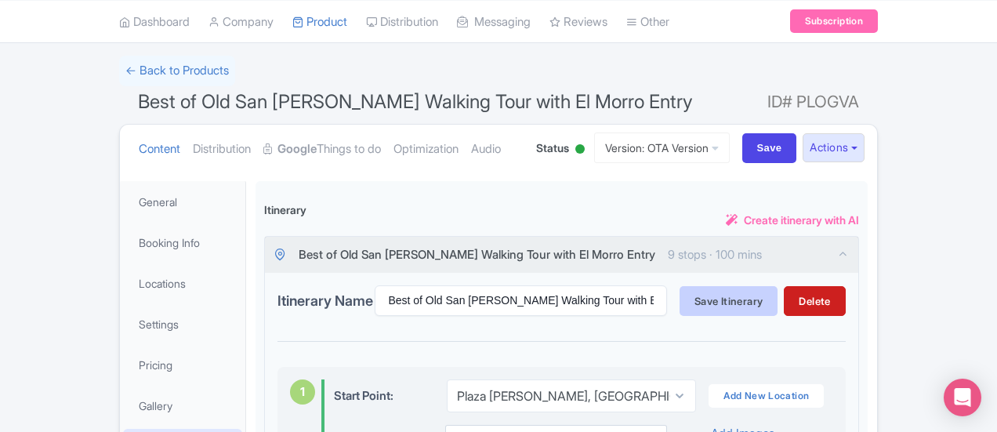
scroll to position [93, 0]
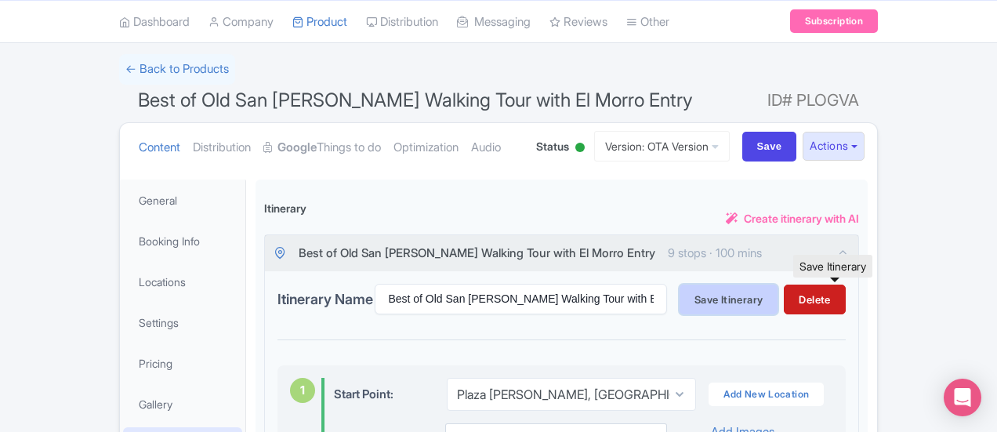
click at [778, 311] on button "Save Itinerary" at bounding box center [729, 300] width 98 height 30
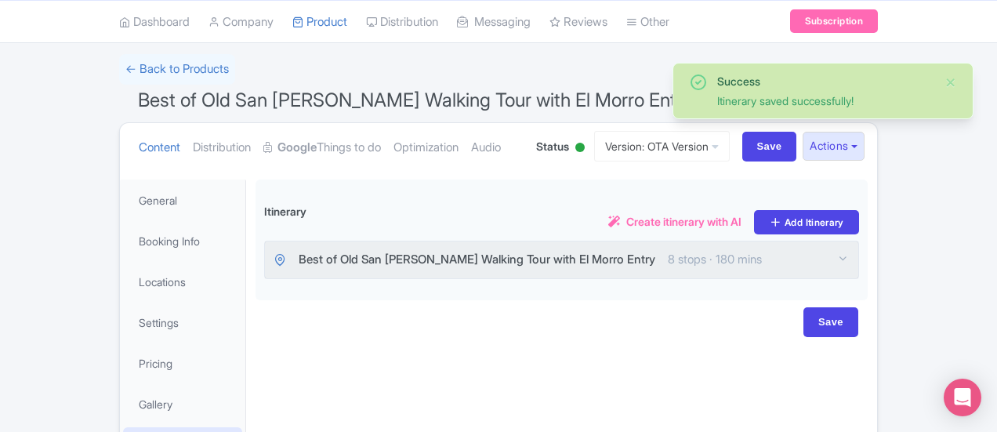
click at [858, 259] on div "Best of Old San Juan Walking Tour with El Morro Entry 8 stops · 180 mins" at bounding box center [561, 259] width 593 height 37
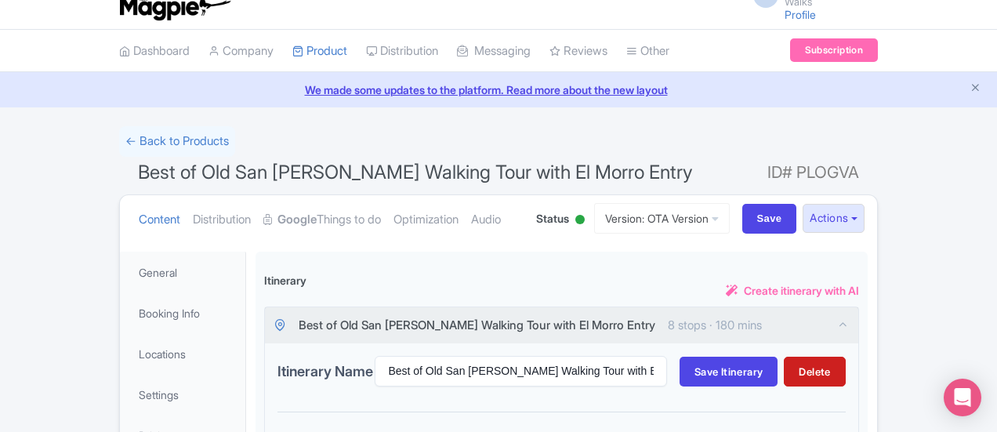
scroll to position [7, 0]
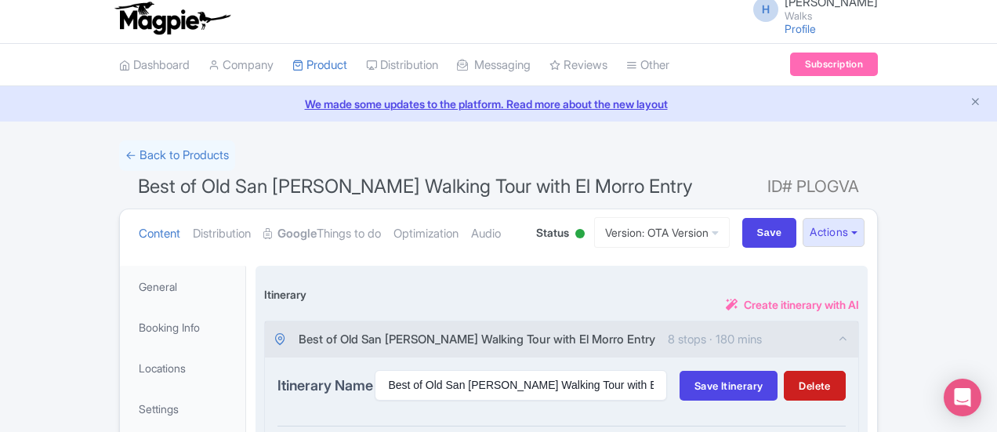
click at [858, 335] on div "Best of Old San Juan Walking Tour with El Morro Entry 8 stops · 180 mins" at bounding box center [561, 339] width 593 height 37
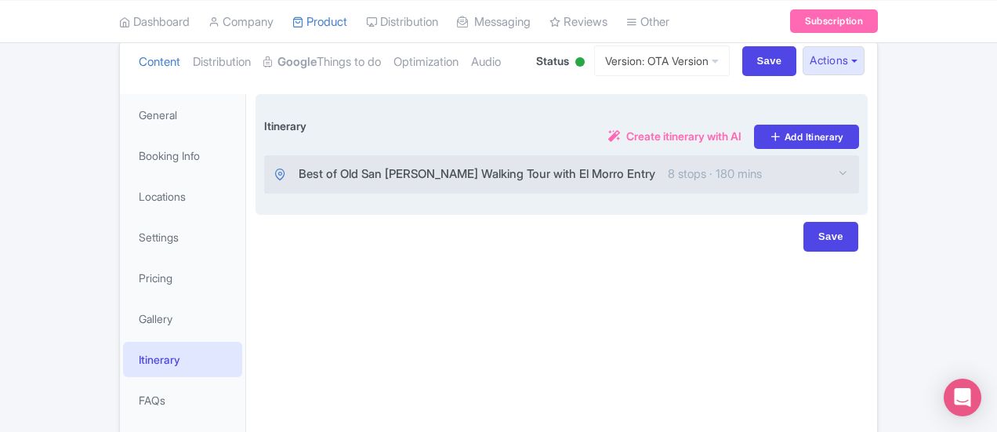
scroll to position [180, 0]
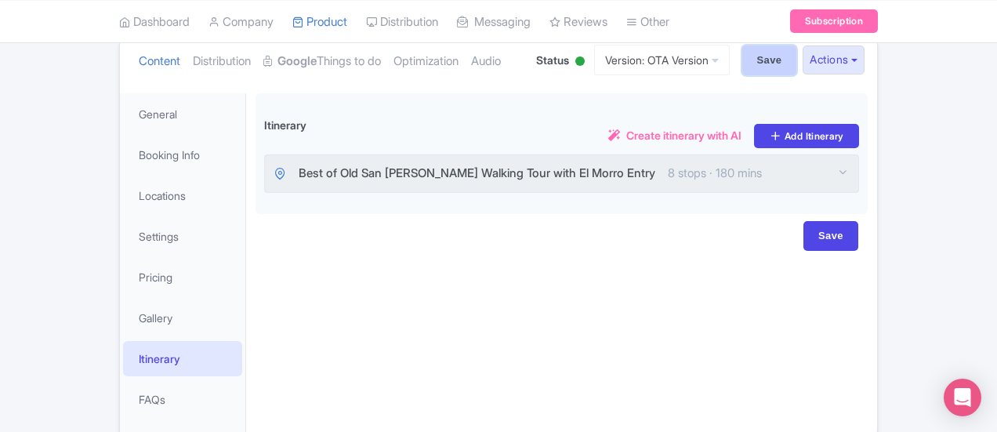
click at [797, 50] on input "Save" at bounding box center [769, 60] width 55 height 30
type input "Saving..."
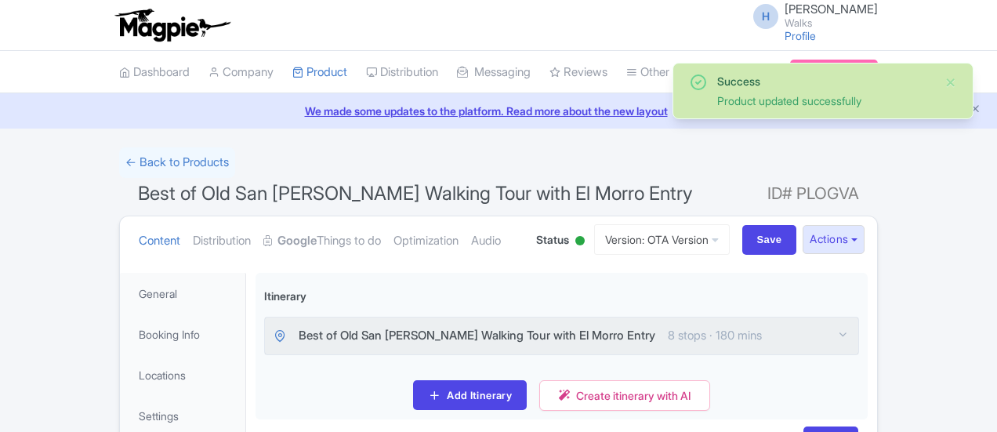
scroll to position [252, 0]
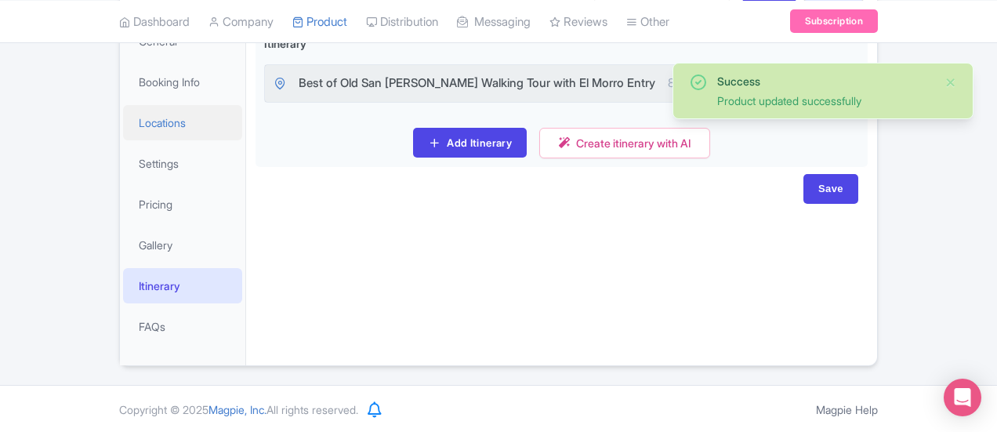
click at [123, 123] on link "Locations" at bounding box center [182, 122] width 119 height 35
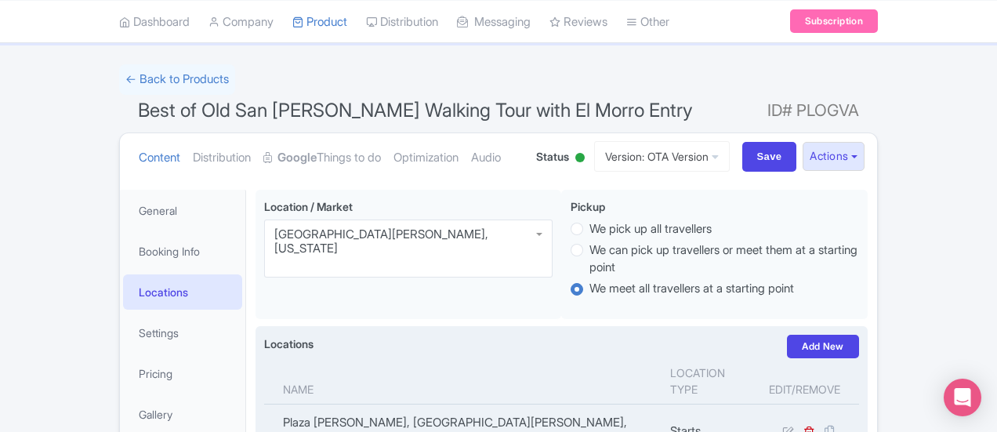
scroll to position [47, 0]
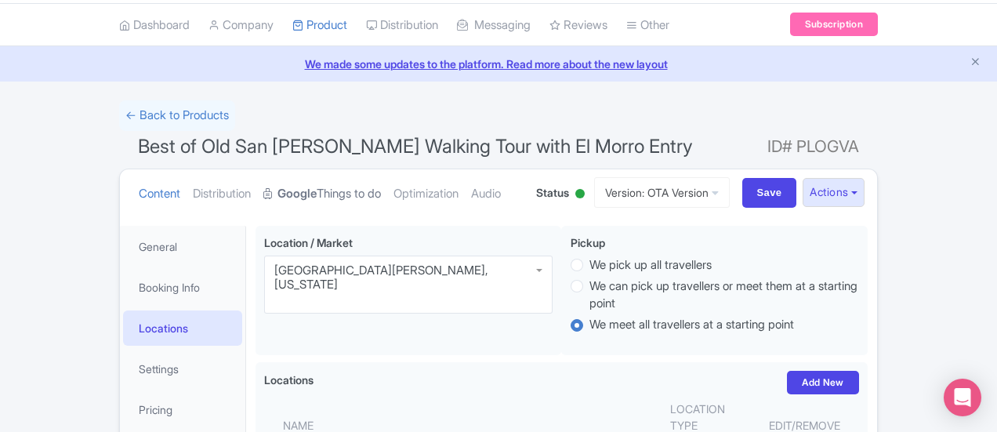
click at [263, 194] on link "Google Things to do" at bounding box center [322, 193] width 118 height 49
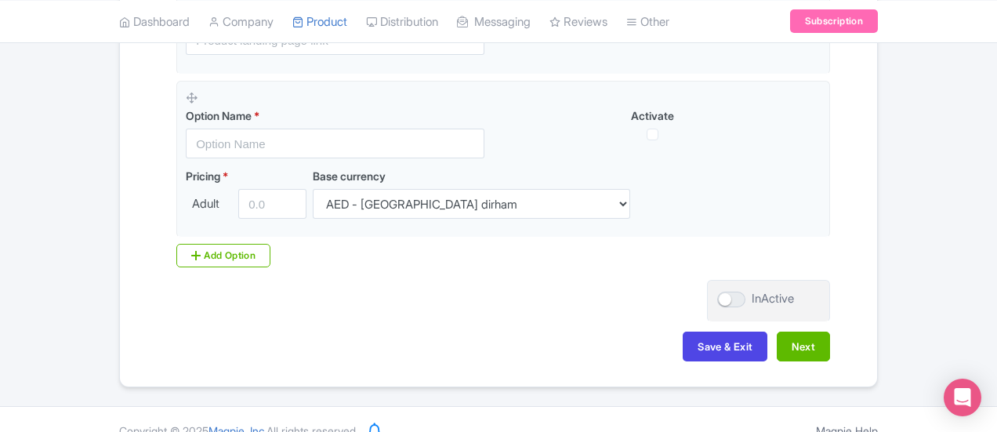
scroll to position [459, 0]
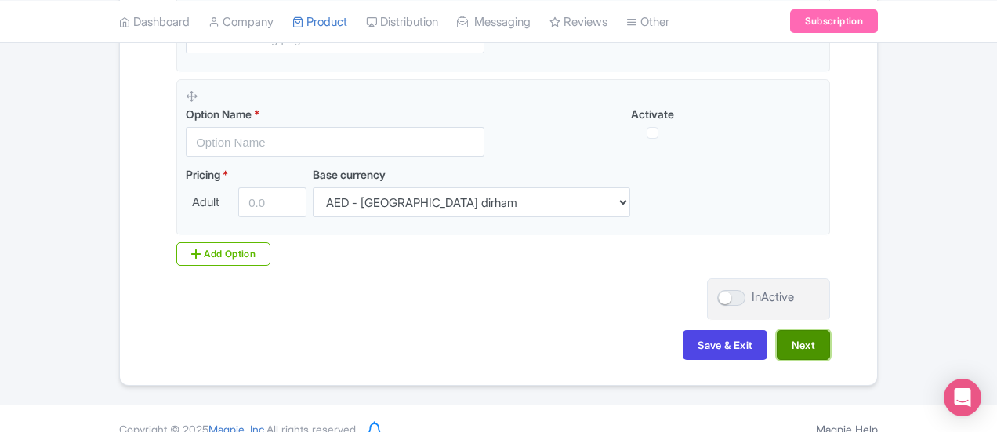
click at [830, 347] on button "Next" at bounding box center [803, 345] width 53 height 30
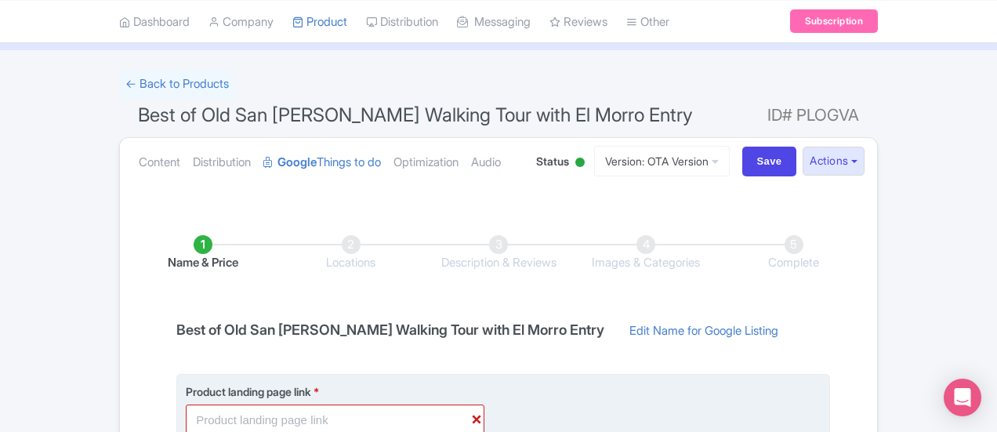
scroll to position [78, 0]
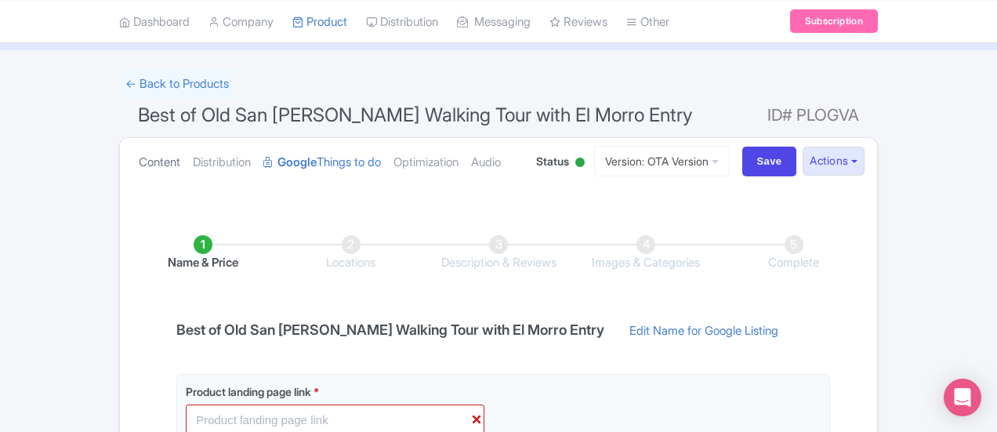
click at [139, 159] on link "Content" at bounding box center [160, 162] width 42 height 49
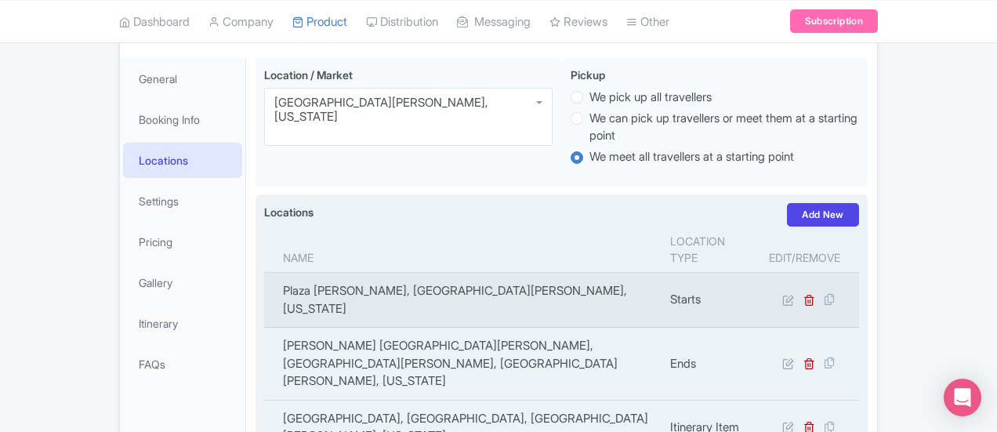
scroll to position [213, 0]
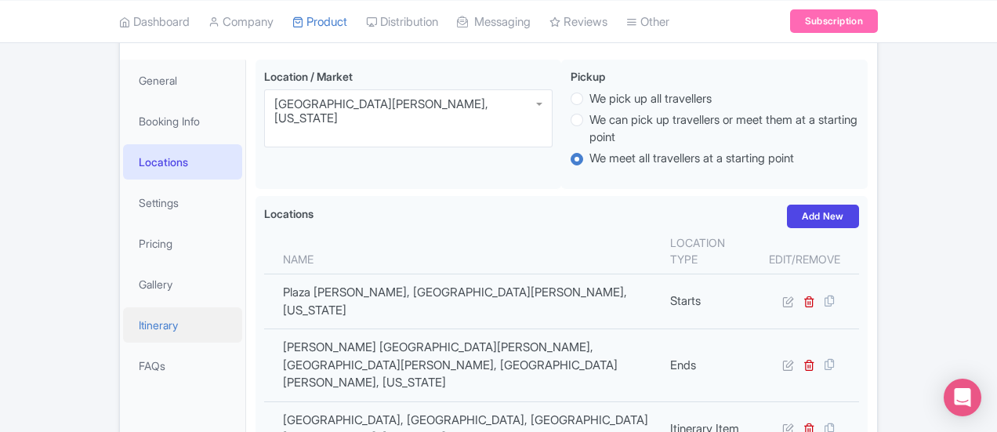
click at [123, 319] on link "Itinerary" at bounding box center [182, 324] width 119 height 35
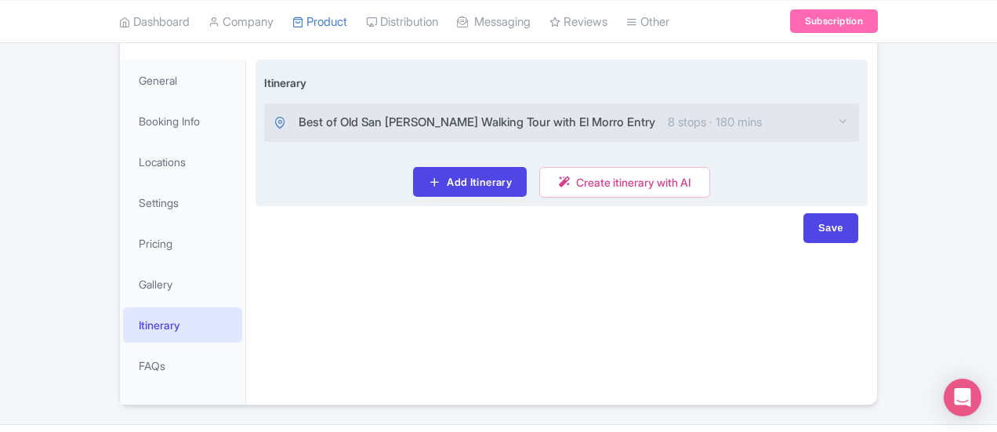
click at [858, 118] on div "Best of Old San [PERSON_NAME] Walking Tour with El Morro Entry 8 stops · 180 mi…" at bounding box center [561, 122] width 593 height 37
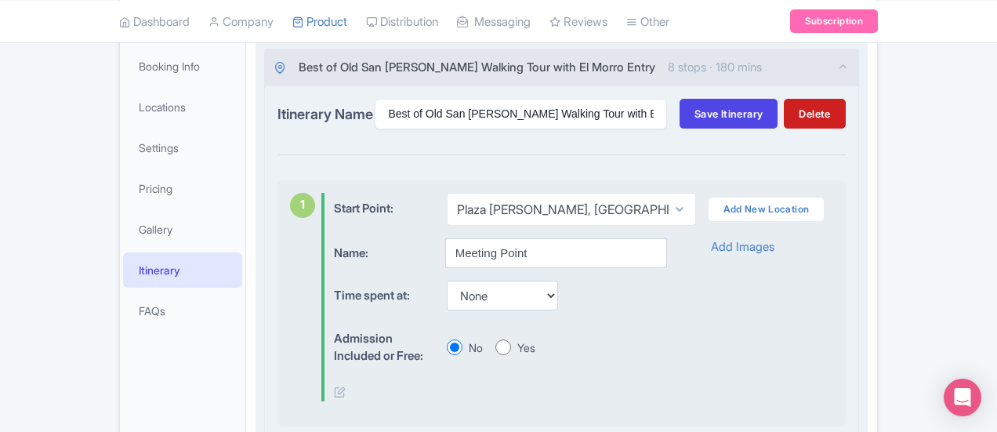
scroll to position [282, 0]
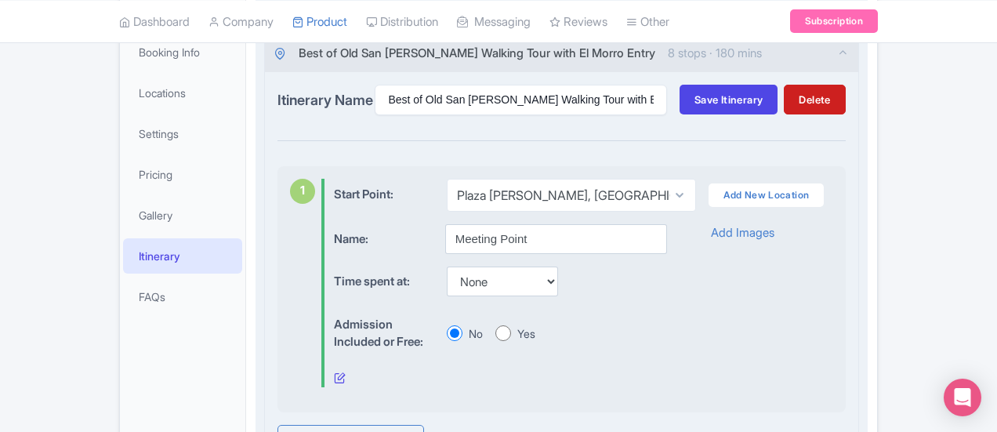
click at [334, 374] on icon at bounding box center [340, 378] width 12 height 12
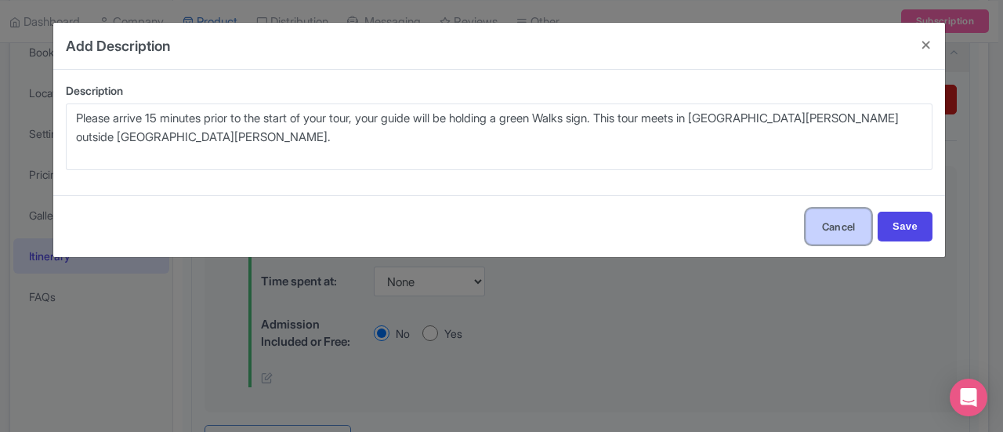
click at [829, 222] on button "Cancel" at bounding box center [839, 226] width 66 height 35
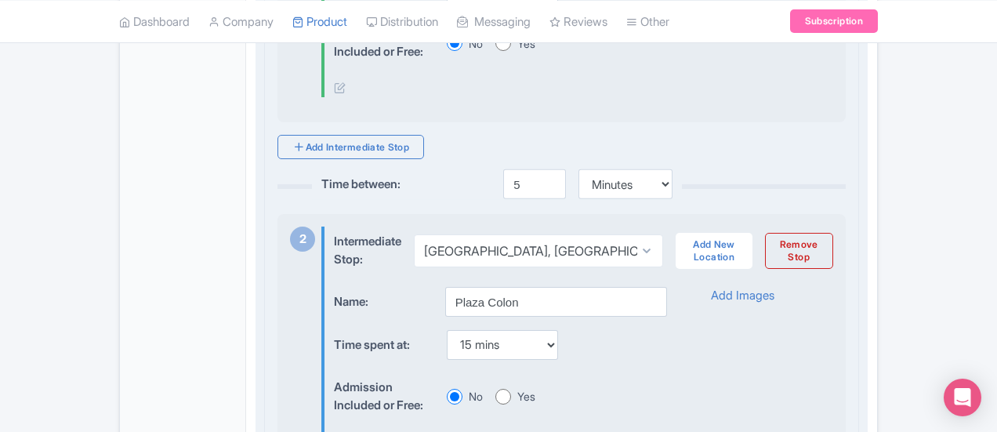
scroll to position [779, 0]
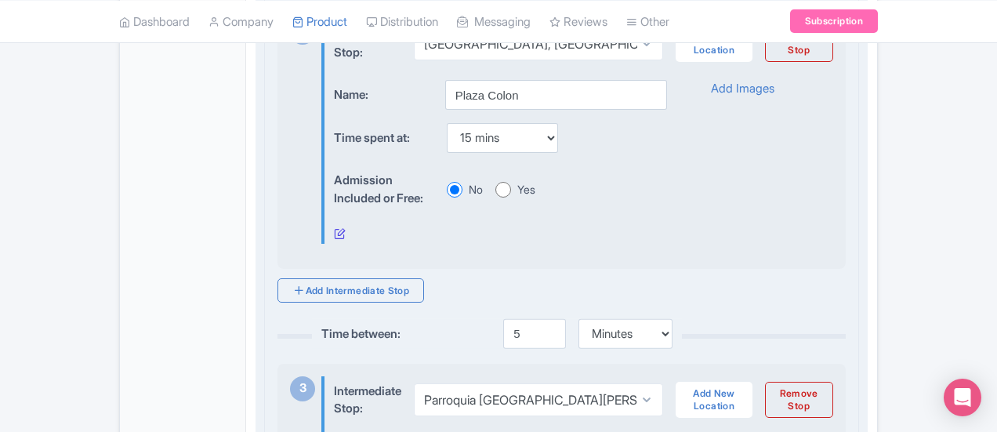
click at [334, 233] on icon at bounding box center [340, 233] width 12 height 12
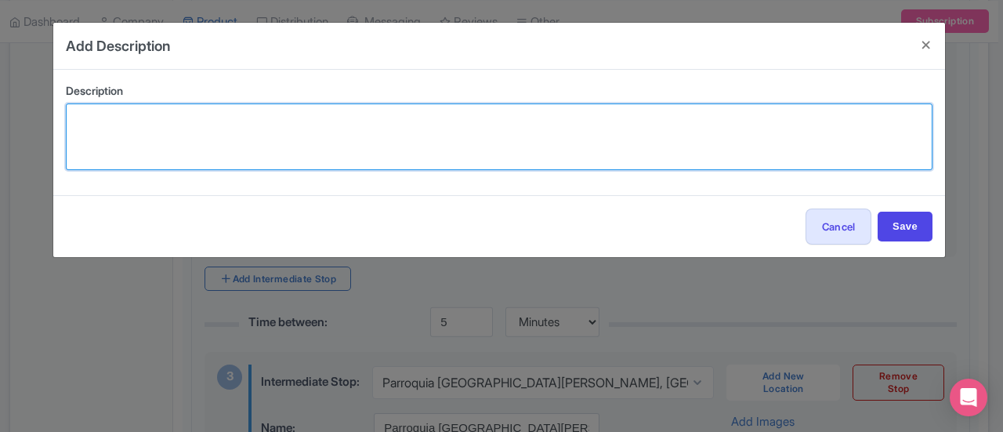
click at [666, 147] on textarea at bounding box center [499, 136] width 867 height 67
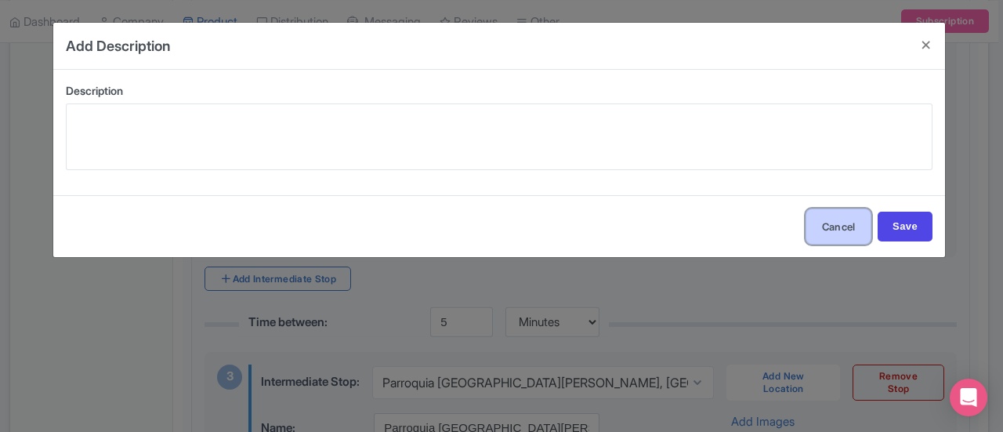
click at [818, 213] on button "Cancel" at bounding box center [839, 226] width 66 height 35
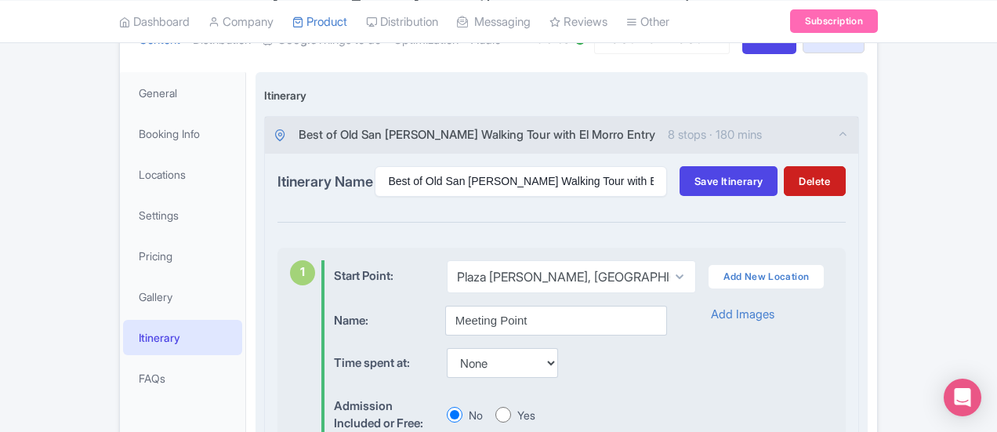
scroll to position [0, 0]
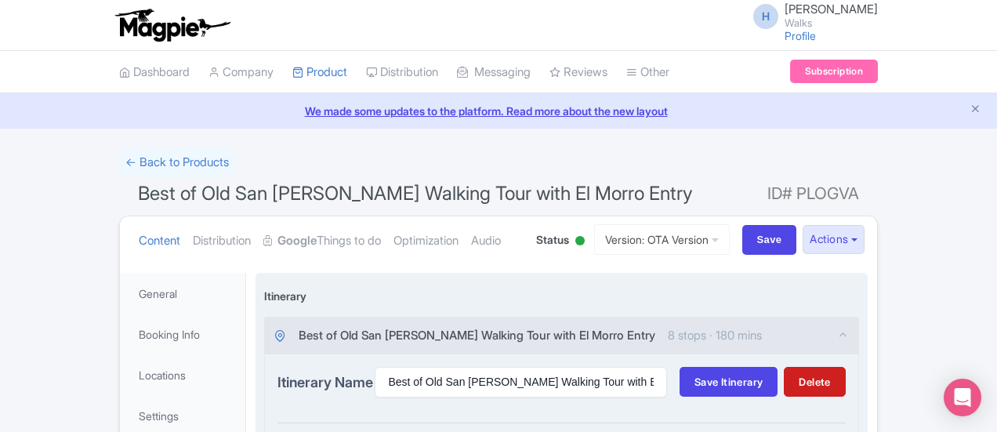
click at [544, 346] on div "Best of Old San [PERSON_NAME] Walking Tour with El Morro Entry 8 stops · 180 mi…" at bounding box center [561, 335] width 593 height 37
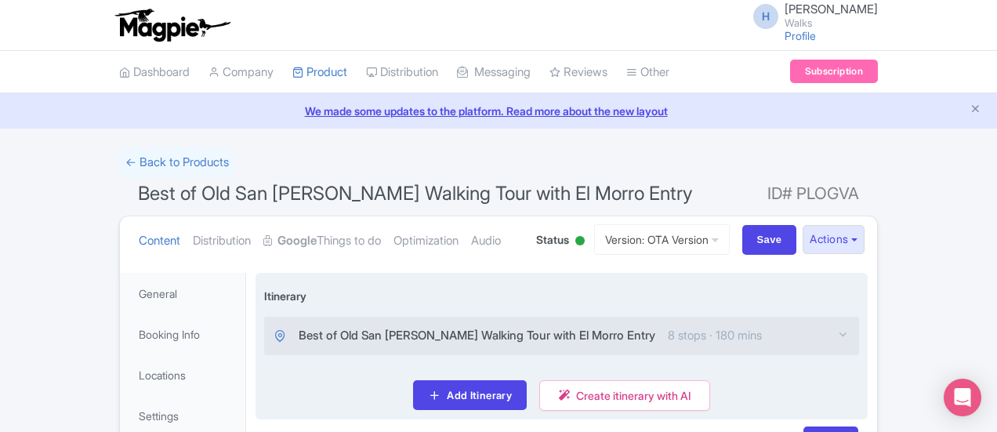
scroll to position [252, 0]
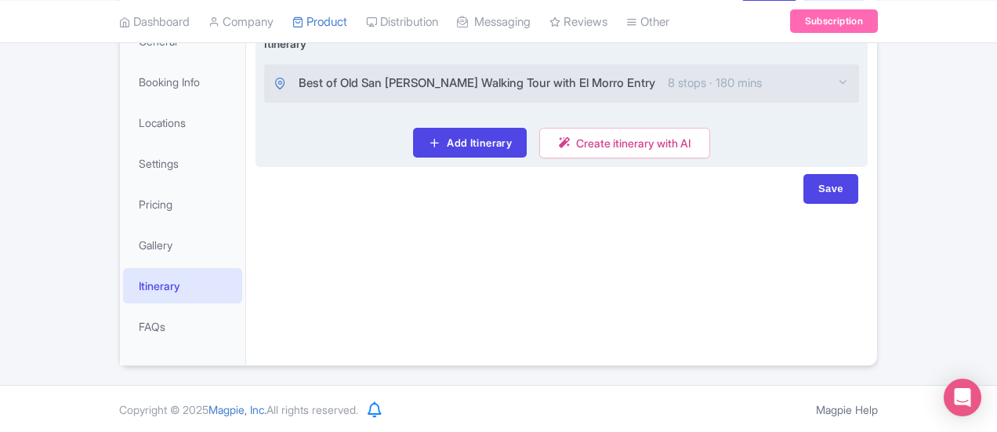
click at [858, 90] on div "Best of Old San [PERSON_NAME] Walking Tour with El Morro Entry 8 stops · 180 mi…" at bounding box center [561, 83] width 593 height 37
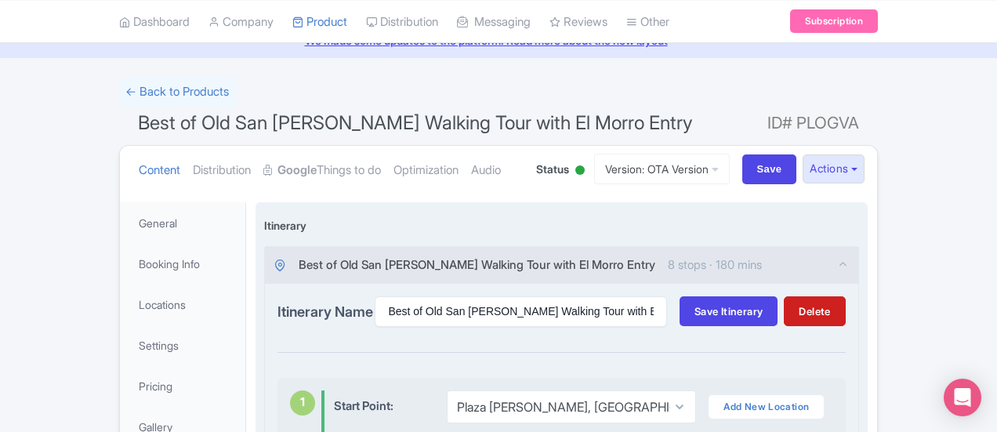
scroll to position [71, 0]
click at [763, 306] on span "Save Itinerary" at bounding box center [729, 310] width 68 height 13
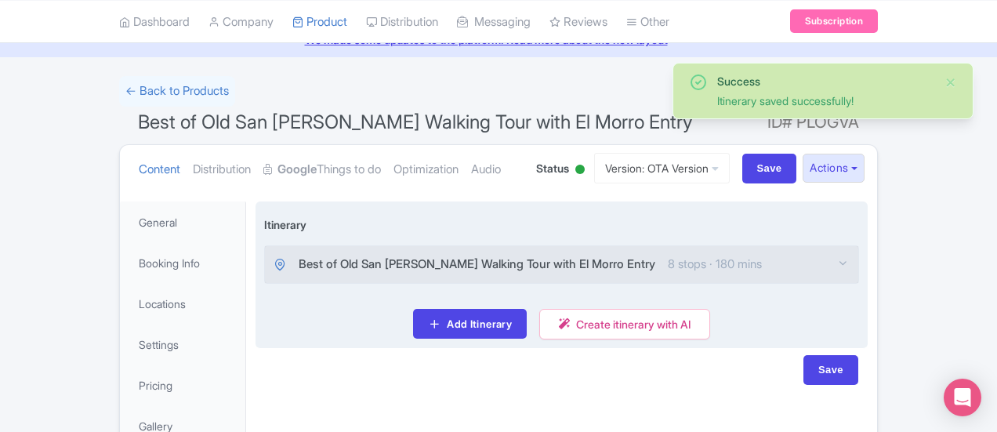
click at [650, 270] on div "Best of Old San [PERSON_NAME] Walking Tour with El Morro Entry 8 stops · 180 mi…" at bounding box center [561, 264] width 593 height 37
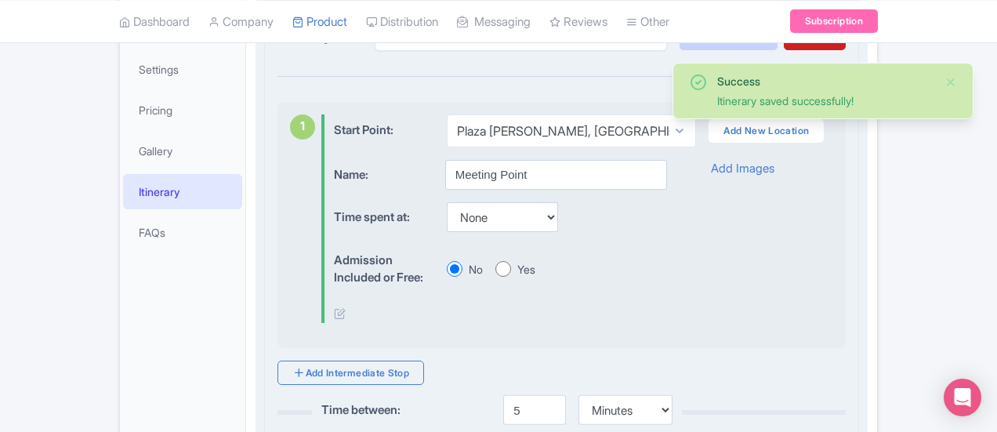
scroll to position [382, 0]
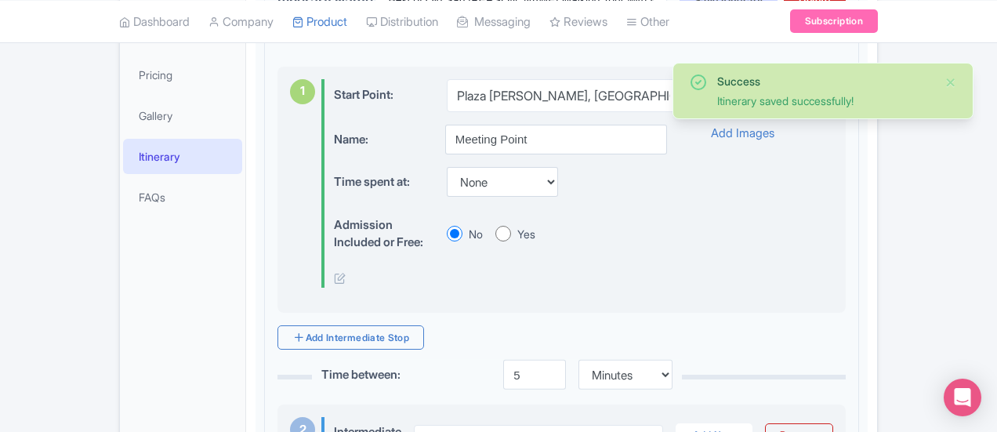
click at [334, 277] on div "Please arrive 15 minutes prior to the start of your tour, your guide will be ho…" at bounding box center [500, 279] width 332 height 18
click at [334, 277] on icon at bounding box center [340, 278] width 12 height 12
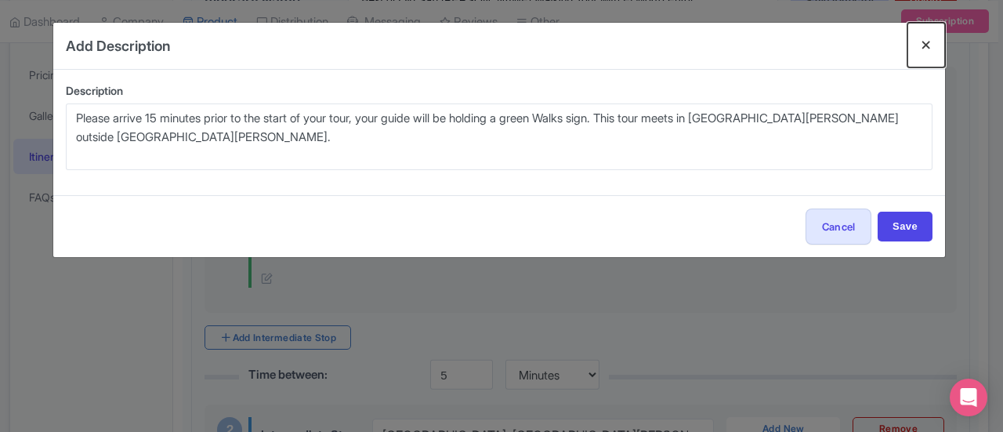
click at [923, 35] on button "Close" at bounding box center [927, 45] width 38 height 45
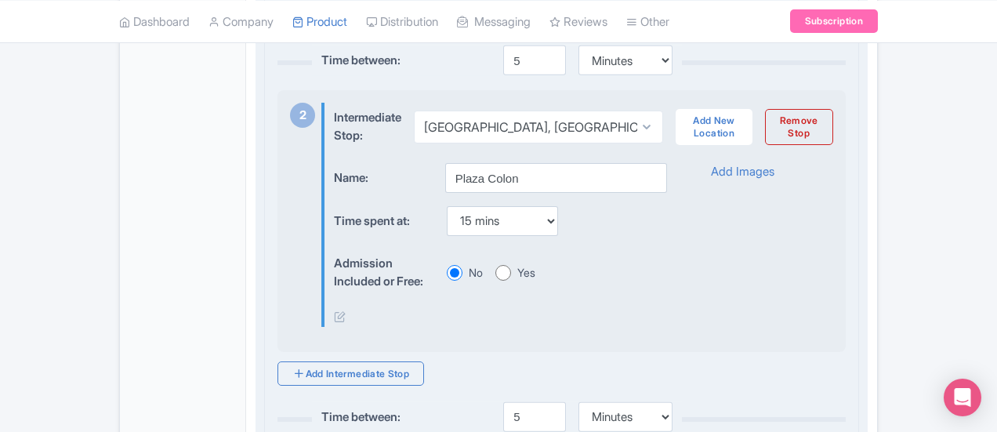
scroll to position [778, 0]
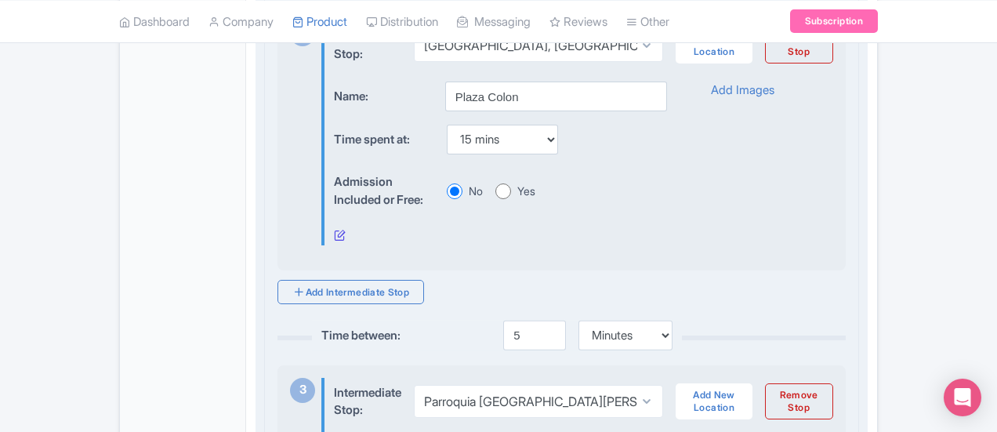
click at [334, 230] on icon at bounding box center [340, 235] width 12 height 12
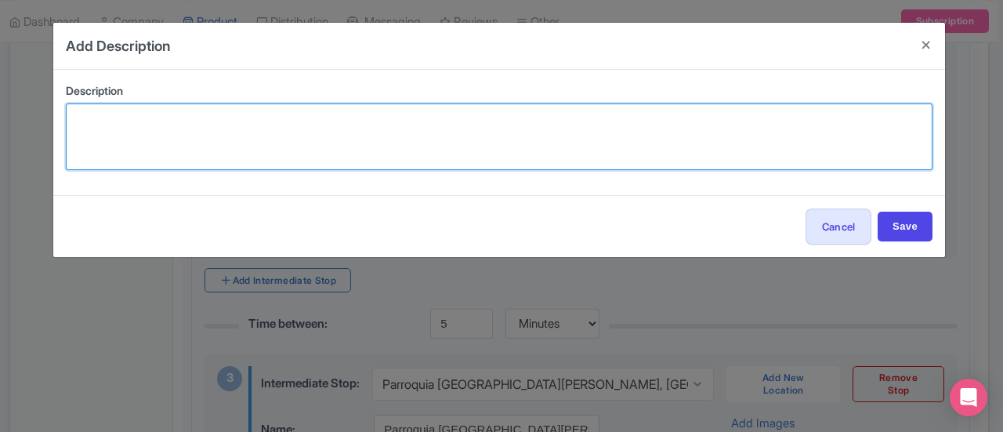
click at [158, 144] on textarea at bounding box center [499, 136] width 867 height 67
paste textarea "hear the story of [PERSON_NAME]’ arrival in [DATE]"
click at [78, 123] on textarea "hear the story of [PERSON_NAME]’ arrival in [DATE]" at bounding box center [499, 136] width 867 height 67
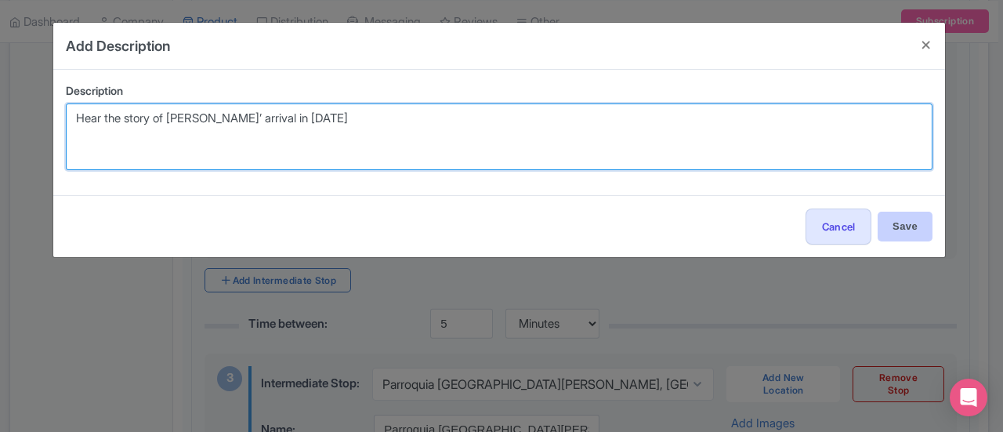
type textarea "Hear the story of [PERSON_NAME]’ arrival in [DATE]"
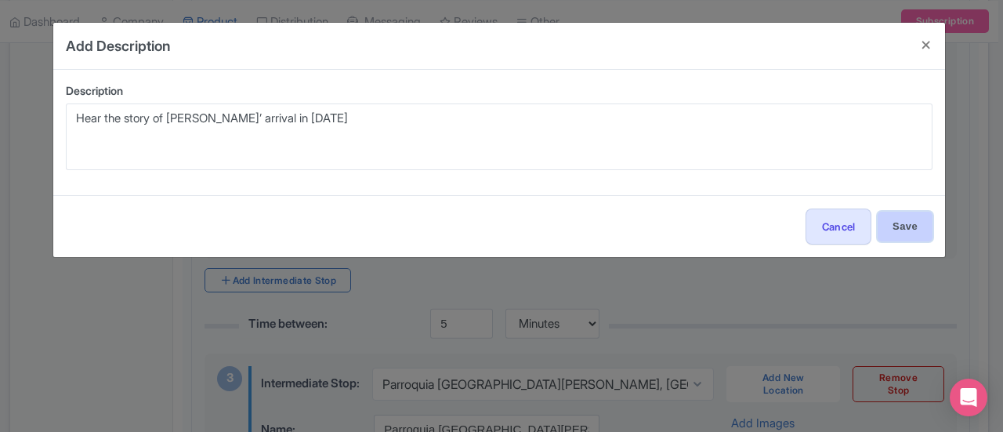
click at [912, 227] on input "Save" at bounding box center [905, 227] width 55 height 30
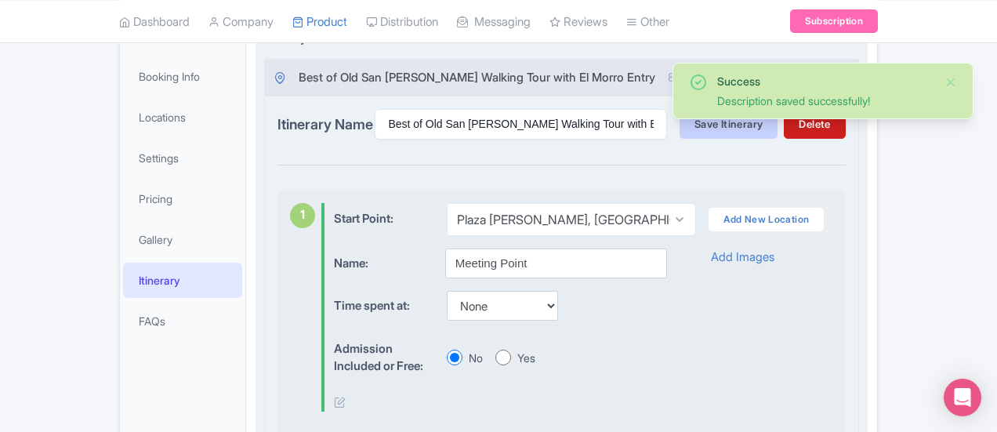
scroll to position [257, 0]
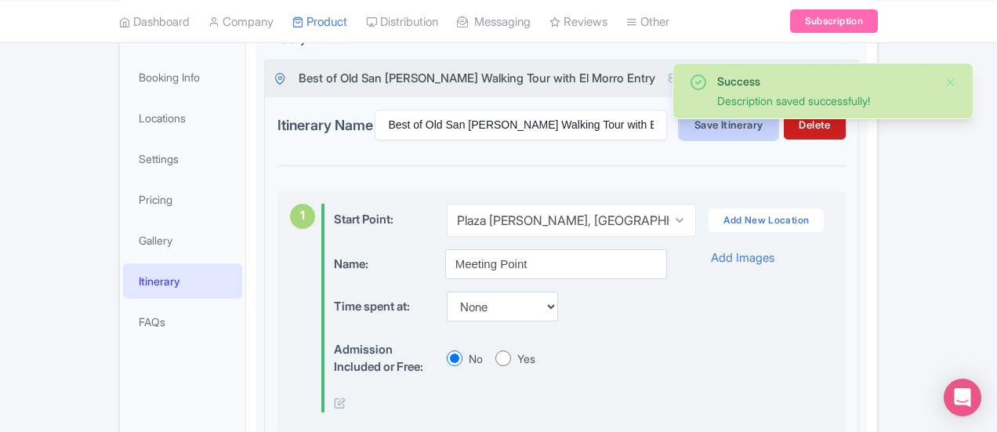
click at [763, 129] on span "Save Itinerary" at bounding box center [729, 124] width 68 height 13
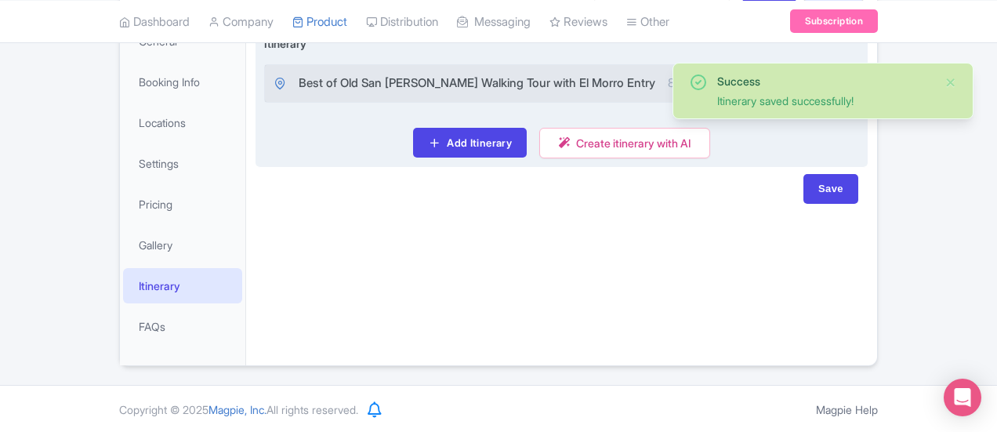
click at [668, 78] on span "8 stops · 180 mins" at bounding box center [715, 83] width 94 height 18
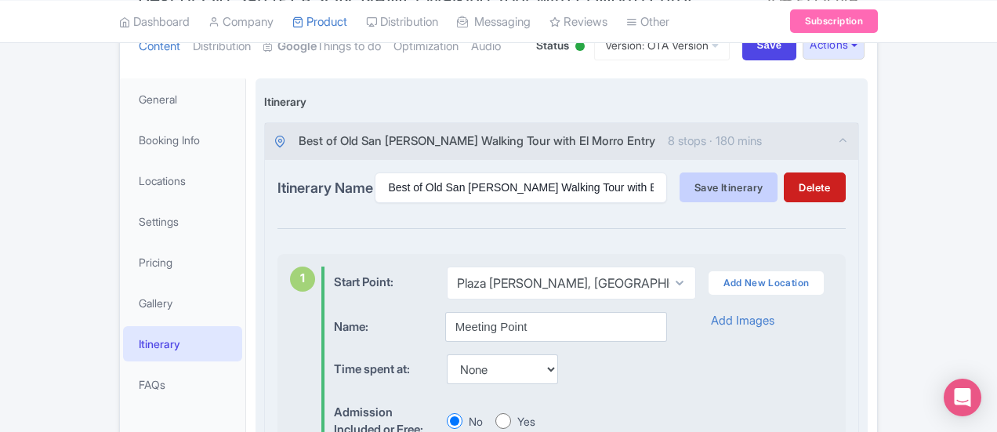
scroll to position [192, 0]
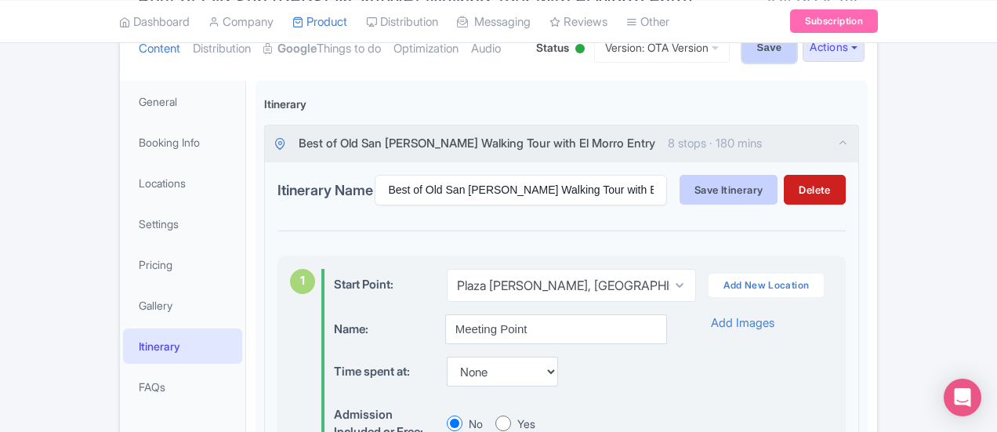
click at [797, 53] on input "Save" at bounding box center [769, 48] width 55 height 30
type input "Saving..."
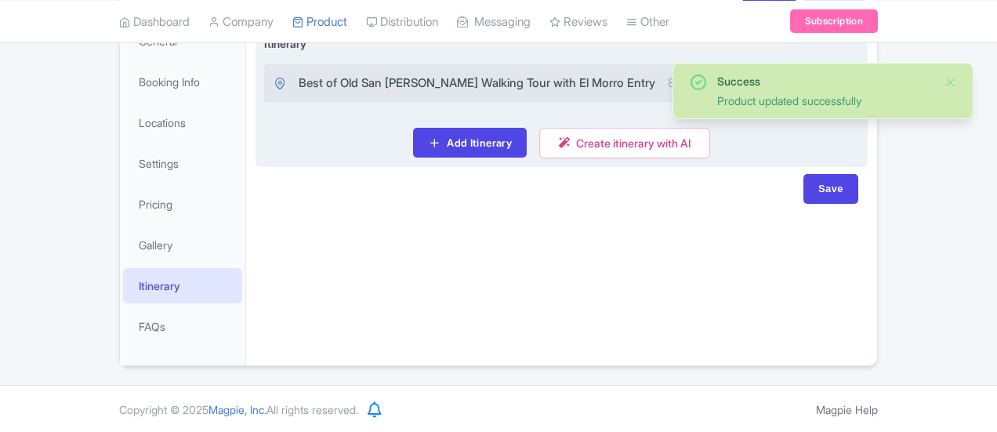
click at [668, 74] on span "8 stops · 180 mins" at bounding box center [715, 83] width 94 height 18
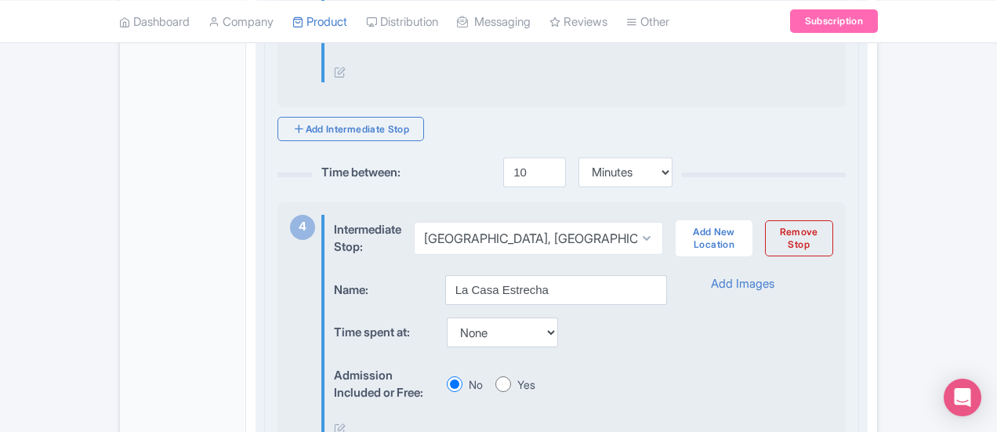
scroll to position [1392, 0]
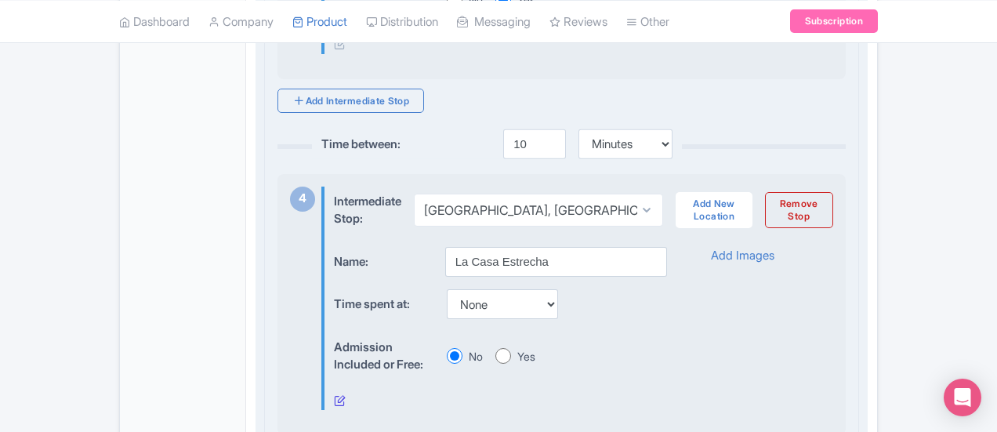
click at [334, 394] on icon at bounding box center [340, 400] width 12 height 12
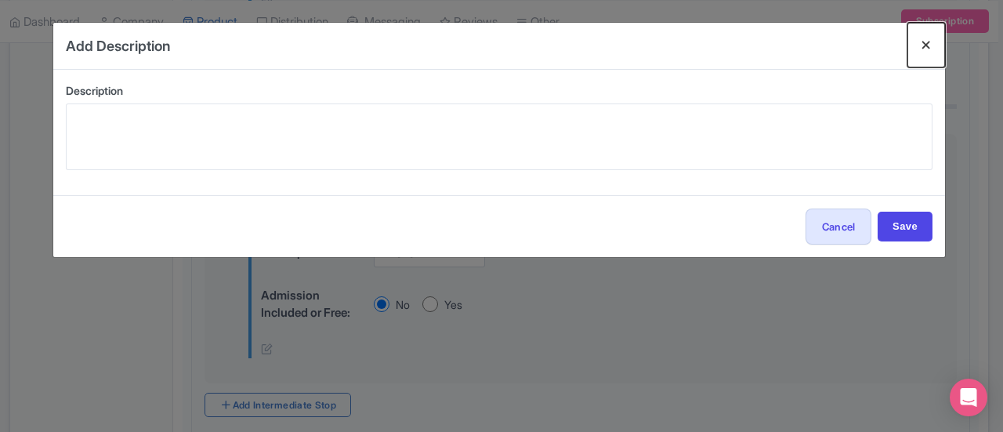
click at [920, 46] on button "Close" at bounding box center [927, 45] width 38 height 45
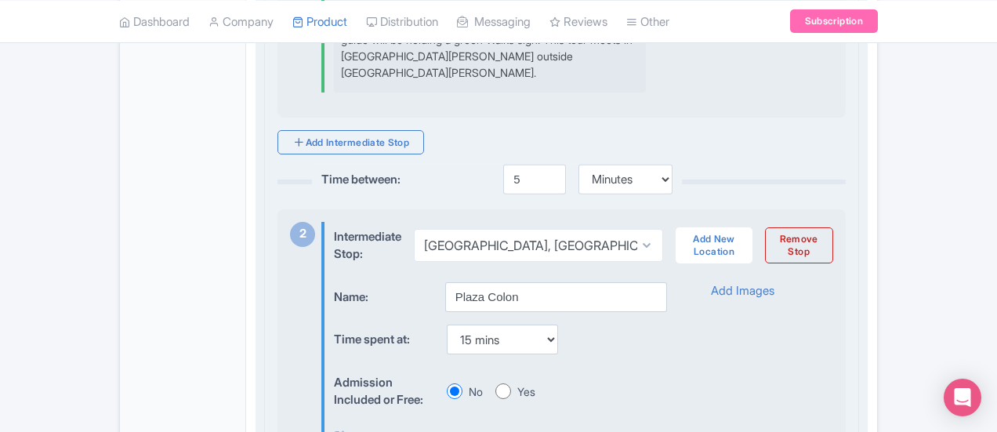
scroll to position [842, 0]
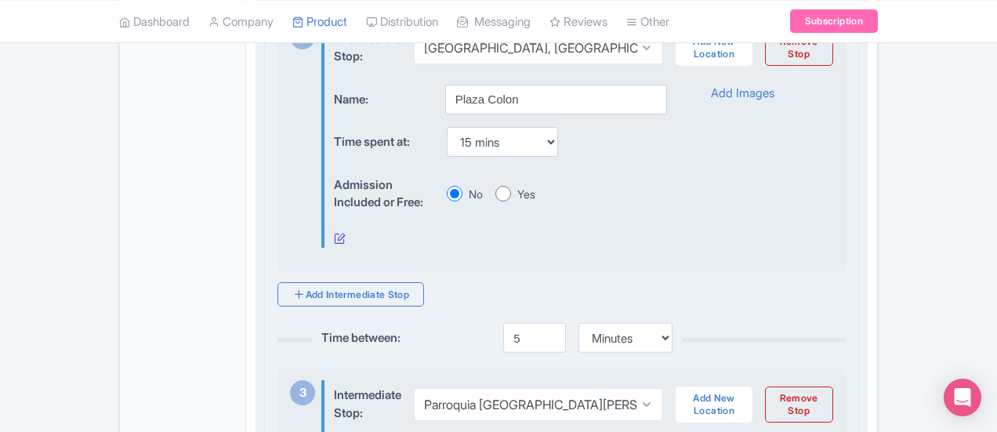
click at [334, 232] on icon at bounding box center [340, 238] width 12 height 12
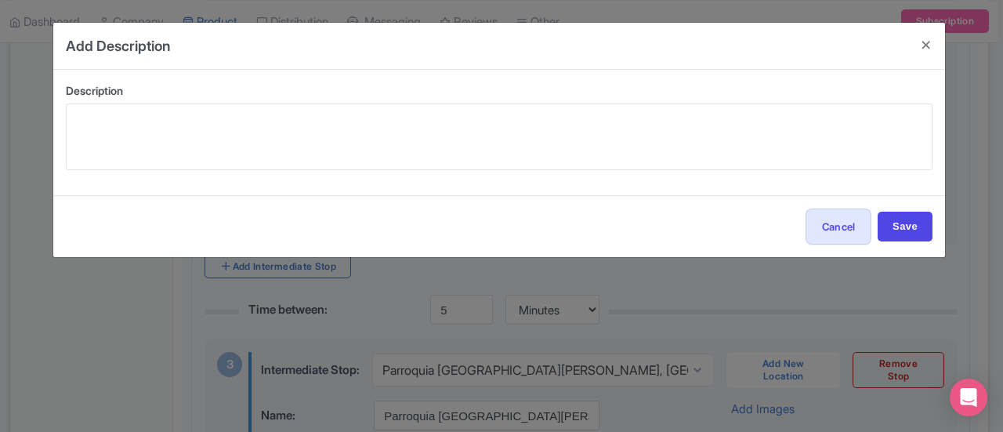
click at [307, 174] on div "Description 60 of 60 characters remaining" at bounding box center [499, 132] width 892 height 125
click at [305, 170] on div "Description 60 of 60 characters remaining" at bounding box center [499, 132] width 892 height 125
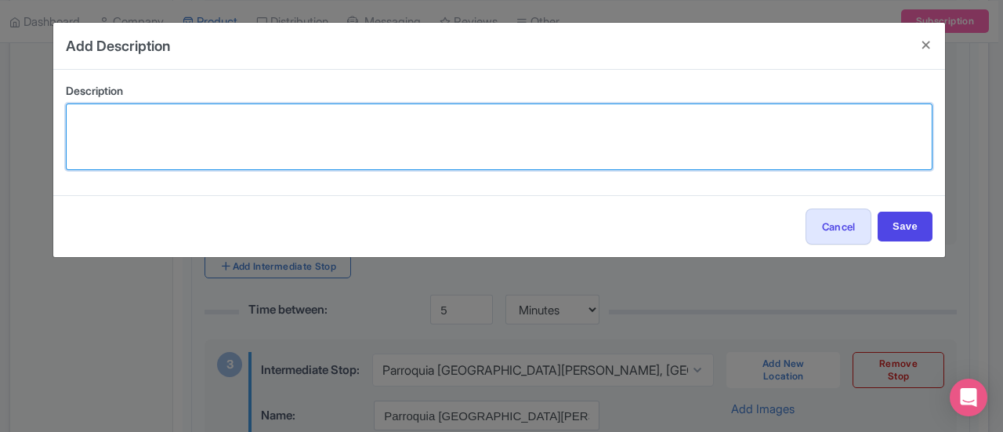
click at [276, 140] on textarea at bounding box center [499, 136] width 867 height 67
paste textarea "hear the story of Christopher Columbus’ arrival in 1493"
click at [82, 122] on textarea "hear the story of Christopher Columbus’ arrival in 1493" at bounding box center [499, 136] width 867 height 67
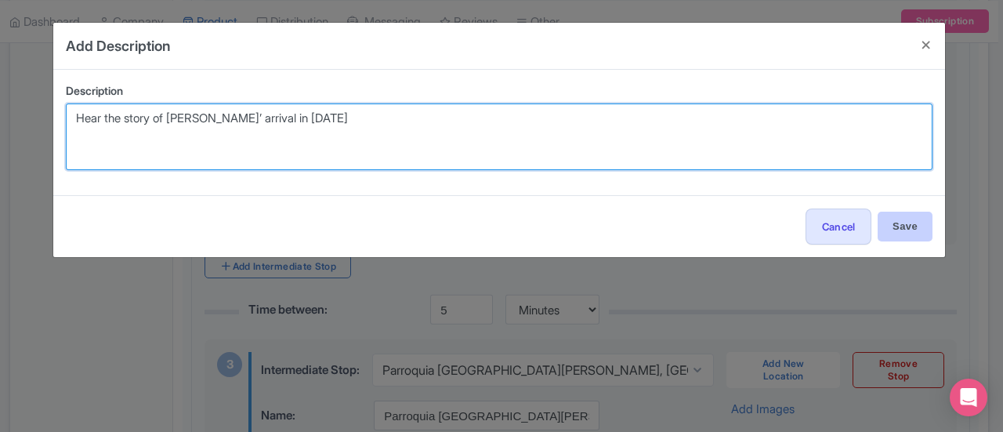
type textarea "Hear the story of Christopher Columbus’ arrival in 1493"
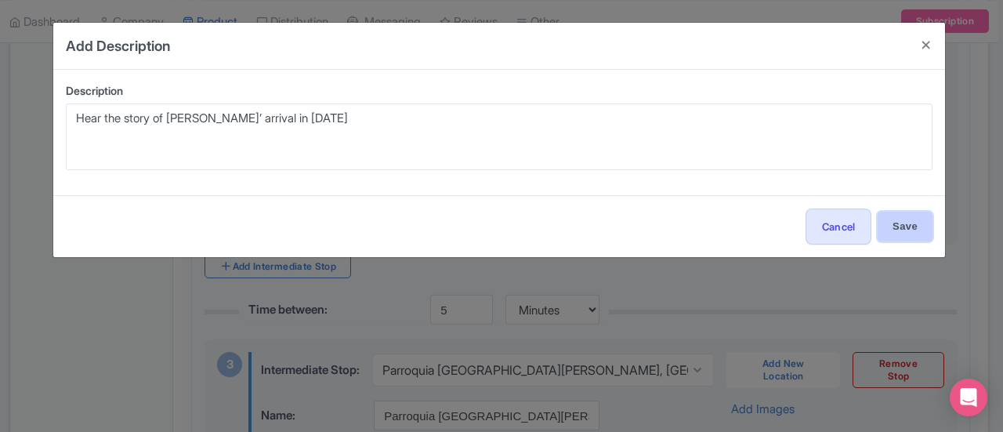
click at [898, 229] on input "Save" at bounding box center [905, 227] width 55 height 30
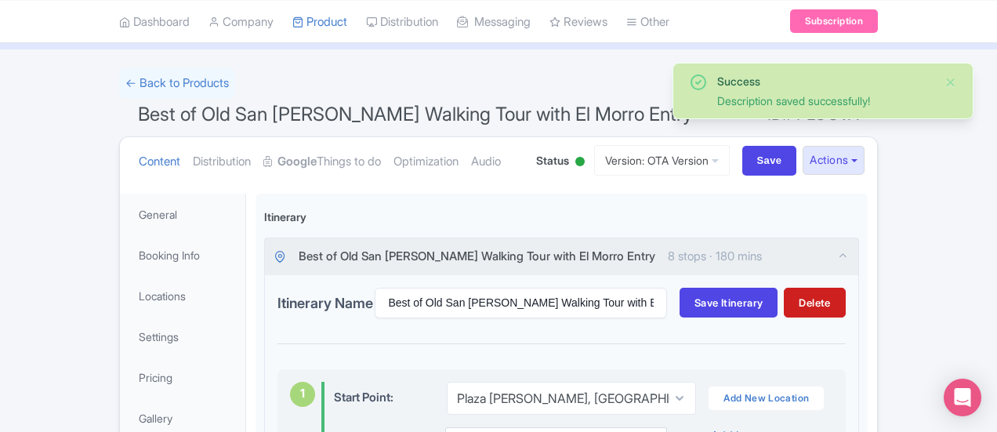
scroll to position [52, 0]
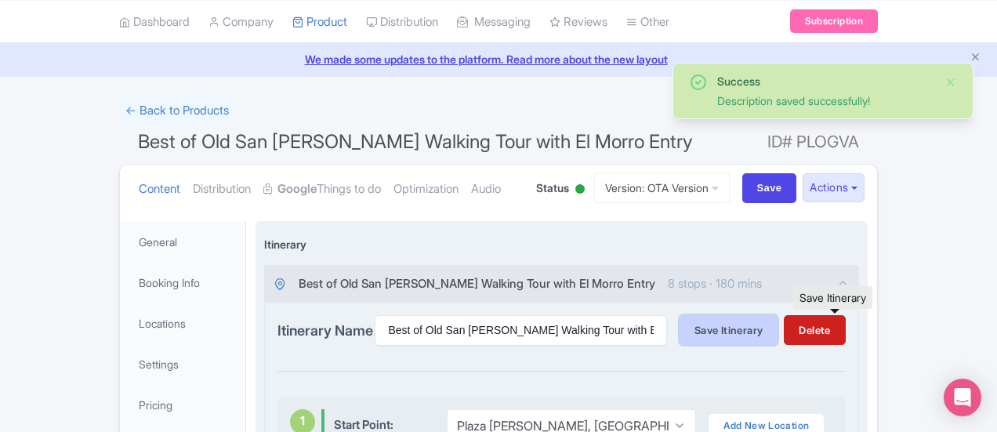
click at [763, 324] on span "Save Itinerary" at bounding box center [729, 330] width 68 height 13
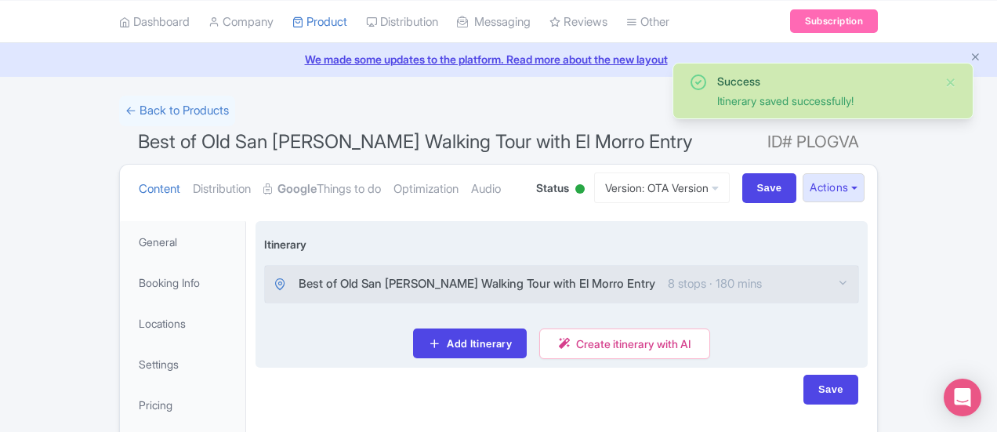
scroll to position [252, 0]
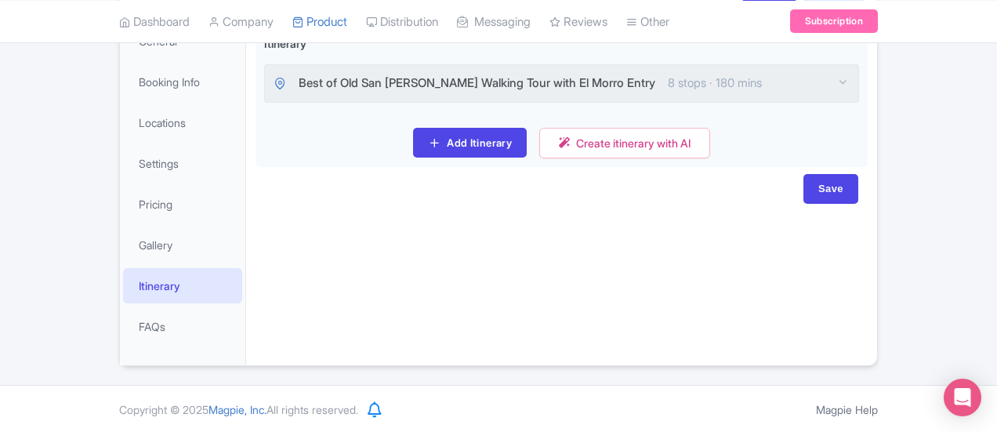
click at [668, 74] on span "8 stops · 180 mins" at bounding box center [715, 83] width 94 height 18
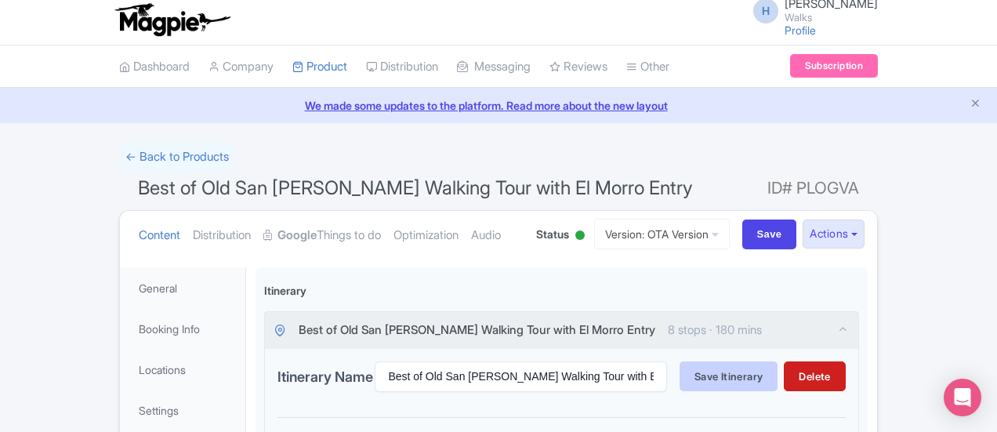
scroll to position [0, 0]
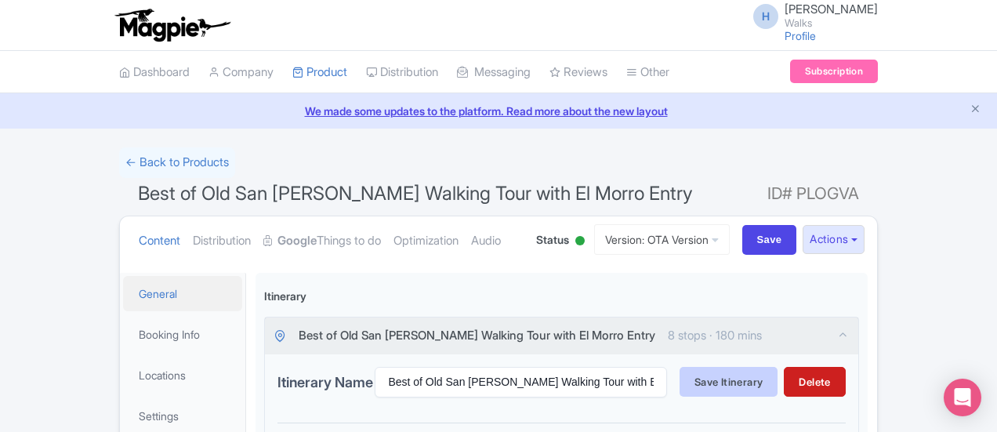
click at [123, 283] on link "General" at bounding box center [182, 293] width 119 height 35
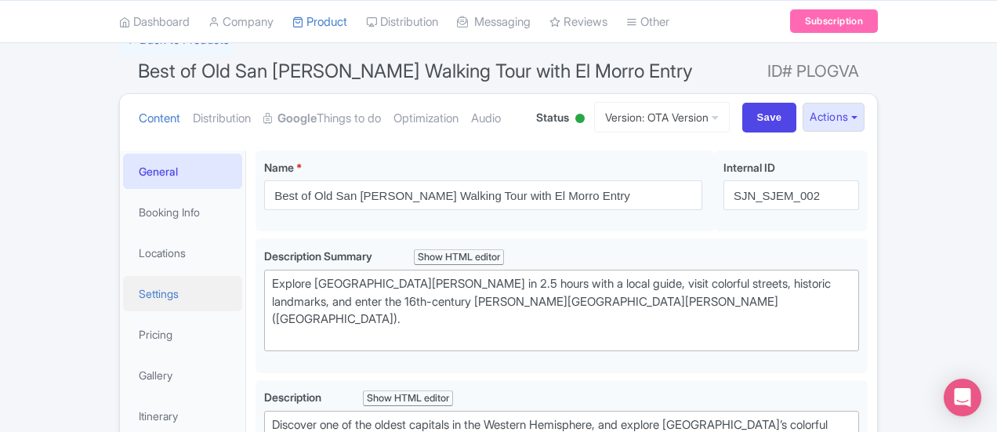
scroll to position [207, 0]
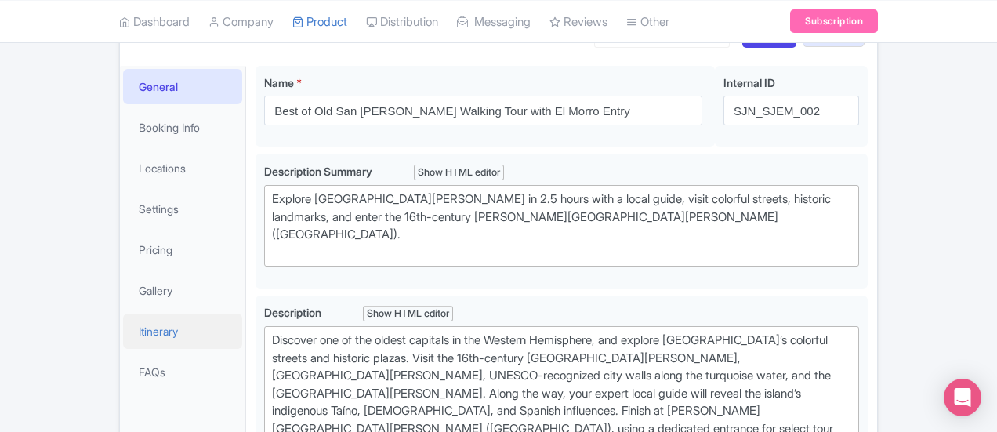
click at [123, 316] on link "Itinerary" at bounding box center [182, 331] width 119 height 35
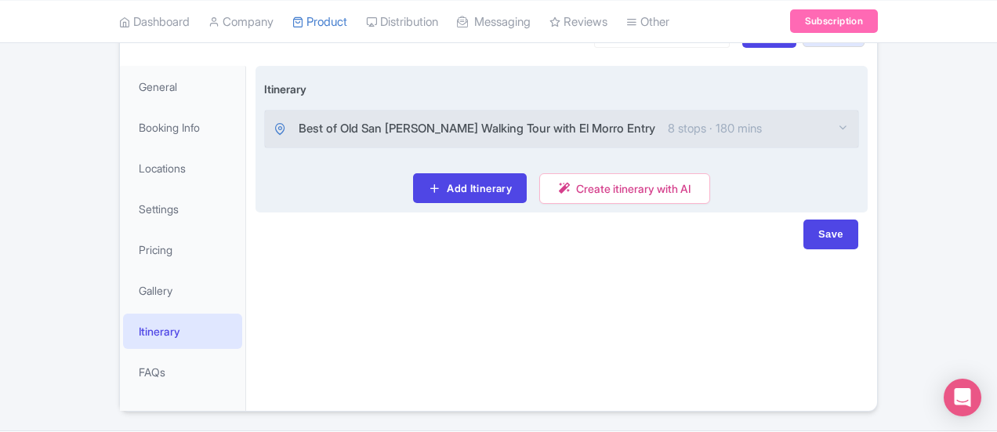
click at [536, 126] on div "Best of Old San Juan Walking Tour with El Morro Entry 8 stops · 180 mins" at bounding box center [518, 129] width 488 height 18
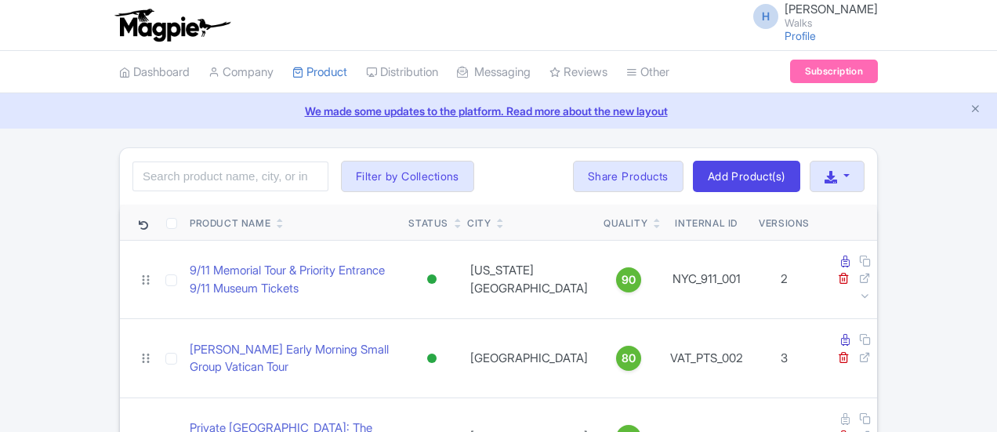
click at [185, 178] on input "search" at bounding box center [230, 176] width 196 height 30
type input "a"
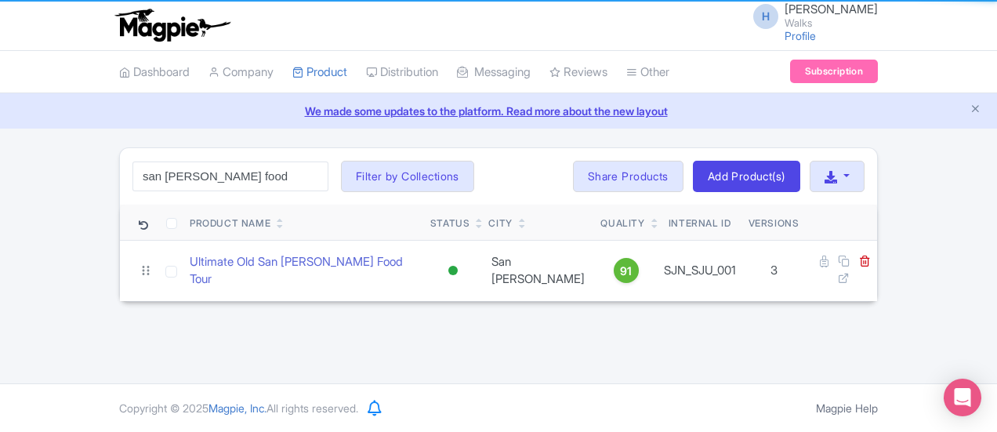
click button "Search" at bounding box center [0, 0] width 0 height 0
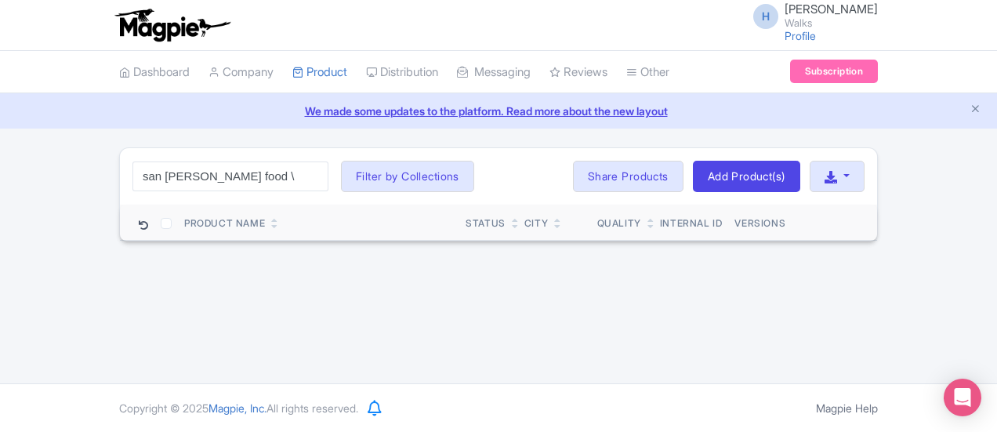
type input "san [PERSON_NAME] food"
click button "Search" at bounding box center [0, 0] width 0 height 0
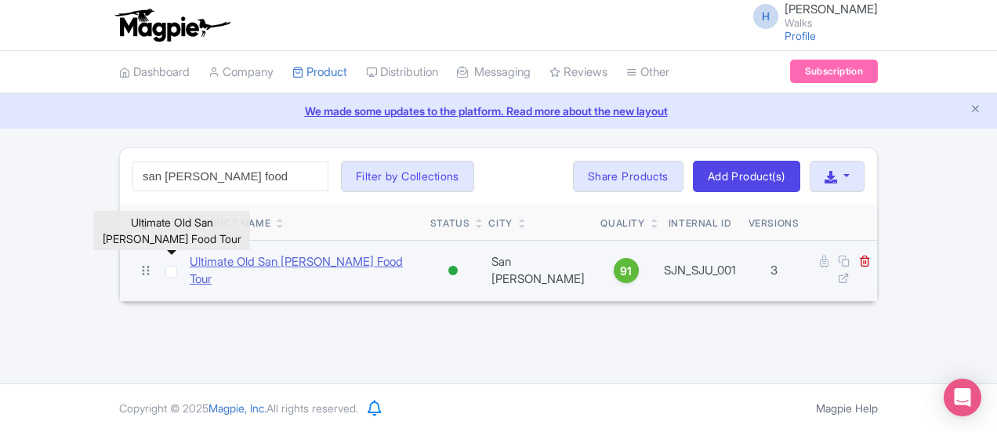
click at [190, 264] on link "Ultimate Old San [PERSON_NAME] Food Tour" at bounding box center [304, 270] width 228 height 35
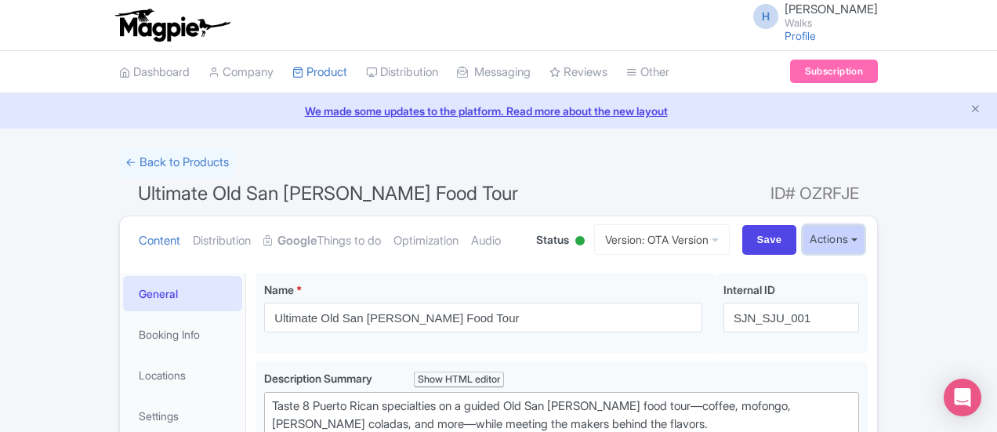
click at [865, 240] on button "Actions" at bounding box center [834, 239] width 62 height 29
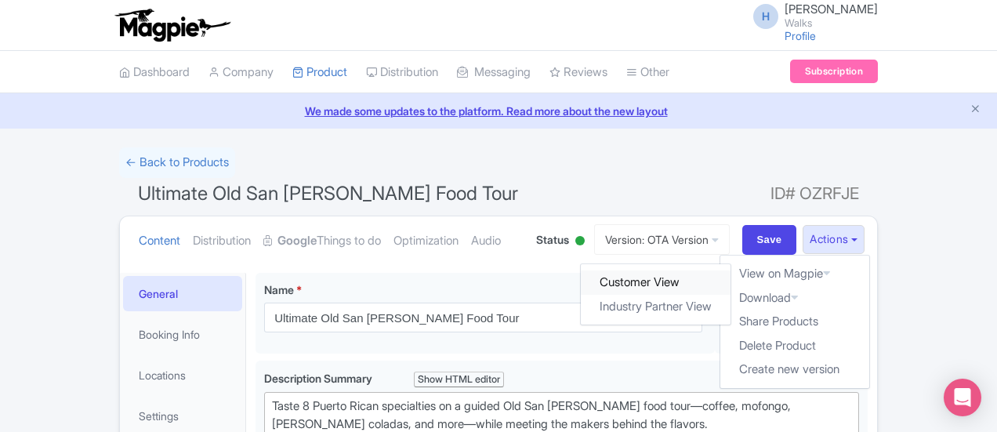
click at [731, 275] on link "Customer View" at bounding box center [657, 282] width 150 height 24
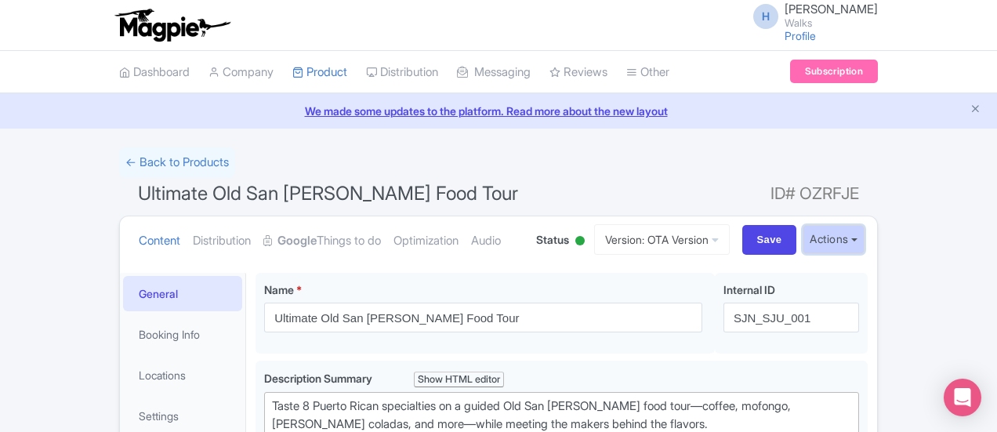
click at [865, 240] on button "Actions" at bounding box center [834, 239] width 62 height 29
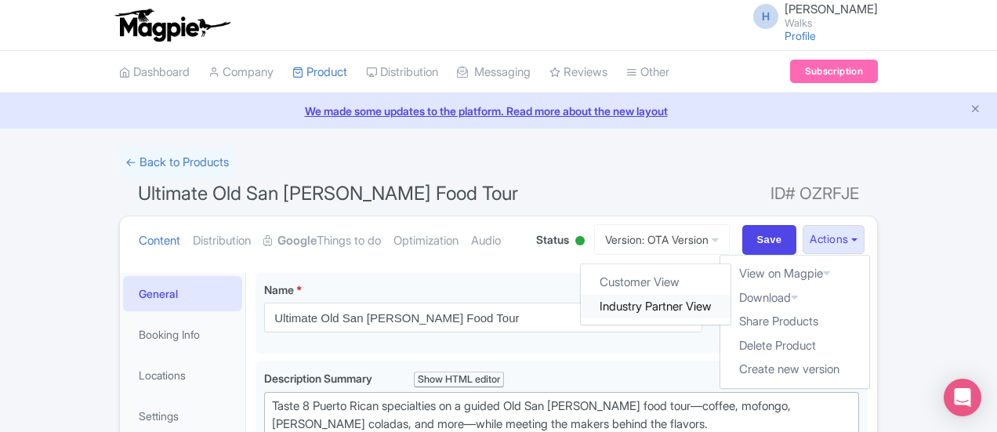
click at [731, 299] on link "Industry Partner View" at bounding box center [657, 307] width 150 height 24
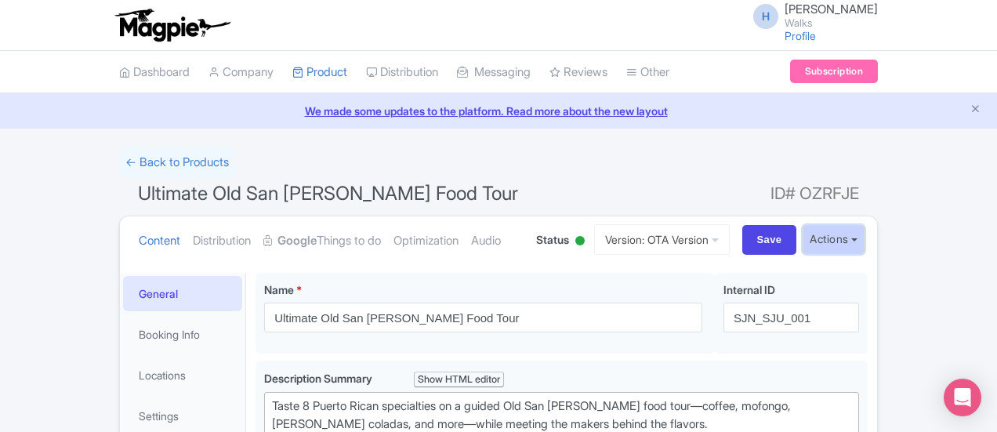
click at [865, 245] on button "Actions" at bounding box center [834, 239] width 62 height 29
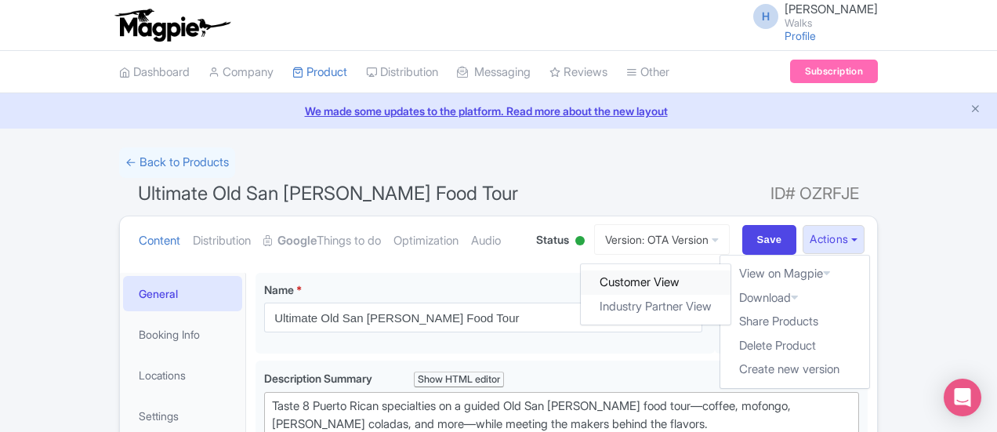
click at [731, 283] on link "Customer View" at bounding box center [657, 282] width 150 height 24
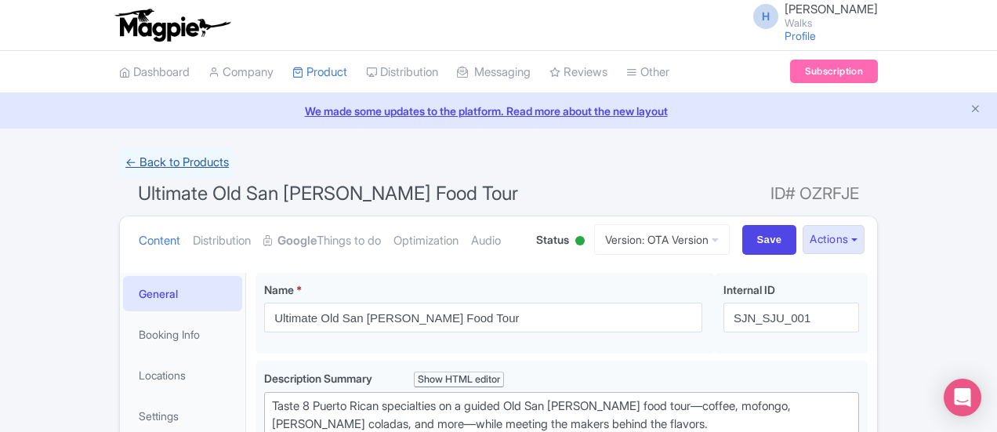
click at [119, 159] on link "← Back to Products" at bounding box center [177, 162] width 116 height 31
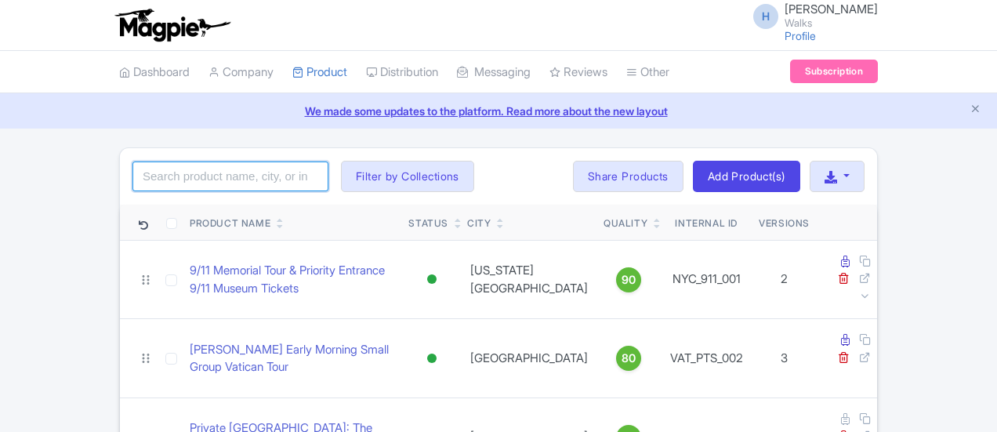
click at [132, 167] on input "search" at bounding box center [230, 176] width 196 height 30
type input "statue"
click button "Search" at bounding box center [0, 0] width 0 height 0
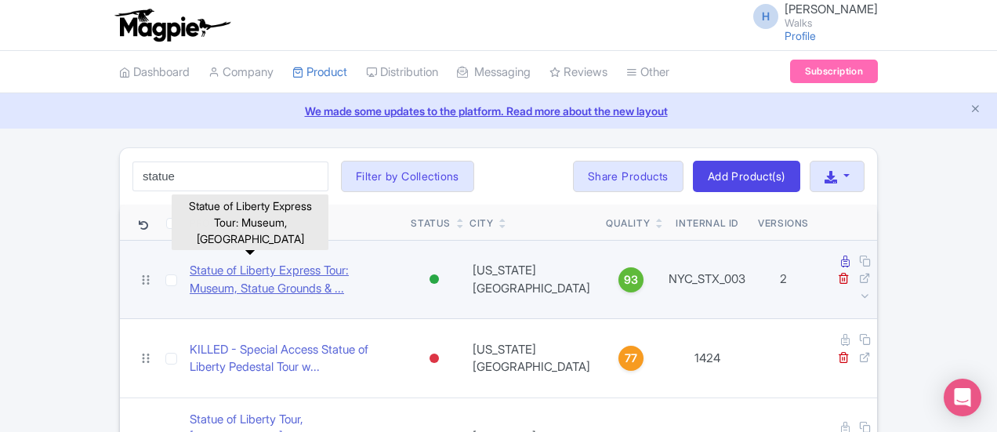
click at [190, 262] on link "Statue of Liberty Express Tour: Museum, Statue Grounds & ..." at bounding box center [294, 279] width 209 height 35
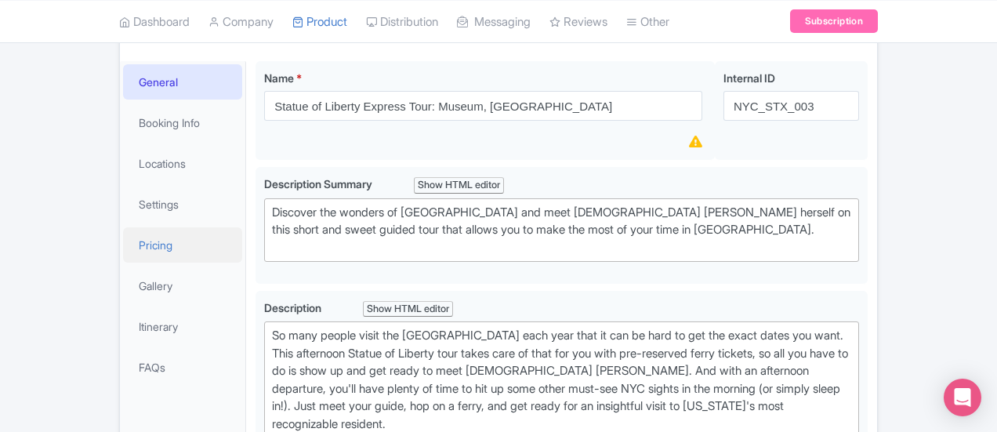
scroll to position [212, 0]
click at [123, 150] on link "Locations" at bounding box center [182, 162] width 119 height 35
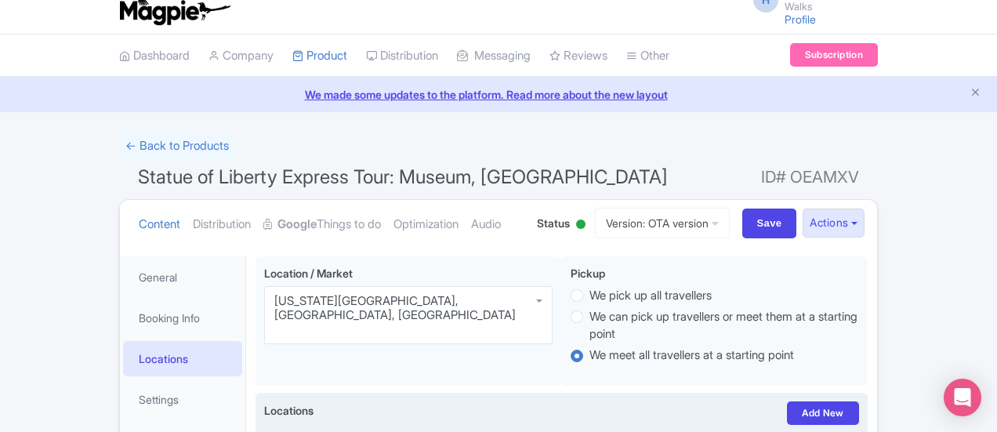
scroll to position [15, 0]
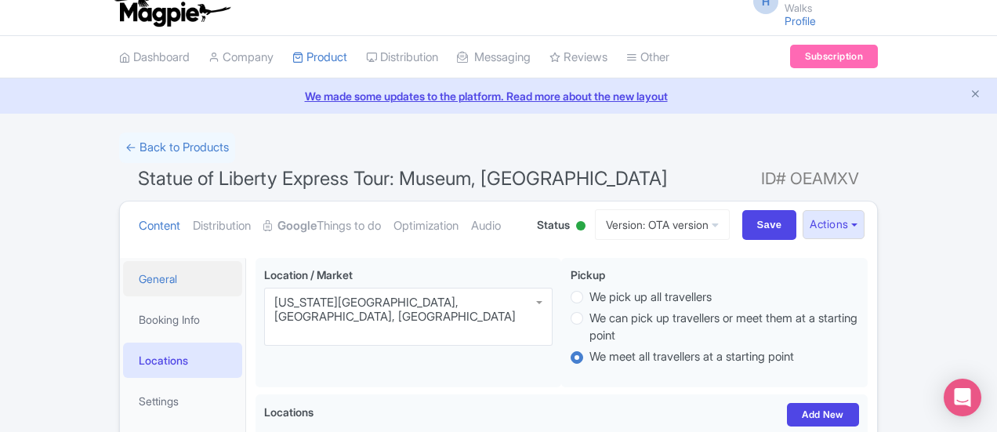
click at [123, 270] on link "General" at bounding box center [182, 278] width 119 height 35
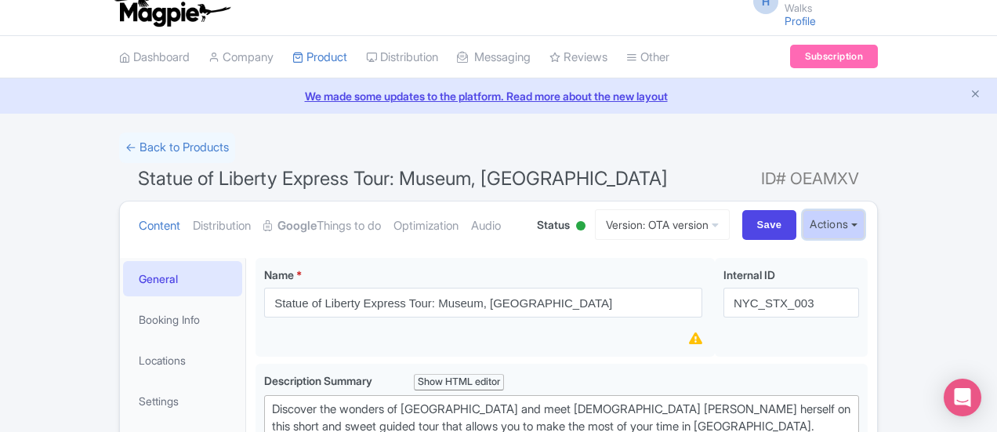
click at [865, 223] on button "Actions" at bounding box center [834, 224] width 62 height 29
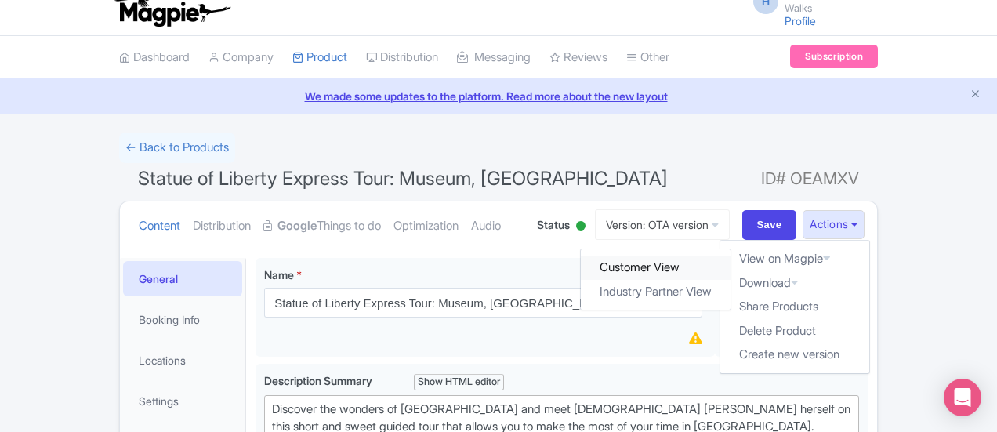
click at [731, 266] on link "Customer View" at bounding box center [657, 268] width 150 height 24
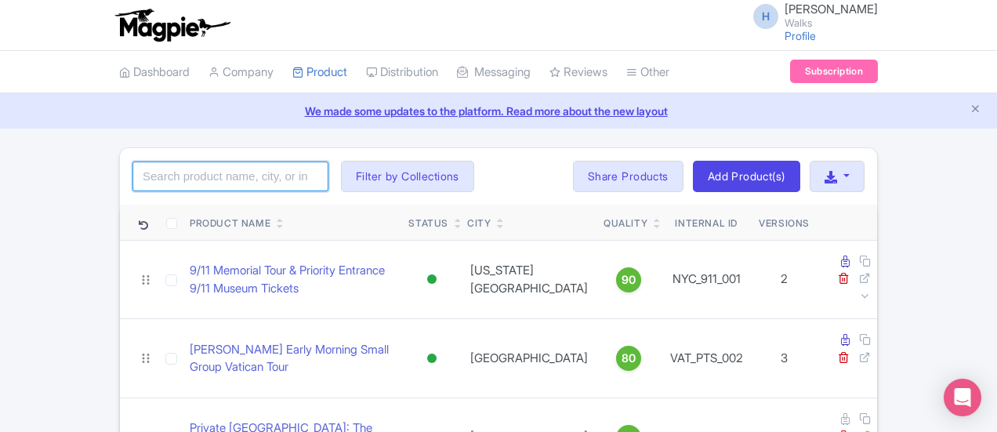
click at [158, 167] on input "search" at bounding box center [230, 176] width 196 height 30
click at [158, 167] on input "d" at bounding box center [230, 176] width 196 height 30
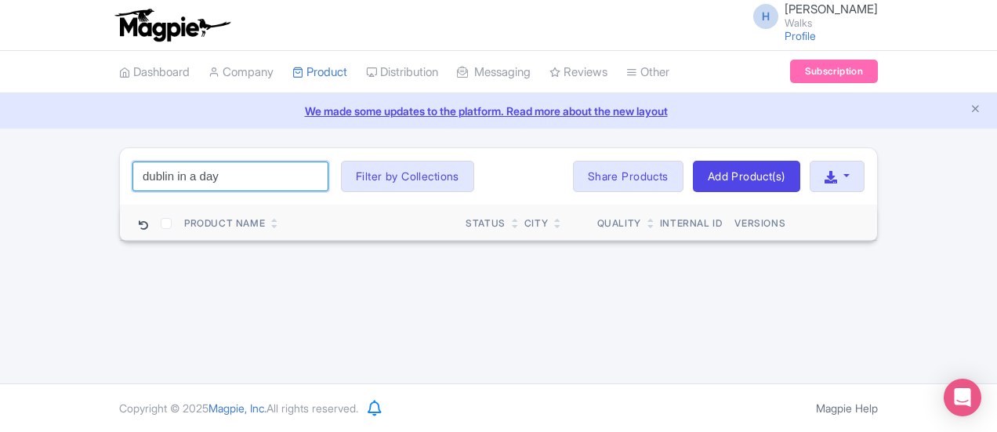
type input "dublin in a day"
click button "Search" at bounding box center [0, 0] width 0 height 0
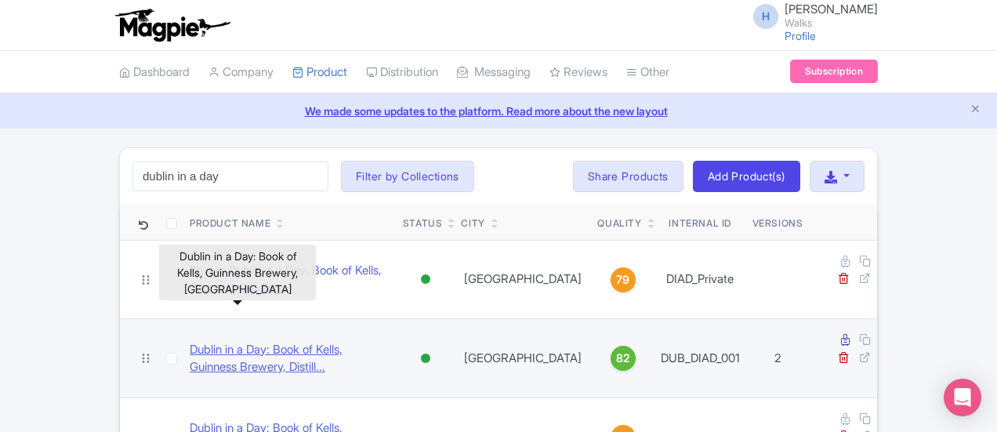
click at [213, 341] on link "Dublin in a Day: Book of Kells, Guinness Brewery, Distill..." at bounding box center [290, 358] width 201 height 35
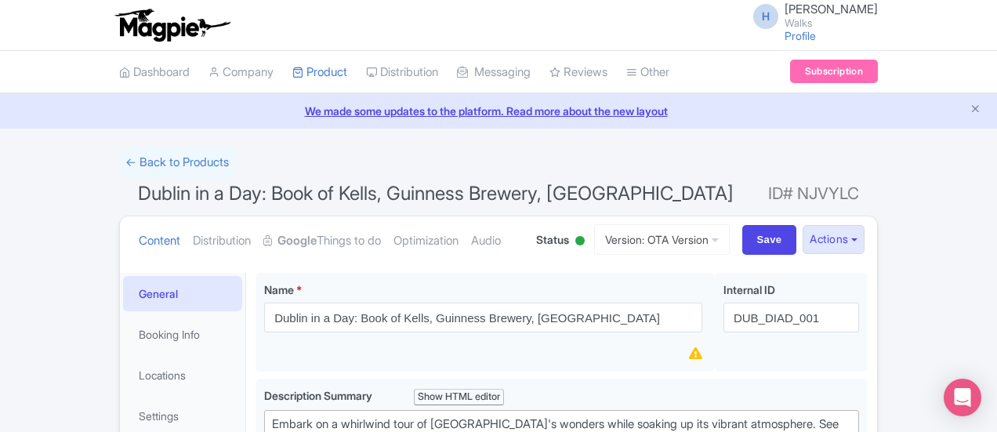
scroll to position [114, 0]
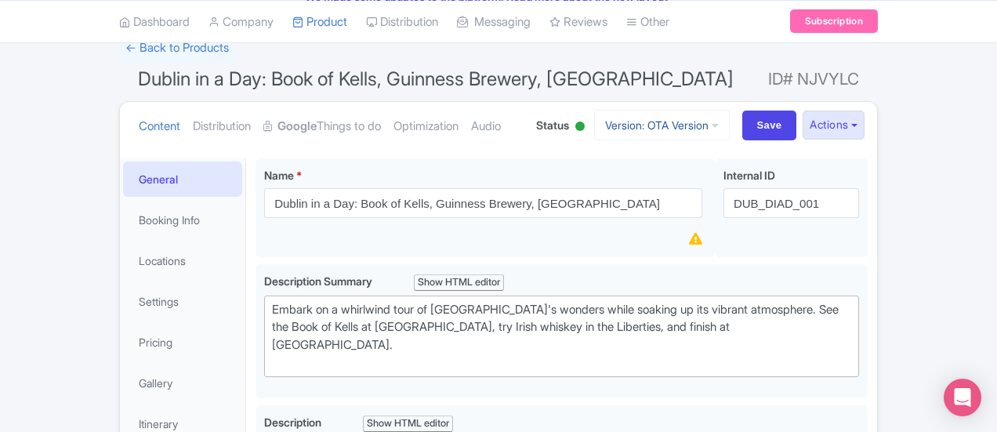
click at [730, 125] on link "Version: OTA Version" at bounding box center [662, 125] width 136 height 31
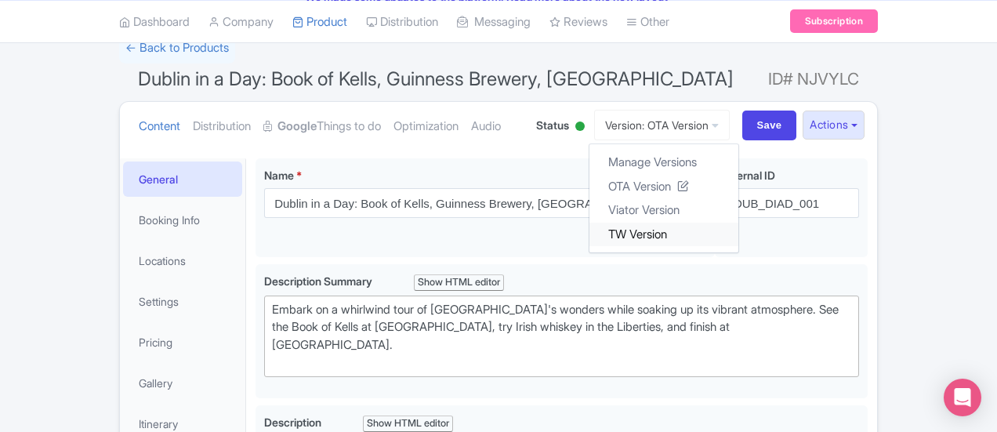
click at [735, 232] on link "TW Version" at bounding box center [664, 234] width 149 height 24
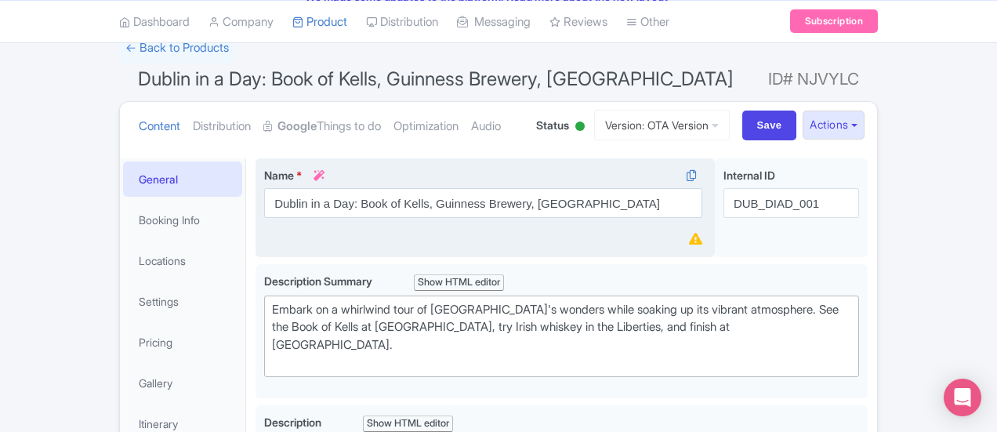
scroll to position [212, 0]
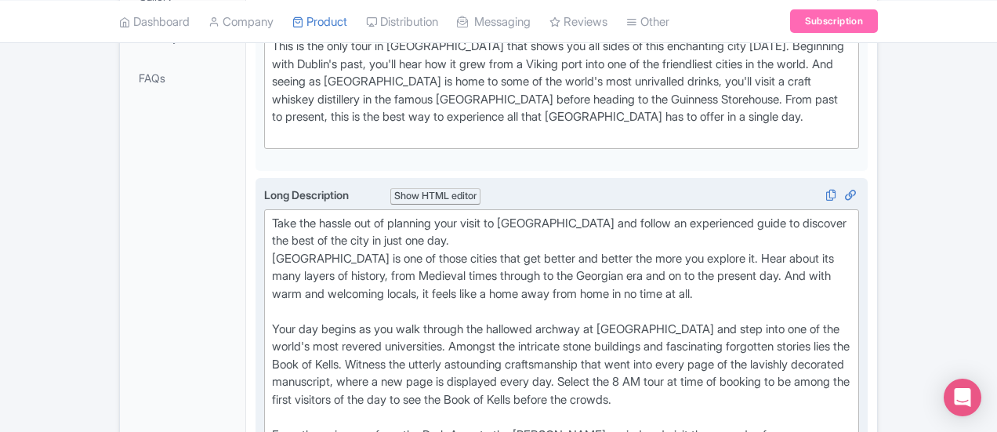
scroll to position [533, 0]
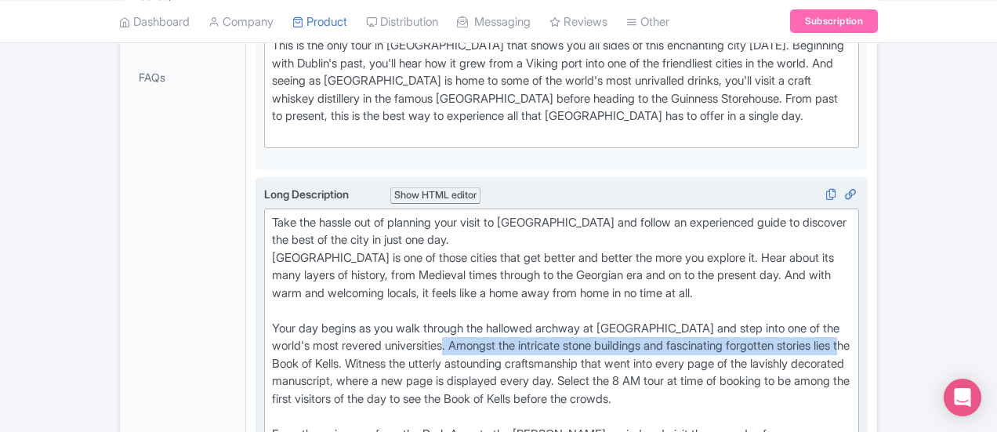
drag, startPoint x: 628, startPoint y: 306, endPoint x: 191, endPoint y: 307, distance: 436.6
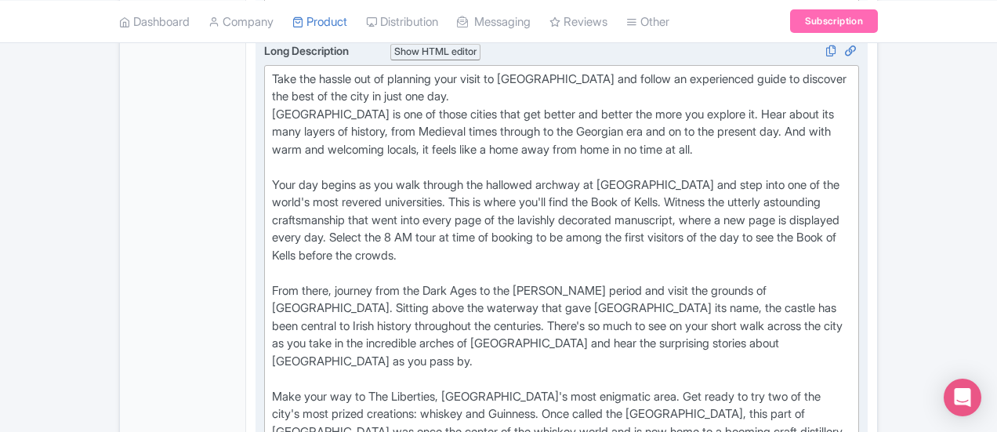
scroll to position [678, 0]
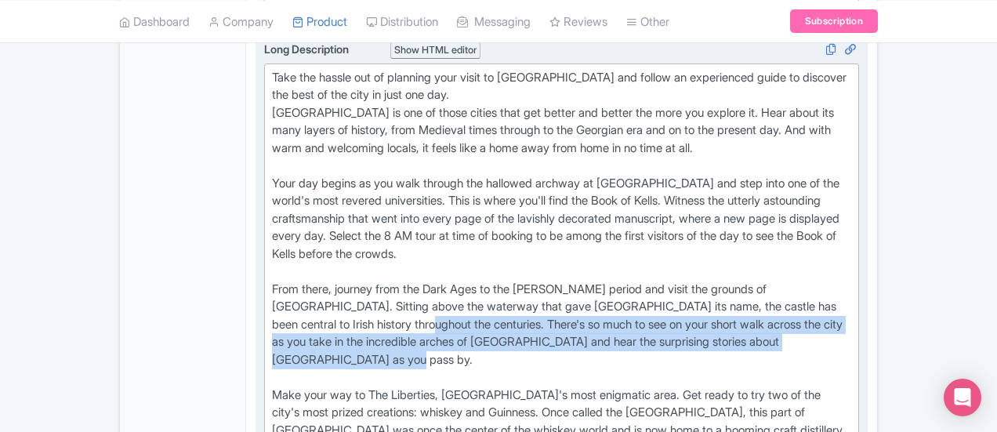
drag, startPoint x: 669, startPoint y: 245, endPoint x: 661, endPoint y: 281, distance: 37.8
click at [661, 281] on div "Take the hassle out of planning your visit to Dublin and follow an experienced …" at bounding box center [561, 333] width 579 height 529
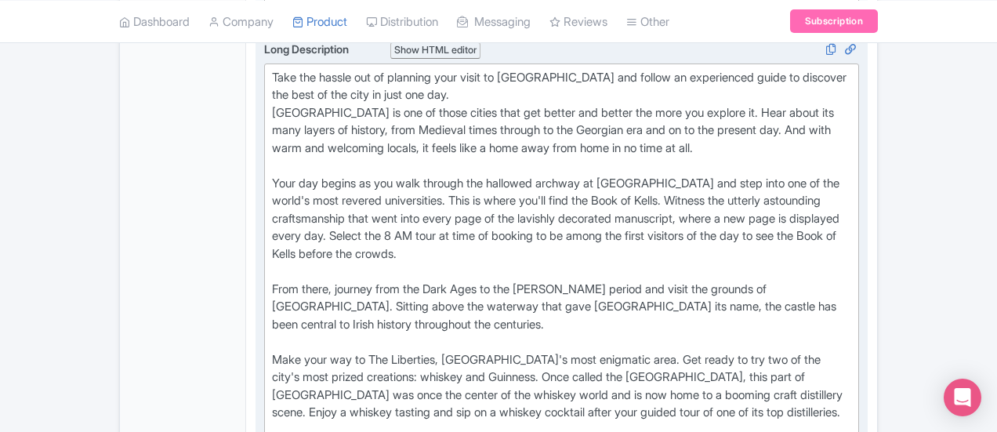
paste trix-editor "There's so much to see and hear on your short walk across the city, including s…"
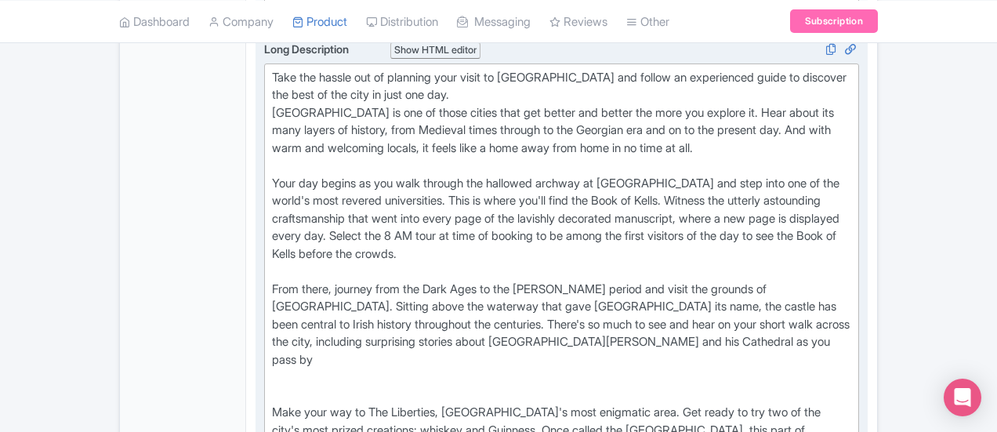
scroll to position [715, 0]
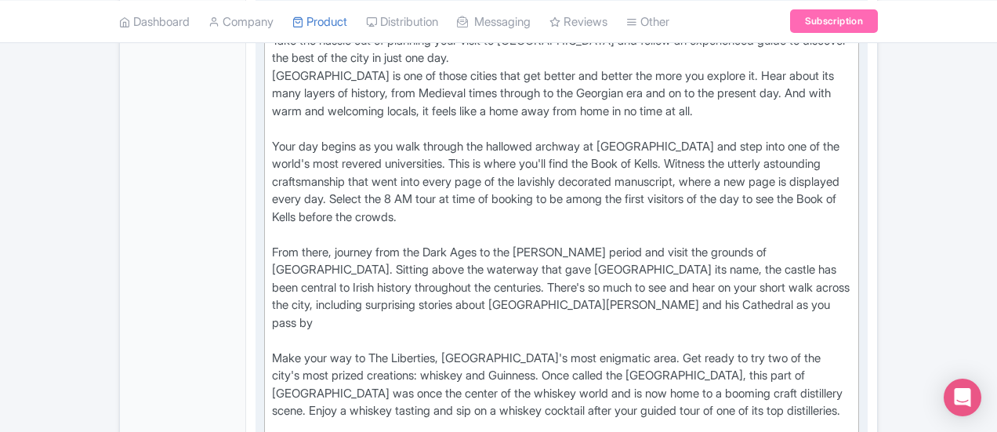
type trix-editor "<div>Take the hassle out of planning your visit to Dublin and follow an experie…"
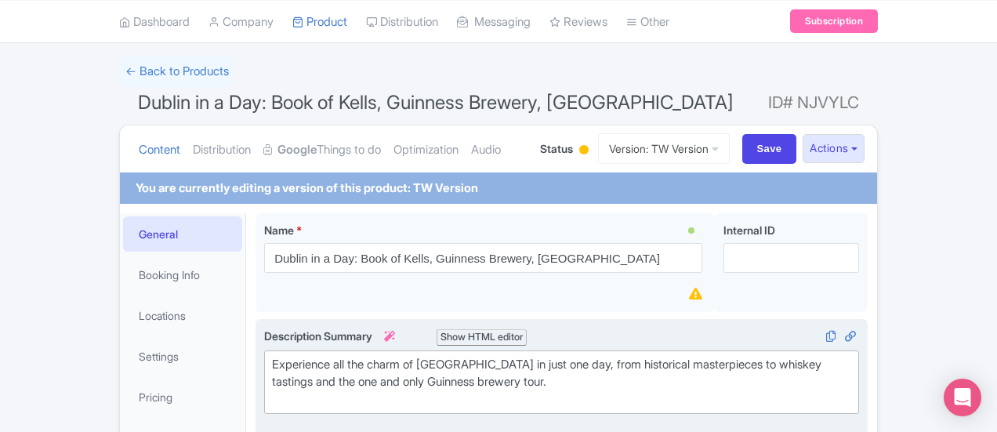
scroll to position [90, 0]
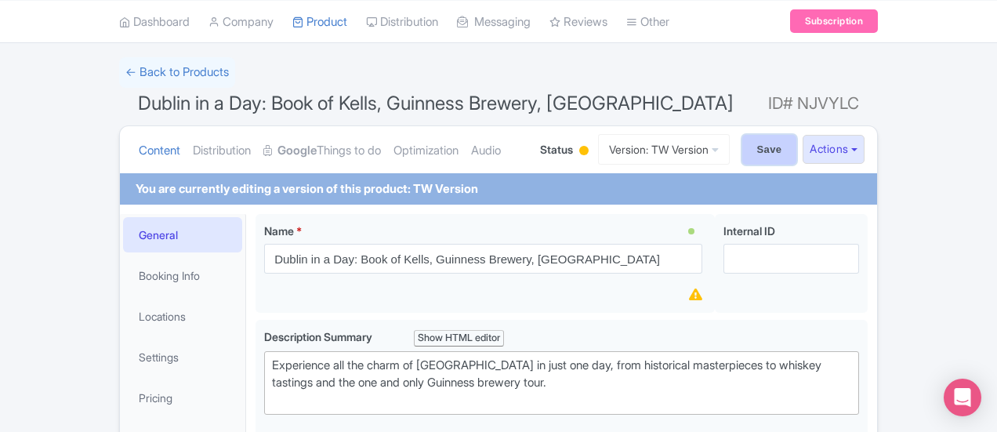
click at [797, 151] on input "Save" at bounding box center [769, 150] width 55 height 30
type input "Saving..."
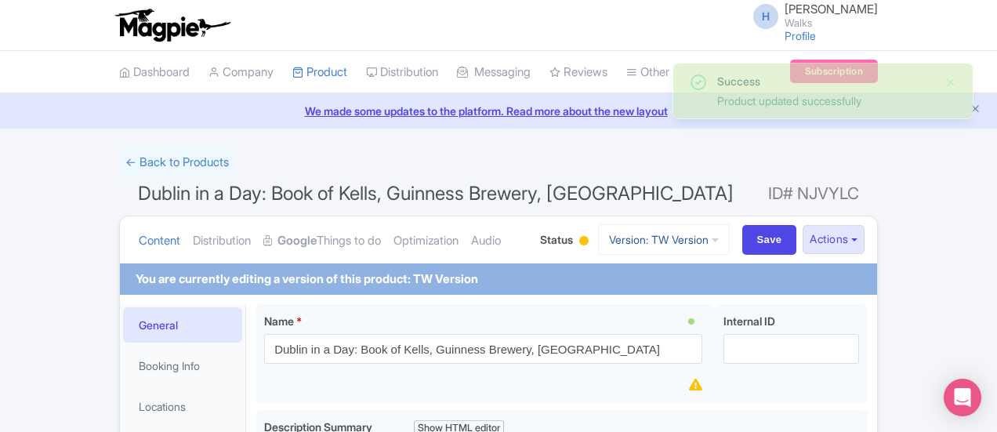
click at [730, 238] on link "Version: TW Version" at bounding box center [664, 239] width 132 height 31
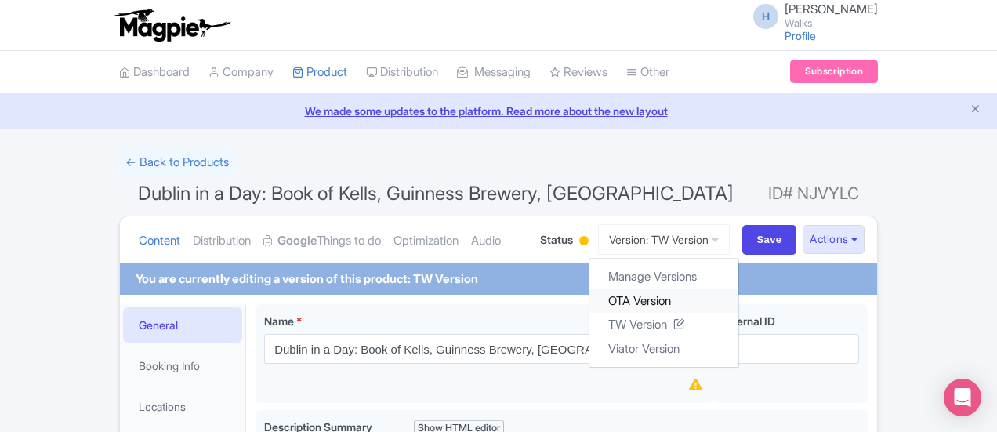
click at [737, 299] on link "OTA Version" at bounding box center [664, 300] width 149 height 24
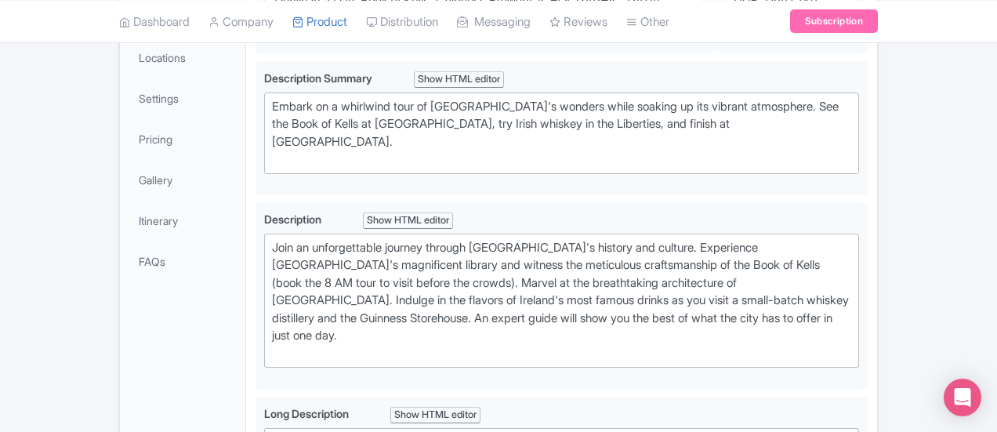
scroll to position [320, 0]
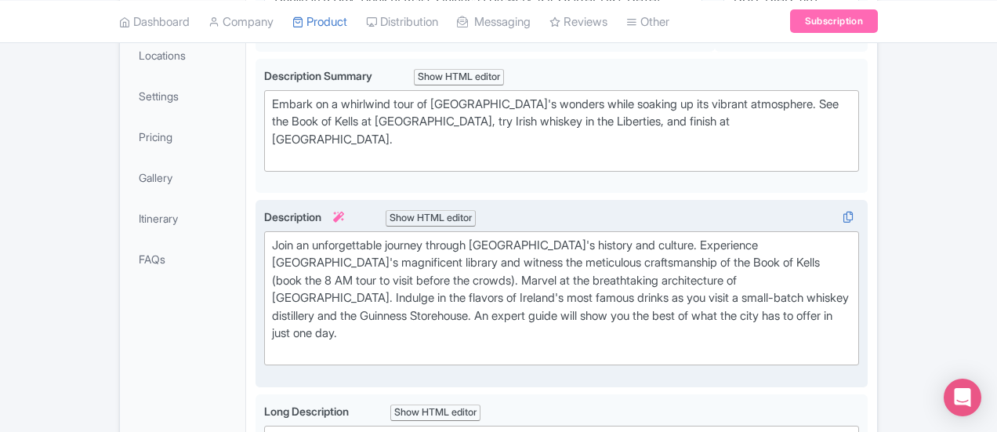
click at [336, 296] on div "Description i Show HTML editor Bold Italic Strikethrough Link Heading Quote Cod…" at bounding box center [561, 293] width 595 height 169
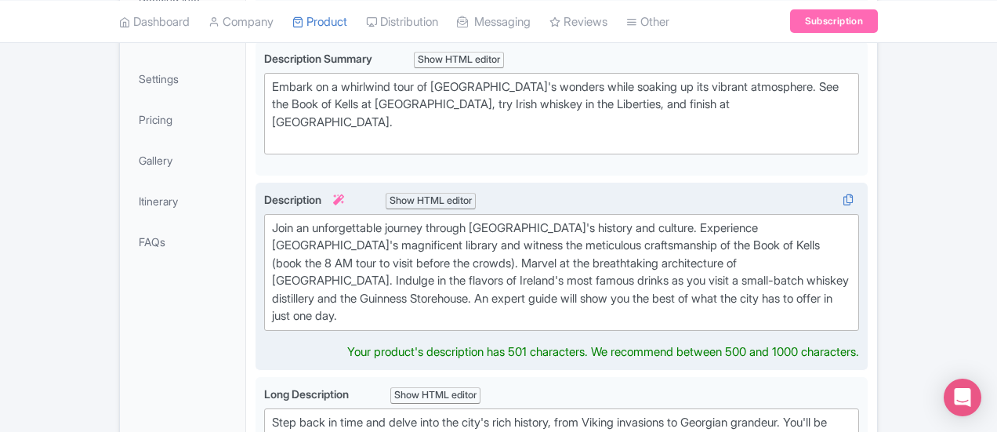
type trix-editor "<div>Join an unforgettable journey through [GEOGRAPHIC_DATA]'s history and cult…"
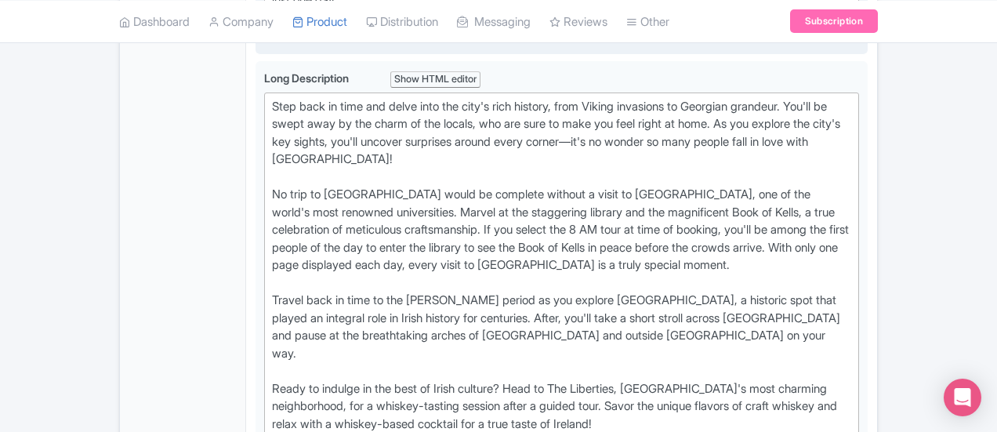
scroll to position [661, 0]
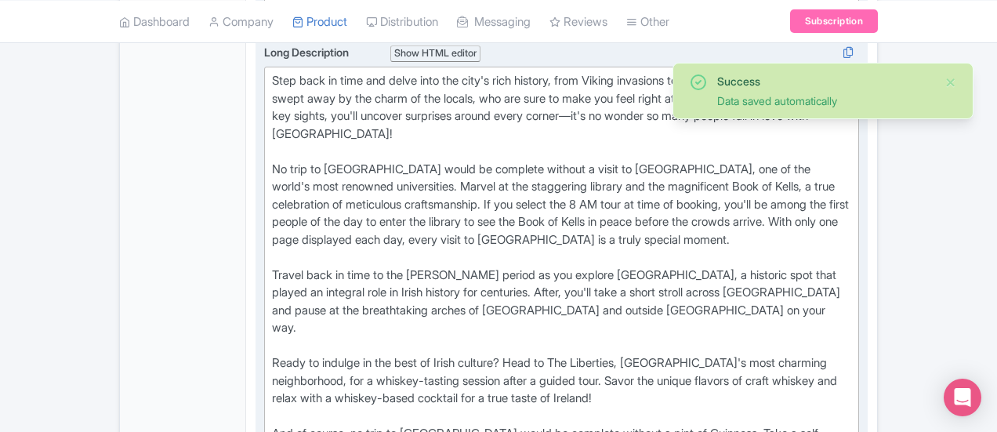
drag, startPoint x: 561, startPoint y: 218, endPoint x: 665, endPoint y: 216, distance: 104.3
click at [665, 216] on div "Step back in time and delve into the city's rich history, from Viking invasions…" at bounding box center [561, 310] width 579 height 477
click at [792, 230] on div "Step back in time and delve into the city's rich history, from Viking invasions…" at bounding box center [561, 310] width 579 height 477
click at [851, 194] on div "Step back in time and delve into the city's rich history, from Viking invasions…" at bounding box center [561, 310] width 579 height 477
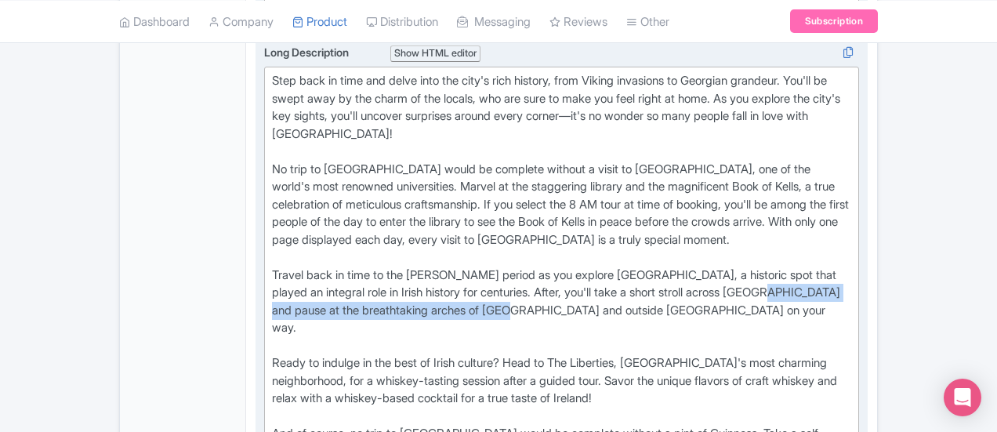
drag, startPoint x: 873, startPoint y: 194, endPoint x: 561, endPoint y: 206, distance: 313.0
click at [561, 206] on div "Step back in time and delve into the city's rich history, from Viking invasions…" at bounding box center [561, 310] width 579 height 477
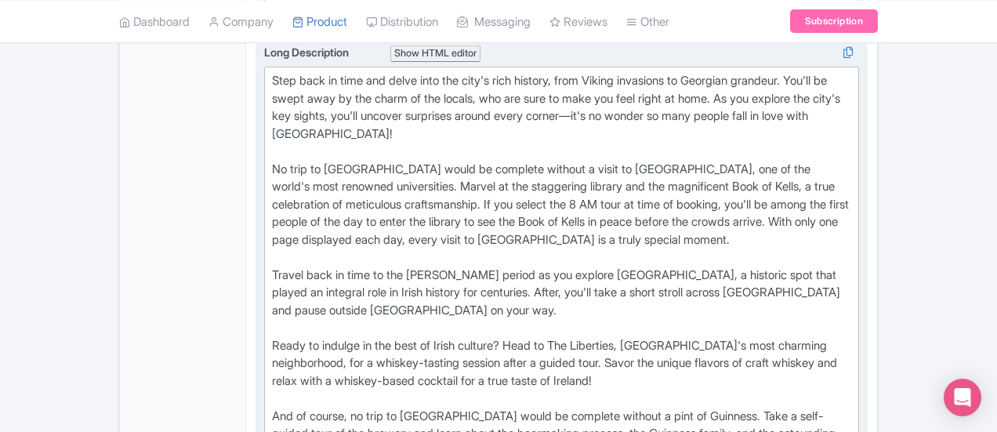
type trix-editor "<lor>Ipsu dolo si amet con adipi elit sed doei't inci utlabor, etdo Magnaa enim…"
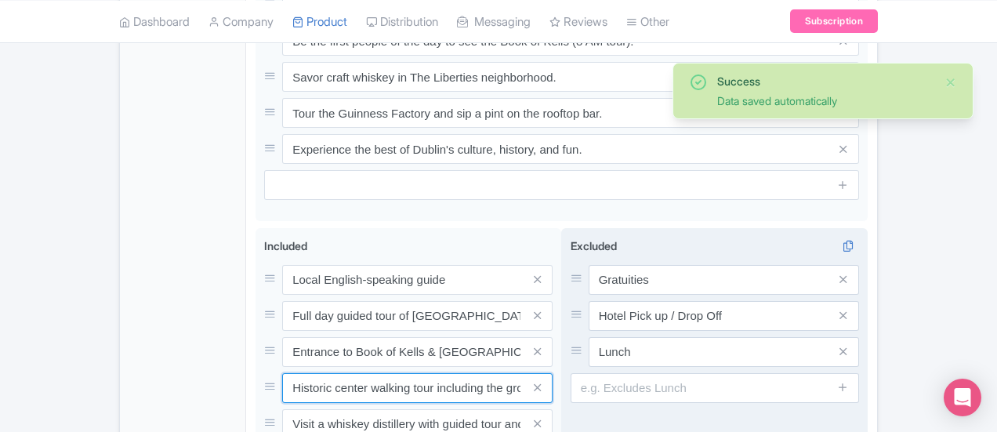
scroll to position [0, 22]
drag, startPoint x: 450, startPoint y: 247, endPoint x: 596, endPoint y: 261, distance: 146.5
click at [596, 261] on div "Local English-speaking guide Full day guided tour of [GEOGRAPHIC_DATA]'s must-s…" at bounding box center [562, 410] width 612 height 365
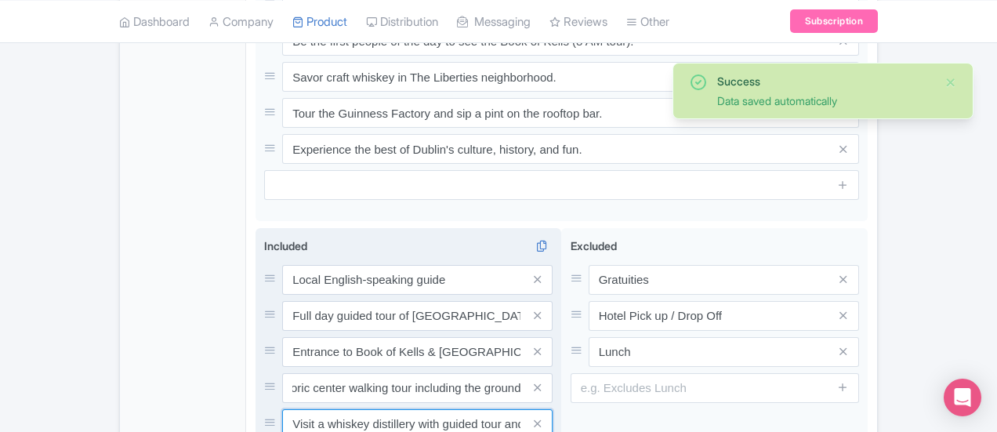
click at [449, 409] on input "Visit a whiskey distillery with guided tour and whiskey tasting and whiskey coc…" at bounding box center [417, 424] width 270 height 30
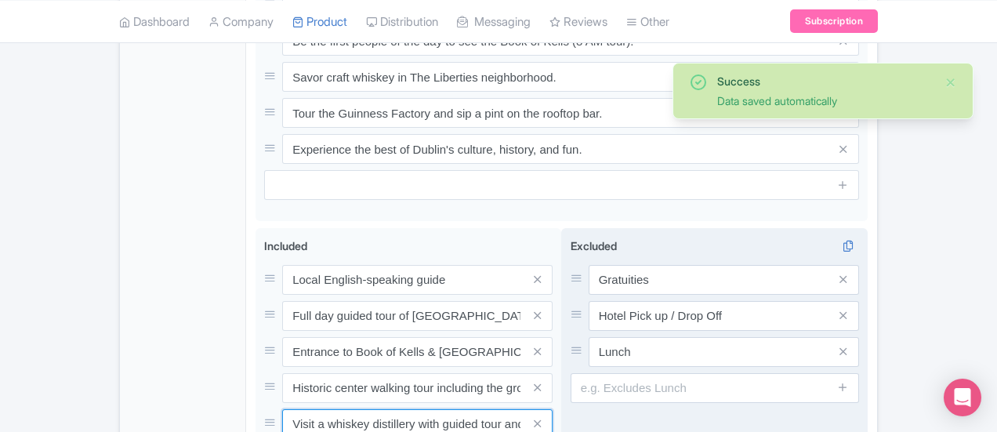
scroll to position [0, 152]
drag, startPoint x: 429, startPoint y: 279, endPoint x: 625, endPoint y: 317, distance: 199.6
click at [625, 317] on div "Local English-speaking guide Full day guided tour of [GEOGRAPHIC_DATA]'s must-s…" at bounding box center [562, 410] width 612 height 365
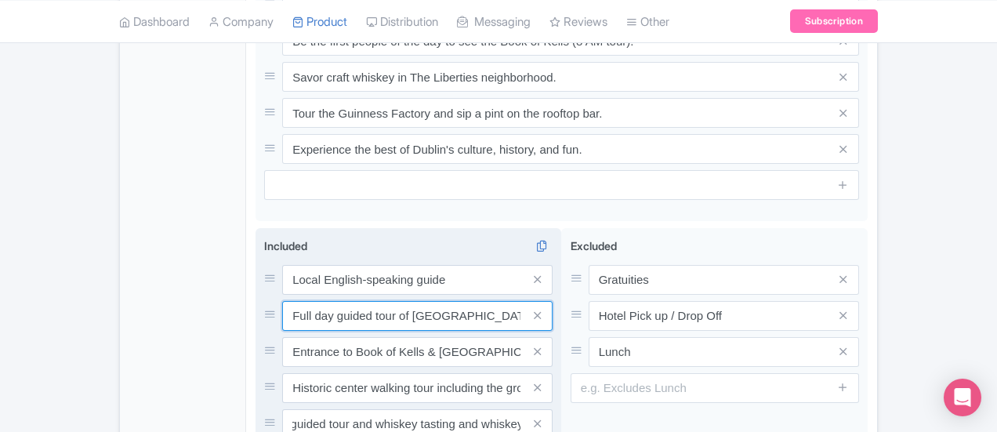
scroll to position [0, 0]
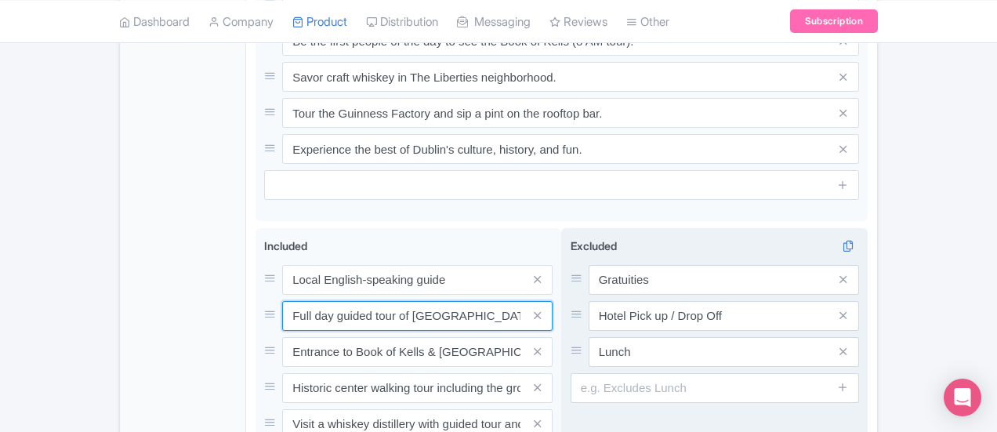
drag, startPoint x: 450, startPoint y: 171, endPoint x: 669, endPoint y: 198, distance: 221.2
click at [669, 228] on div "Local English-speaking guide Full day guided tour of [GEOGRAPHIC_DATA]'s must-s…" at bounding box center [562, 410] width 612 height 365
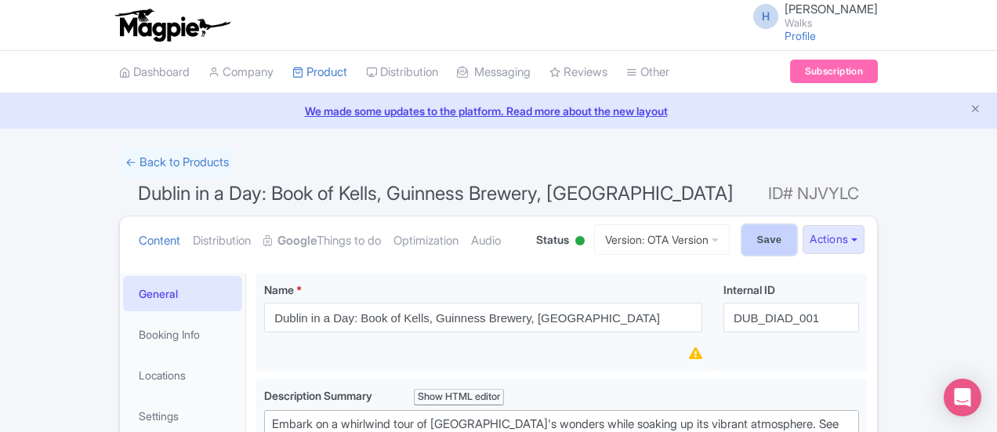
click at [797, 243] on input "Save" at bounding box center [769, 240] width 55 height 30
type input "Saving..."
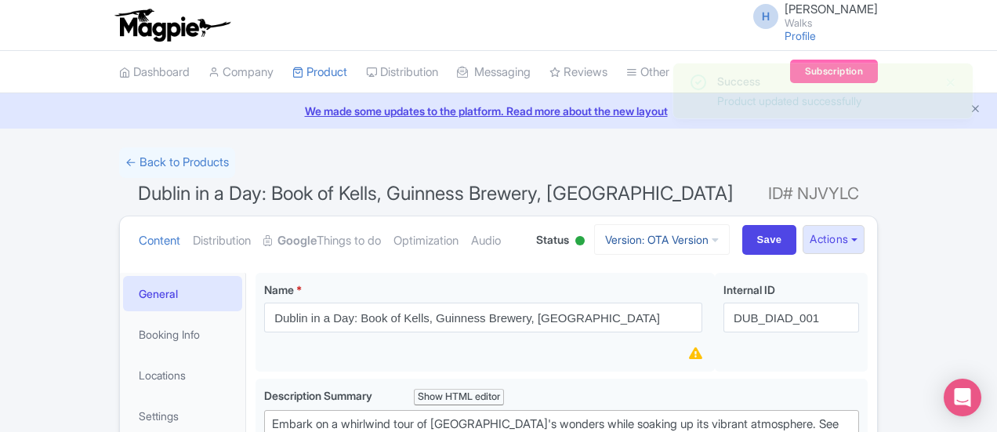
click at [730, 234] on link "Version: OTA Version" at bounding box center [662, 239] width 136 height 31
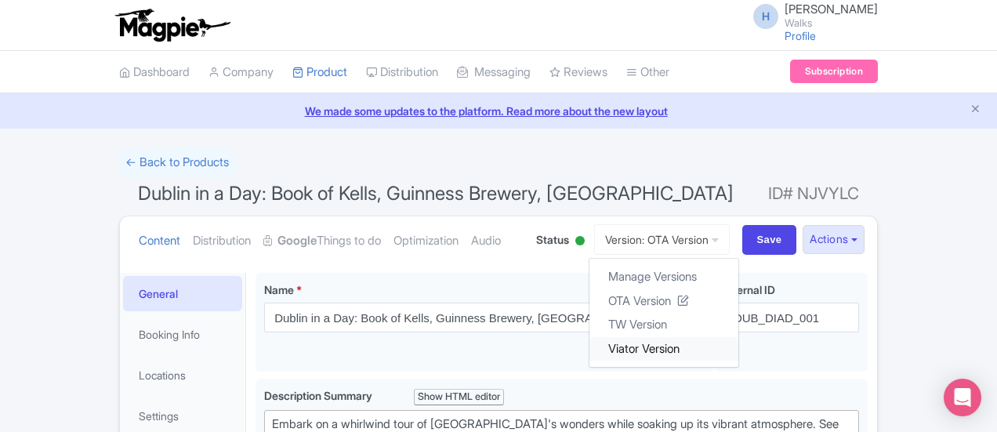
click at [738, 341] on link "Viator Version" at bounding box center [664, 348] width 149 height 24
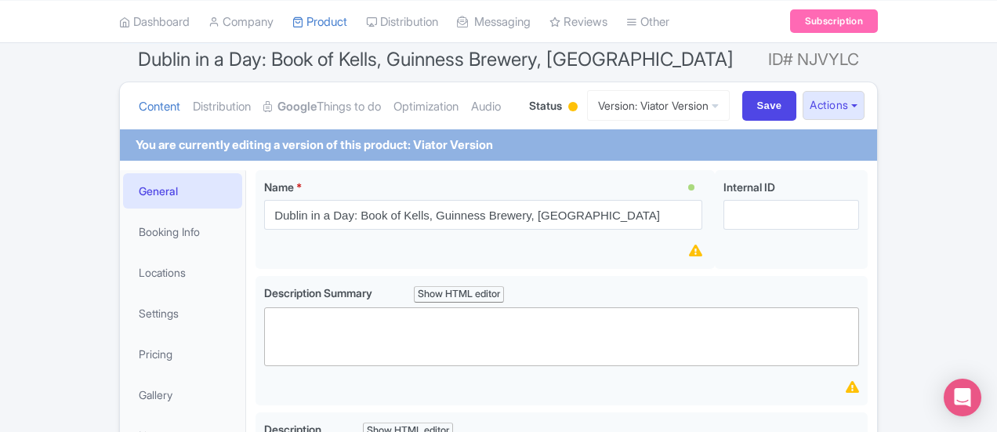
scroll to position [469, 0]
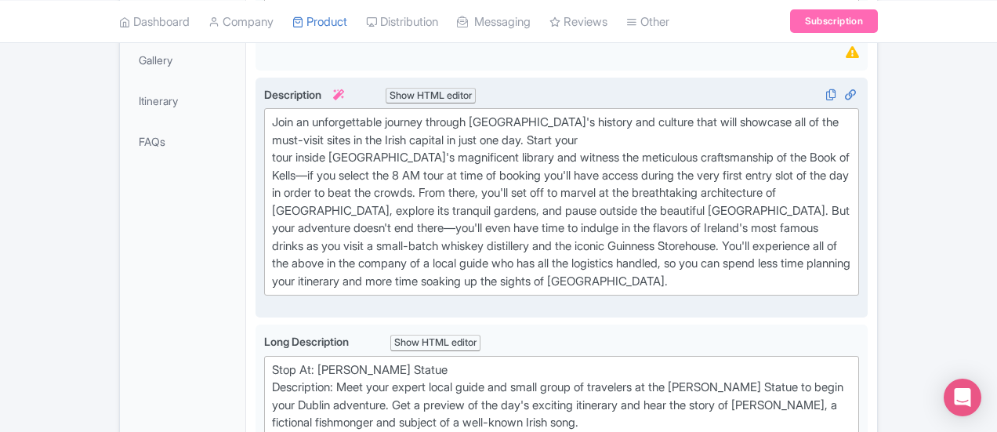
click at [264, 158] on trix-editor "Join an unforgettable journey through [GEOGRAPHIC_DATA]'s history and culture t…" at bounding box center [561, 201] width 595 height 187
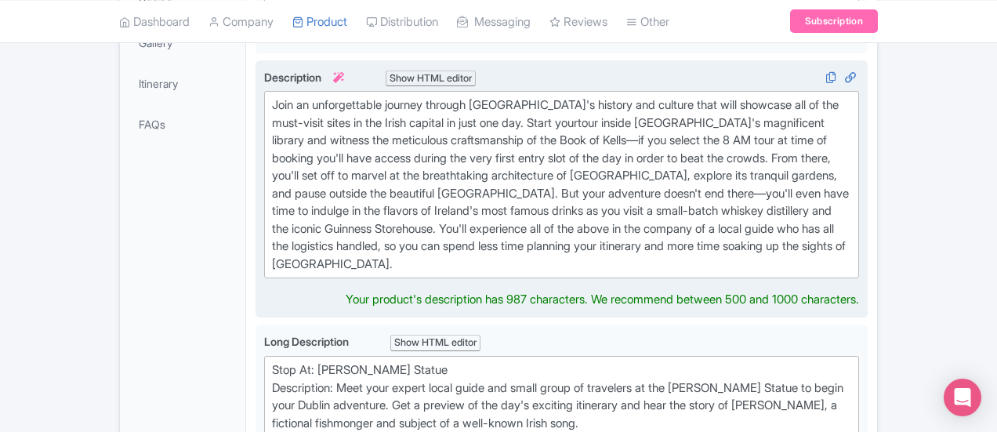
click at [596, 173] on div "Join an unforgettable journey through [GEOGRAPHIC_DATA]'s history and culture t…" at bounding box center [561, 184] width 579 height 176
type trix-editor "<div>Join an unforgettable journey through [GEOGRAPHIC_DATA]'s history and cult…"
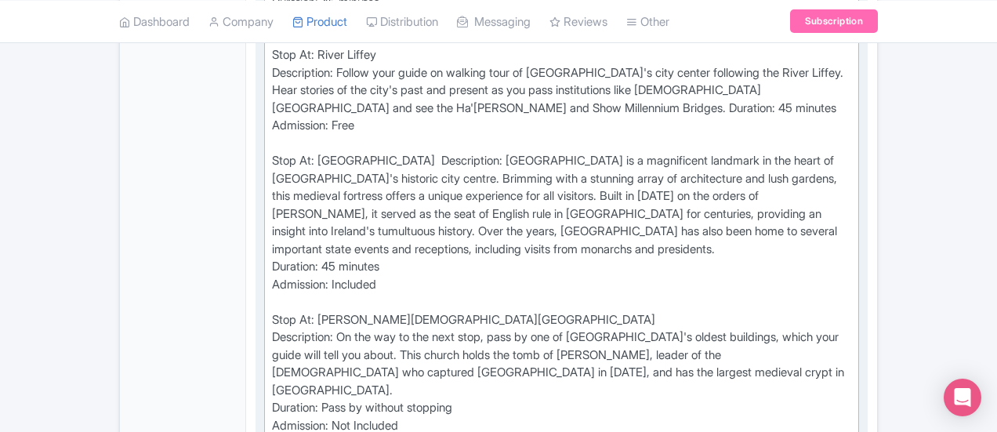
scroll to position [1278, 0]
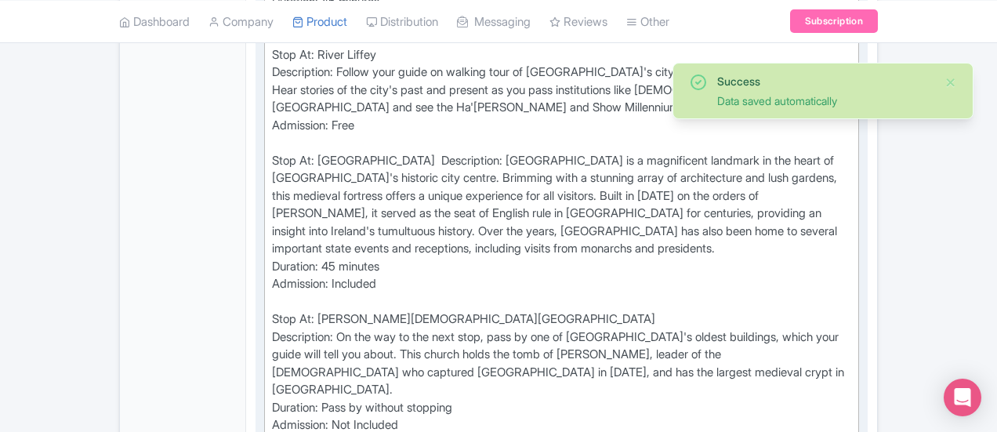
drag, startPoint x: 353, startPoint y: 229, endPoint x: 191, endPoint y: 148, distance: 180.5
click at [264, 148] on trix-editor "Stop At: [PERSON_NAME] Statue Description: Meet your expert local guide and sma…" at bounding box center [561, 293] width 595 height 1493
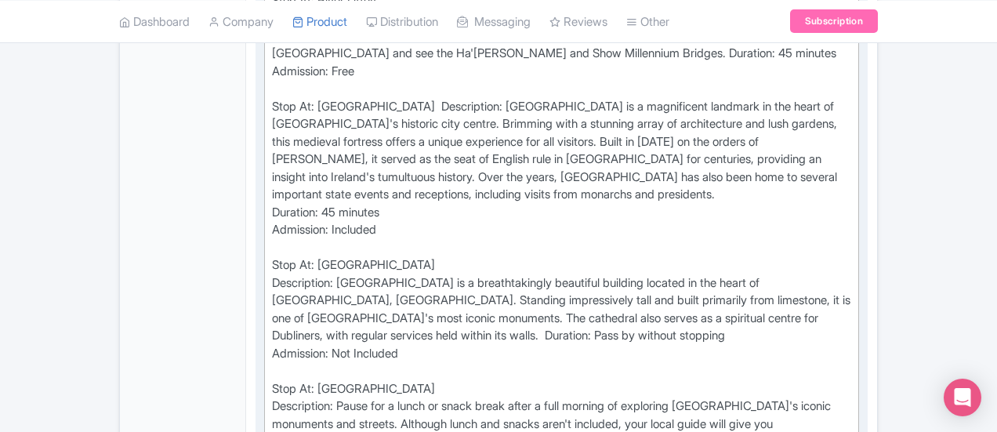
scroll to position [1330, 0]
click at [497, 159] on div "Stop At: Molly Malone Statue Description: Meet your expert local guide and smal…" at bounding box center [561, 170] width 579 height 1341
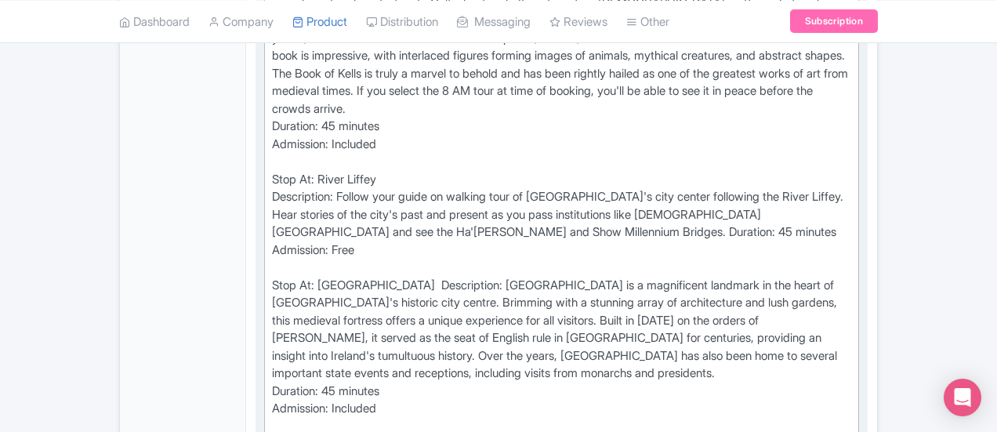
scroll to position [1101, 0]
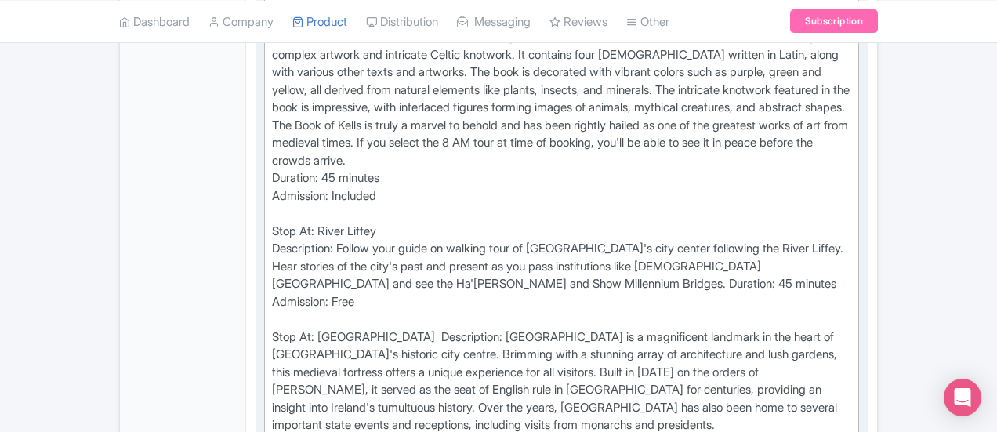
click at [331, 190] on div "Stop At: Molly Malone Statue Description: Meet your expert local guide and smal…" at bounding box center [561, 408] width 579 height 1359
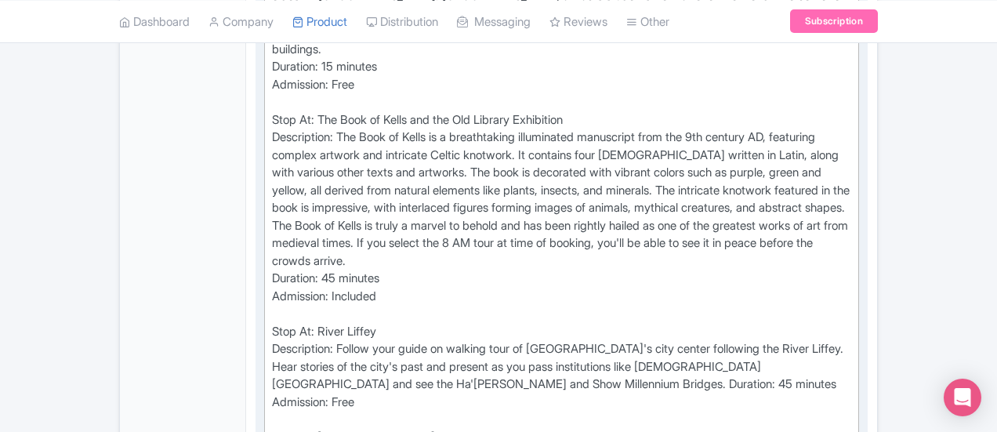
scroll to position [992, 0]
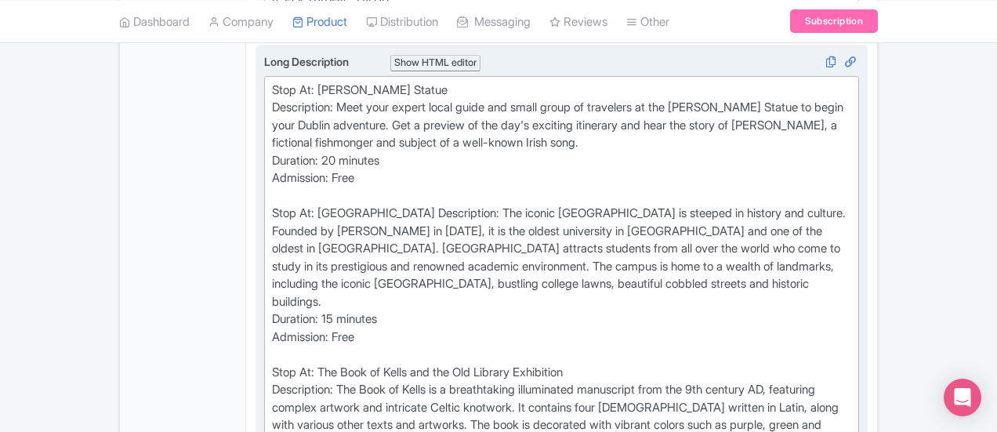
scroll to position [748, 0]
type trix-editor "<div>Stop At: Molly Malone Statue<br>Description: Meet your expert local guide …"
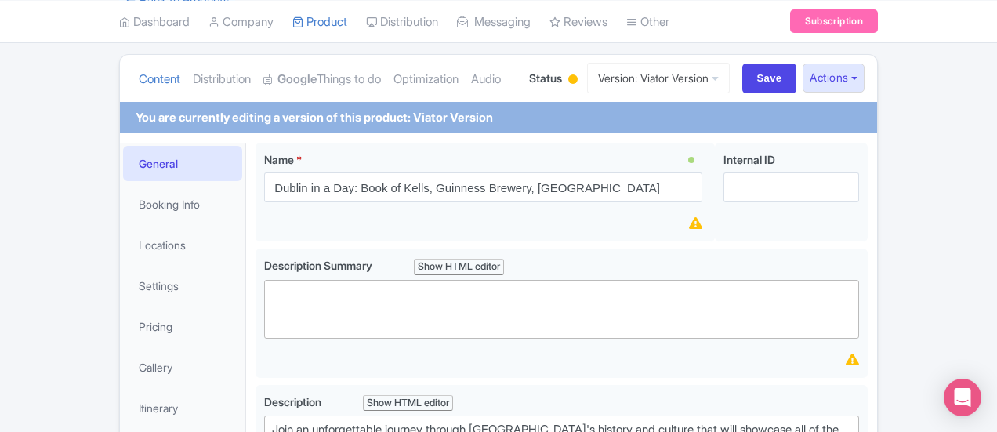
scroll to position [161, 0]
click at [797, 82] on input "Save" at bounding box center [769, 79] width 55 height 30
type input "Saving..."
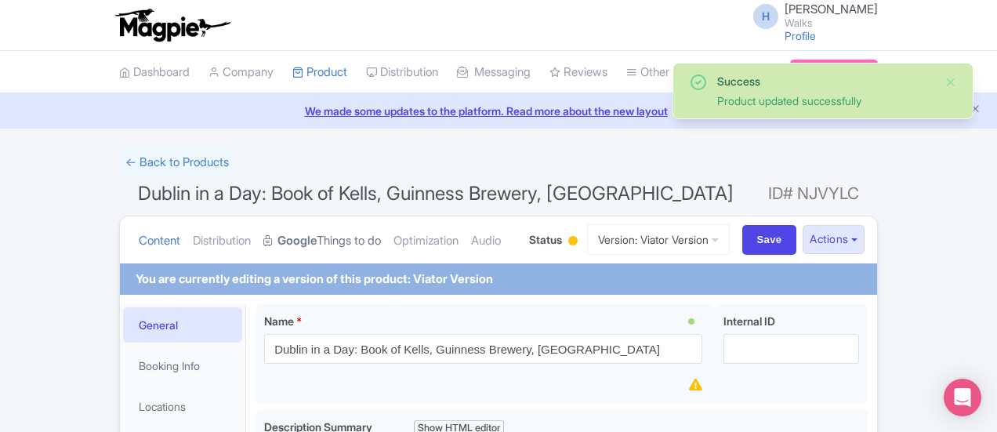
click at [278, 245] on strong "Google" at bounding box center [297, 241] width 39 height 18
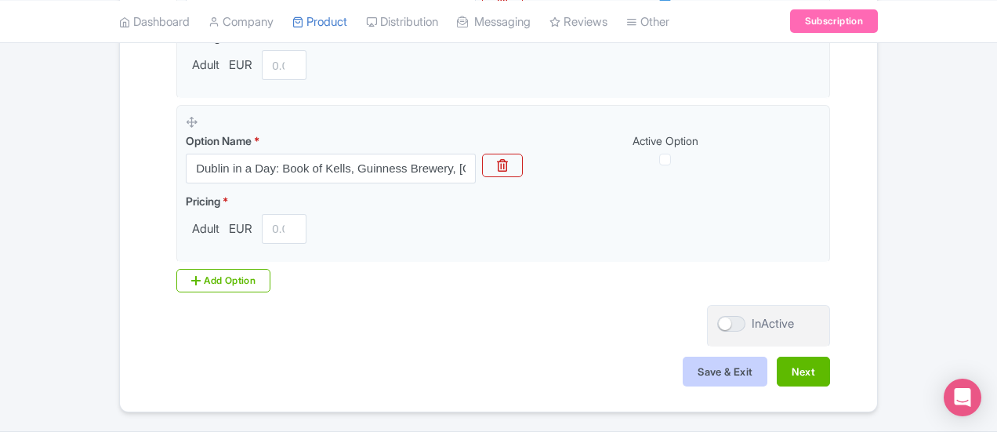
scroll to position [783, 0]
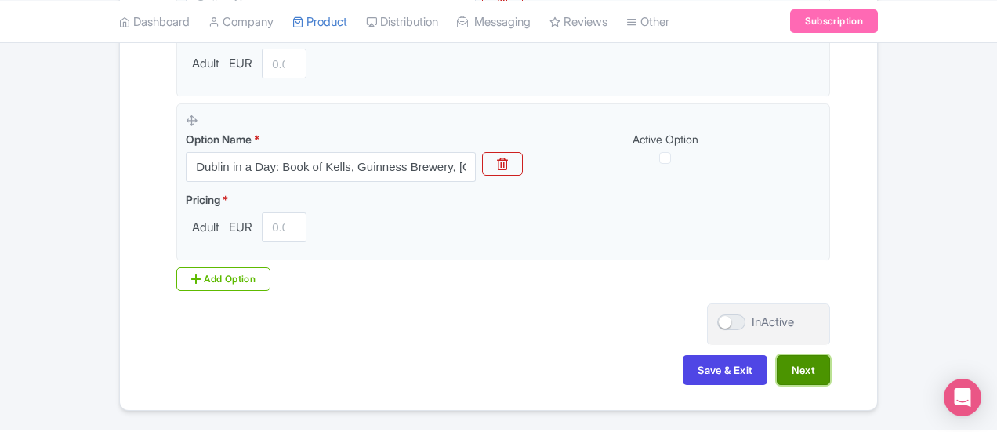
click at [830, 372] on button "Next" at bounding box center [803, 370] width 53 height 30
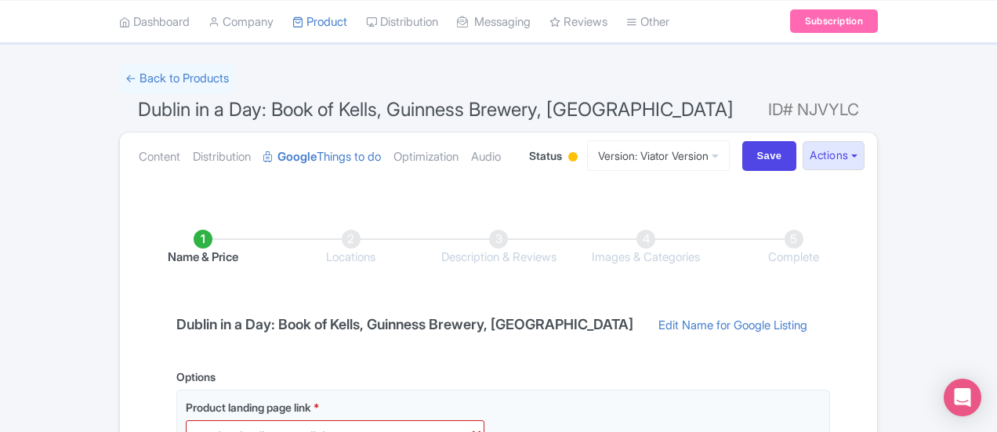
scroll to position [77, 0]
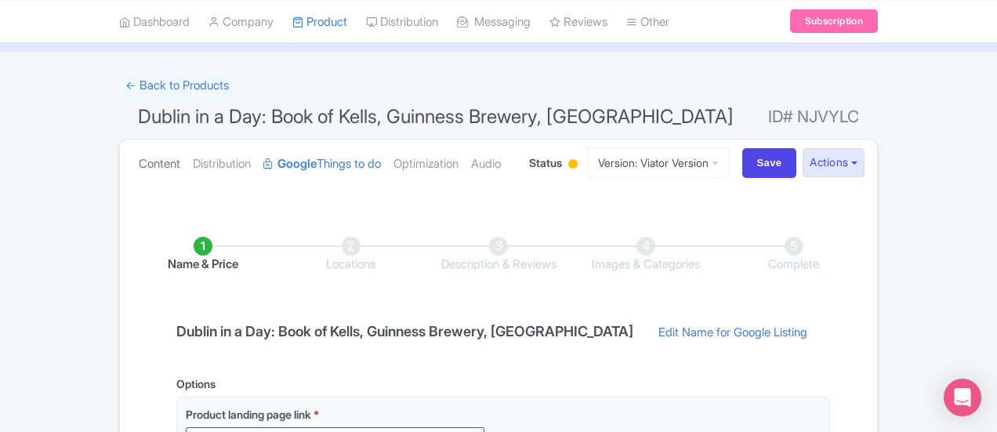
click at [139, 162] on link "Content" at bounding box center [160, 164] width 42 height 49
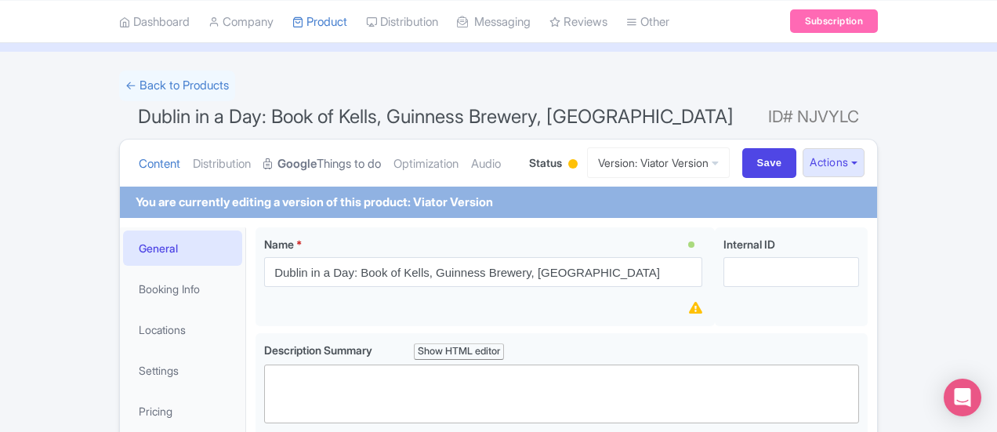
click at [263, 161] on link "Google Things to do" at bounding box center [322, 164] width 118 height 49
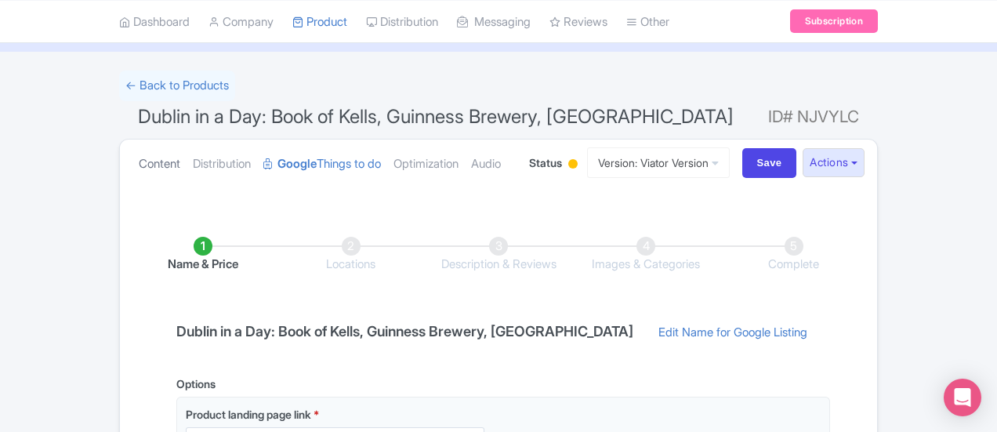
click at [139, 156] on link "Content" at bounding box center [160, 164] width 42 height 49
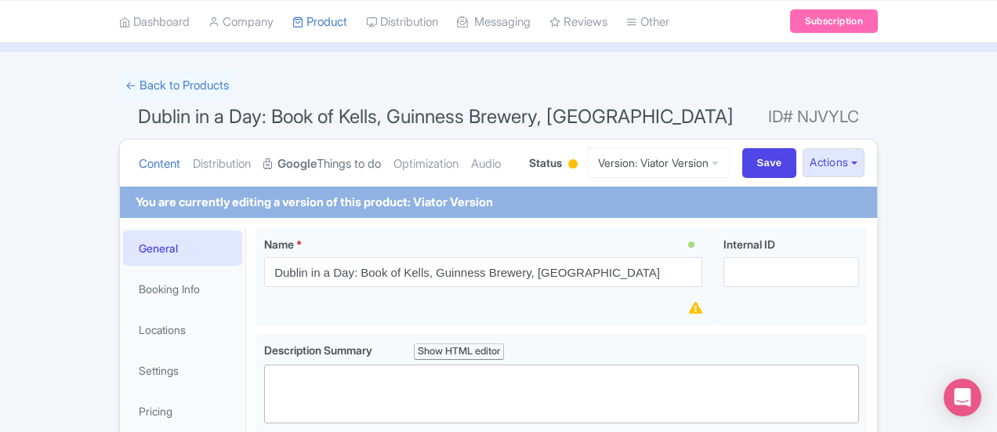
click at [263, 165] on link "Google Things to do" at bounding box center [322, 164] width 118 height 49
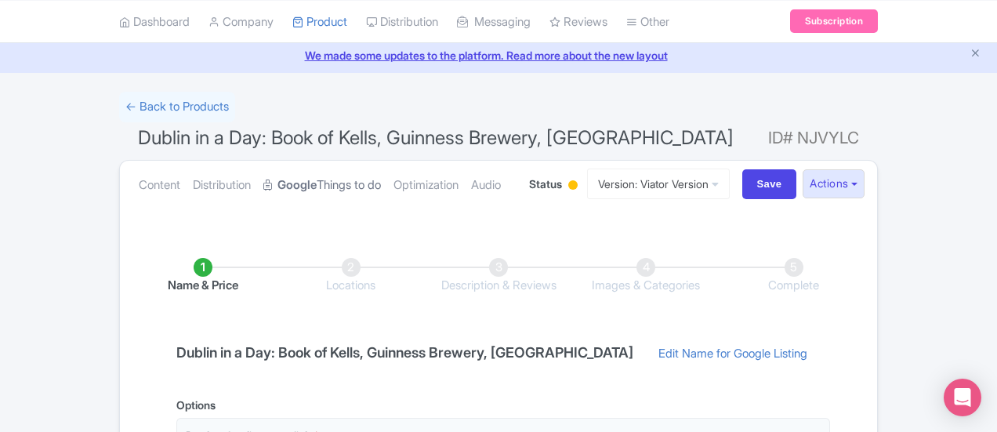
scroll to position [45, 0]
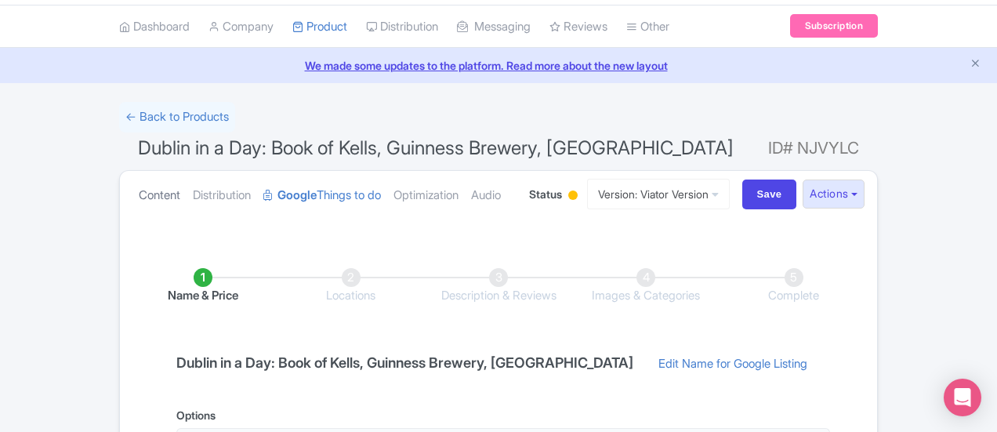
click at [139, 186] on link "Content" at bounding box center [160, 195] width 42 height 49
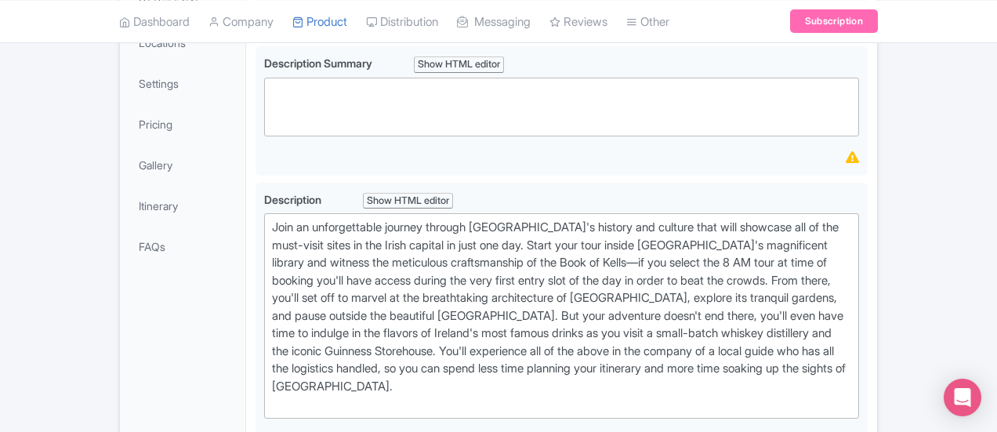
scroll to position [0, 0]
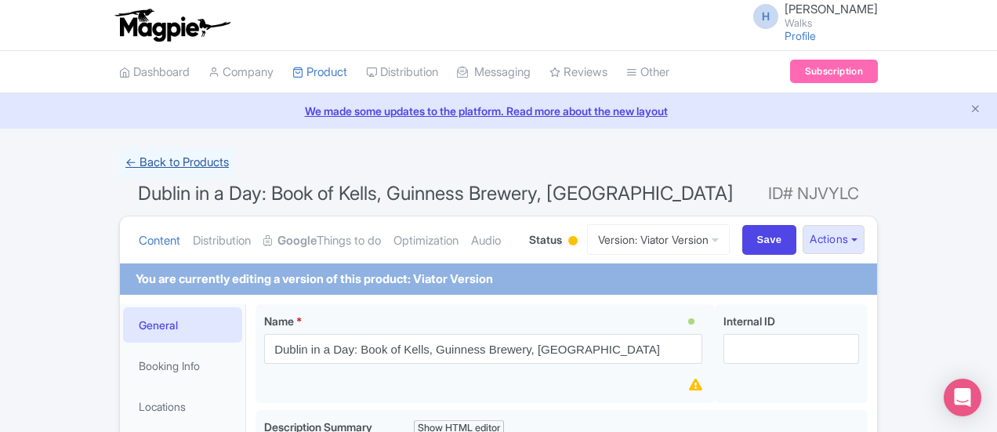
click at [119, 158] on link "← Back to Products" at bounding box center [177, 162] width 116 height 31
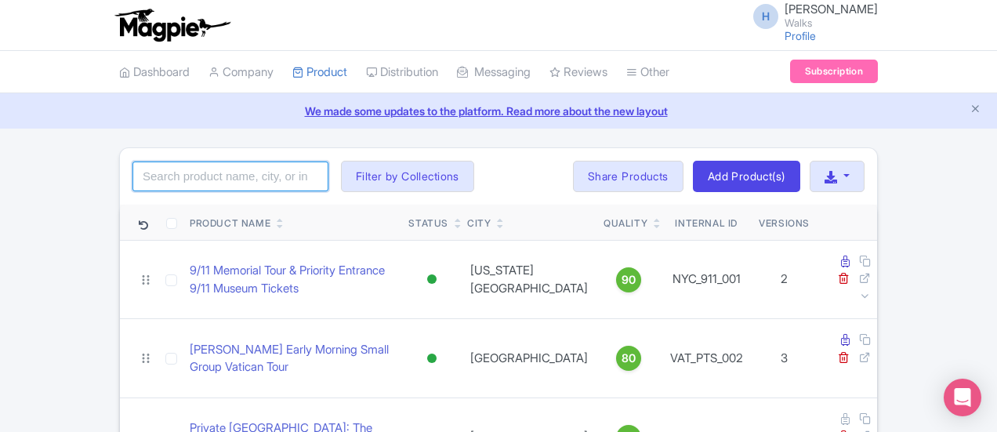
click at [132, 169] on input "search" at bounding box center [230, 176] width 196 height 30
type input "dublin in a day"
click button "Search" at bounding box center [0, 0] width 0 height 0
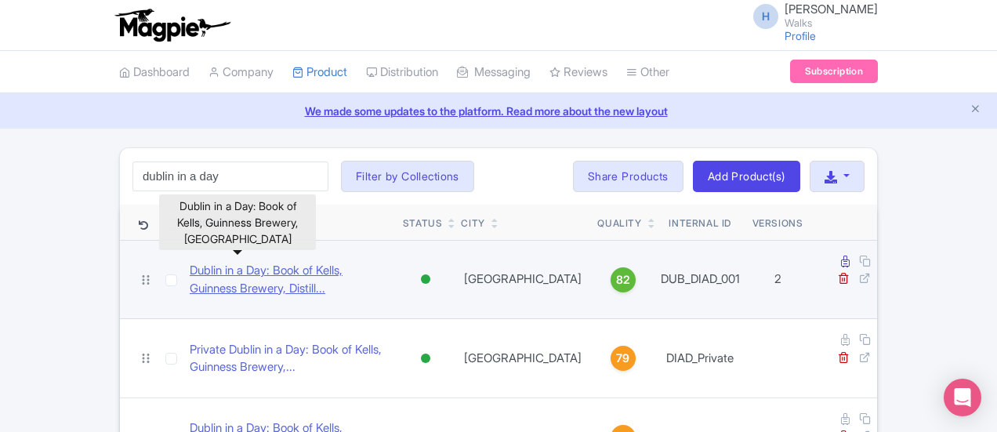
click at [190, 262] on link "Dublin in a Day: Book of Kells, Guinness Brewery, Distill..." at bounding box center [290, 279] width 201 height 35
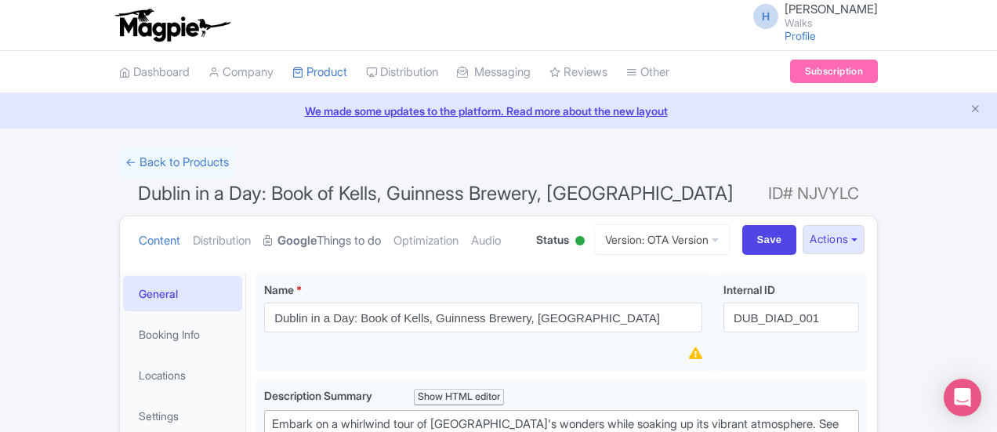
click at [263, 242] on link "Google Things to do" at bounding box center [322, 240] width 118 height 49
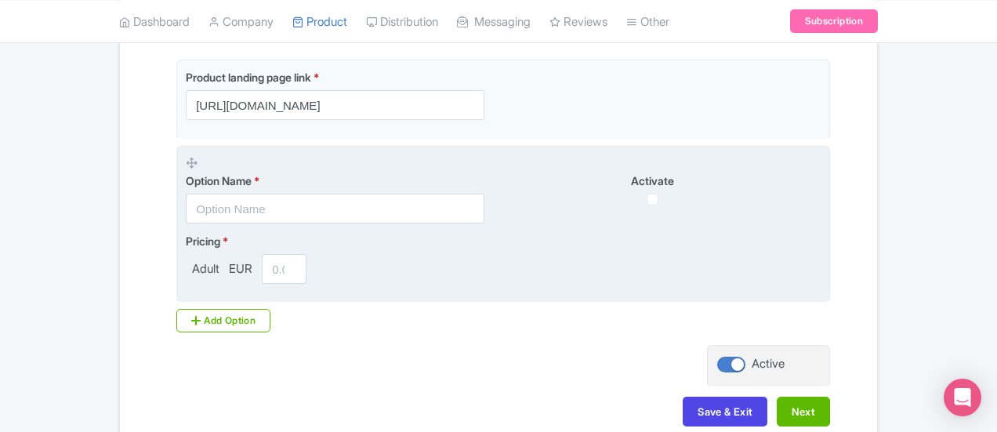
scroll to position [419, 0]
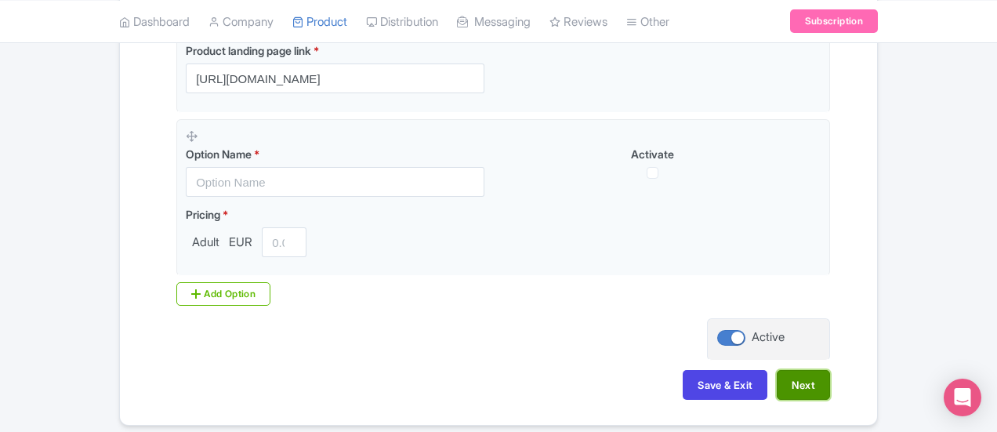
click at [830, 384] on button "Next" at bounding box center [803, 385] width 53 height 30
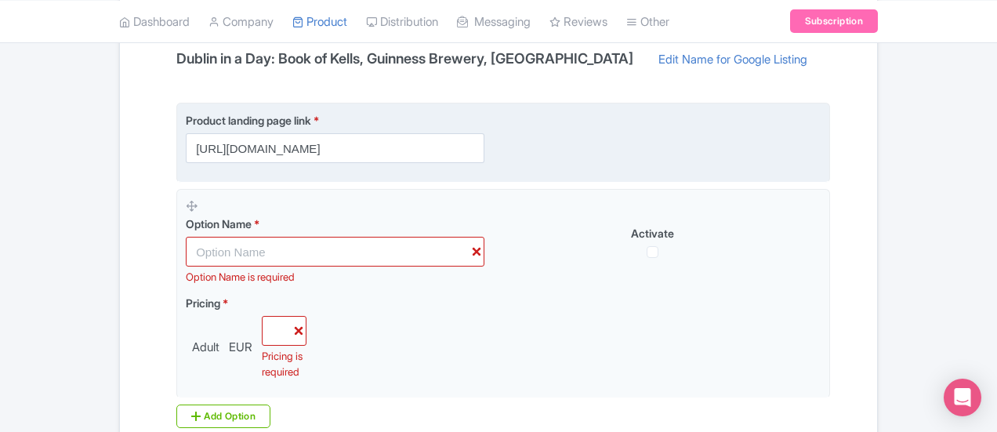
scroll to position [161, 0]
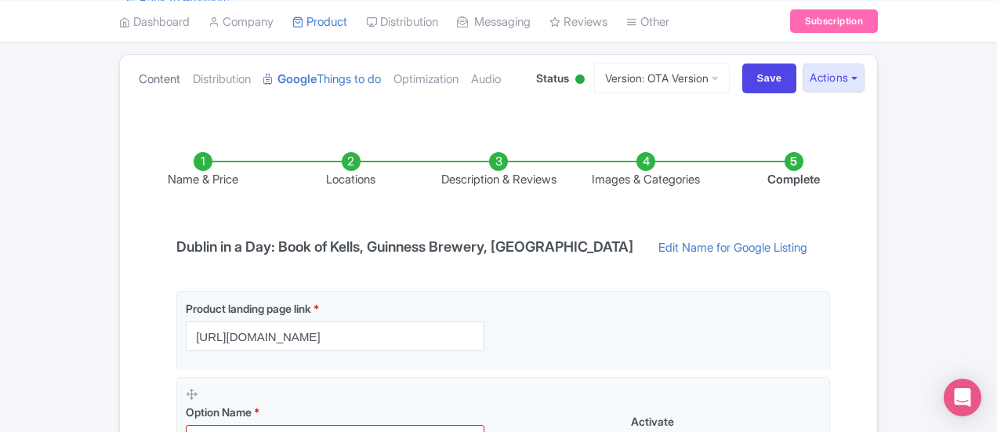
click at [139, 74] on link "Content" at bounding box center [160, 79] width 42 height 49
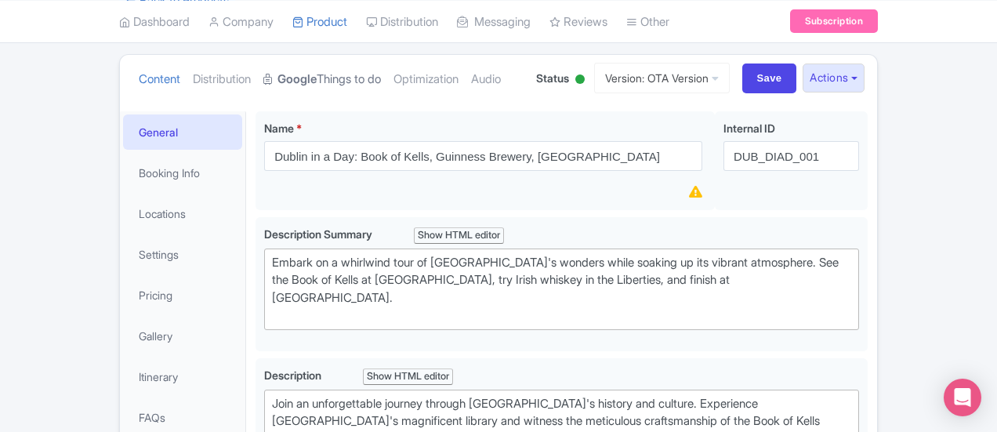
click at [263, 74] on link "Google Things to do" at bounding box center [322, 79] width 118 height 49
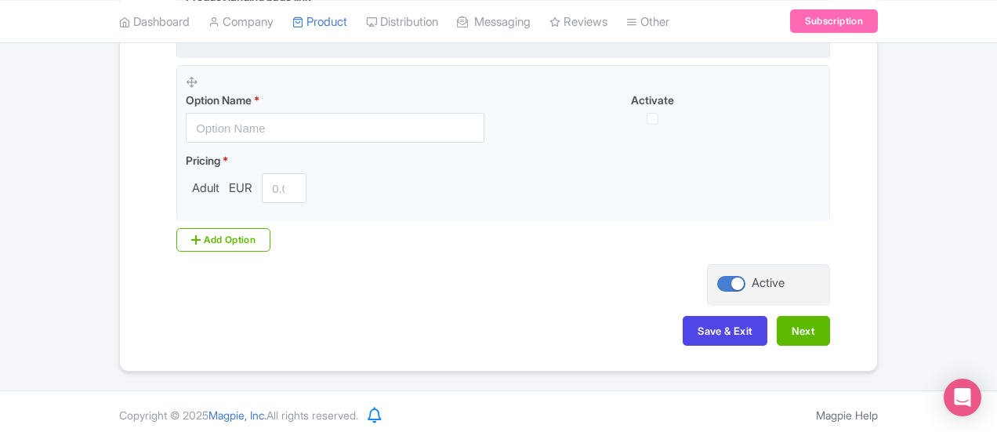
scroll to position [476, 0]
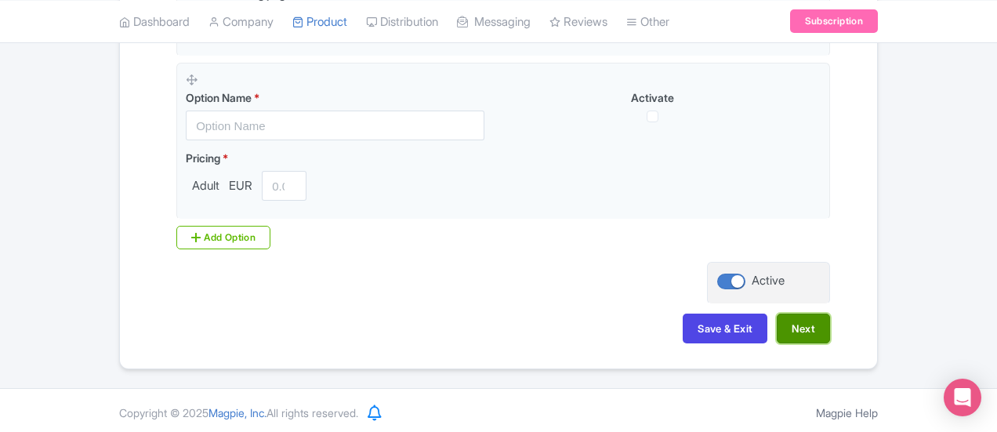
click at [830, 327] on button "Next" at bounding box center [803, 329] width 53 height 30
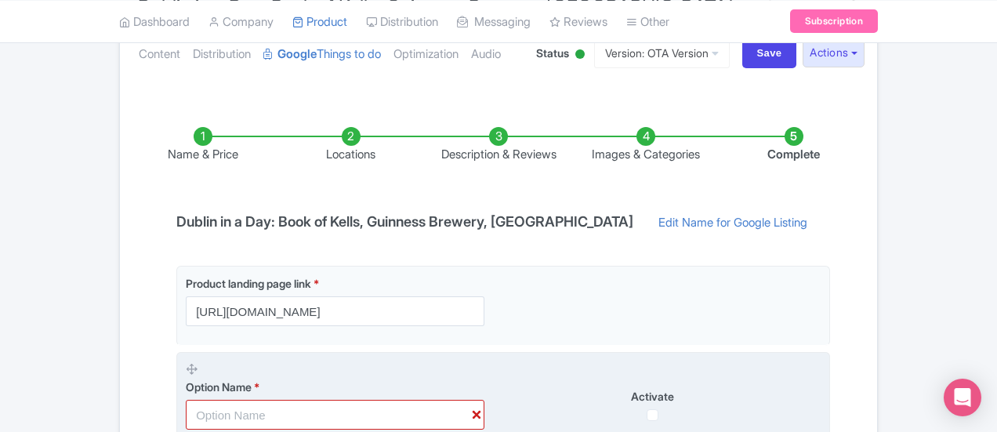
scroll to position [83, 0]
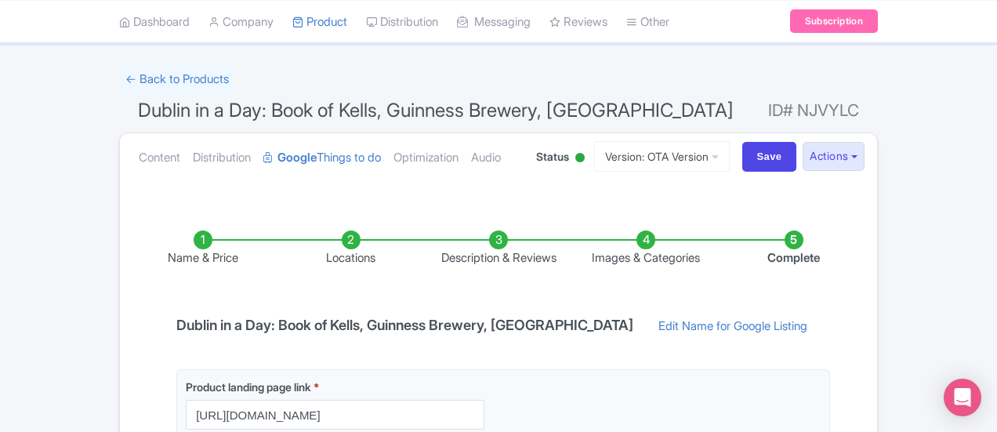
click at [155, 142] on ul "Content Distribution Google Things to do Optimization Audio" at bounding box center [325, 157] width 387 height 48
click at [193, 149] on link "Distribution" at bounding box center [222, 157] width 58 height 49
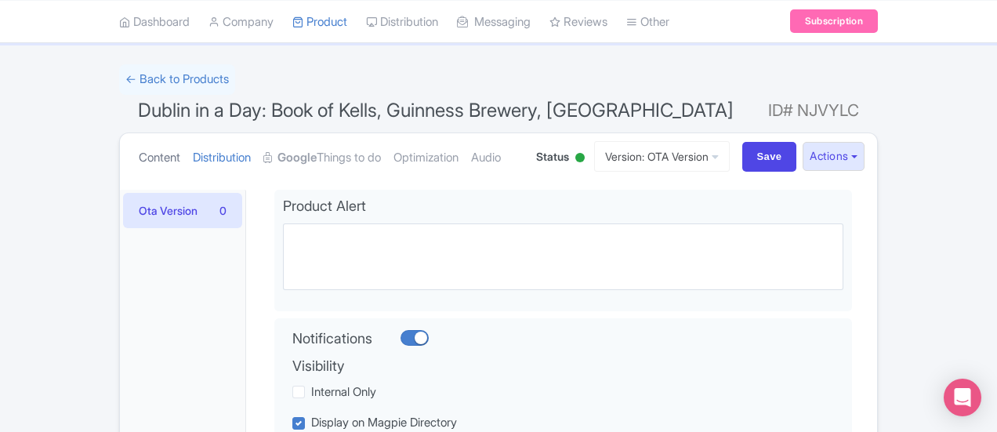
click at [139, 151] on link "Content" at bounding box center [160, 157] width 42 height 49
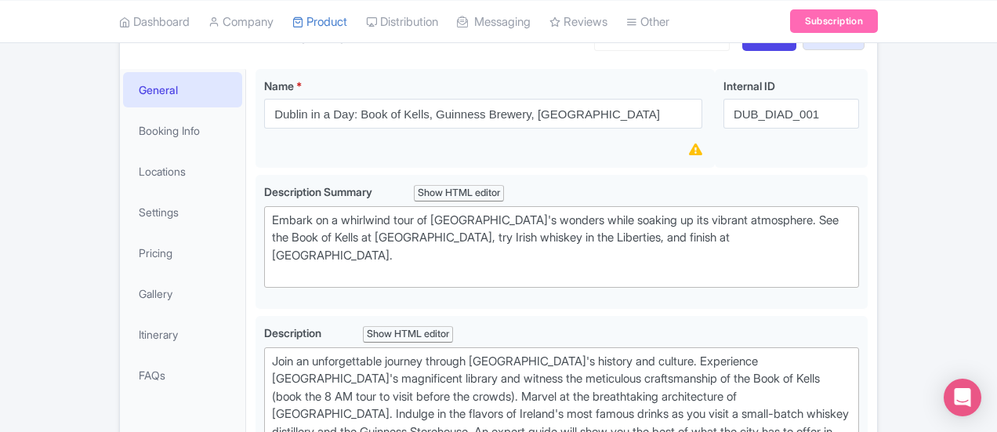
scroll to position [211, 0]
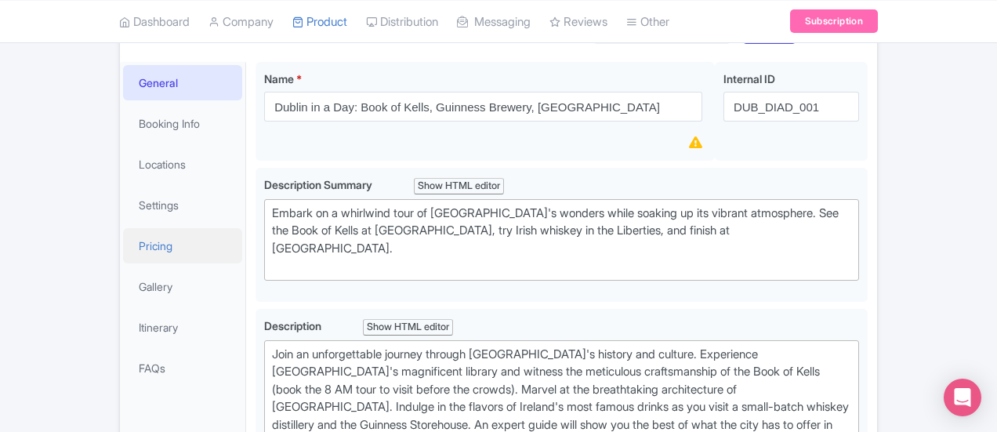
click at [123, 239] on link "Pricing" at bounding box center [182, 245] width 119 height 35
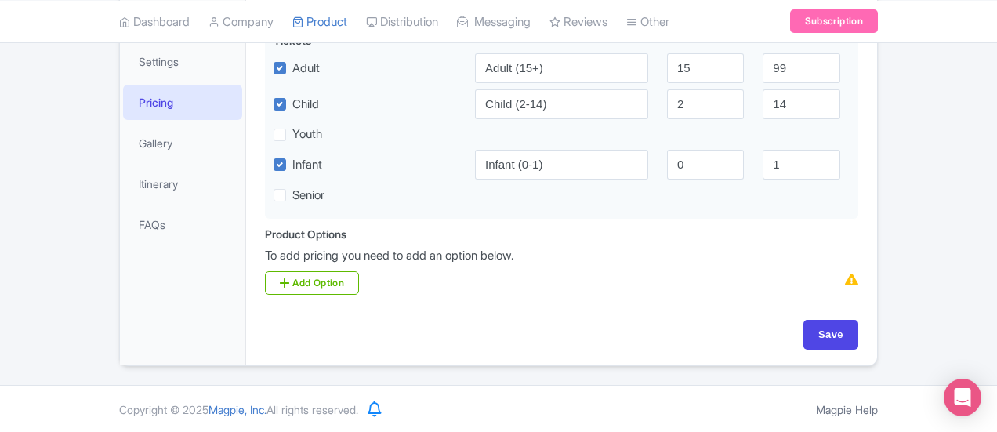
scroll to position [0, 0]
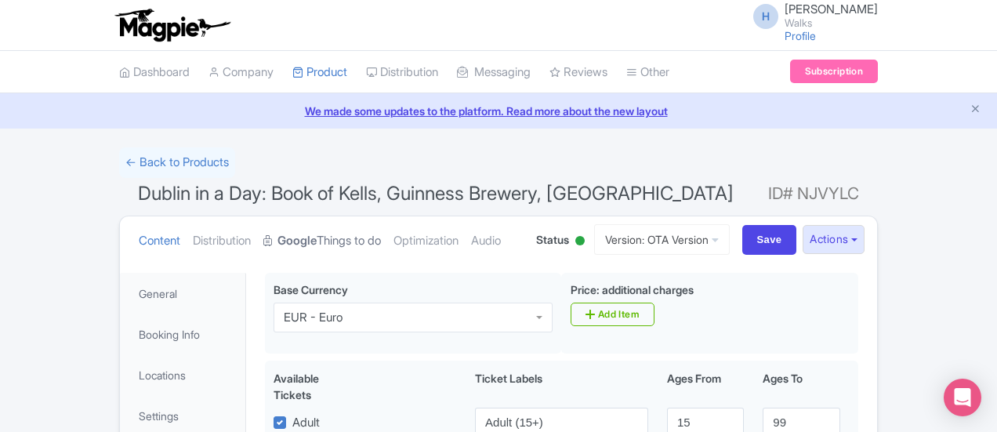
click at [263, 242] on link "Google Things to do" at bounding box center [322, 240] width 118 height 49
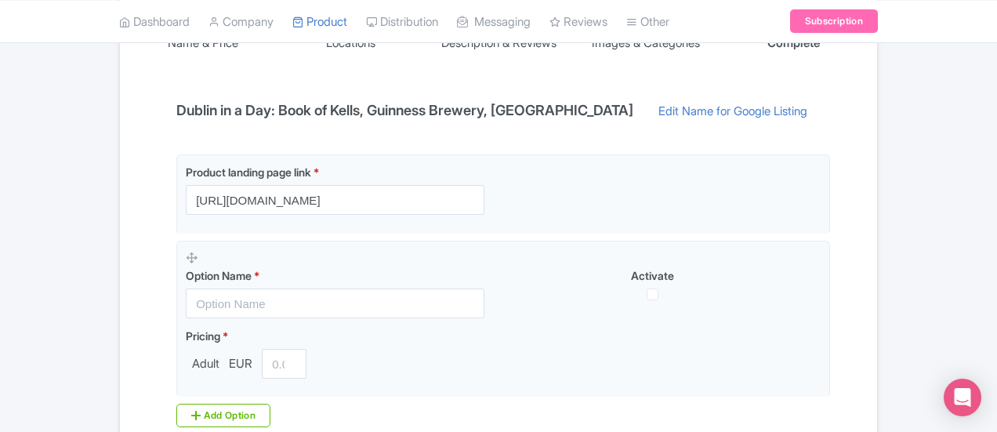
scroll to position [285, 0]
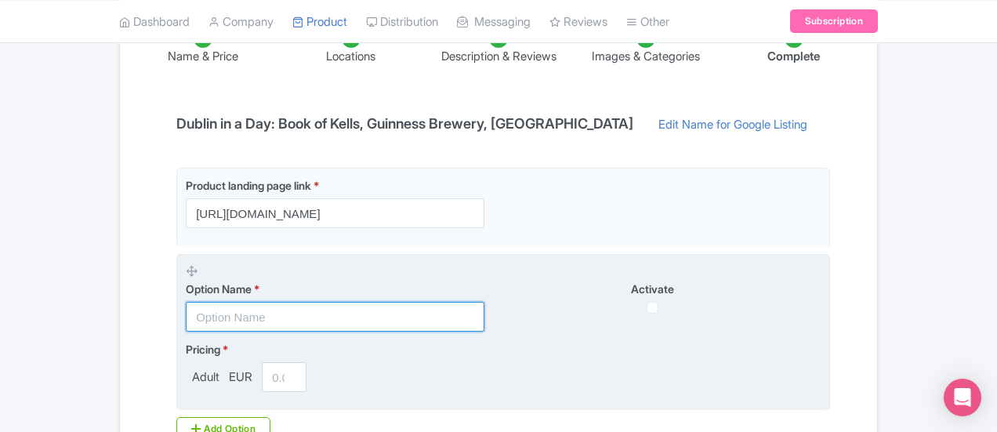
click at [186, 310] on input "text" at bounding box center [335, 317] width 299 height 30
type input "Dublin In A Day"
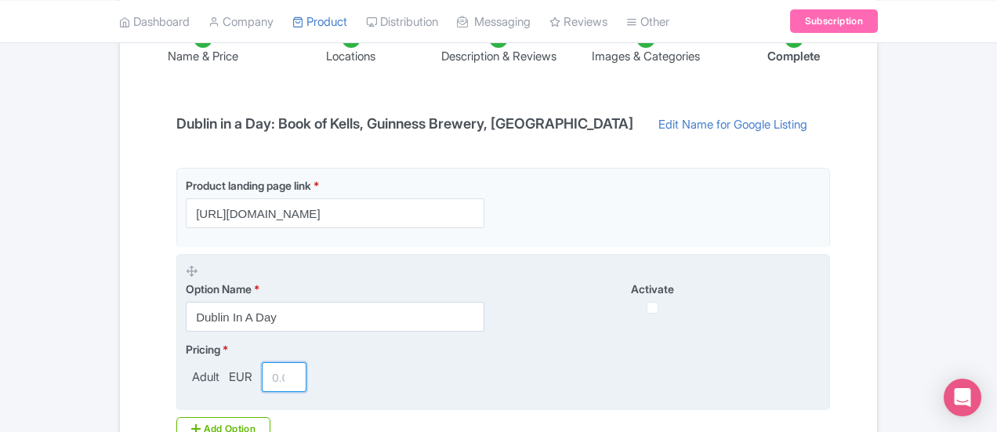
click at [262, 377] on input "number" at bounding box center [284, 377] width 45 height 30
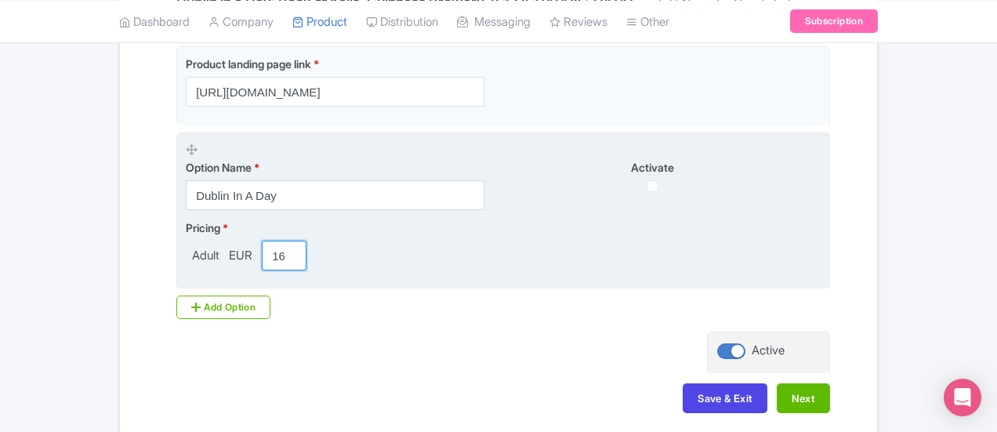
scroll to position [407, 0]
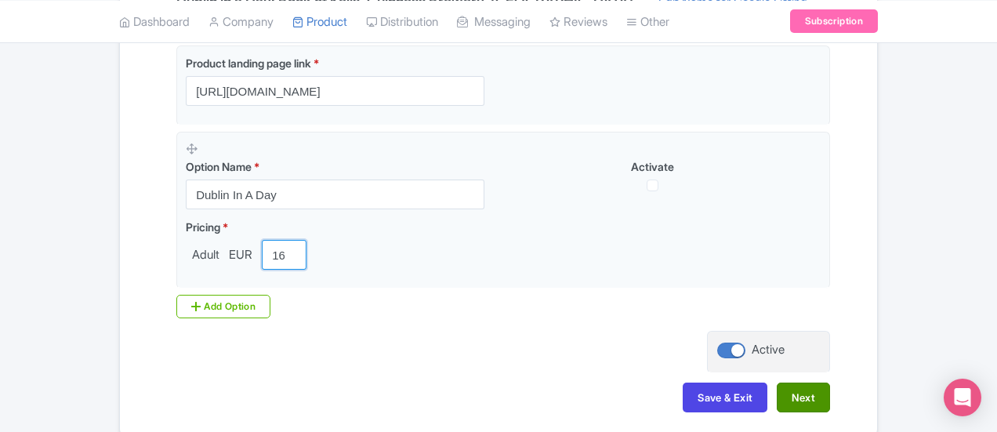
type input "169"
click at [830, 400] on button "Next" at bounding box center [803, 398] width 53 height 30
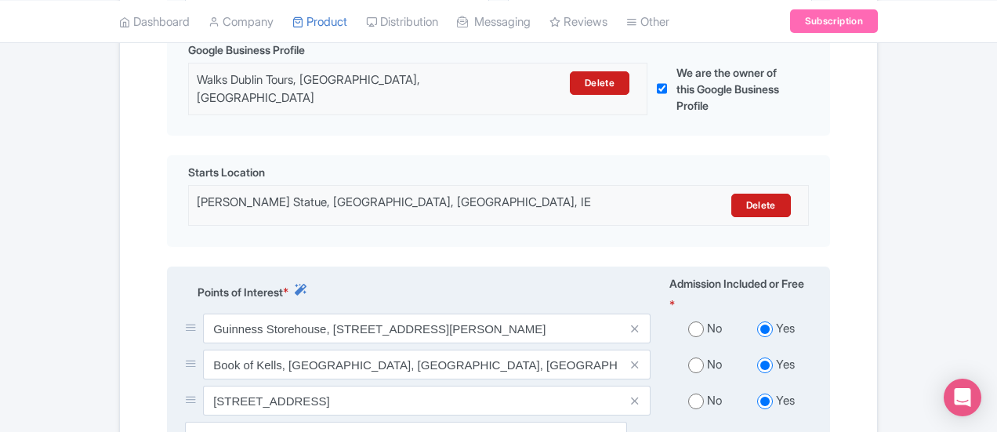
scroll to position [499, 0]
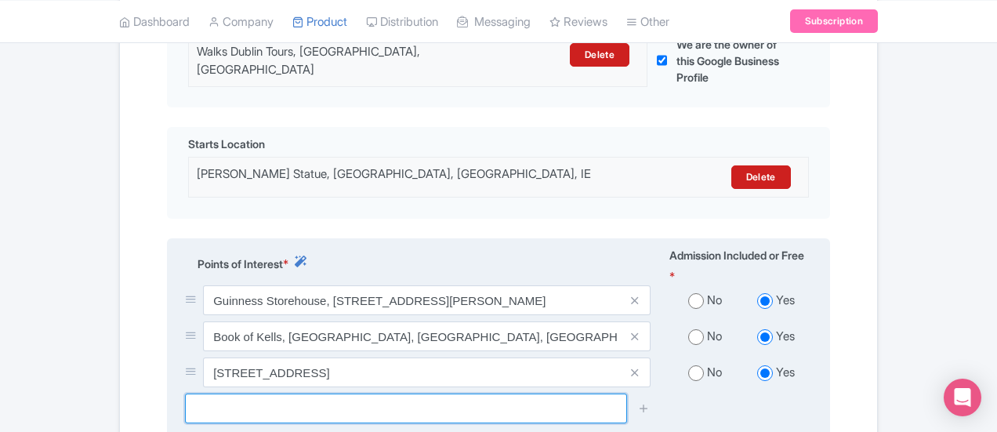
click at [185, 394] on input "text" at bounding box center [406, 409] width 442 height 30
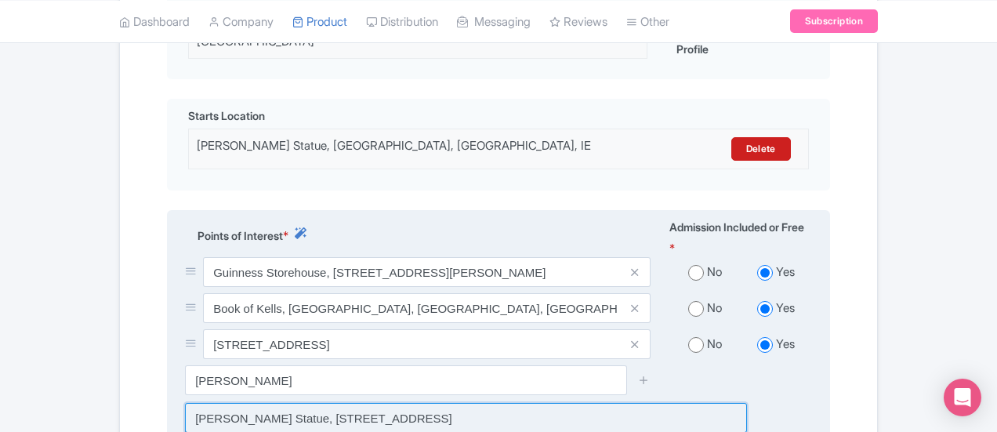
click at [200, 403] on input at bounding box center [466, 418] width 562 height 30
type input "Molly Malone Statue, Suffolk Street, Dublin 2, Ireland"
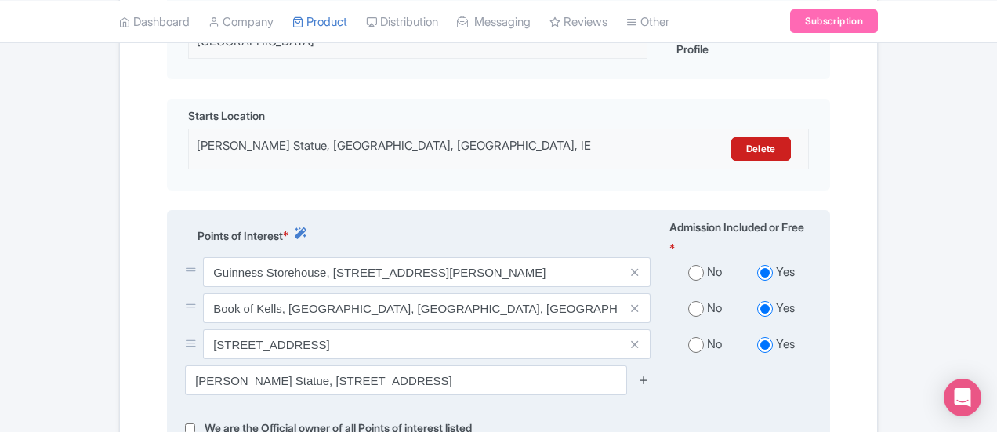
click at [650, 374] on icon at bounding box center [644, 380] width 12 height 12
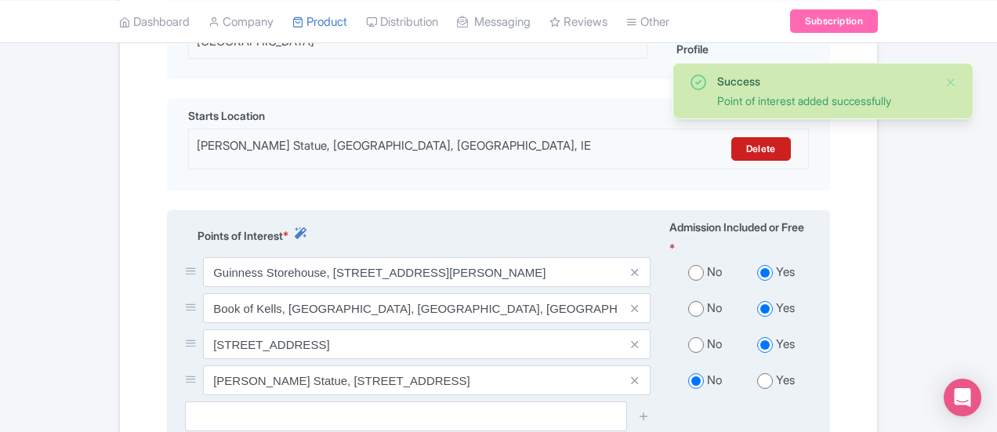
click at [773, 373] on input "radio" at bounding box center [765, 381] width 16 height 16
radio input "true"
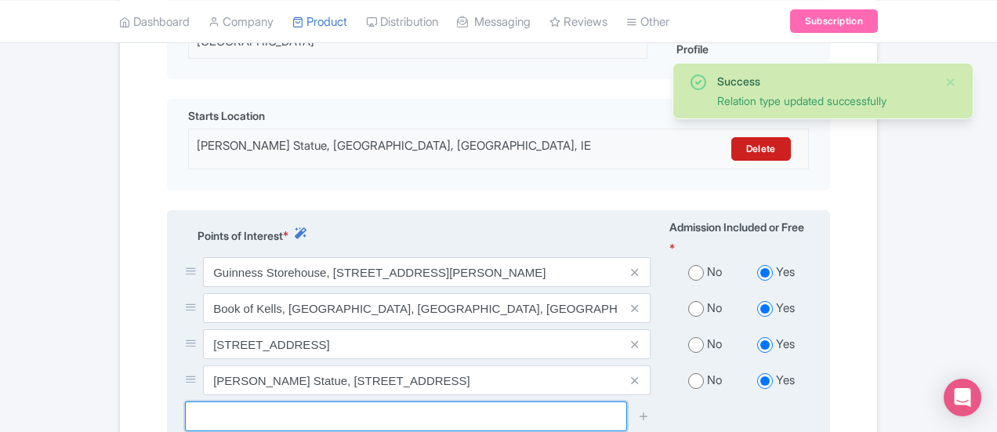
click at [298, 401] on input "text" at bounding box center [406, 416] width 442 height 30
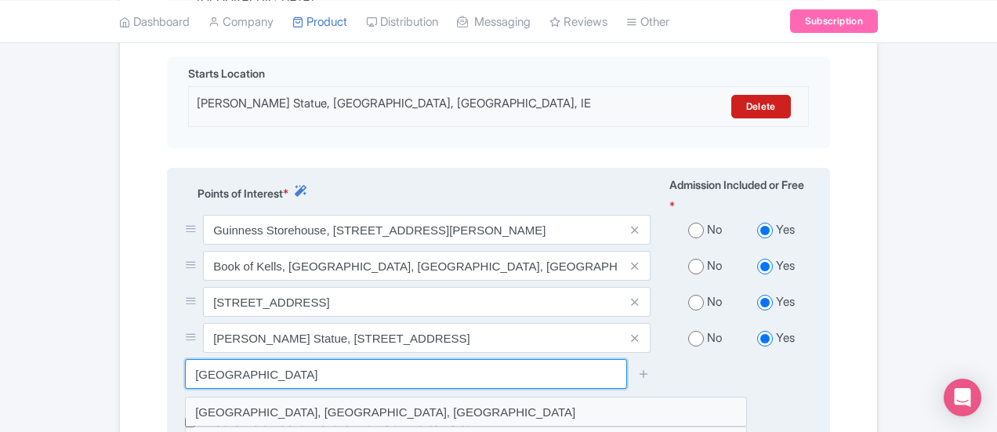
scroll to position [571, 0]
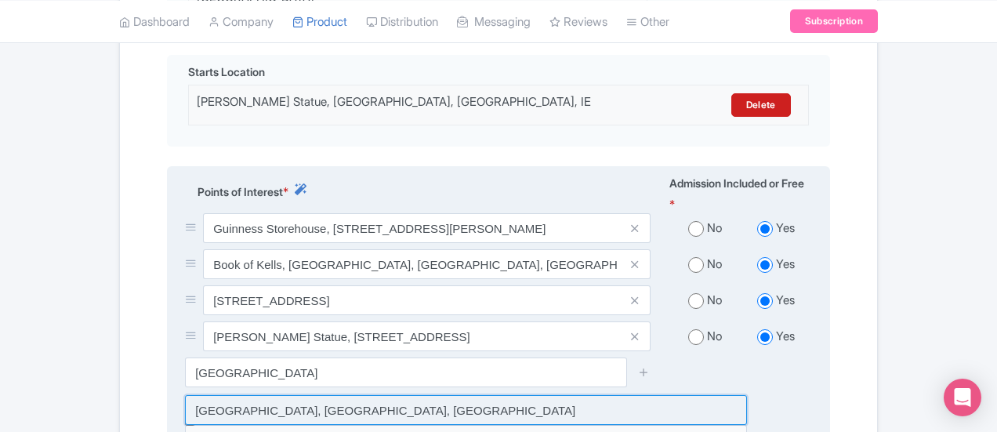
click at [275, 395] on input at bounding box center [466, 410] width 562 height 30
type input "Trinity College, College Green, Dublin 2, Ireland"
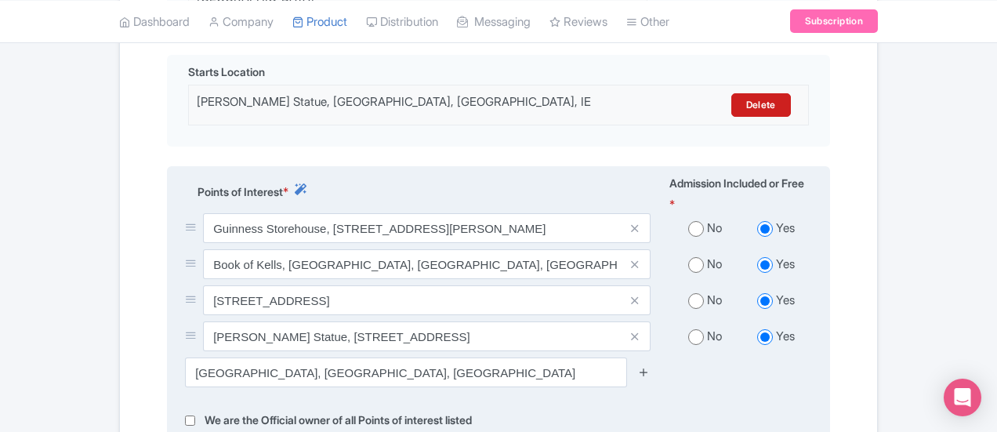
click at [650, 366] on icon at bounding box center [644, 372] width 12 height 12
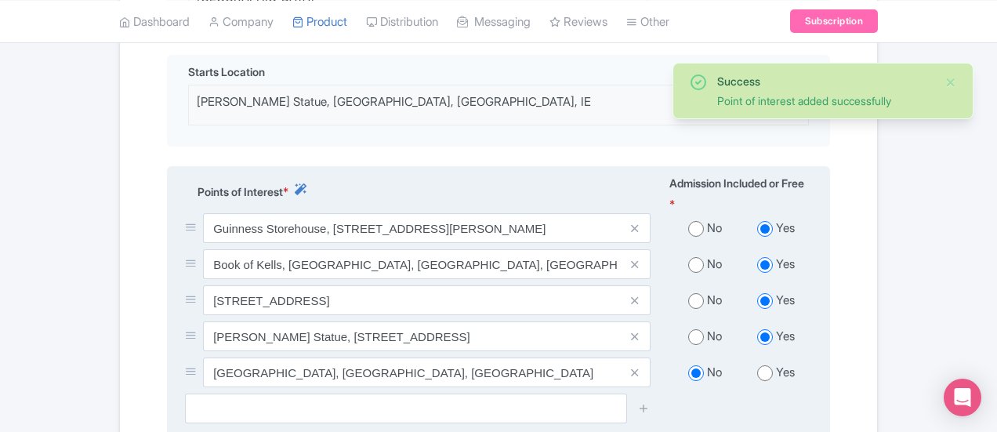
click at [773, 365] on input "radio" at bounding box center [765, 373] width 16 height 16
radio input "true"
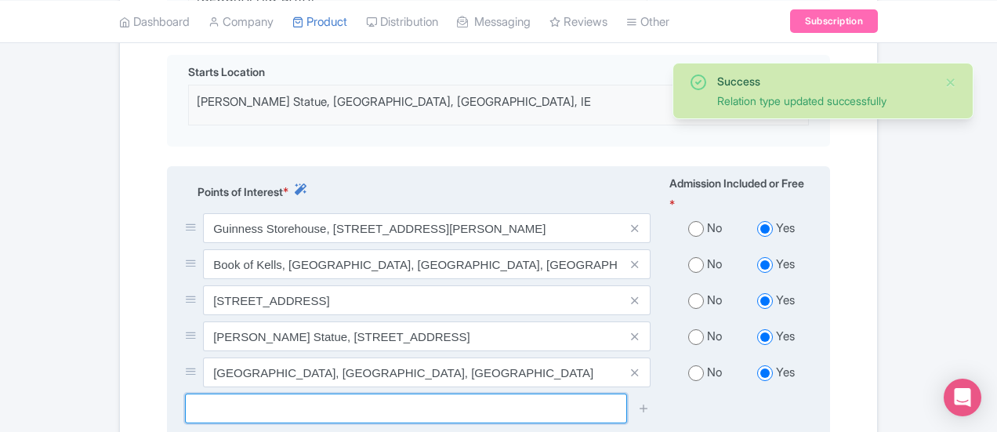
click at [190, 394] on input "text" at bounding box center [406, 409] width 442 height 30
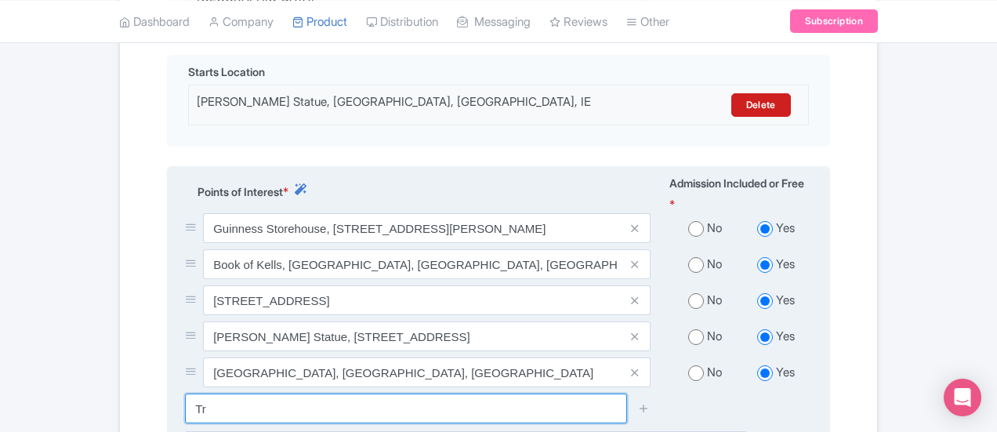
type input "T"
type input "B"
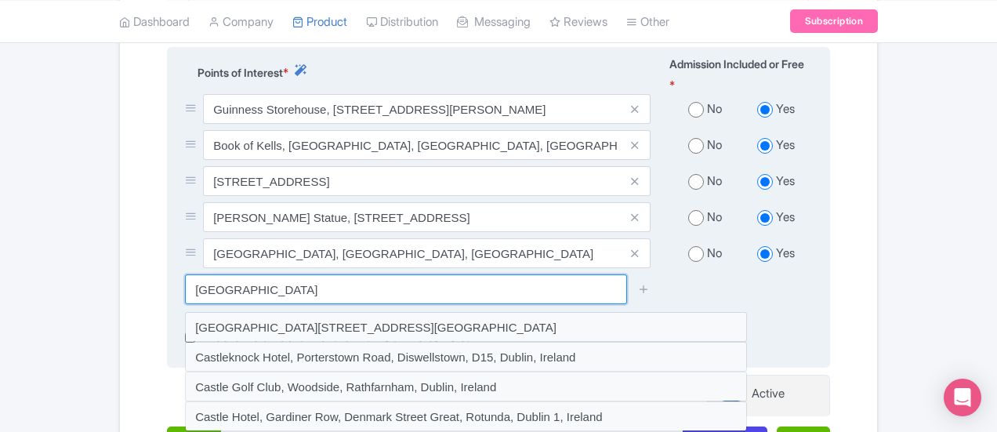
scroll to position [691, 0]
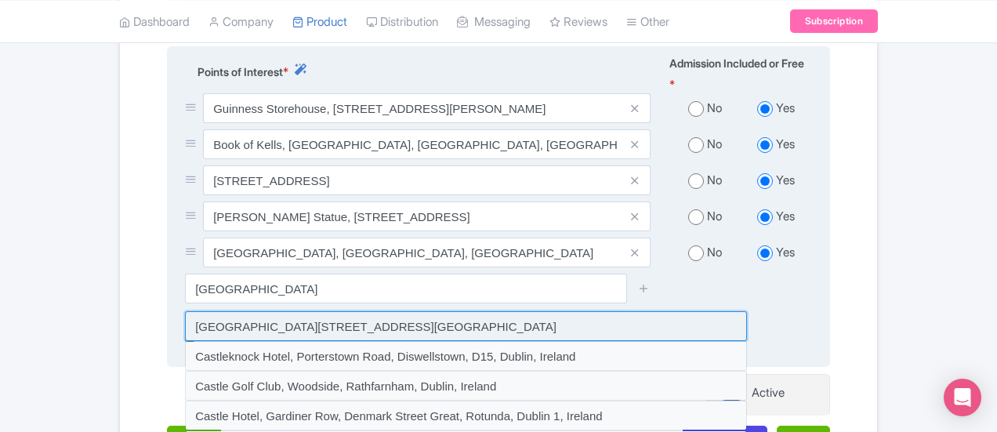
click at [216, 311] on input at bounding box center [466, 326] width 562 height 30
type input "Dublin Castle, Dame Street, Dublin 2, Ireland"
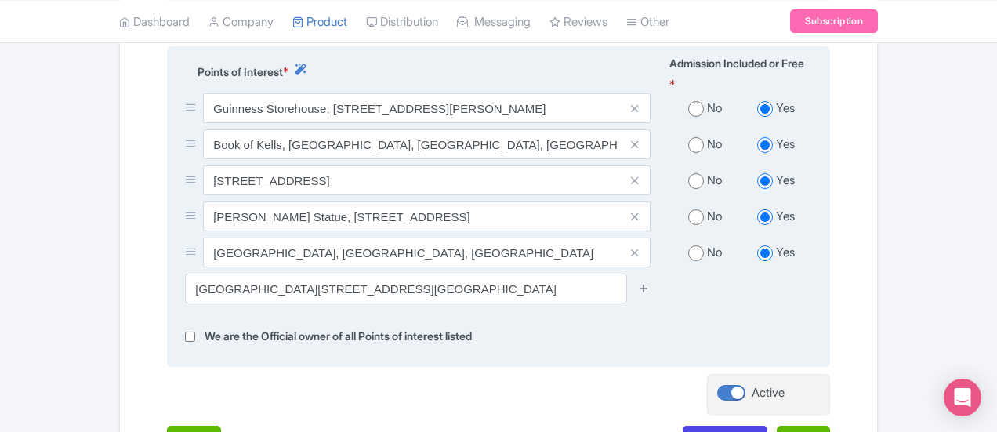
click at [650, 282] on icon at bounding box center [644, 288] width 12 height 12
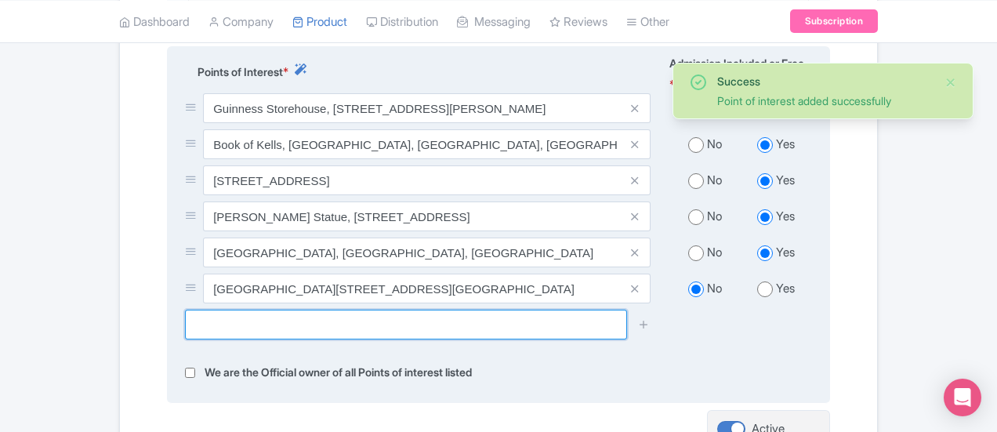
click at [295, 310] on input "text" at bounding box center [406, 325] width 442 height 30
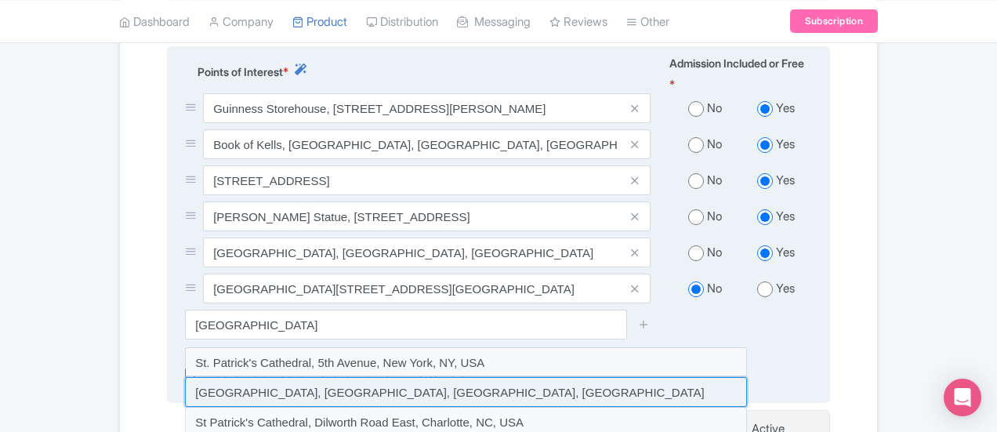
click at [185, 377] on input at bounding box center [466, 392] width 562 height 30
type input "St Patrick's Cathedral, Saint Patrick's Close, Dublin, Ireland"
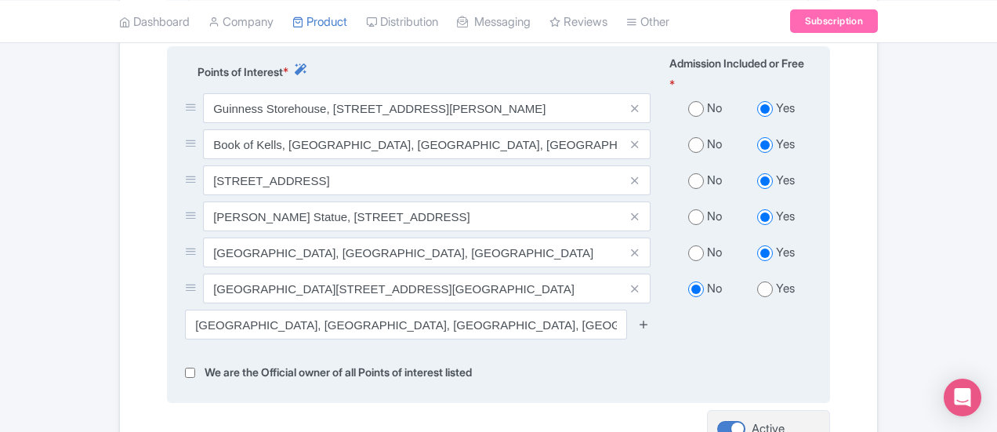
click at [650, 318] on icon at bounding box center [644, 324] width 12 height 12
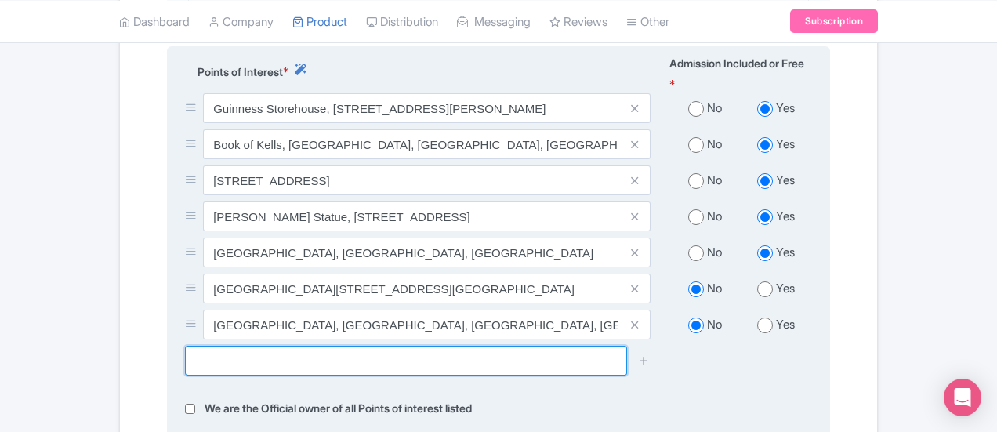
click at [185, 346] on input "text" at bounding box center [406, 361] width 442 height 30
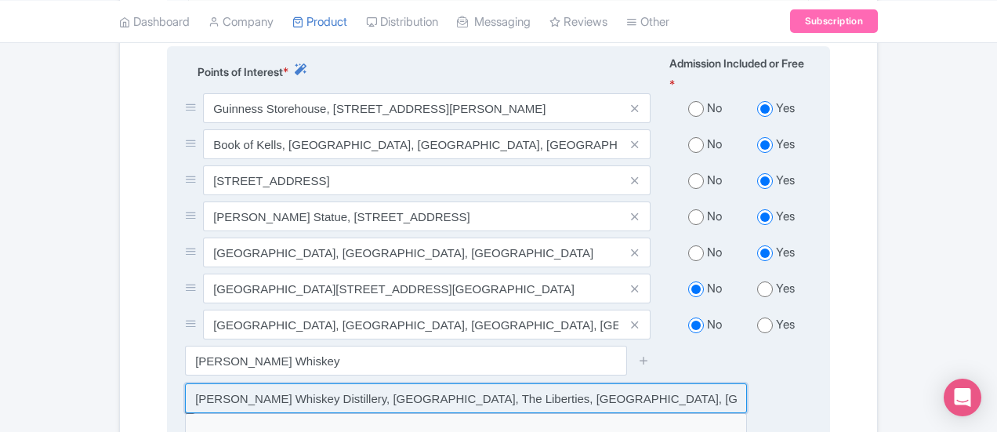
click at [188, 383] on input at bounding box center [466, 398] width 562 height 30
type input "Teeling Whiskey Distillery, Newmarket, The Liberties, Dublin 8, Ireland"
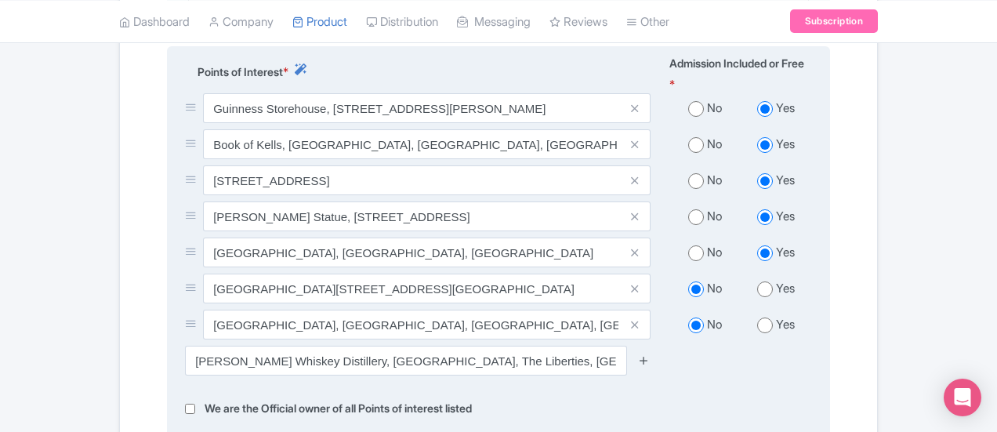
click at [650, 354] on icon at bounding box center [644, 360] width 12 height 12
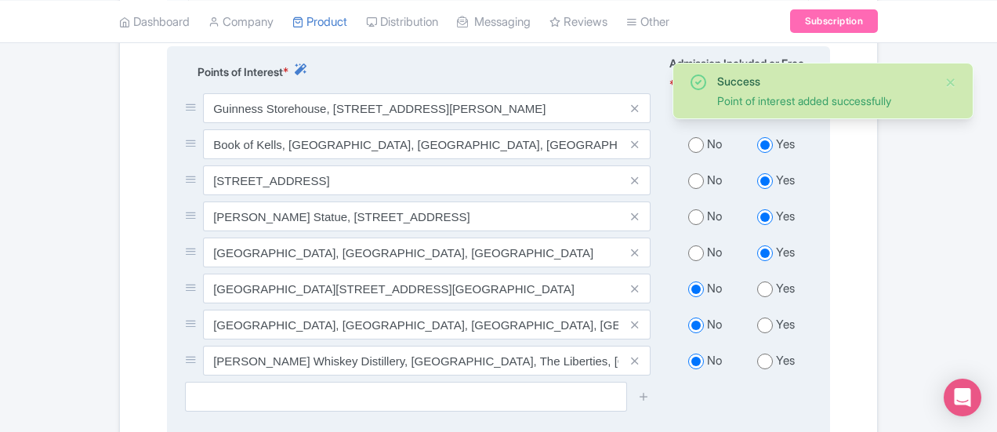
click at [773, 354] on input "radio" at bounding box center [765, 362] width 16 height 16
radio input "true"
click at [638, 175] on icon at bounding box center [634, 181] width 7 height 12
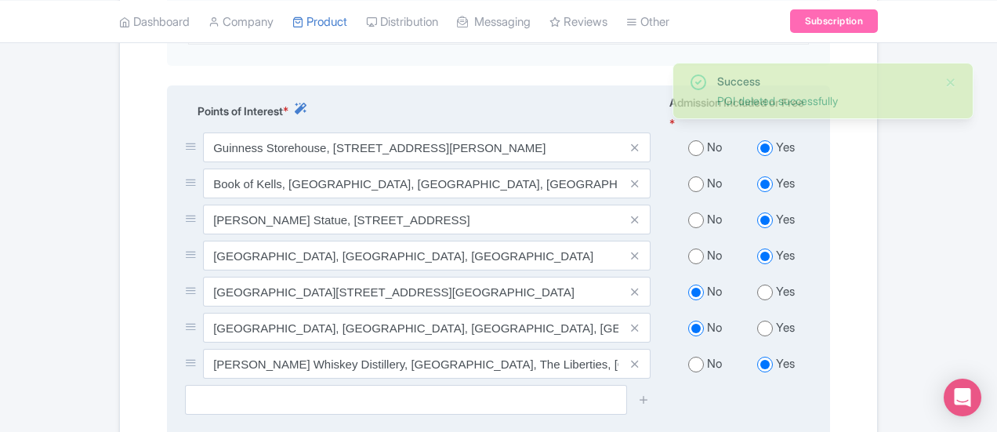
scroll to position [616, 0]
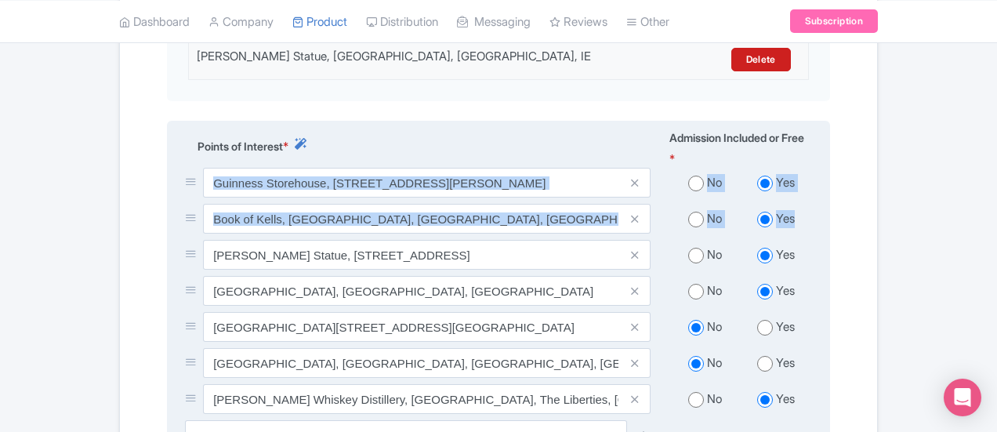
drag, startPoint x: 80, startPoint y: 227, endPoint x: 94, endPoint y: 158, distance: 70.4
click at [176, 168] on div "Guinness Storehouse, St. James's Gate, The Liberties, Dublin 8, D08 VF8H, Irela…" at bounding box center [499, 294] width 646 height 252
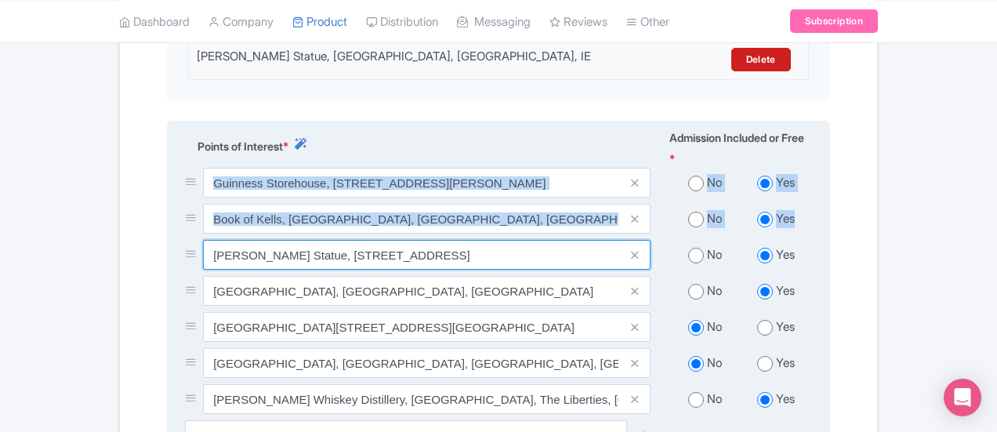
click at [203, 240] on input "Molly Malone Statue, Suffolk Street, Dublin 2, Ireland" at bounding box center [427, 255] width 448 height 30
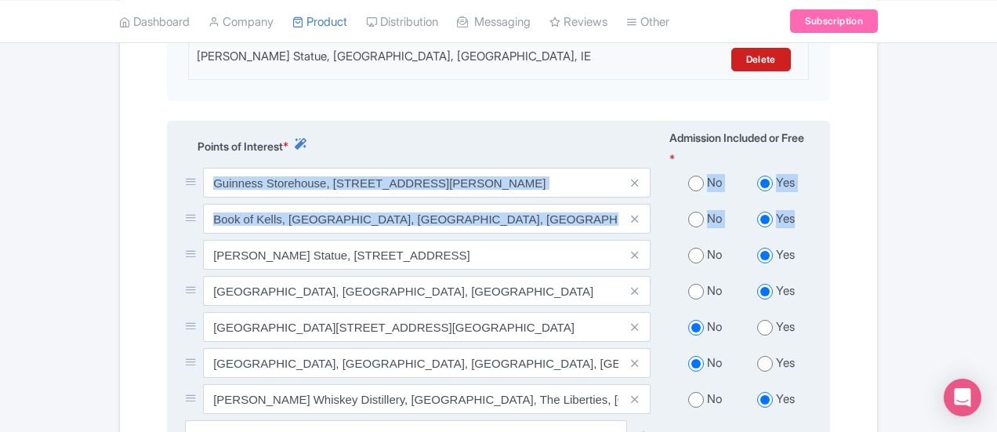
drag, startPoint x: 85, startPoint y: 224, endPoint x: 110, endPoint y: 161, distance: 68.3
click at [176, 168] on div "Guinness Storehouse, St. James's Gate, The Liberties, Dublin 8, D08 VF8H, Irela…" at bounding box center [499, 294] width 646 height 252
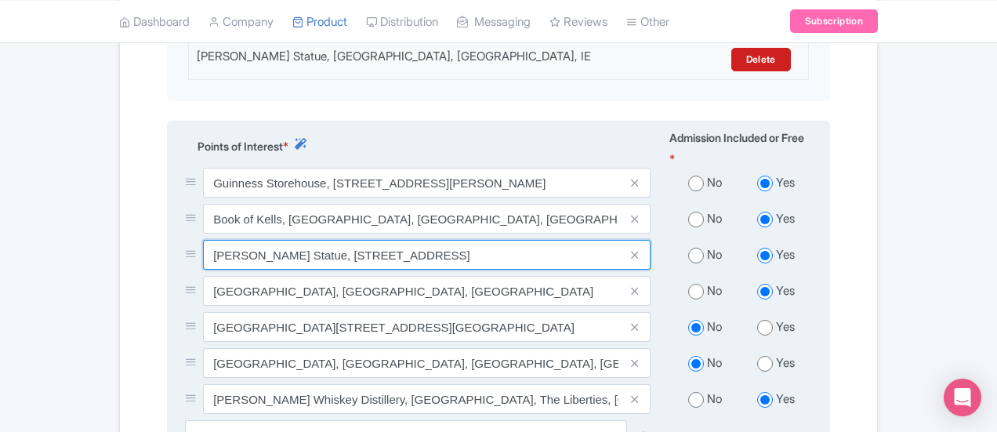
click at [279, 240] on input "Molly Malone Statue, Suffolk Street, Dublin 2, Ireland" at bounding box center [427, 255] width 448 height 30
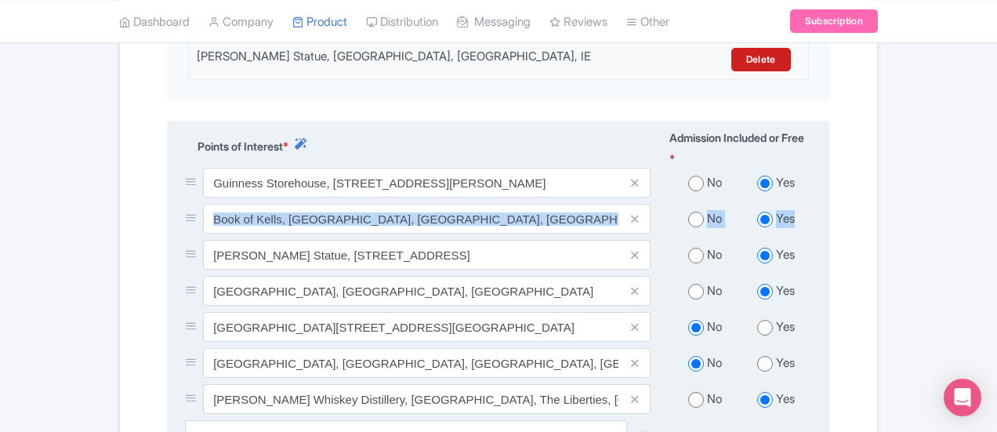
drag, startPoint x: 83, startPoint y: 227, endPoint x: 83, endPoint y: 171, distance: 56.4
click at [176, 171] on div "Guinness Storehouse, St. James's Gate, The Liberties, Dublin 8, D08 VF8H, Irela…" at bounding box center [499, 294] width 646 height 252
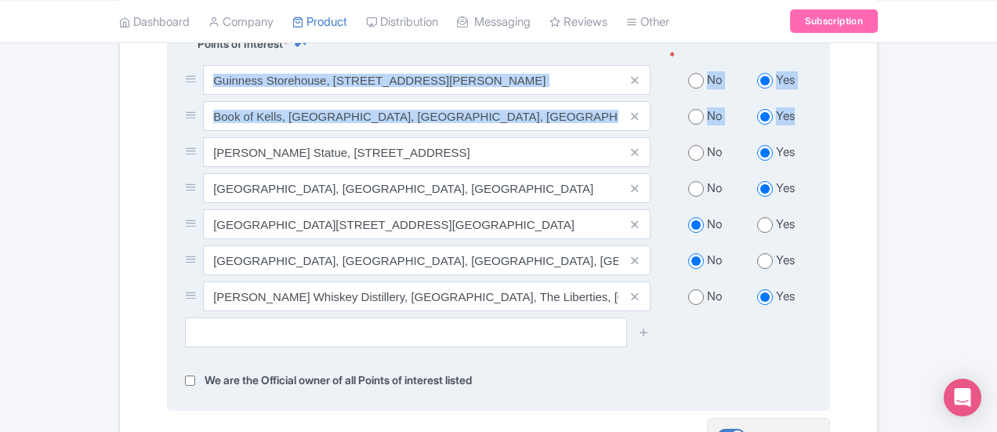
scroll to position [870, 0]
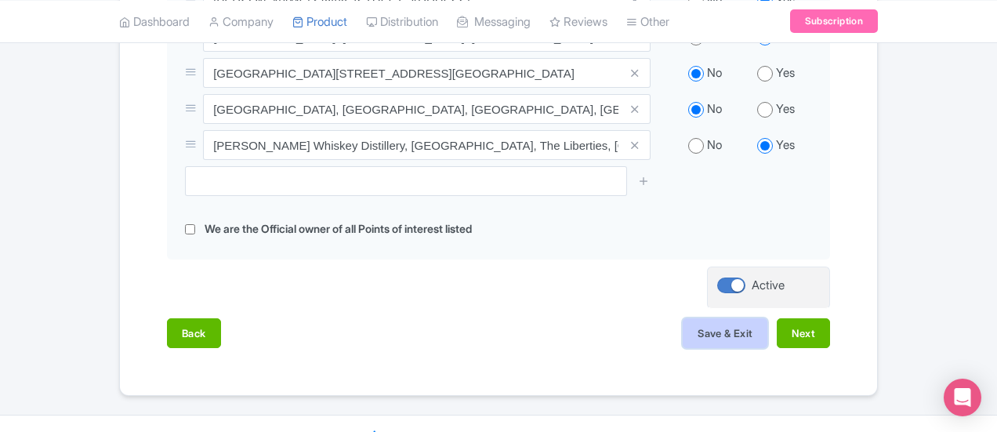
click at [767, 318] on button "Save & Exit" at bounding box center [725, 333] width 85 height 30
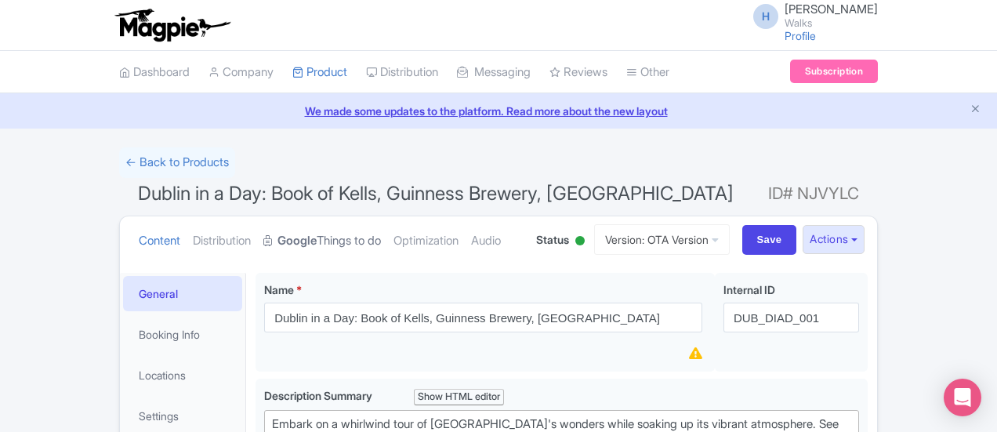
click at [263, 238] on link "Google Things to do" at bounding box center [322, 240] width 118 height 49
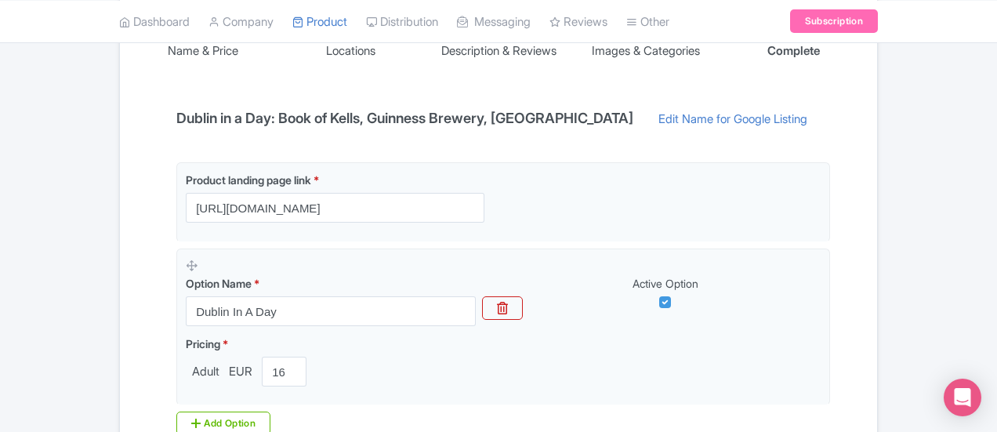
scroll to position [420, 0]
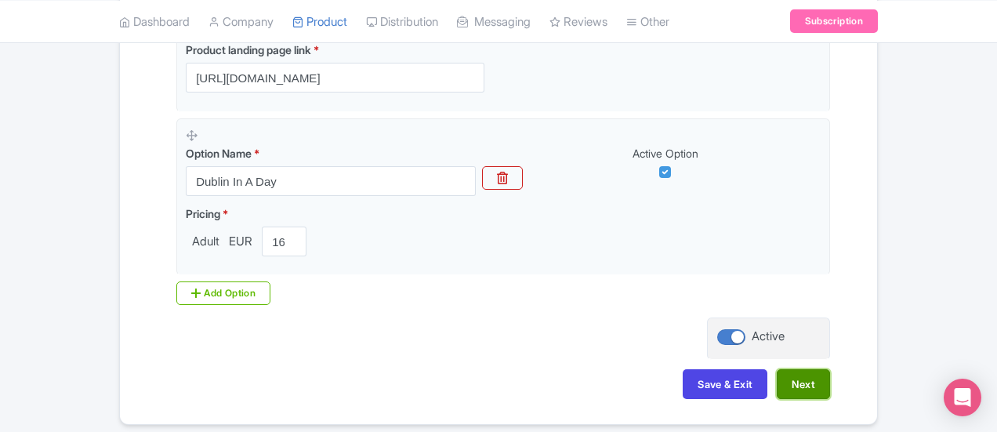
click at [830, 369] on button "Next" at bounding box center [803, 384] width 53 height 30
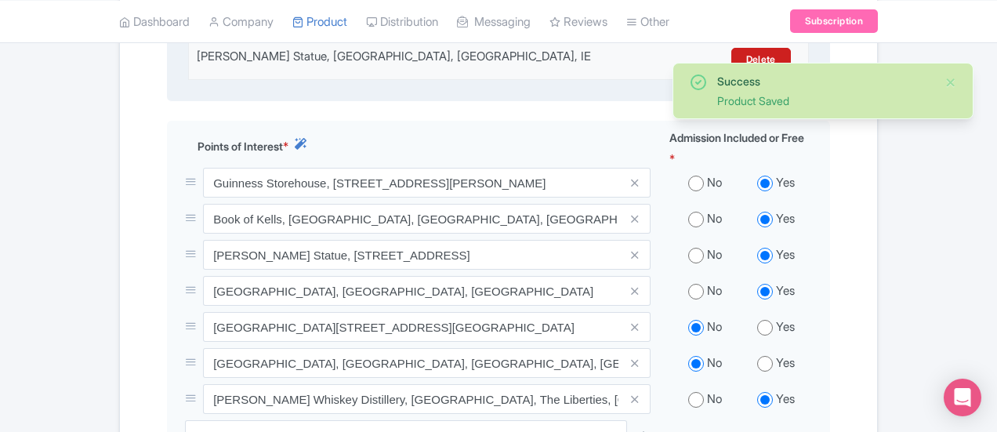
scroll to position [627, 0]
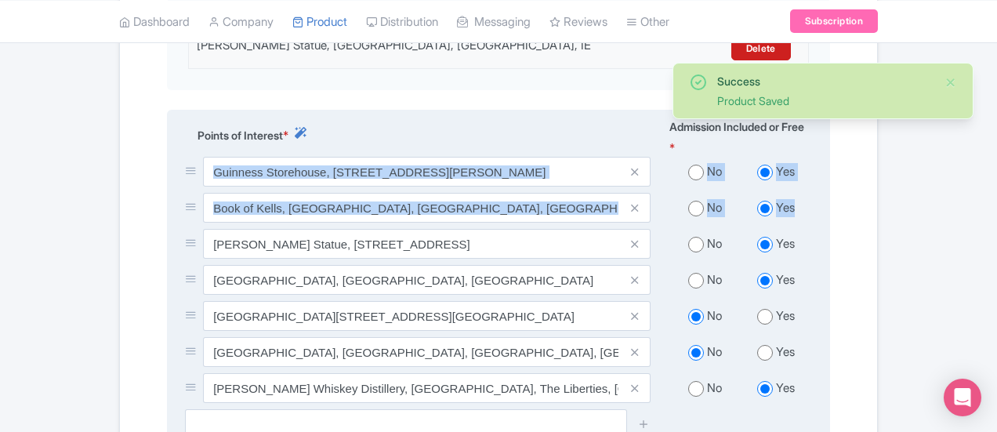
drag, startPoint x: 84, startPoint y: 217, endPoint x: 109, endPoint y: 150, distance: 71.9
click at [176, 157] on div "Guinness Storehouse, [STREET_ADDRESS][PERSON_NAME] No Yes Book of Kells, [GEOGR…" at bounding box center [499, 283] width 646 height 252
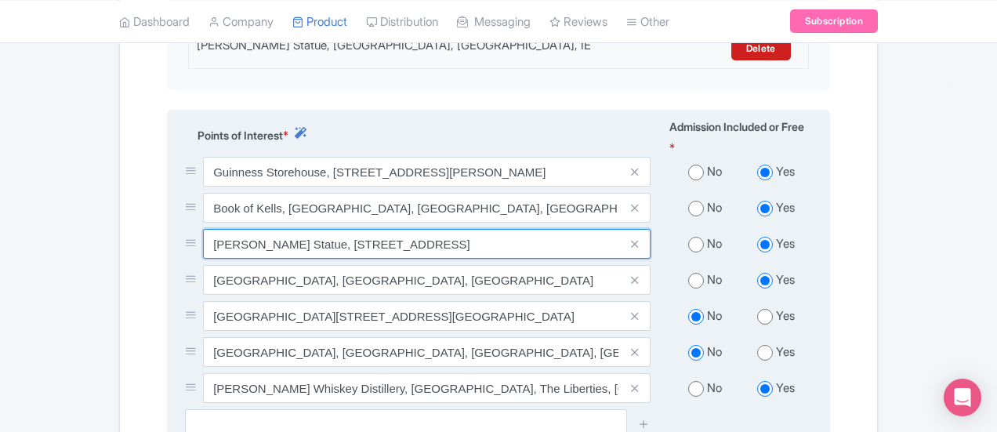
click at [203, 229] on input "[PERSON_NAME] Statue, [STREET_ADDRESS]" at bounding box center [427, 244] width 448 height 30
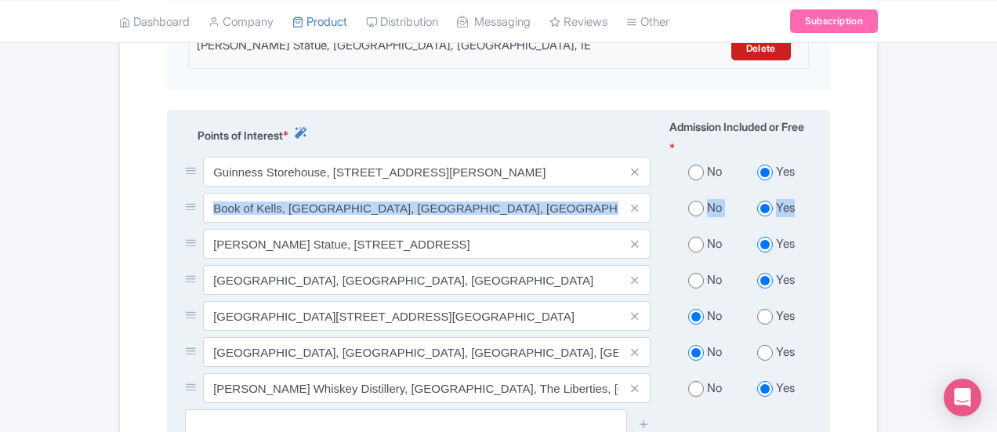
drag, startPoint x: 79, startPoint y: 216, endPoint x: 133, endPoint y: 167, distance: 73.2
click at [176, 167] on div "Guinness Storehouse, [STREET_ADDRESS][PERSON_NAME] No Yes Book of Kells, [GEOGR…" at bounding box center [499, 283] width 646 height 252
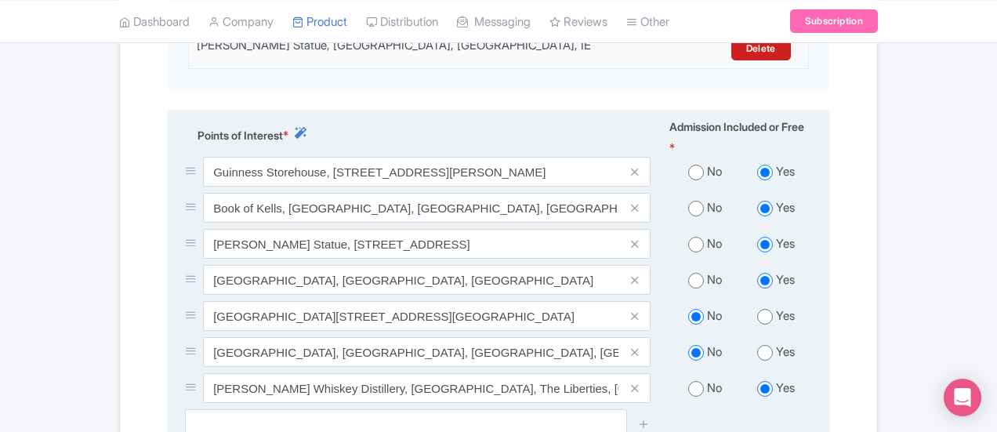
click at [339, 233] on div "[PERSON_NAME] Statue, [STREET_ADDRESS]" at bounding box center [418, 247] width 484 height 36
drag, startPoint x: 82, startPoint y: 215, endPoint x: 81, endPoint y: 134, distance: 80.7
drag, startPoint x: 81, startPoint y: 134, endPoint x: 67, endPoint y: 209, distance: 76.4
click at [176, 229] on div "[PERSON_NAME] Statue, [STREET_ADDRESS]" at bounding box center [418, 247] width 484 height 36
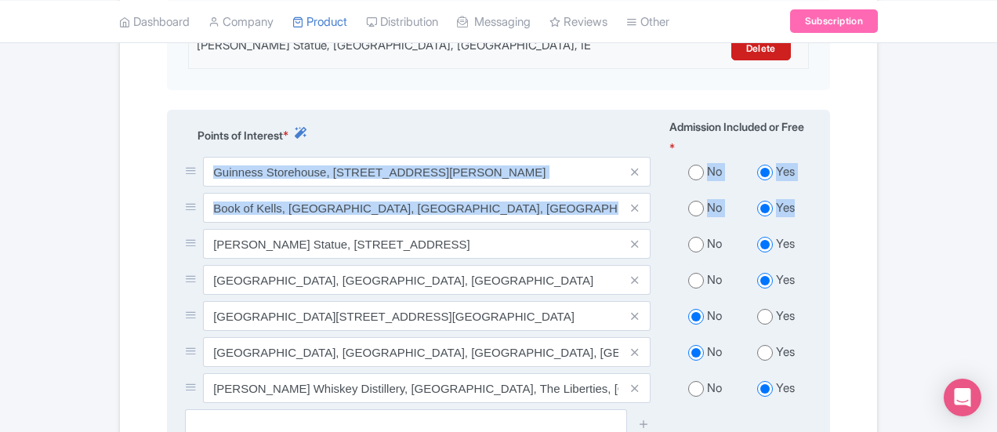
drag, startPoint x: 83, startPoint y: 214, endPoint x: 82, endPoint y: 139, distance: 75.3
click at [176, 157] on div "Guinness Storehouse, [STREET_ADDRESS][PERSON_NAME] No Yes Book of Kells, [GEOGR…" at bounding box center [499, 283] width 646 height 252
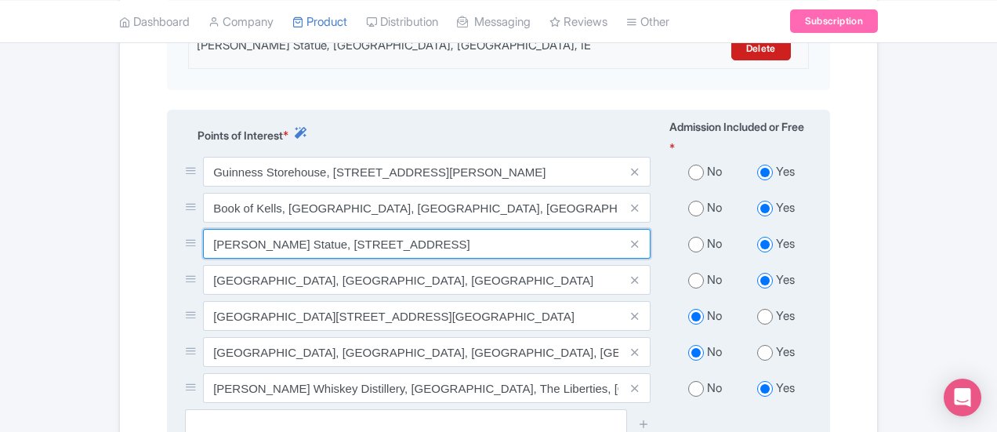
click at [203, 229] on input "[PERSON_NAME] Statue, [STREET_ADDRESS]" at bounding box center [427, 244] width 448 height 30
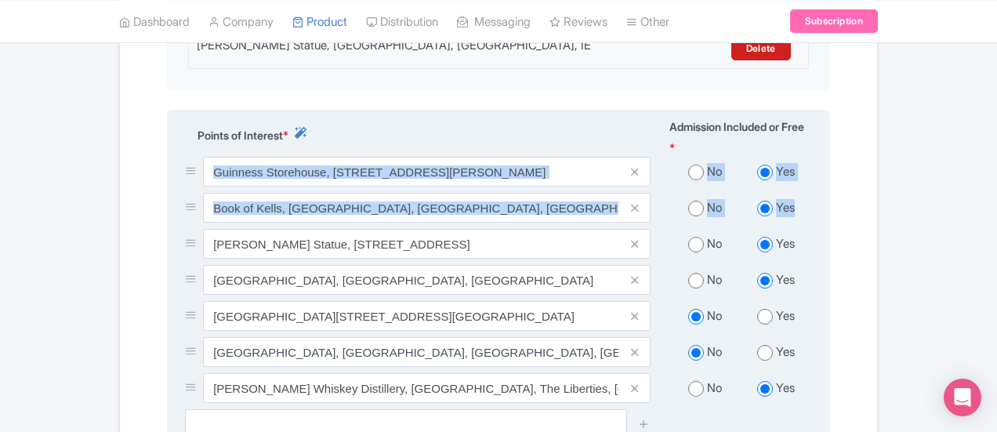
drag, startPoint x: 78, startPoint y: 217, endPoint x: 88, endPoint y: 132, distance: 85.3
click at [176, 157] on div "Guinness Storehouse, [STREET_ADDRESS][PERSON_NAME] No Yes Book of Kells, [GEOGR…" at bounding box center [499, 283] width 646 height 252
click at [185, 235] on div at bounding box center [194, 244] width 18 height 18
drag, startPoint x: 82, startPoint y: 215, endPoint x: 80, endPoint y: 128, distance: 87.0
click at [176, 157] on div "Guinness Storehouse, [STREET_ADDRESS][PERSON_NAME] No Yes Book of Kells, [GEOGR…" at bounding box center [499, 283] width 646 height 252
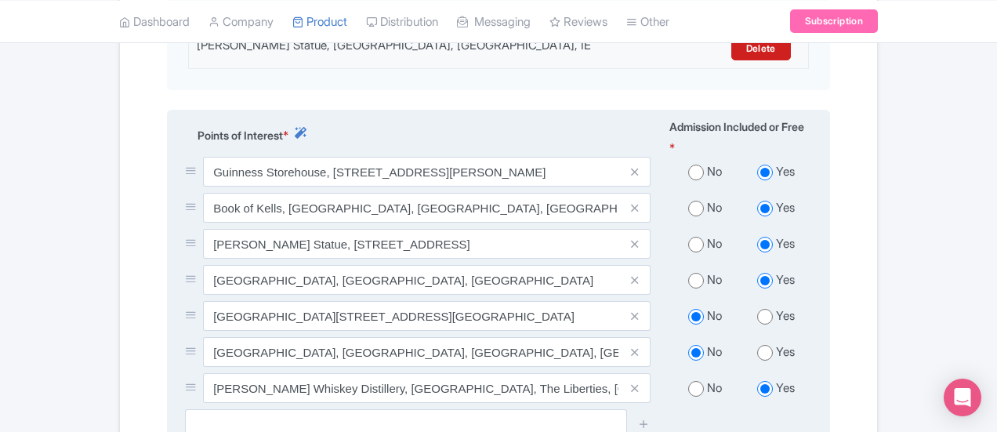
click at [176, 234] on div "[PERSON_NAME] Statue, [STREET_ADDRESS]" at bounding box center [418, 247] width 484 height 36
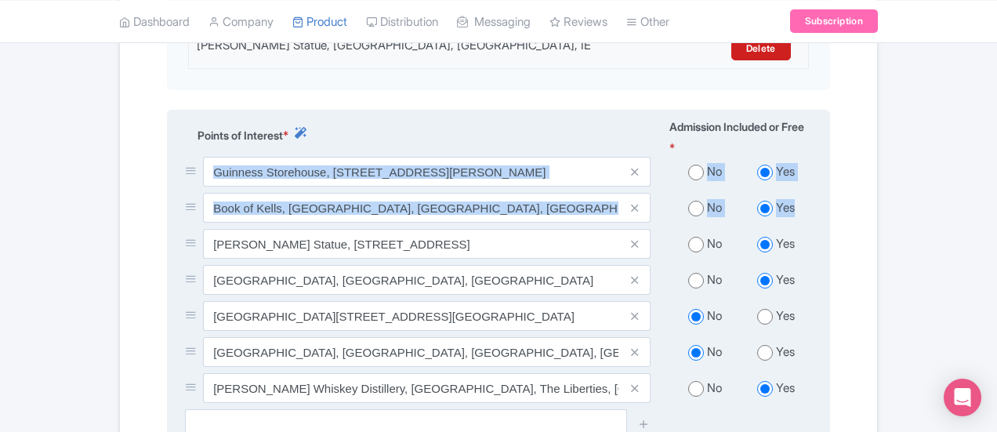
drag, startPoint x: 82, startPoint y: 214, endPoint x: 83, endPoint y: 138, distance: 76.1
click at [176, 157] on div "Guinness Storehouse, [STREET_ADDRESS][PERSON_NAME] No Yes Book of Kells, [GEOGR…" at bounding box center [499, 283] width 646 height 252
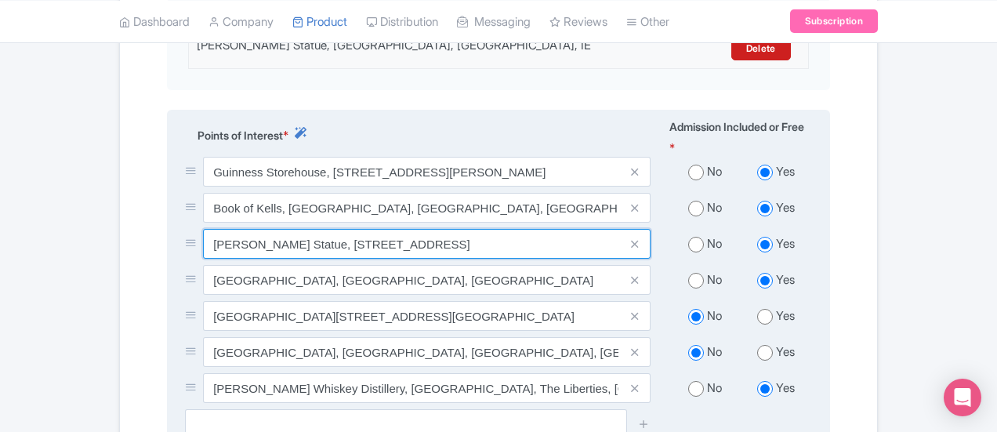
click at [401, 229] on input "[PERSON_NAME] Statue, [STREET_ADDRESS]" at bounding box center [427, 244] width 448 height 30
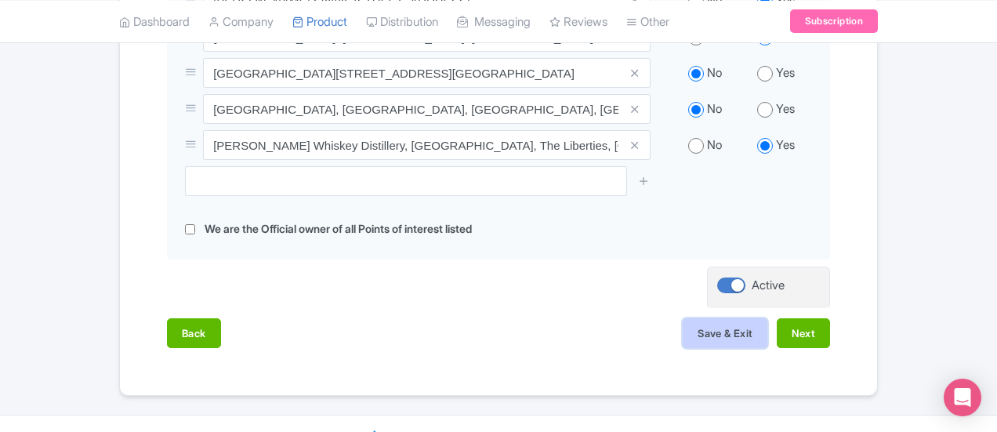
click at [767, 318] on button "Save & Exit" at bounding box center [725, 333] width 85 height 30
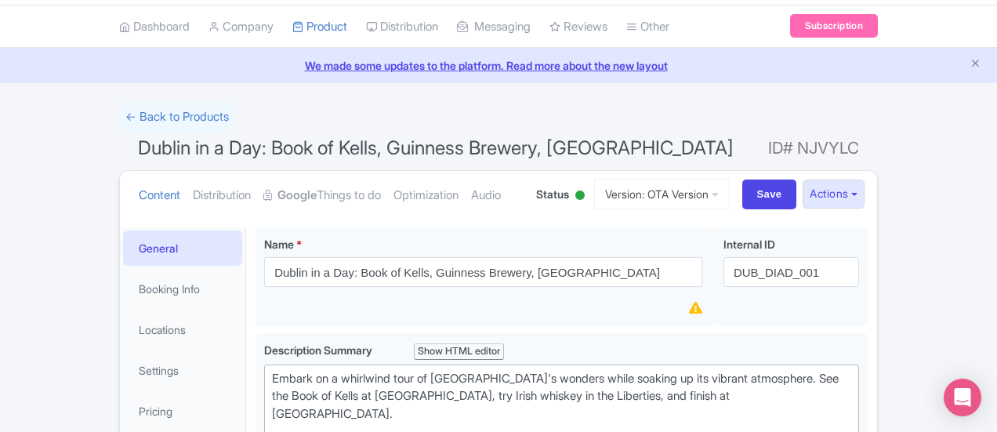
scroll to position [44, 0]
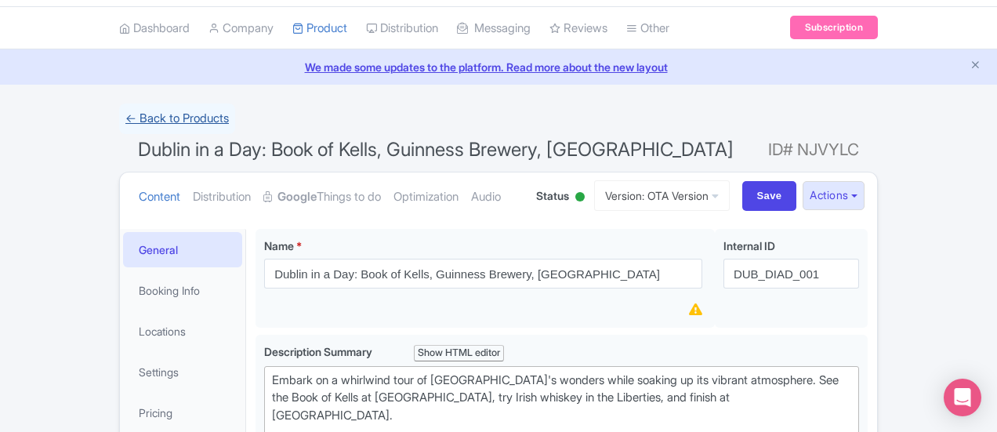
click at [119, 128] on link "← Back to Products" at bounding box center [177, 118] width 116 height 31
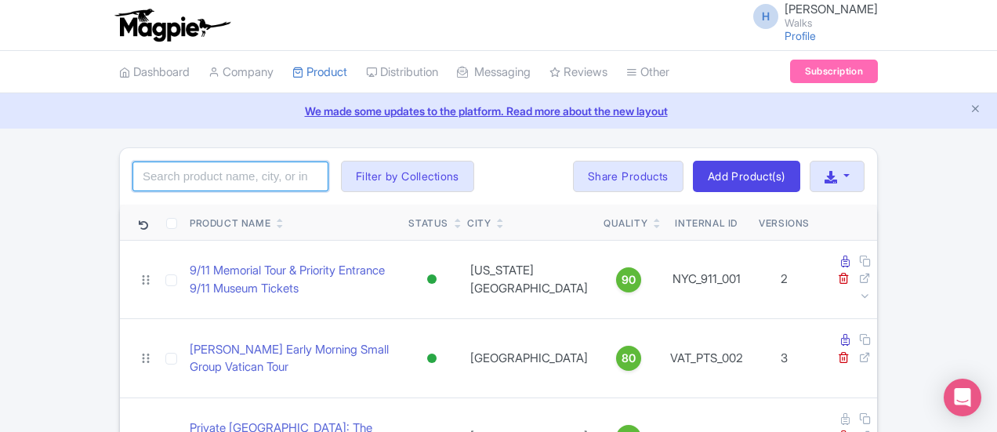
click at [155, 165] on input "search" at bounding box center [230, 176] width 196 height 30
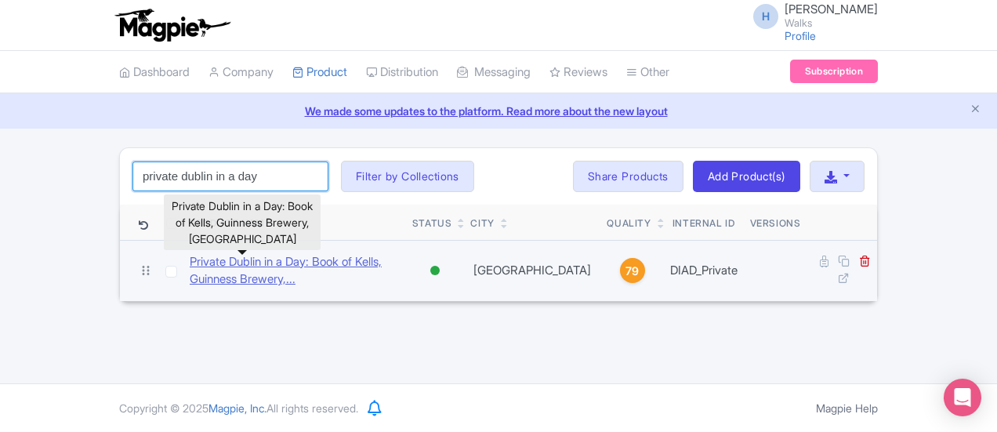
type input "private dublin in a day"
click at [190, 264] on link "Private Dublin in a Day: Book of Kells, Guinness Brewery,..." at bounding box center [295, 270] width 210 height 35
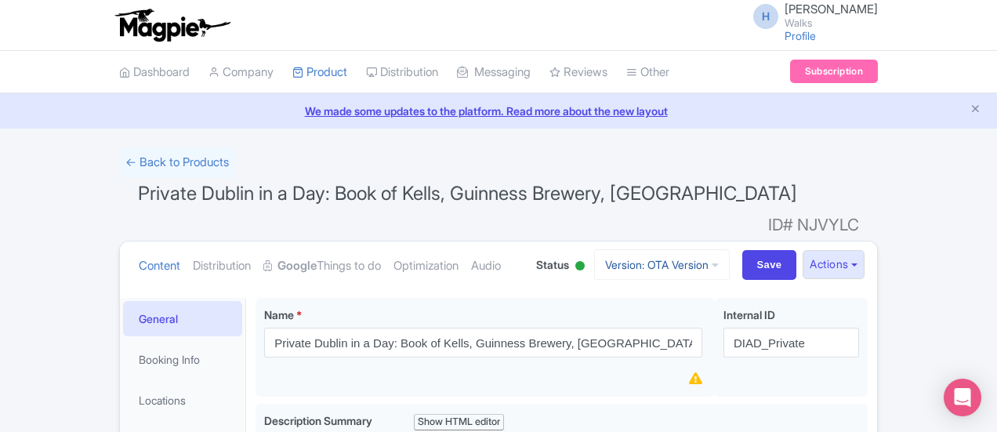
click at [730, 249] on link "Version: OTA Version" at bounding box center [662, 264] width 136 height 31
click at [775, 193] on h1 "Private Dublin in a Day: Book of Kells, Guinness Brewery, [GEOGRAPHIC_DATA]# NJ…" at bounding box center [498, 197] width 759 height 38
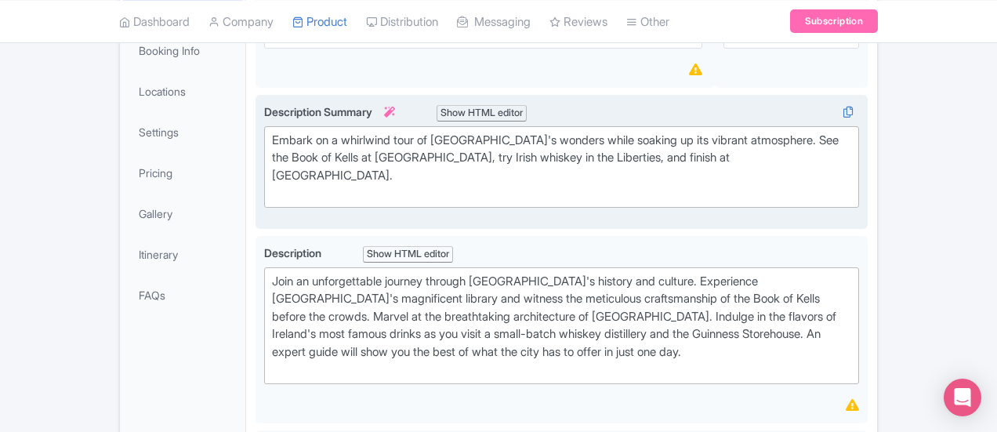
click at [414, 147] on div "Embark on a whirlwind tour of [GEOGRAPHIC_DATA]'s wonders while soaking up its …" at bounding box center [561, 167] width 579 height 71
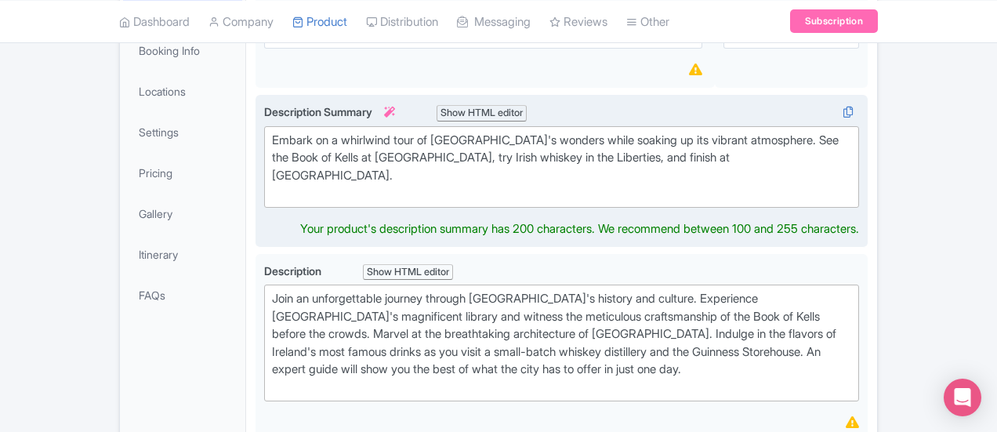
type trix-editor "<div>Embark on a whirlwind tour of [GEOGRAPHIC_DATA]'s wonders while soaking up…"
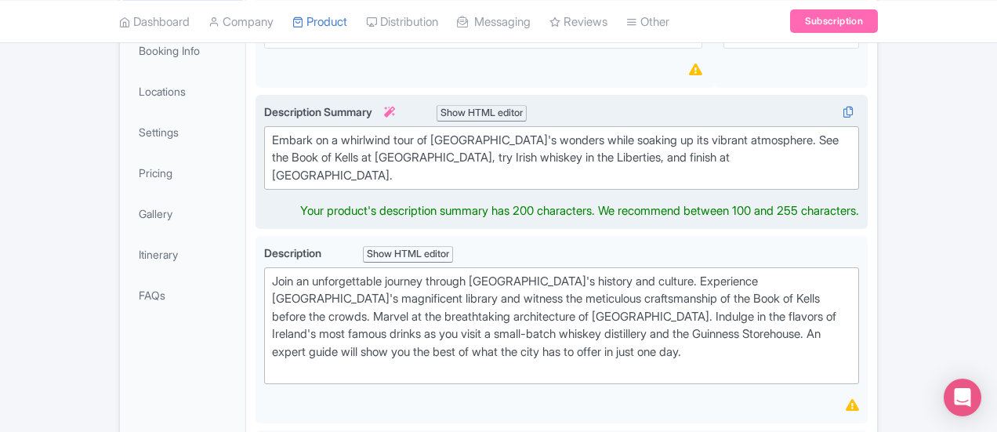
drag, startPoint x: 414, startPoint y: 147, endPoint x: 280, endPoint y: 147, distance: 134.1
click at [280, 147] on trix-editor "Embark on a whirlwind tour of [GEOGRAPHIC_DATA]'s wonders while soaking up its …" at bounding box center [561, 158] width 595 height 64
click at [426, 132] on div "Embark on a whirlwind tour of [GEOGRAPHIC_DATA]'s wonders while soaking up its …" at bounding box center [561, 158] width 579 height 53
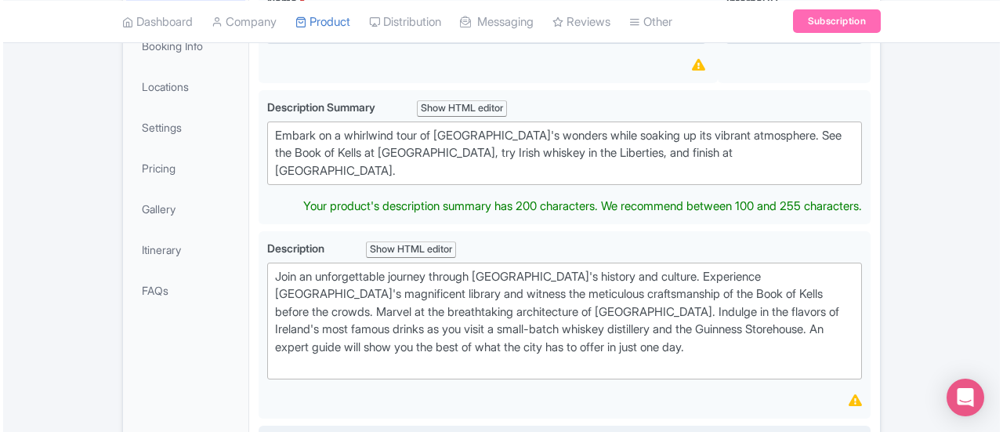
scroll to position [0, 0]
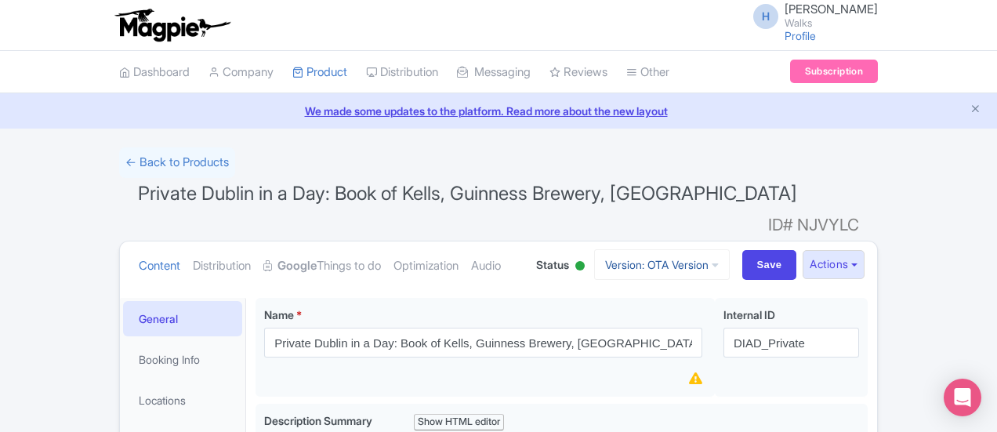
click at [730, 249] on link "Version: OTA Version" at bounding box center [662, 264] width 136 height 31
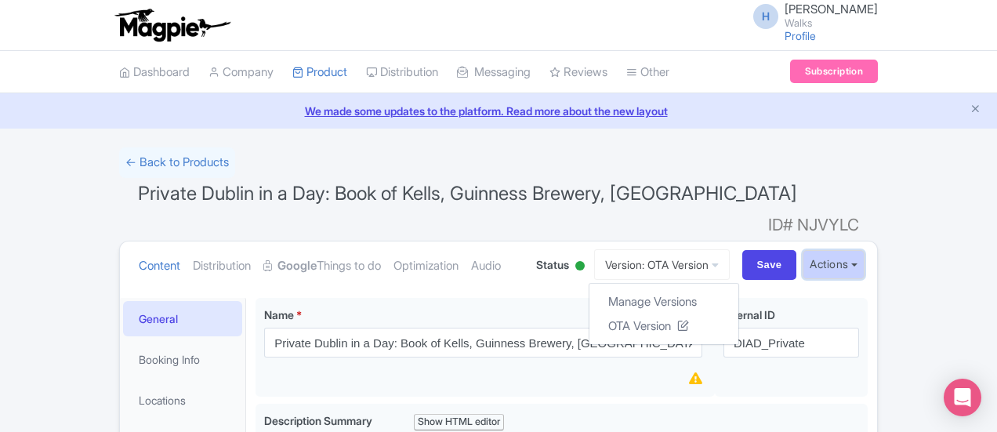
click at [865, 250] on button "Actions" at bounding box center [834, 264] width 62 height 29
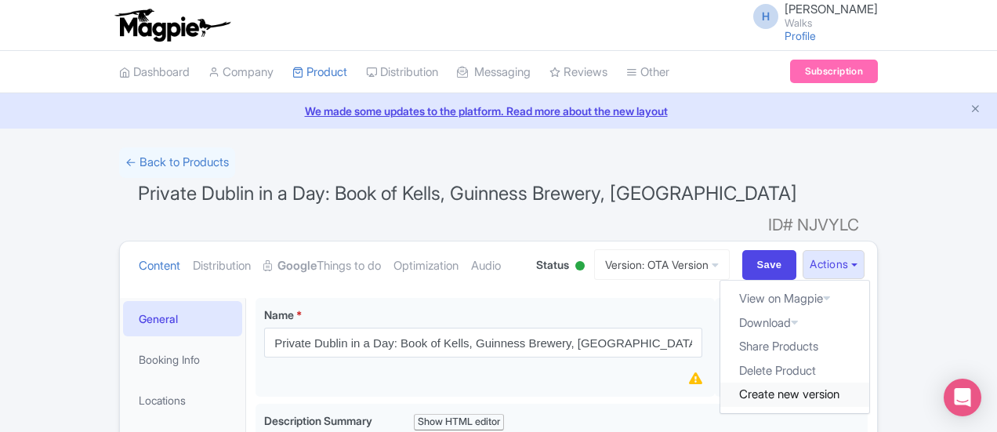
click at [869, 383] on link "Create new version" at bounding box center [794, 395] width 149 height 24
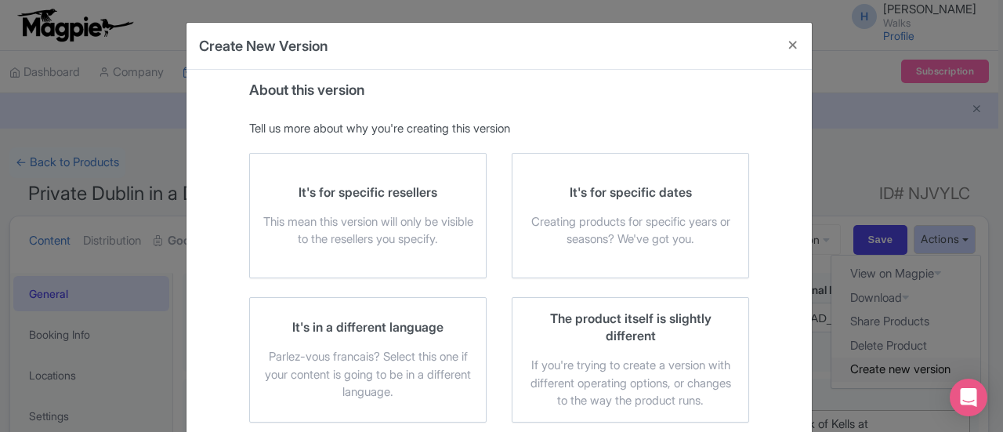
scroll to position [71, 0]
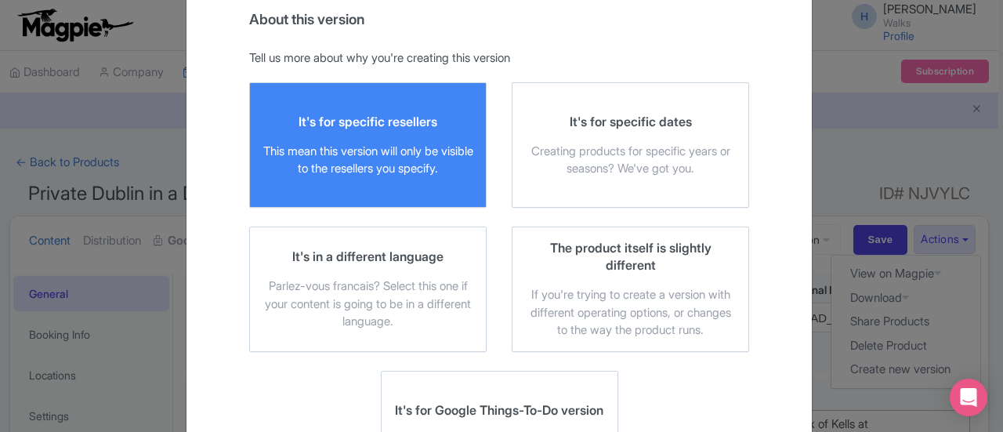
click at [440, 132] on div "It's for specific resellers This mean this version will only be visible to the …" at bounding box center [368, 145] width 211 height 65
click at [0, 0] on input "It's for specific resellers This mean this version will only be visible to the …" at bounding box center [0, 0] width 0 height 0
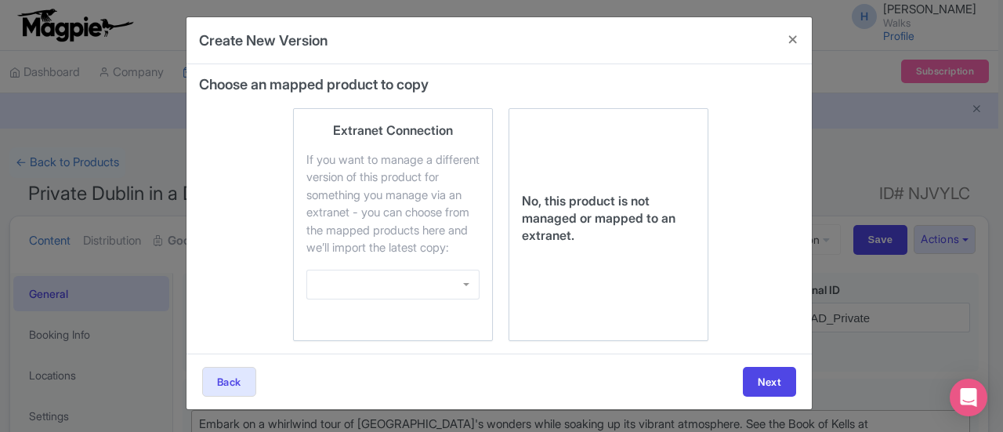
scroll to position [20, 0]
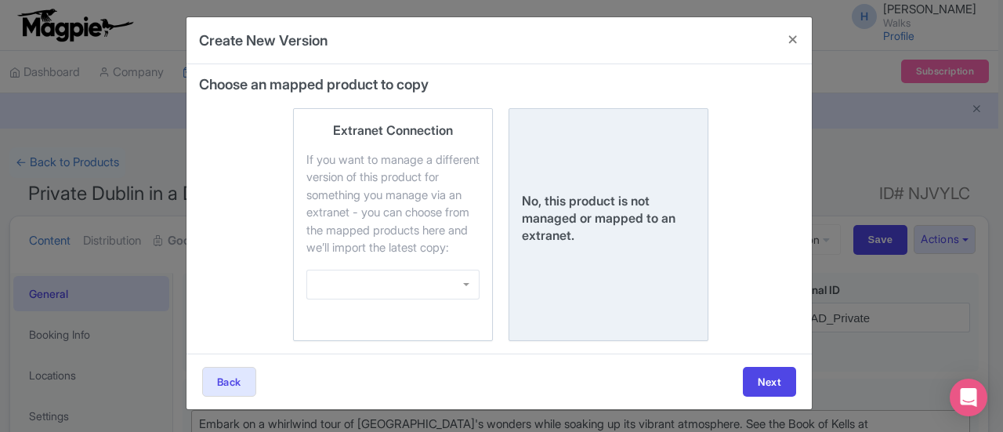
click at [655, 215] on div "No, this product is not managed or mapped to an extranet." at bounding box center [608, 218] width 173 height 52
click at [0, 0] on input "No, this product is not managed or mapped to an extranet." at bounding box center [0, 0] width 0 height 0
click at [751, 384] on button "Next" at bounding box center [769, 382] width 53 height 30
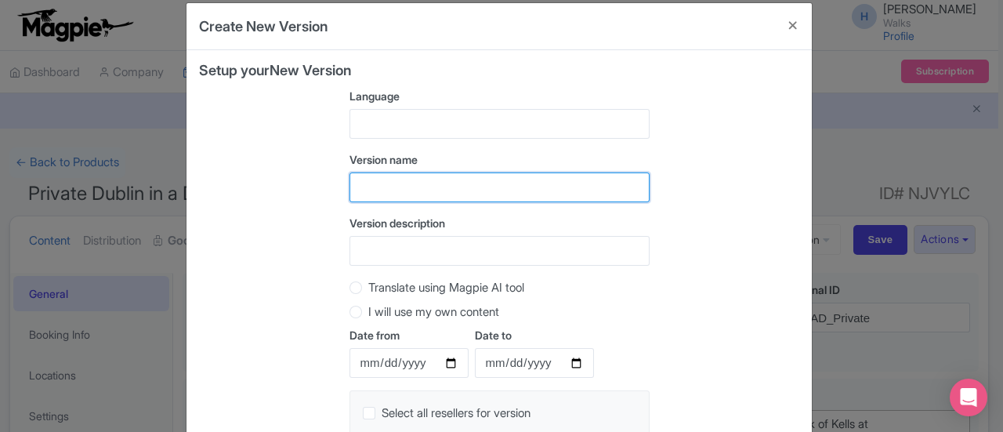
click at [412, 176] on input "text" at bounding box center [500, 187] width 300 height 30
type input "TW Version"
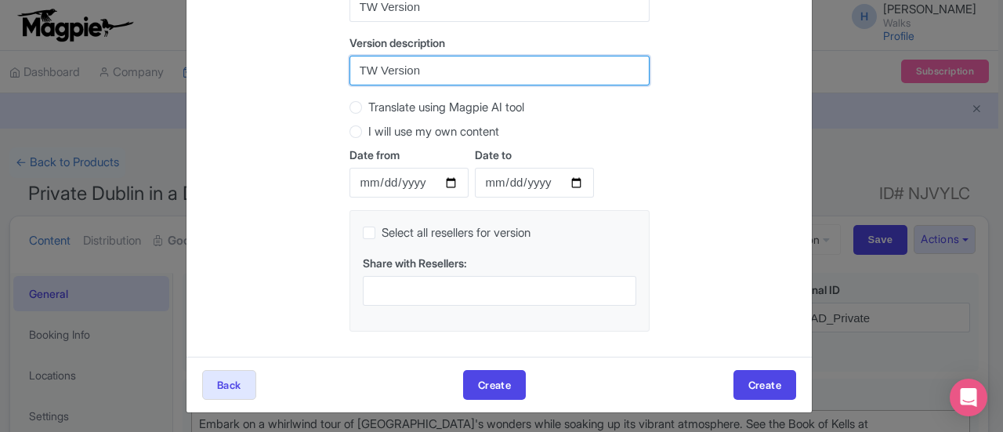
scroll to position [201, 0]
type input "TW Version"
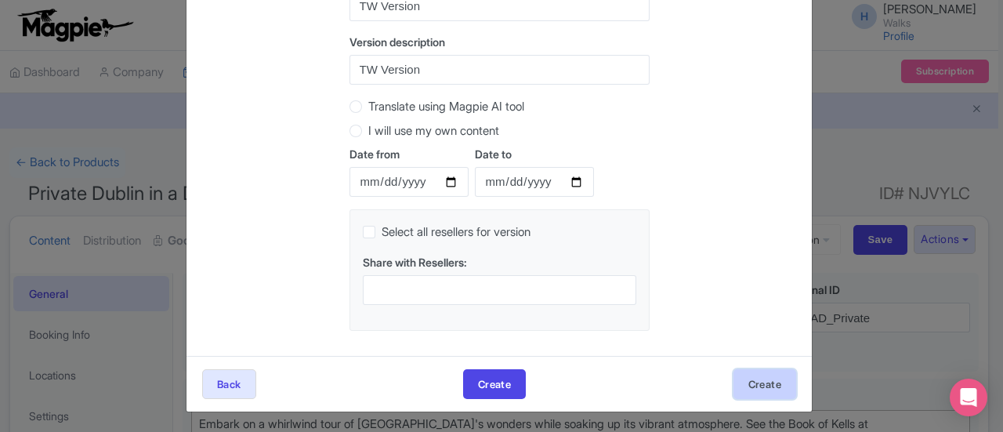
click at [753, 375] on button "Create" at bounding box center [765, 384] width 63 height 30
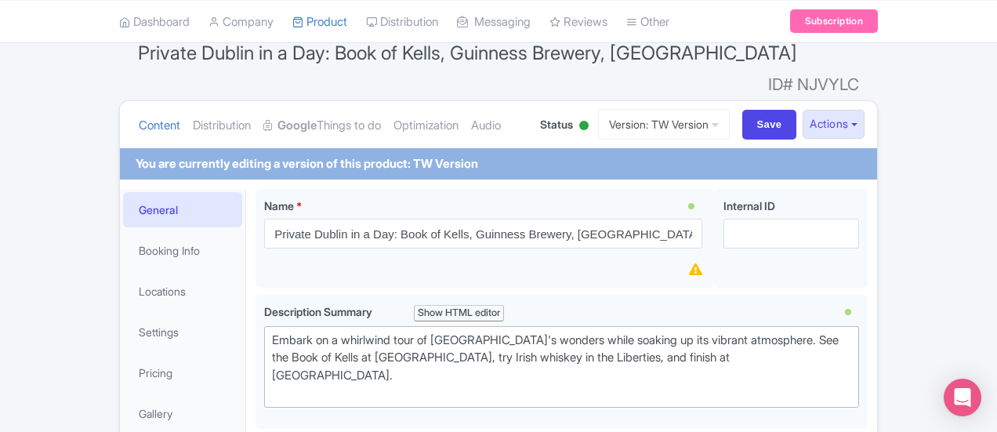
scroll to position [140, 0]
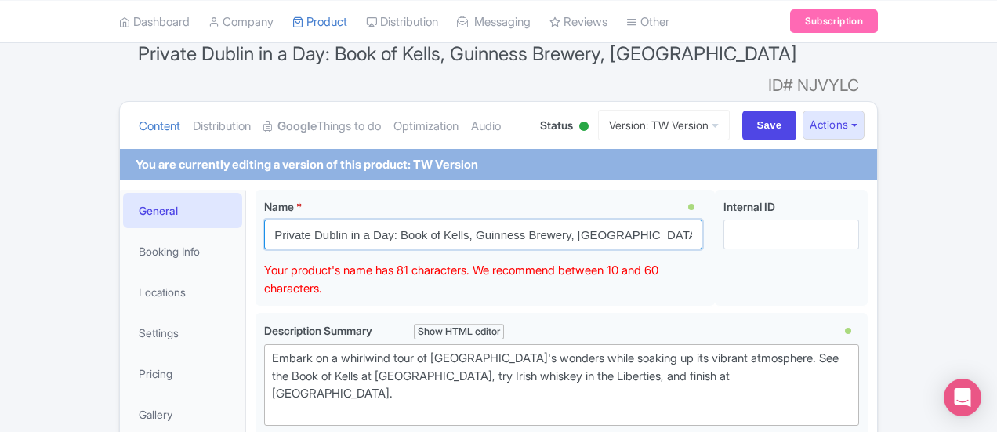
drag, startPoint x: 613, startPoint y: 211, endPoint x: 256, endPoint y: 161, distance: 360.9
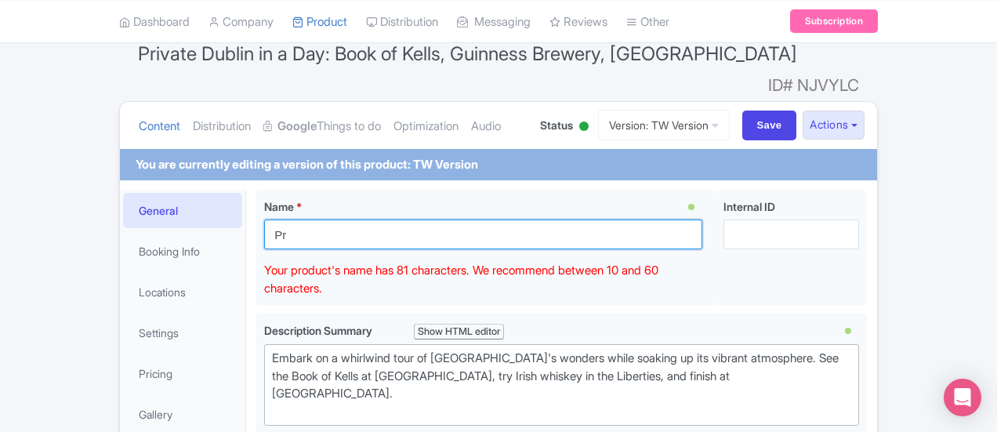
type input "P"
paste input "Private Dublin Tour: Book of Kells, [GEOGRAPHIC_DATA], Whiskey & Guinness"
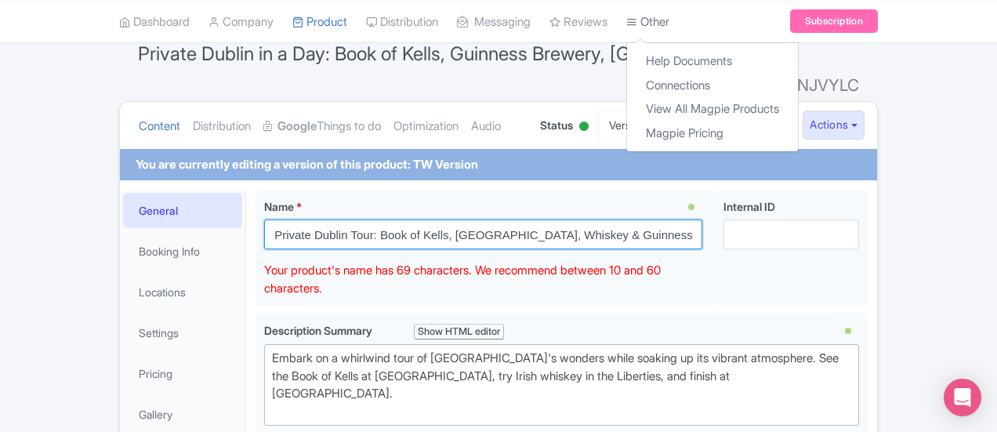
type input "Private Dublin Tour: Book of Kells, [GEOGRAPHIC_DATA], Whiskey & Guinness"
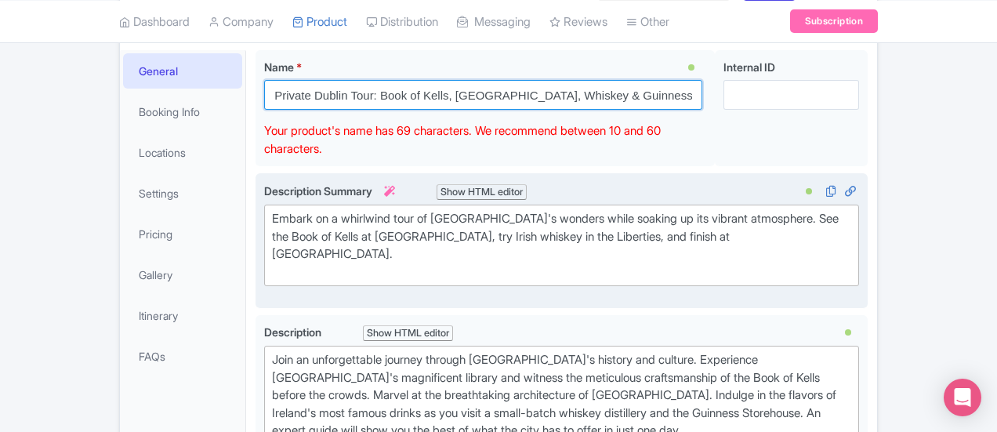
scroll to position [284, 0]
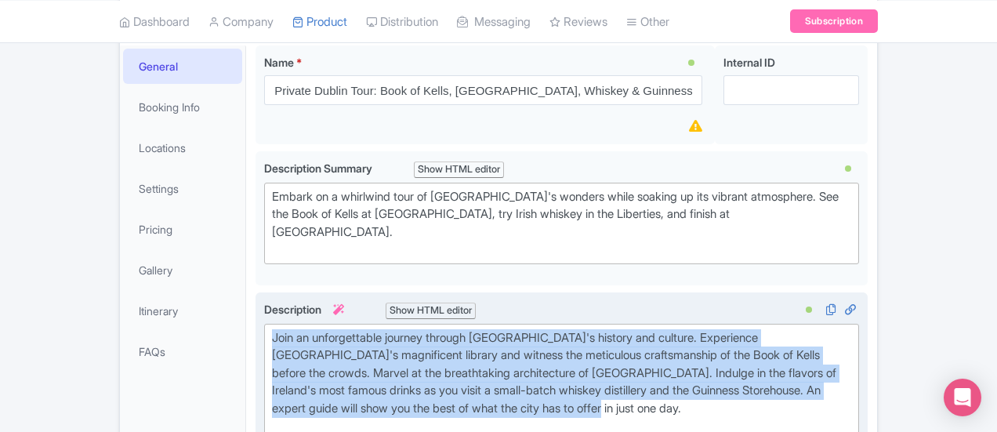
drag, startPoint x: 556, startPoint y: 350, endPoint x: 185, endPoint y: 270, distance: 379.5
click at [256, 292] on div "Join an unforgettable journey through [GEOGRAPHIC_DATA]'s history and culture. …" at bounding box center [562, 386] width 612 height 188
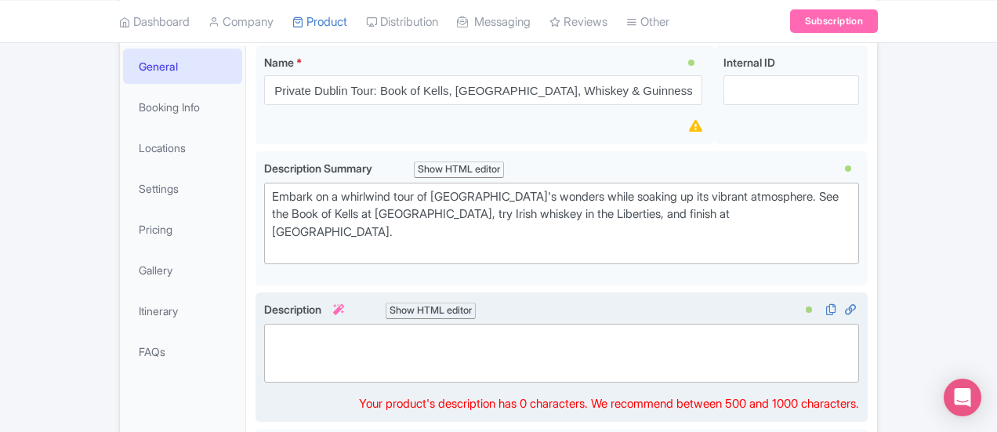
paste trix-editor "[GEOGRAPHIC_DATA] is a city of storytellers, rebels, and visionaries, and every…"
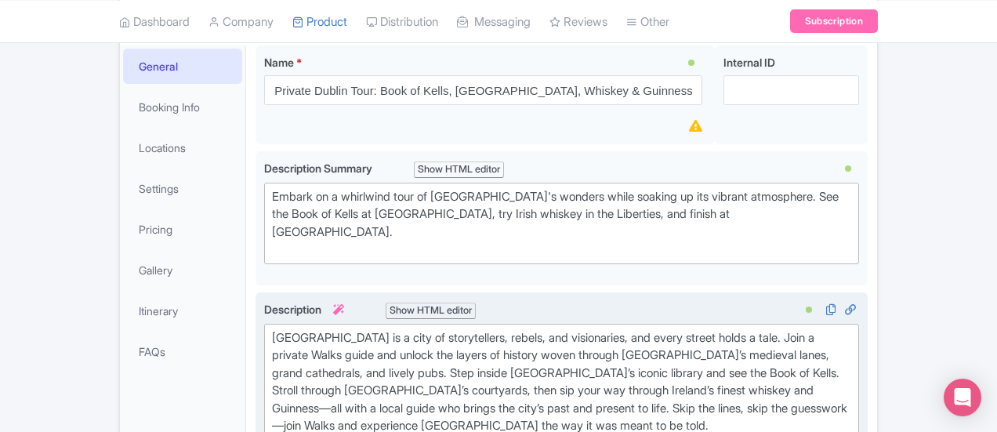
click at [272, 380] on div "[GEOGRAPHIC_DATA] is a city of storytellers, rebels, and visionaries, and every…" at bounding box center [561, 391] width 579 height 124
type trix-editor "<div>[GEOGRAPHIC_DATA] is a city of storytellers, rebels, and visionaries, and …"
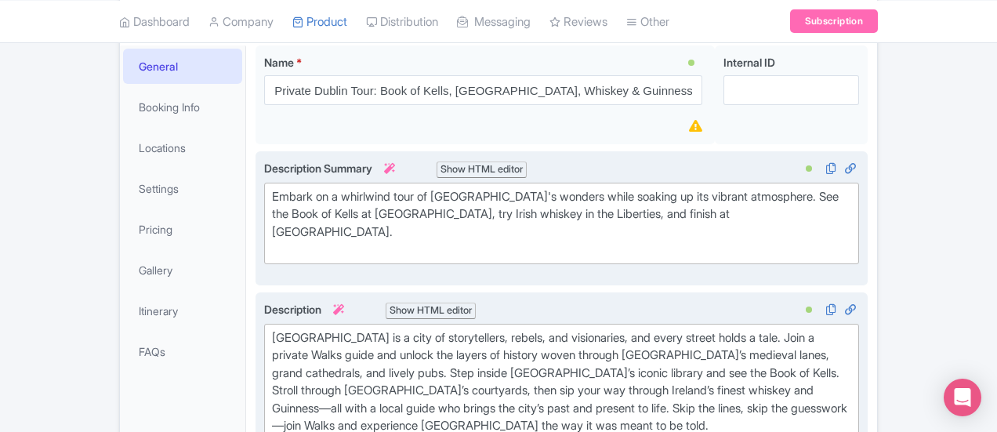
scroll to position [301, 0]
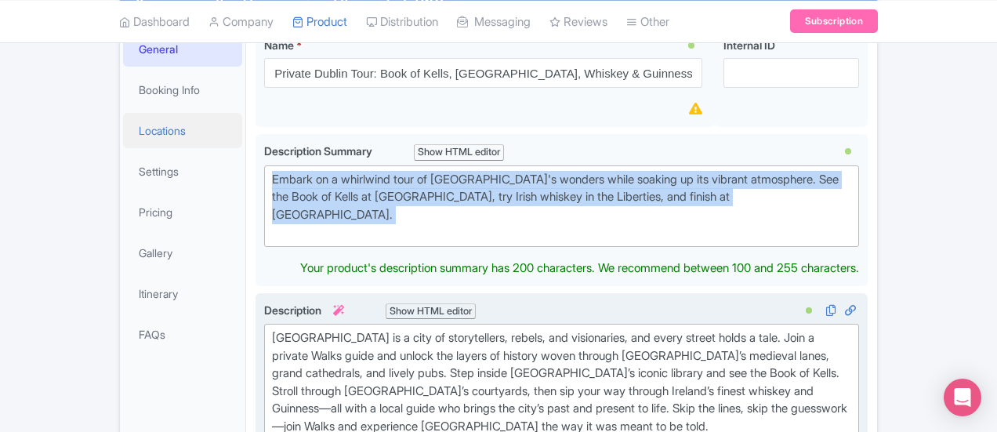
drag, startPoint x: 506, startPoint y: 176, endPoint x: 142, endPoint y: 90, distance: 374.6
type trix-editor "<div>Embark on a whirlwind tour of [GEOGRAPHIC_DATA]'s wonders while soaking up…"
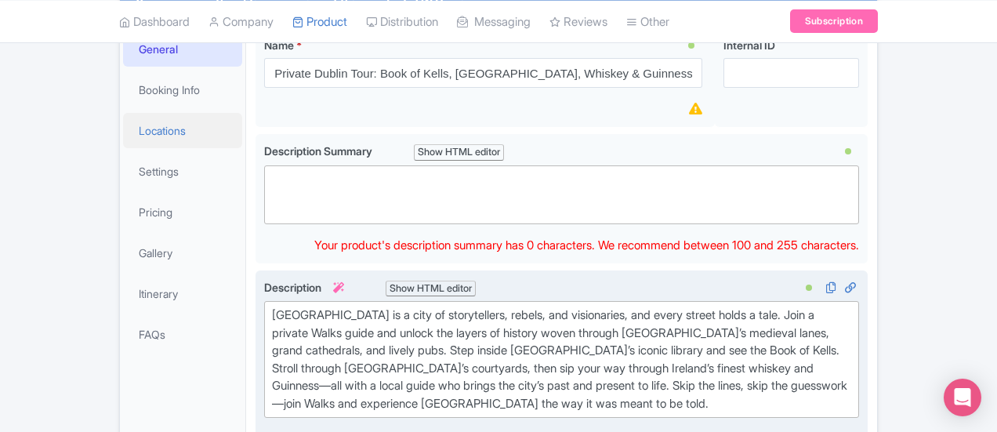
paste trix-editor "<div>The only private Dublin tour that covers it all—Book of [GEOGRAPHIC_DATA],…"
type trix-editor "<div>The only private Dublin tour that covers it all—Book of [GEOGRAPHIC_DATA],…"
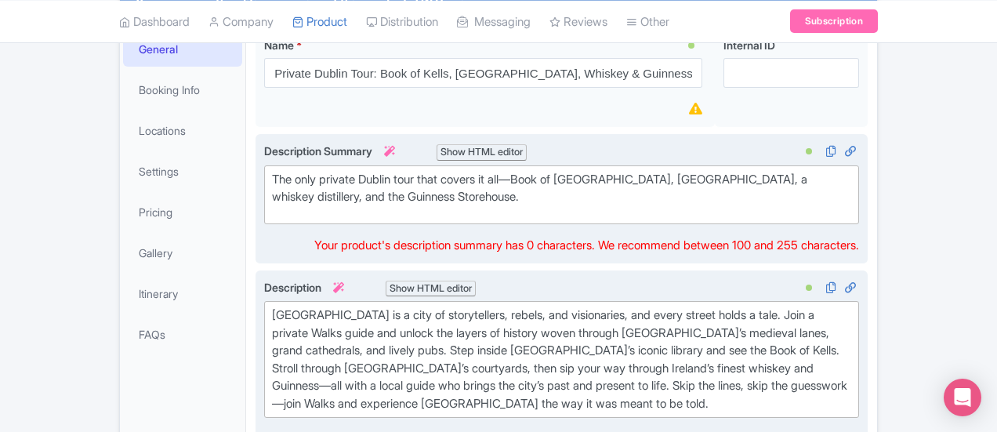
click at [264, 172] on trix-editor "The only private Dublin tour that covers it all—Book of [GEOGRAPHIC_DATA], [GEO…" at bounding box center [561, 194] width 595 height 59
click at [264, 186] on trix-editor "The only private Dublin tour that covers it all—Book of [GEOGRAPHIC_DATA], [GEO…" at bounding box center [561, 194] width 595 height 59
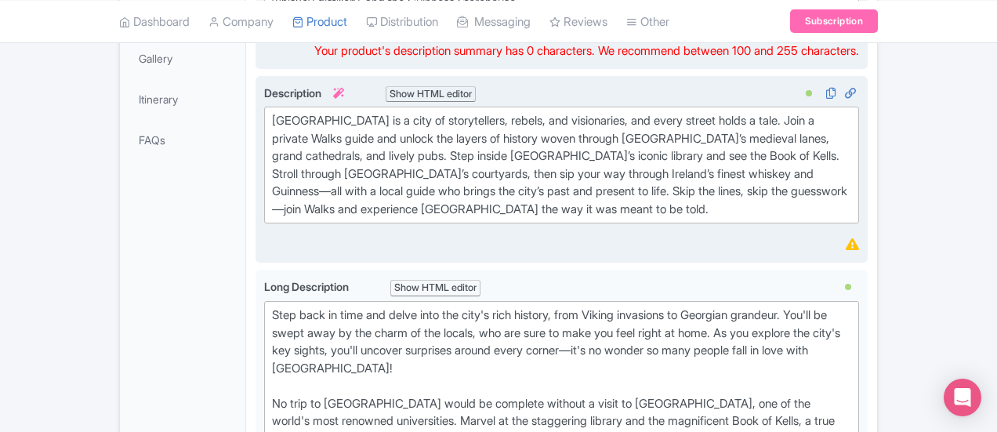
scroll to position [544, 0]
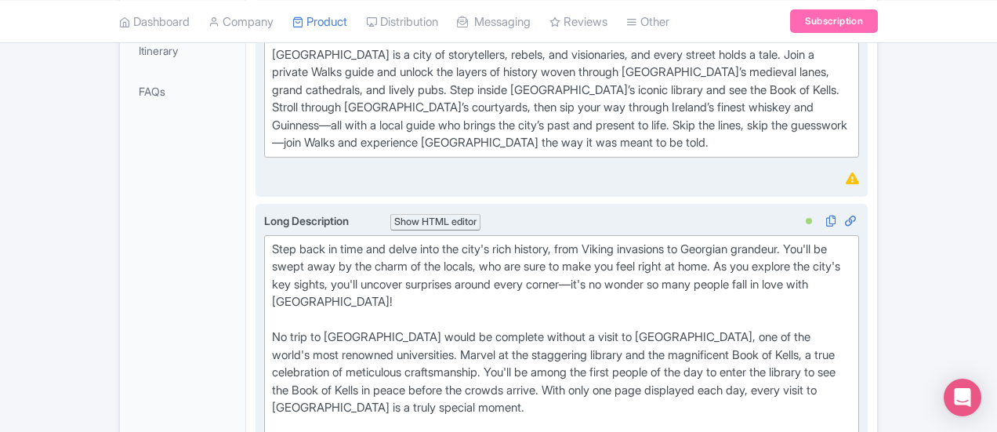
type trix-editor "<lor>Ipsu dolo si amet con adipi elit sed doei't inci utlabor, etdo Magnaa enim…"
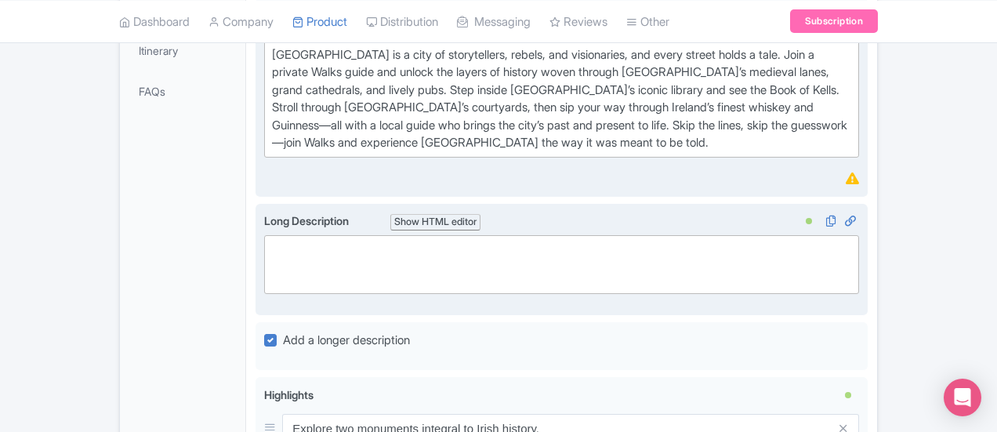
paste trix-editor "<lor><ipsumd><si>Ametcon Adipisc &eli; Sed Doei te Incid: U Laboree Doloremag<a…"
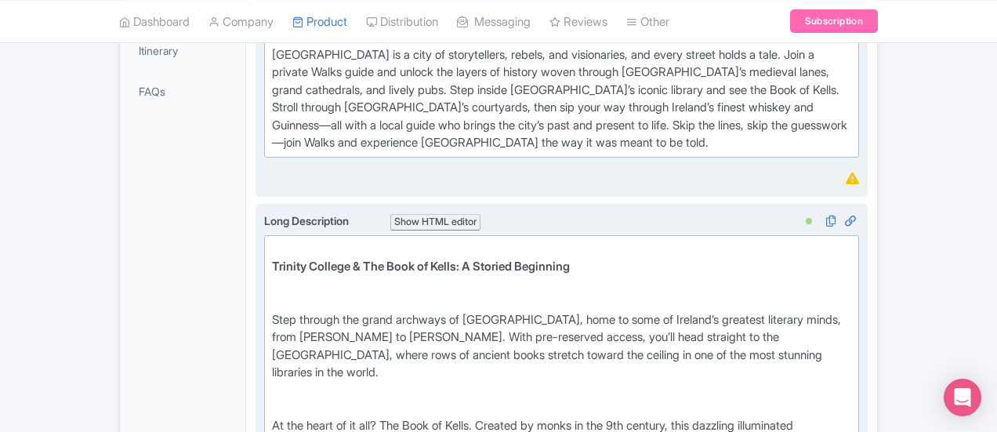
click at [272, 259] on strong "Trinity College & The Book of Kells: A Storied Beginning" at bounding box center [421, 266] width 298 height 15
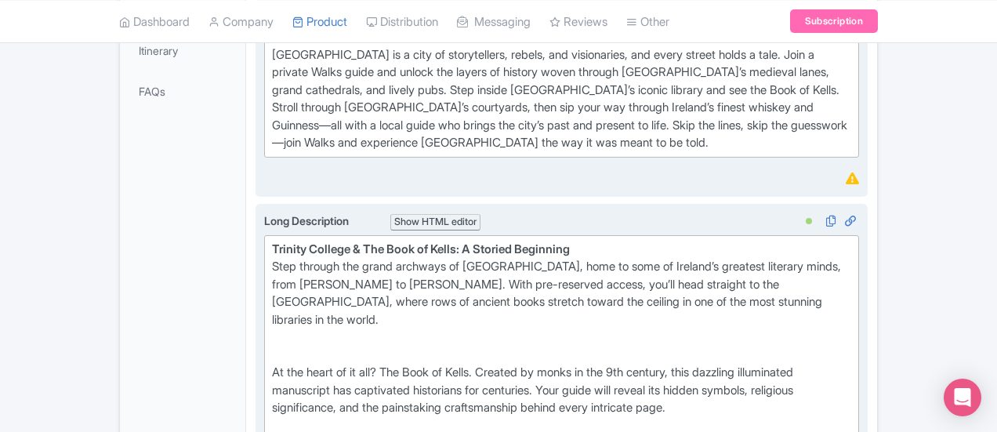
click at [272, 346] on div "At the heart of it all? The Book of Kells. Created by monks in the 9th century,…" at bounding box center [561, 390] width 579 height 89
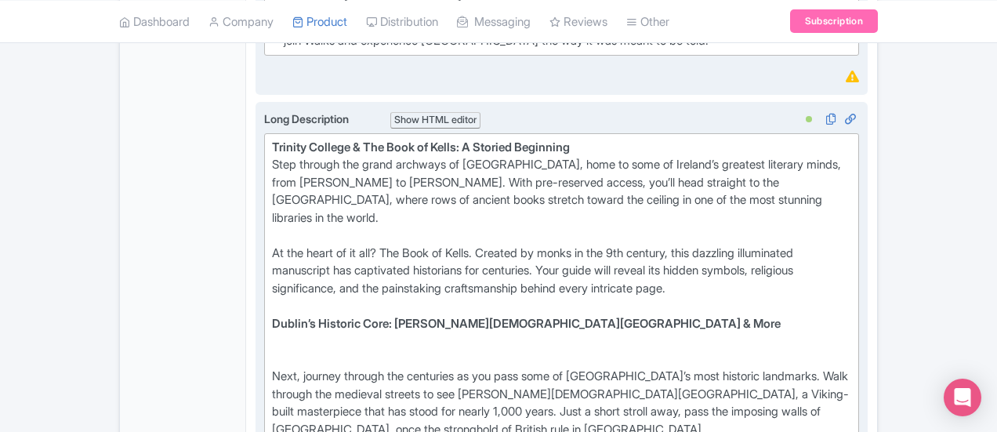
scroll to position [651, 0]
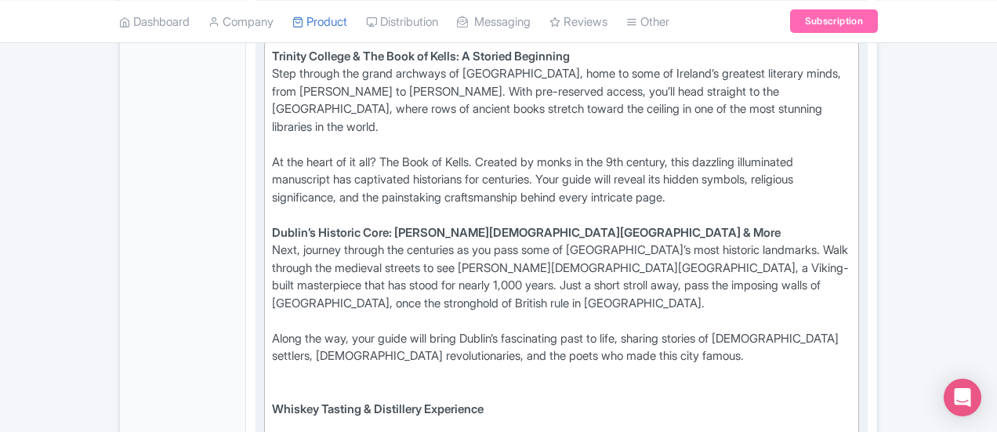
scroll to position [740, 0]
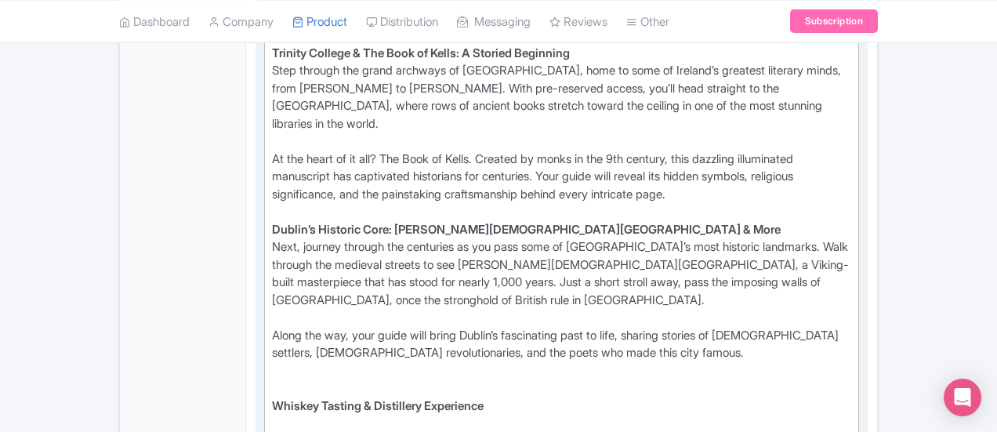
click at [272, 379] on div "Whiskey Tasting & Distillery Experience" at bounding box center [561, 405] width 579 height 53
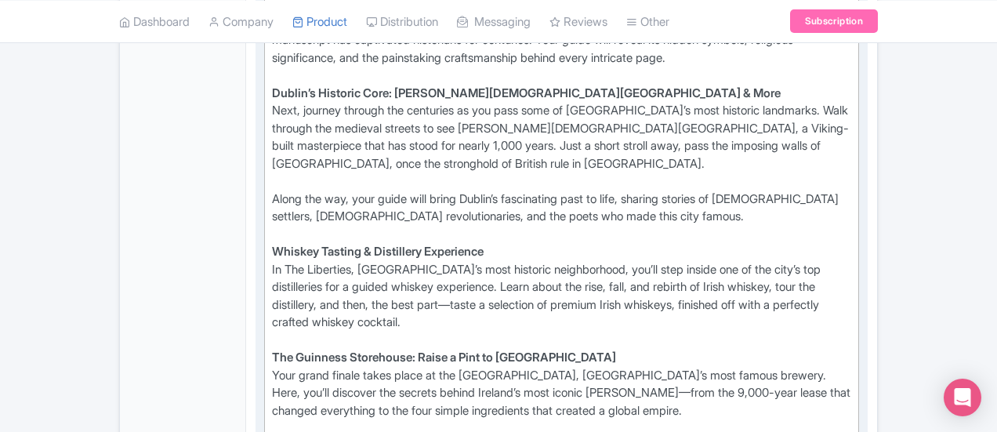
scroll to position [895, 0]
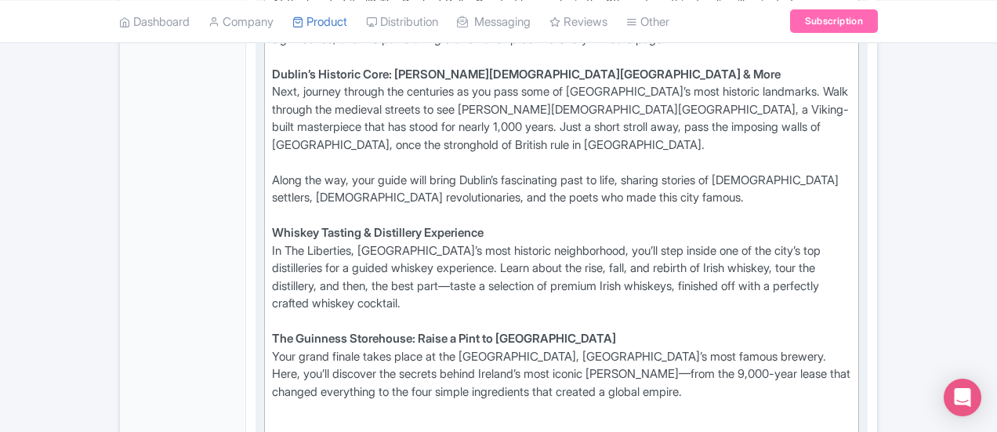
click at [264, 336] on trix-editor "Trinity College & The Book of Kells: A Storied Beginning Step through the grand…" at bounding box center [561, 216] width 595 height 664
type trix-editor "<lor><ipsumd>Sitamet Consect &adi; Eli Sedd ei Tempo: I Utlabor Etdolorem<al></…"
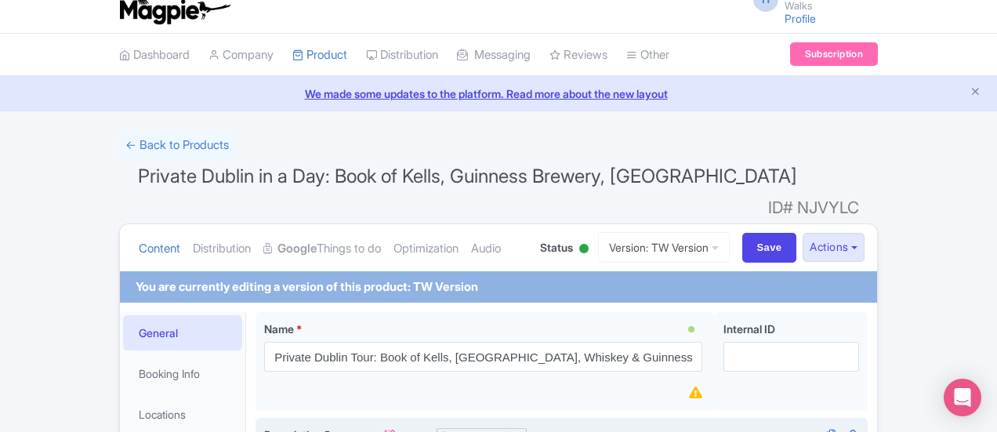
scroll to position [11, 0]
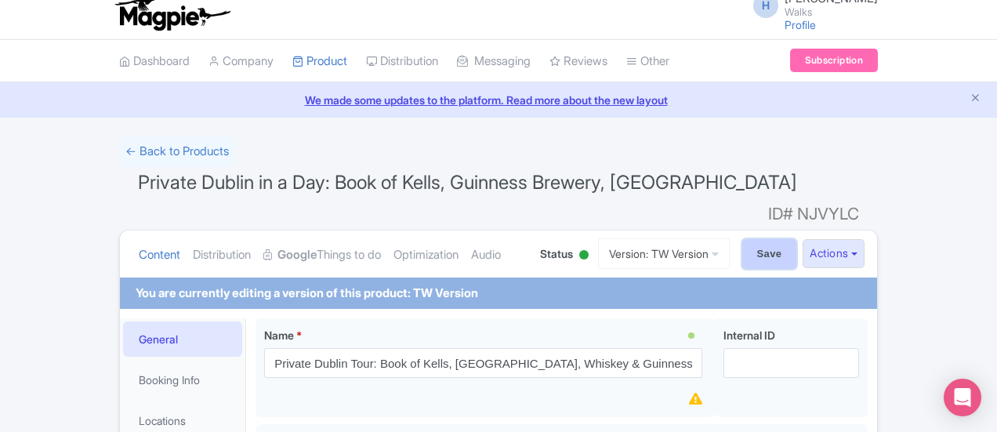
click at [797, 239] on input "Save" at bounding box center [769, 254] width 55 height 30
type input "Saving..."
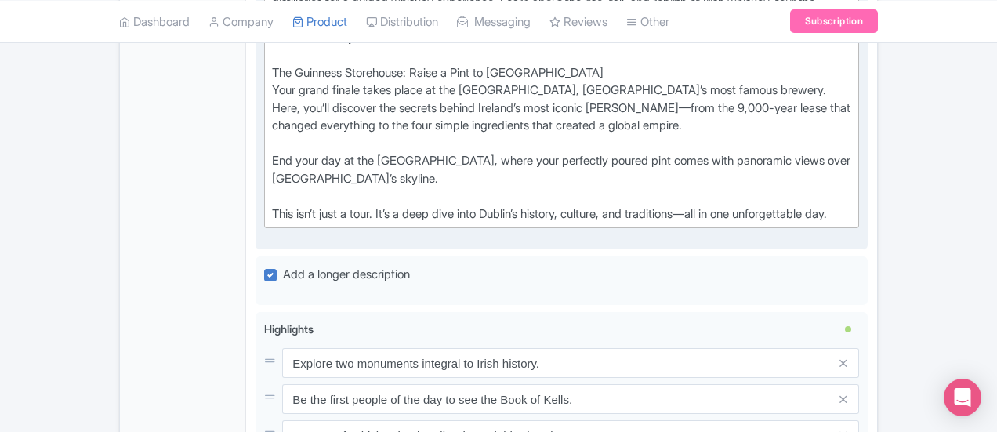
scroll to position [1167, 0]
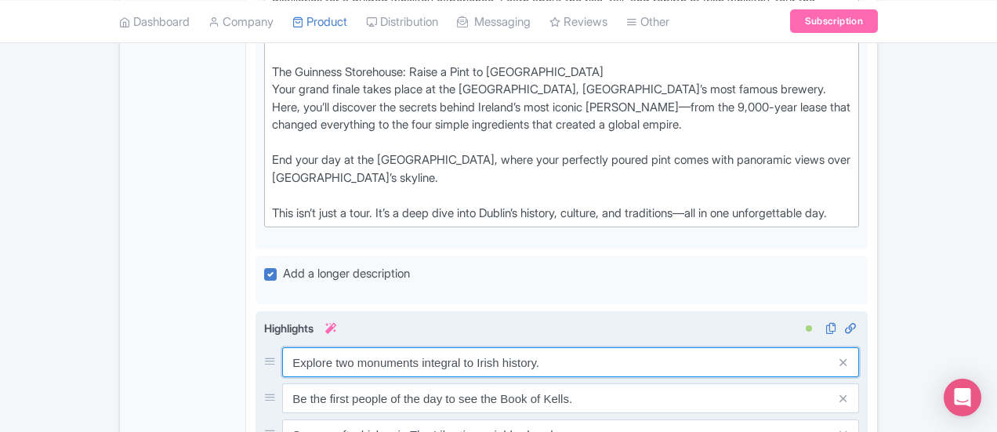
drag, startPoint x: 471, startPoint y: 247, endPoint x: 210, endPoint y: 221, distance: 262.3
click at [264, 320] on div "Highlights i Explore two monuments integral to Irish history. Be the first peop…" at bounding box center [561, 439] width 595 height 238
paste input "The Most Complete Private Dublin Tour in Town – History, whiskey, and Guinness …"
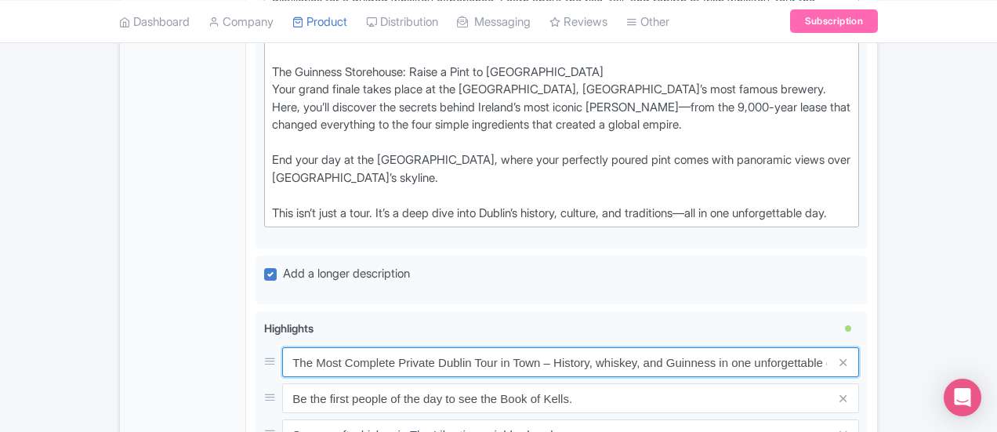
type input "The Most Complete Private Dublin Tour in Town – History, whiskey, and Guinness …"
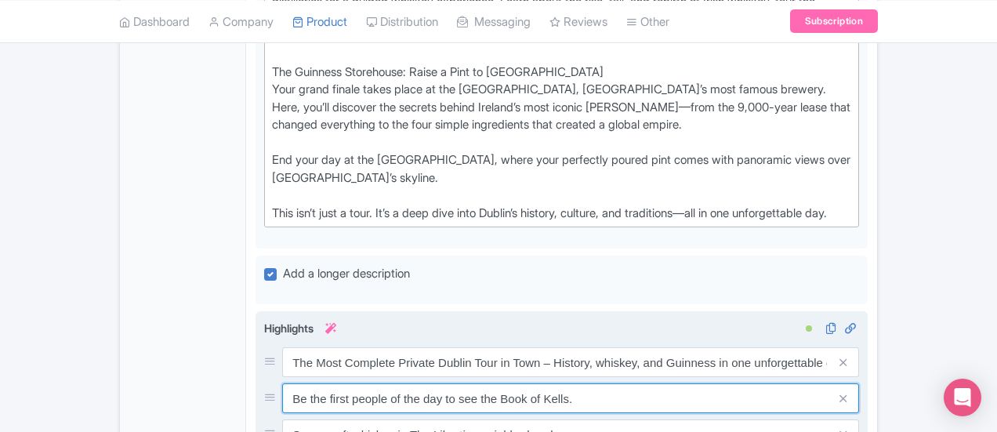
drag, startPoint x: 506, startPoint y: 270, endPoint x: 231, endPoint y: 255, distance: 274.8
click at [264, 347] on div "The Most Complete Private Dublin Tour in Town – History, whiskey, and Guinness …" at bounding box center [561, 434] width 595 height 174
type input "B"
paste input "Book of Kells at [GEOGRAPHIC_DATA] – Witness one of the world’s most famous man…"
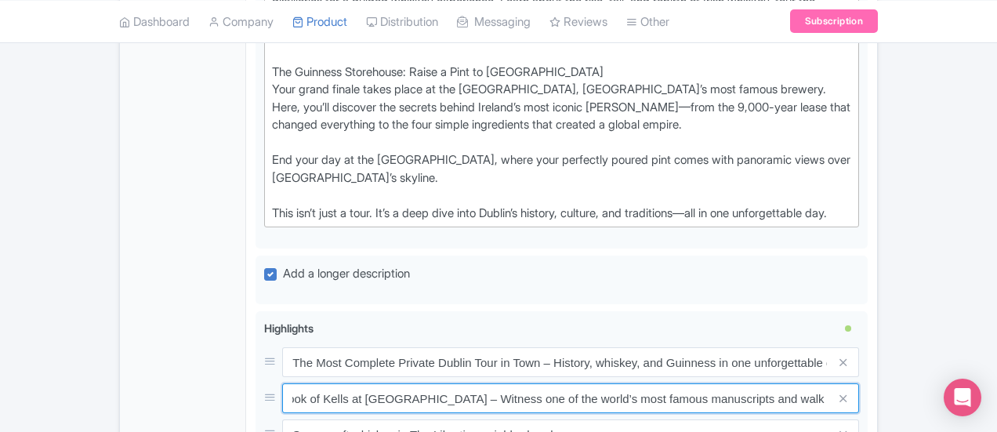
type input "Book of Kells at [GEOGRAPHIC_DATA] – Witness one of the world’s most famous man…"
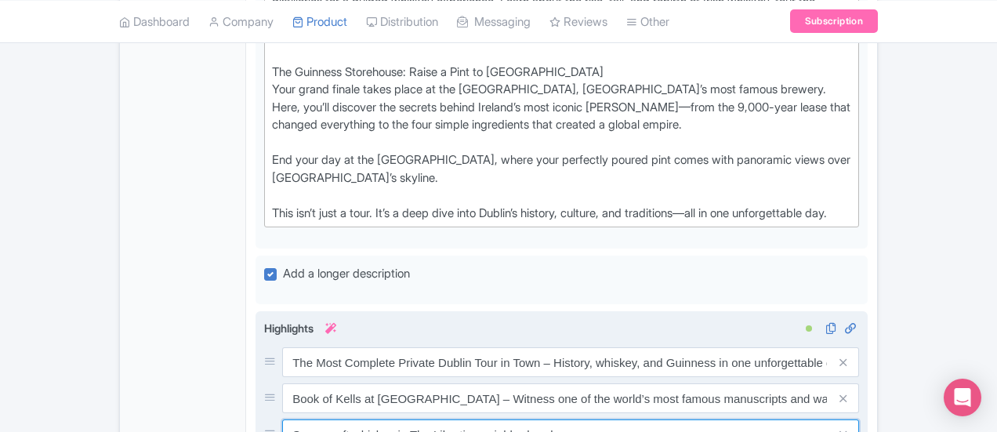
drag, startPoint x: 486, startPoint y: 316, endPoint x: 206, endPoint y: 291, distance: 281.0
click at [264, 347] on div "The Most Complete Private Dublin Tour in Town – History, whiskey, and Guinness …" at bounding box center [561, 434] width 595 height 174
paste input "[GEOGRAPHIC_DATA][PERSON_NAME][DEMOGRAPHIC_DATA] – Discover Dublin’s medieval p…"
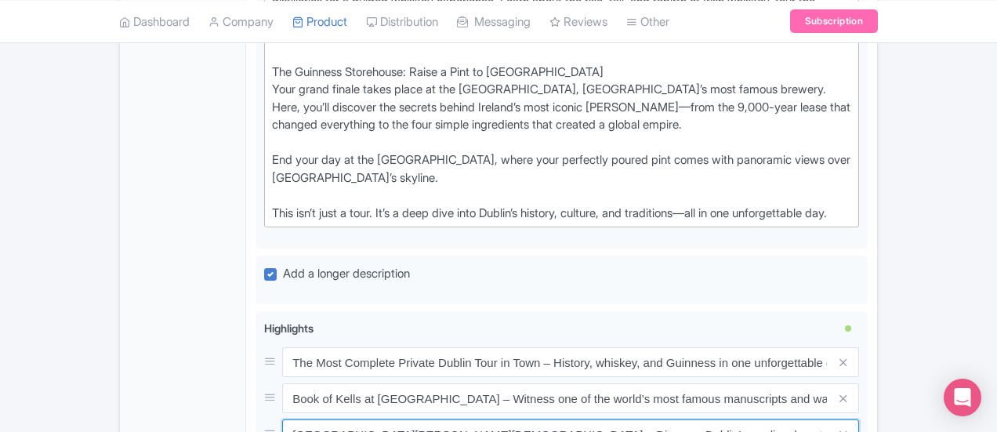
type input "[GEOGRAPHIC_DATA][PERSON_NAME][DEMOGRAPHIC_DATA] – Discover Dublin’s medieval p…"
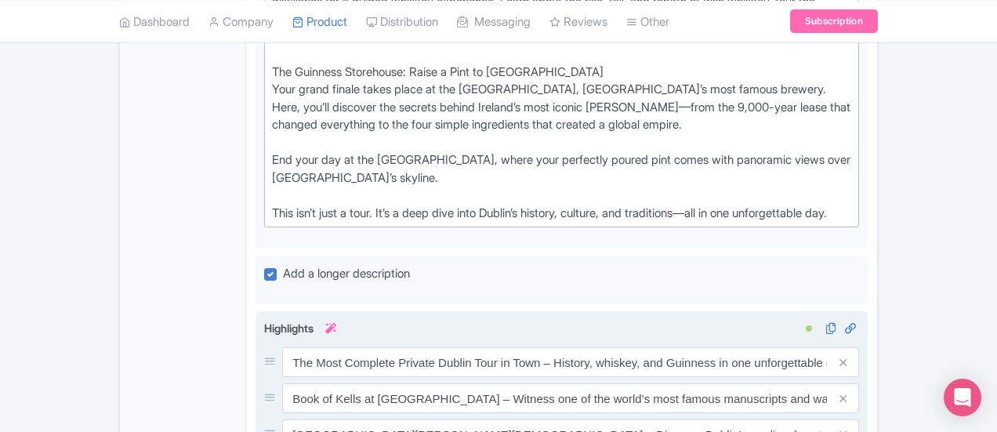
drag, startPoint x: 535, startPoint y: 346, endPoint x: 191, endPoint y: 300, distance: 346.5
click at [264, 347] on div "The Most Complete Private Dublin Tour in Town – History, whiskey, and Guinness …" at bounding box center [561, 434] width 595 height 174
paste input "Whiskey Tasting at a Top Distillery – Tour, taste, and sip your way through [GE…"
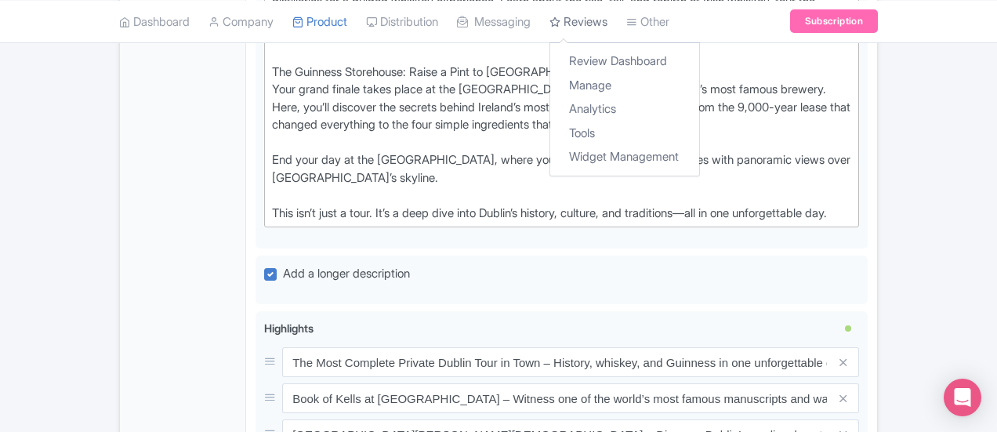
type input "Whiskey Tasting at a Top Distillery – Tour, taste, and sip your way through [GE…"
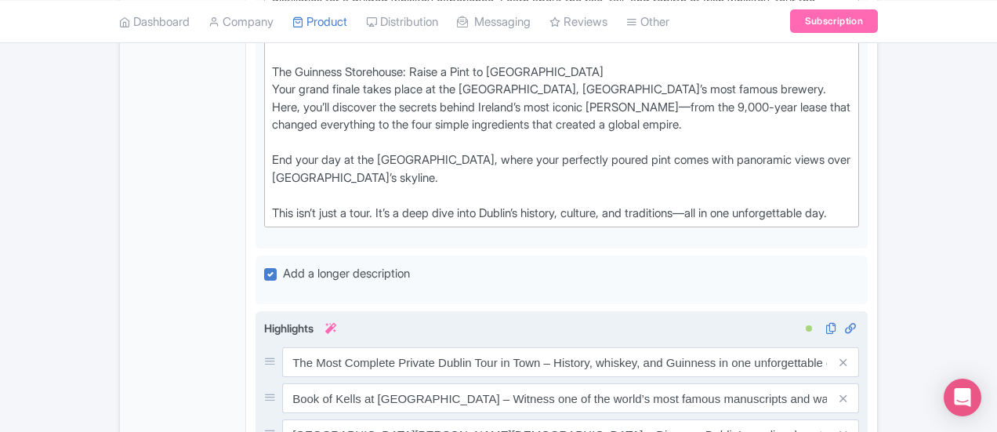
drag, startPoint x: 513, startPoint y: 386, endPoint x: 259, endPoint y: 343, distance: 256.9
click at [264, 347] on div "The Most Complete Private Dublin Tour in Town – History, whiskey, and Guinness …" at bounding box center [561, 434] width 595 height 174
type input "E"
paste input "The Guinness Storehouse Experience – Uncover the story behind Dublin’s most fam…"
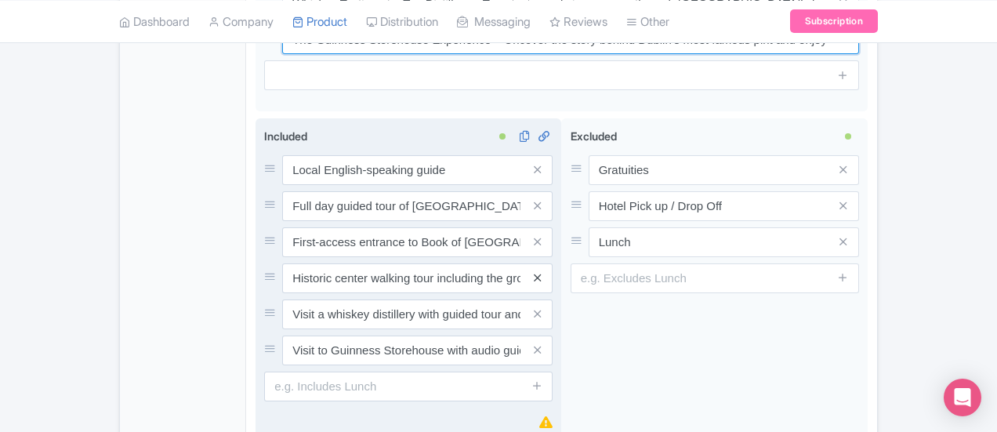
scroll to position [1479, 0]
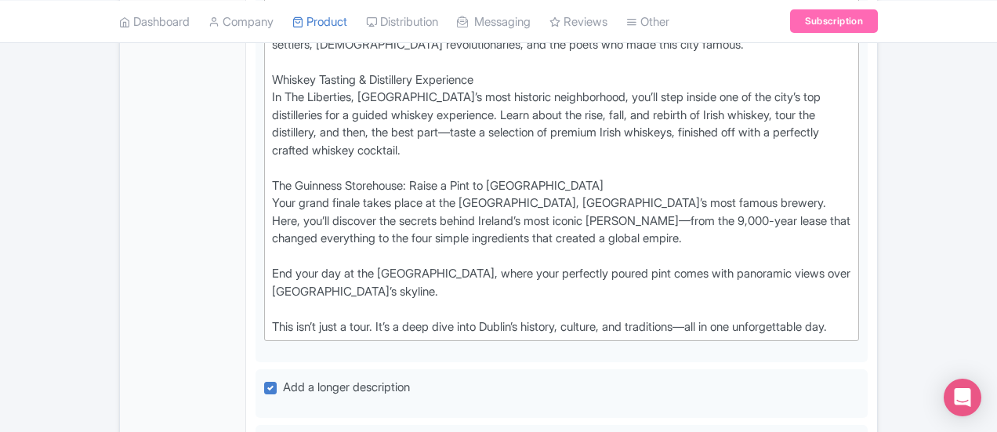
type input "The Guinness Storehouse Experience – Uncover the story behind Dublin’s most fam…"
click at [735, 183] on div "Trinity College & The Book of Kells: A Storied Beginning Step through the grand…" at bounding box center [561, 36] width 579 height 600
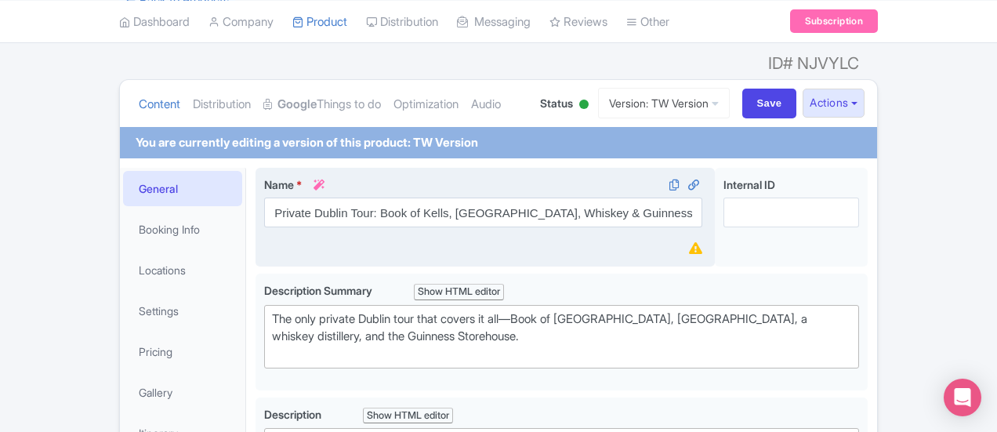
scroll to position [151, 0]
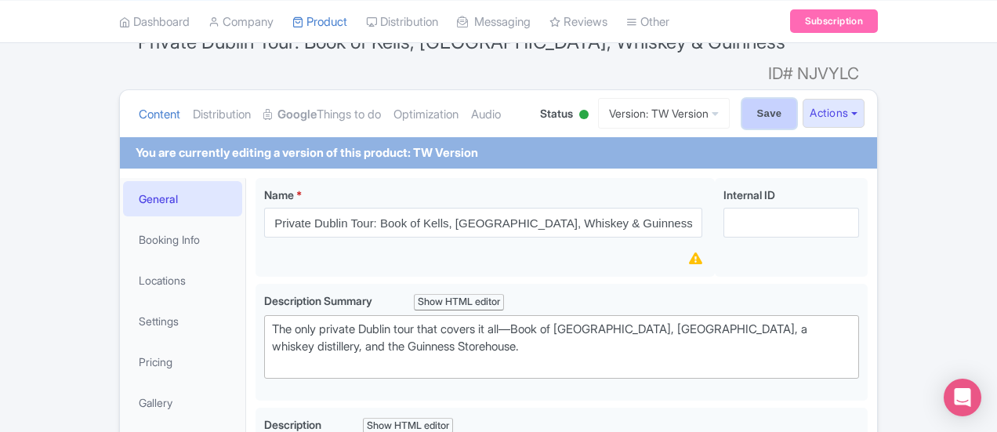
click at [797, 99] on input "Save" at bounding box center [769, 114] width 55 height 30
type input "Saving..."
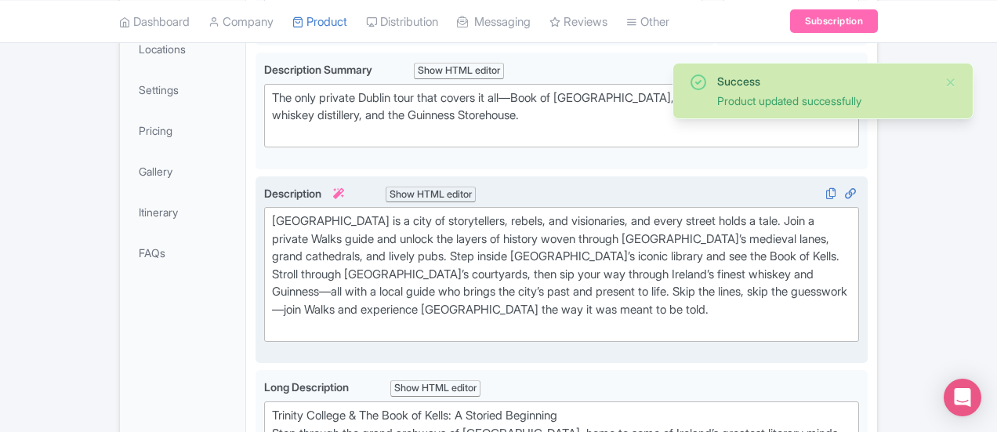
scroll to position [385, 0]
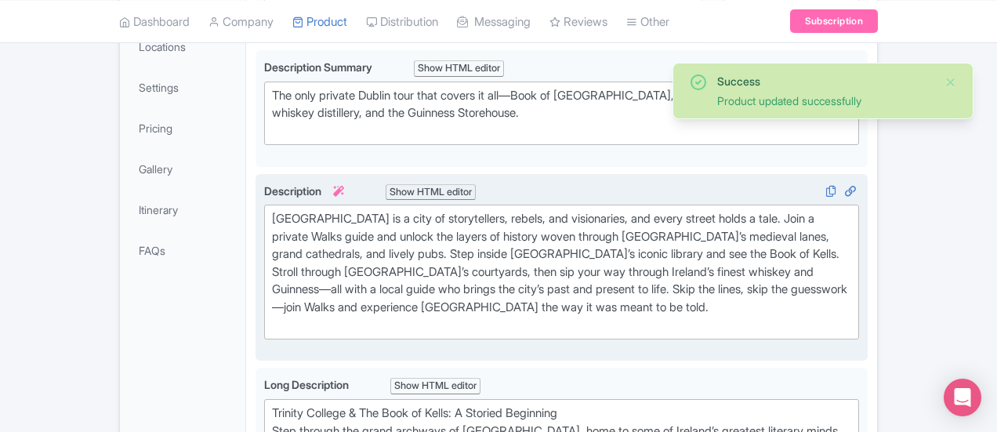
click at [272, 278] on div "[GEOGRAPHIC_DATA] is a city of storytellers, rebels, and visionaries, and every…" at bounding box center [561, 272] width 579 height 124
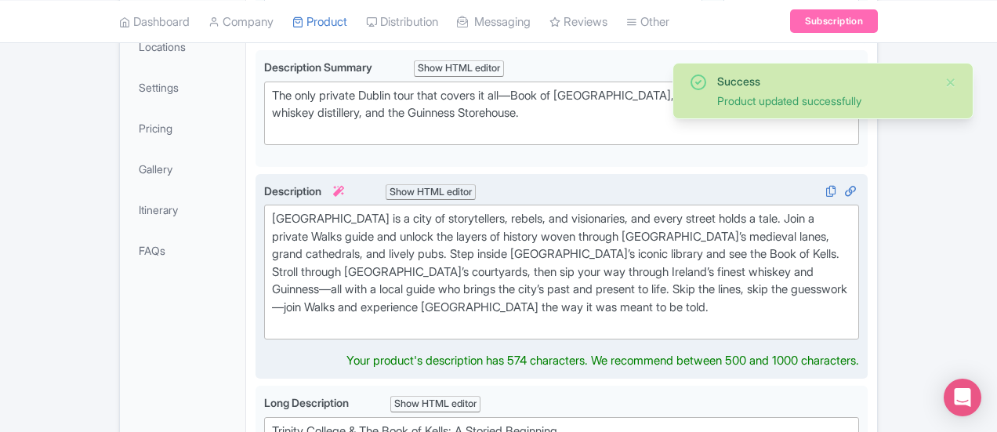
type trix-editor "<div>[GEOGRAPHIC_DATA] is a city of storytellers, rebels, and visionaries, and …"
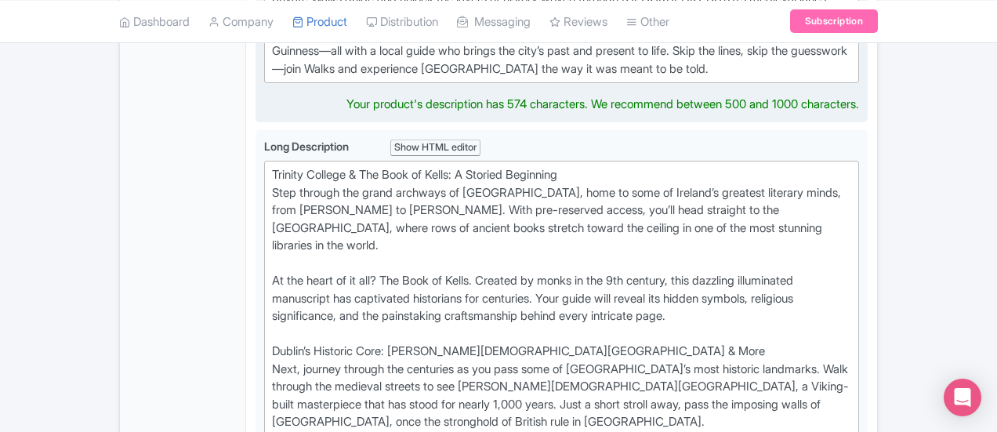
scroll to position [626, 0]
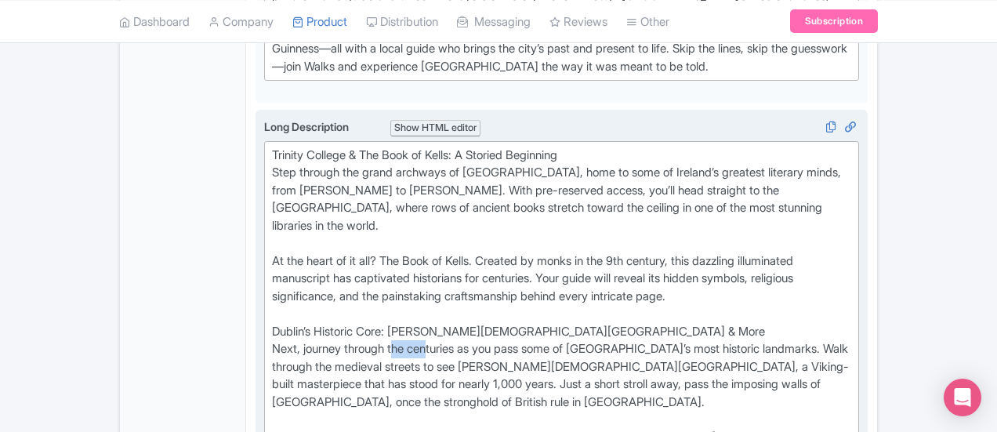
drag, startPoint x: 328, startPoint y: 279, endPoint x: 365, endPoint y: 278, distance: 37.7
drag, startPoint x: 459, startPoint y: 261, endPoint x: 329, endPoint y: 258, distance: 129.4
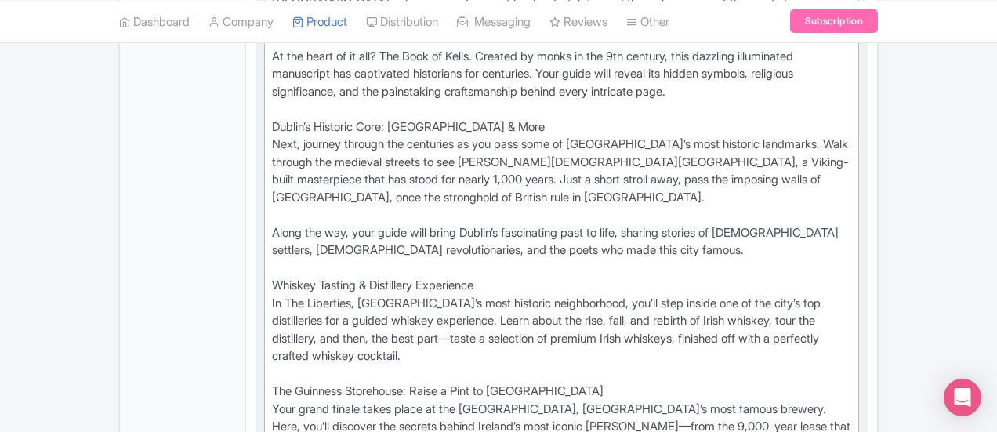
scroll to position [804, 0]
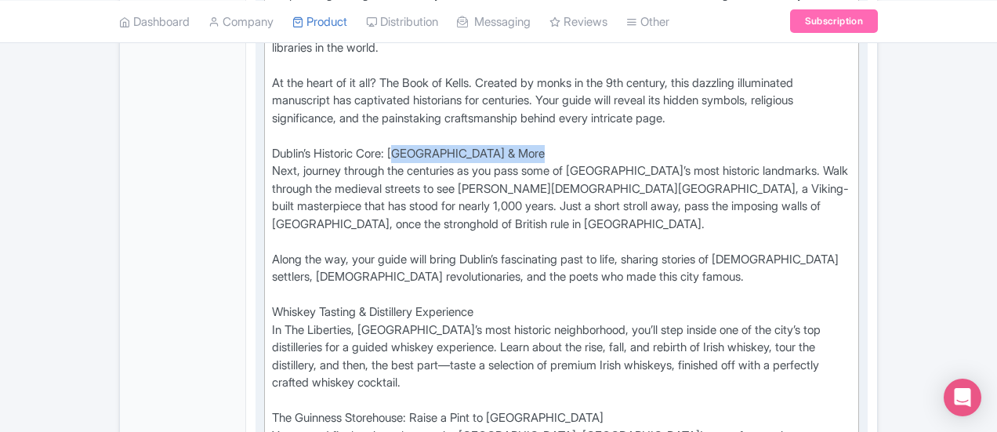
drag, startPoint x: 452, startPoint y: 84, endPoint x: 328, endPoint y: 87, distance: 123.9
click at [328, 87] on div "Trinity College & The Book of Kells: A Storied Beginning Step through the grand…" at bounding box center [561, 269] width 579 height 600
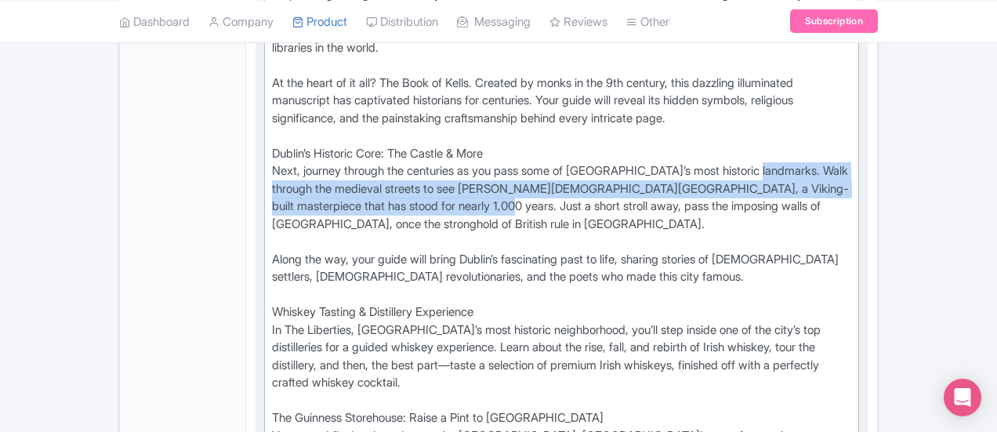
drag, startPoint x: 798, startPoint y: 120, endPoint x: 702, endPoint y: 103, distance: 97.0
click at [702, 103] on div "Trinity College & The Book of Kells: A Storied Beginning Step through the grand…" at bounding box center [561, 269] width 579 height 600
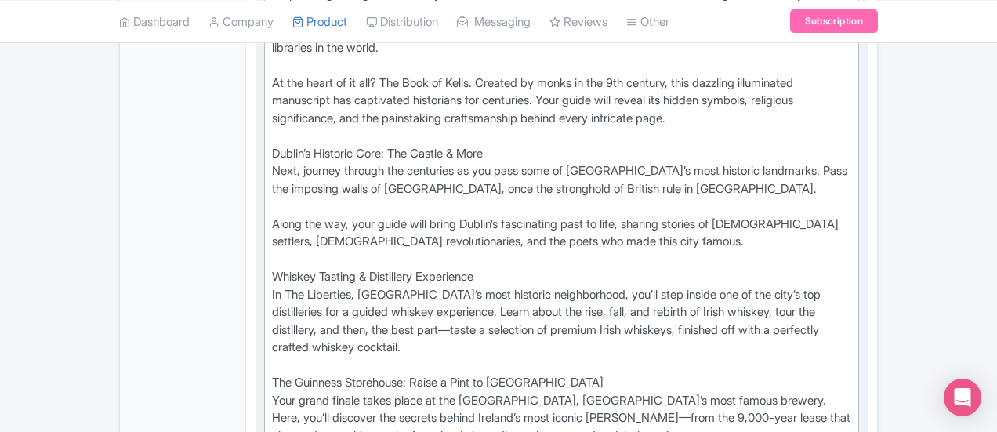
click at [416, 118] on div "Trinity College & The Book of Kells: A Storied Beginning Step through the grand…" at bounding box center [561, 251] width 579 height 564
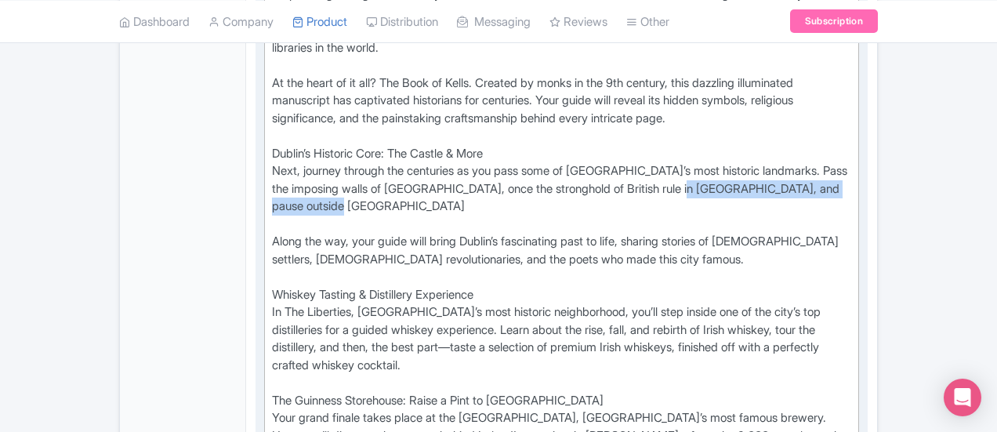
drag, startPoint x: 650, startPoint y: 123, endPoint x: 438, endPoint y: 123, distance: 211.7
click at [438, 123] on div "Trinity College & The Book of Kells: A Storied Beginning Step through the grand…" at bounding box center [561, 260] width 579 height 582
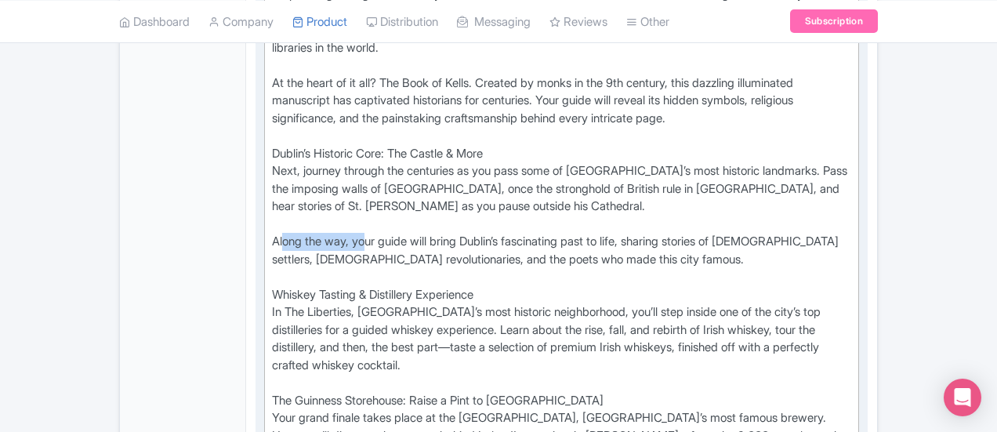
drag, startPoint x: 290, startPoint y: 153, endPoint x: 206, endPoint y: 158, distance: 84.1
click at [272, 158] on div "Trinity College & The Book of Kells: A Storied Beginning Step through the grand…" at bounding box center [561, 260] width 579 height 582
drag, startPoint x: 663, startPoint y: 156, endPoint x: 706, endPoint y: 156, distance: 42.3
click at [706, 156] on div "Trinity College & The Book of Kells: A Storied Beginning Step through the grand…" at bounding box center [561, 260] width 579 height 582
click at [683, 192] on div "Trinity College & The Book of Kells: A Storied Beginning Step through the grand…" at bounding box center [561, 260] width 579 height 582
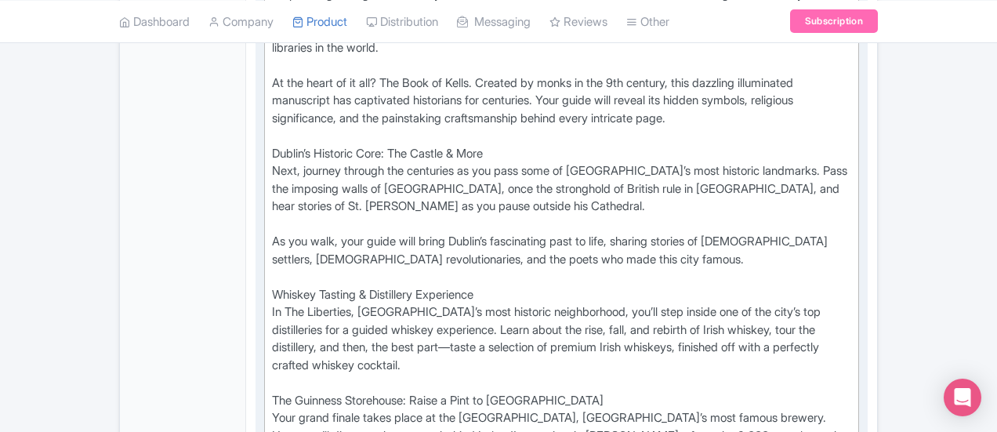
type trix-editor "<div>Trinity College &amp; The Book of Kells: A Storied Beginning<br>Step throu…"
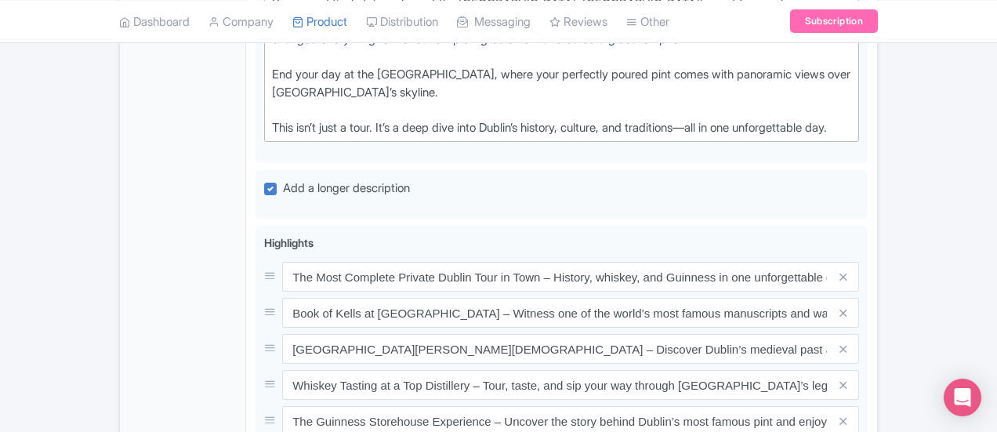
scroll to position [1217, 0]
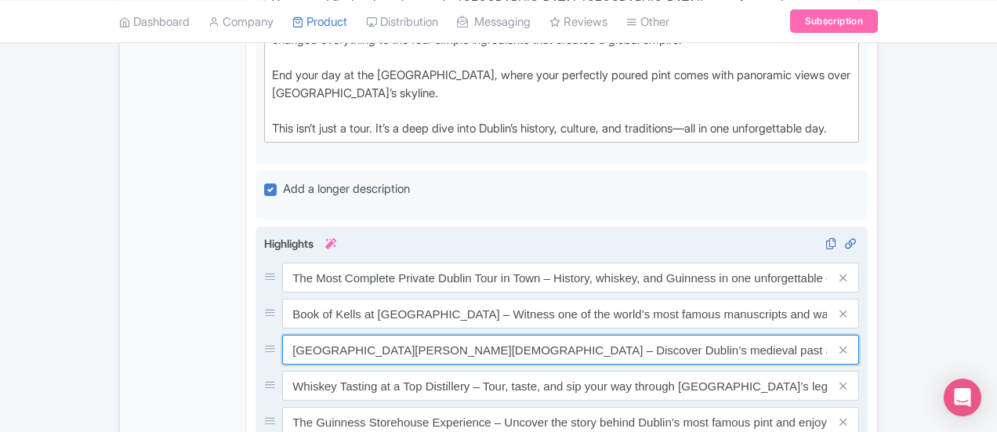
drag, startPoint x: 430, startPoint y: 224, endPoint x: 304, endPoint y: 228, distance: 125.5
click at [304, 335] on input "Dublin Castle & Christ Church Cathedral – Discover Dublin’s medieval past and s…" at bounding box center [570, 350] width 577 height 30
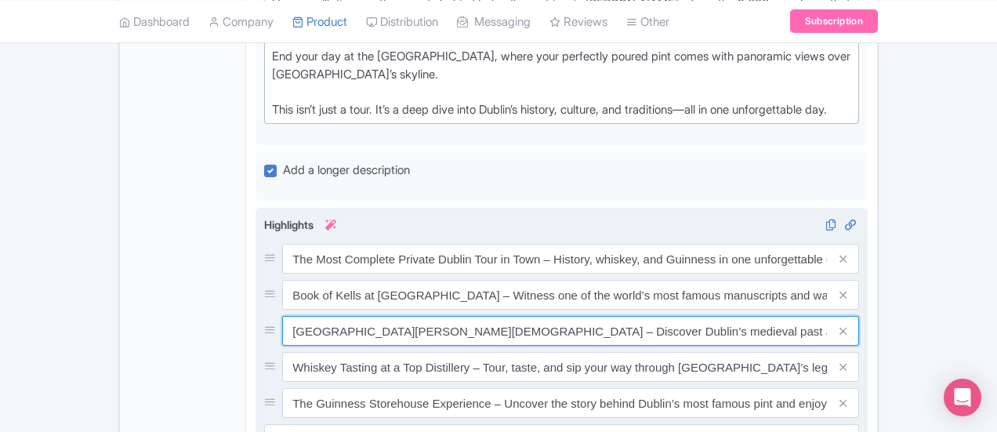
scroll to position [1235, 0]
click at [859, 317] on input "Dublin Castle & St. Patrick's Cathedral – Discover Dublin’s medieval past and s…" at bounding box center [570, 332] width 577 height 30
drag, startPoint x: 901, startPoint y: 210, endPoint x: 530, endPoint y: 234, distance: 371.6
click at [530, 245] on div "The Most Complete Private Dublin Tour in Town – History, whiskey, and Guinness …" at bounding box center [561, 332] width 595 height 174
click at [669, 317] on input "Dublin Castle & St. Patrick's Cathedral – Discover Dublin’s past on a walking t…" at bounding box center [570, 332] width 577 height 30
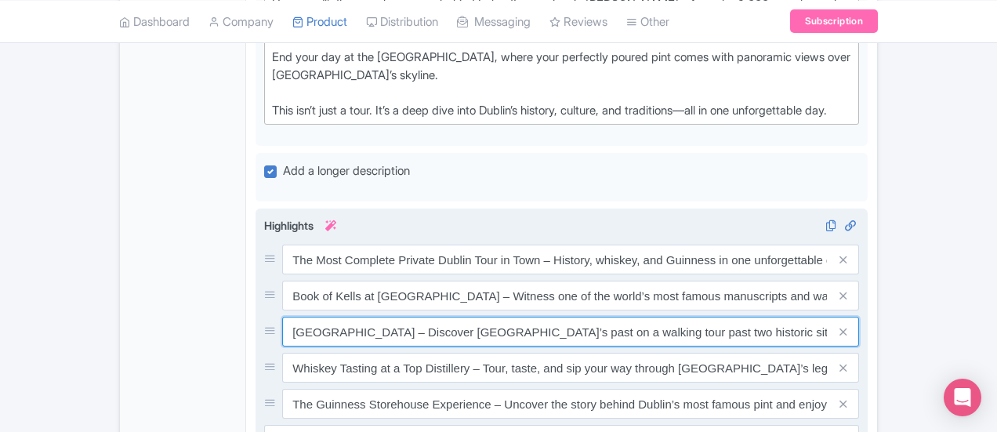
drag, startPoint x: 868, startPoint y: 209, endPoint x: 760, endPoint y: 212, distance: 108.2
click at [760, 317] on input "Dublin Castle & St. Patrick's Cathedral – Discover Dublin’s past on a walking t…" at bounding box center [570, 332] width 577 height 30
click at [481, 317] on input "Dublin Castle & St. Patrick's Cathedral – Discover Dublin’s past on a walking t…" at bounding box center [570, 332] width 577 height 30
click at [600, 317] on input "Dublin Castle & St. Patrick's Cathedral – Discover medieval Dublin’s past on a …" at bounding box center [570, 332] width 577 height 30
click at [797, 317] on input "Dublin Castle & St. Patrick's Cathedral – Discover medieval Dublin on a walking…" at bounding box center [570, 332] width 577 height 30
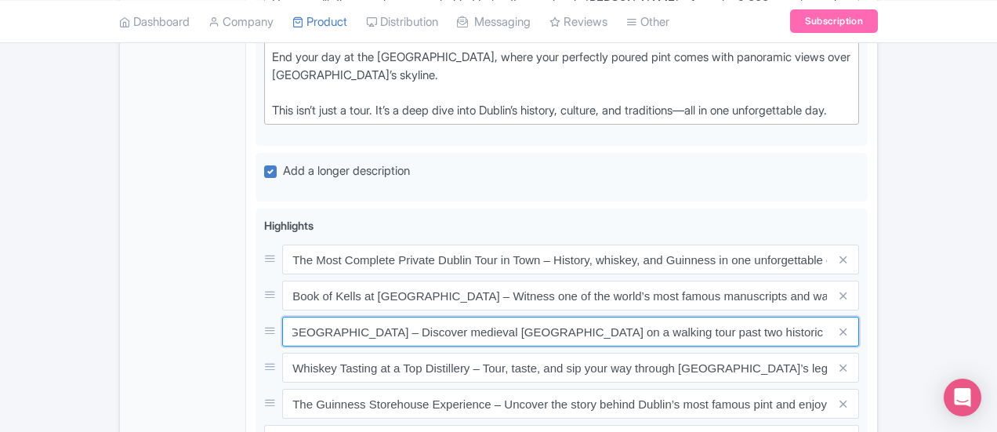
scroll to position [0, 0]
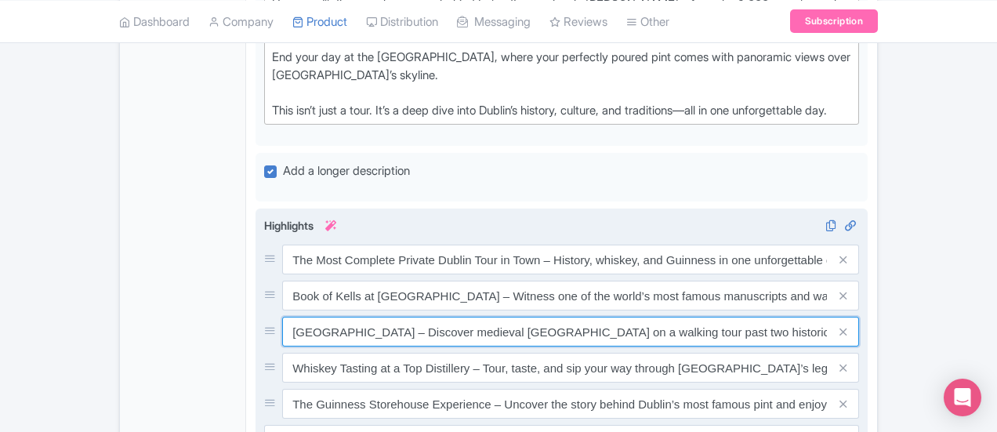
drag, startPoint x: 570, startPoint y: 209, endPoint x: 845, endPoint y: 220, distance: 275.4
click at [845, 317] on input "Dublin Castle & St. Patrick's Cathedral – Discover medieval Dublin on a walking…" at bounding box center [570, 332] width 577 height 30
drag, startPoint x: 676, startPoint y: 212, endPoint x: 571, endPoint y: 219, distance: 104.5
click at [571, 317] on input "Dublin Castle & St. Patrick's Cathedral – Discover medieval Dublin evolved over…" at bounding box center [570, 332] width 577 height 30
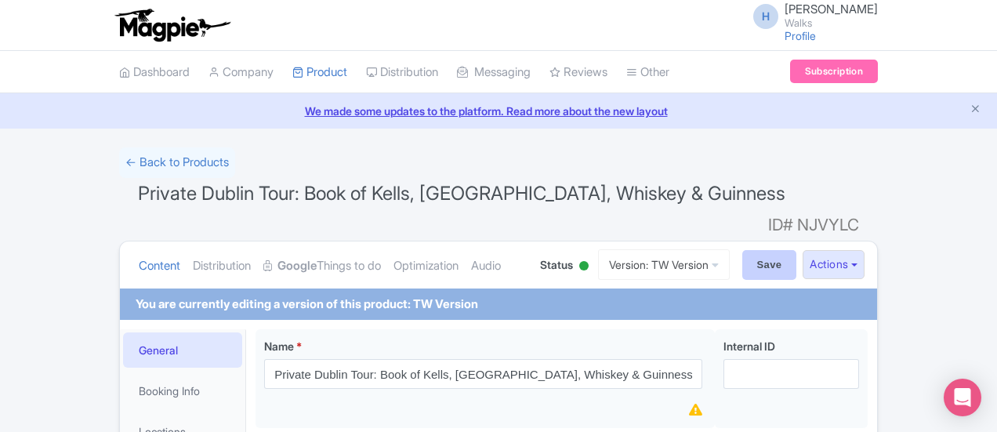
type input "[GEOGRAPHIC_DATA] – Discover medieval [GEOGRAPHIC_DATA] and see where Viking an…"
click at [797, 250] on input "Save" at bounding box center [769, 265] width 55 height 30
type input "Saving..."
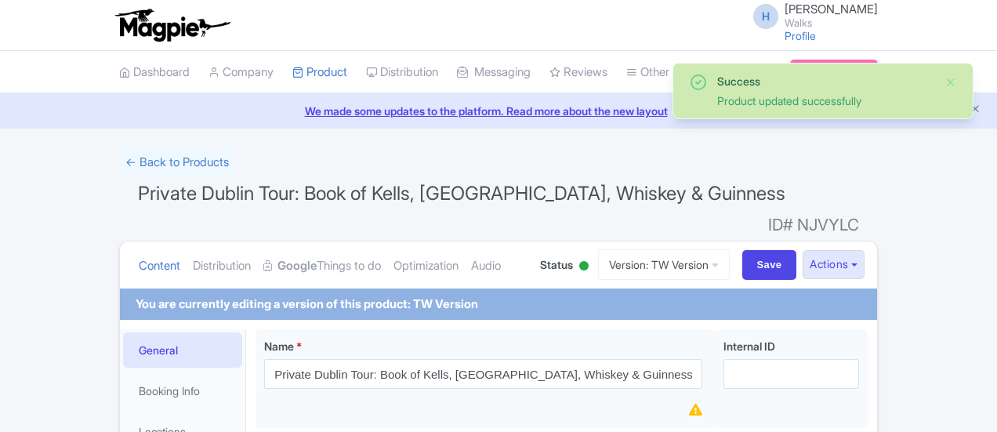
scroll to position [303, 0]
